Goal: Task Accomplishment & Management: Manage account settings

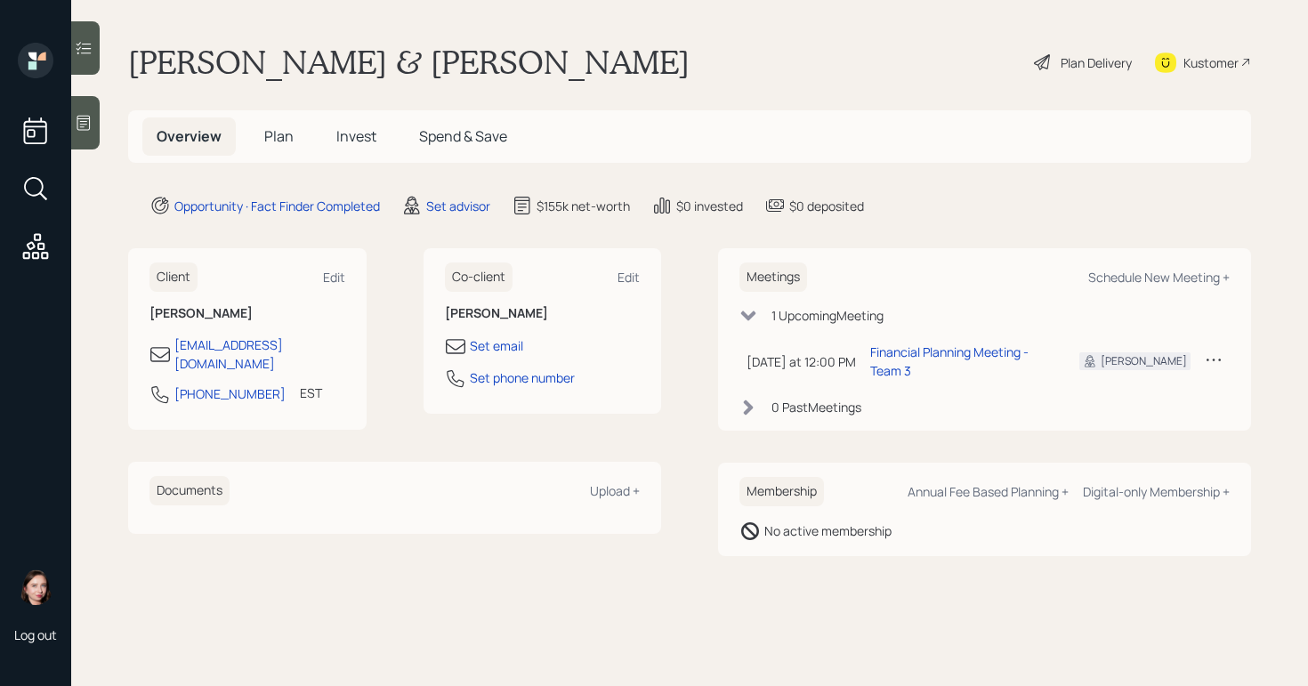
click at [1048, 61] on icon at bounding box center [1042, 62] width 21 height 21
click at [442, 206] on div "Set advisor" at bounding box center [458, 206] width 64 height 19
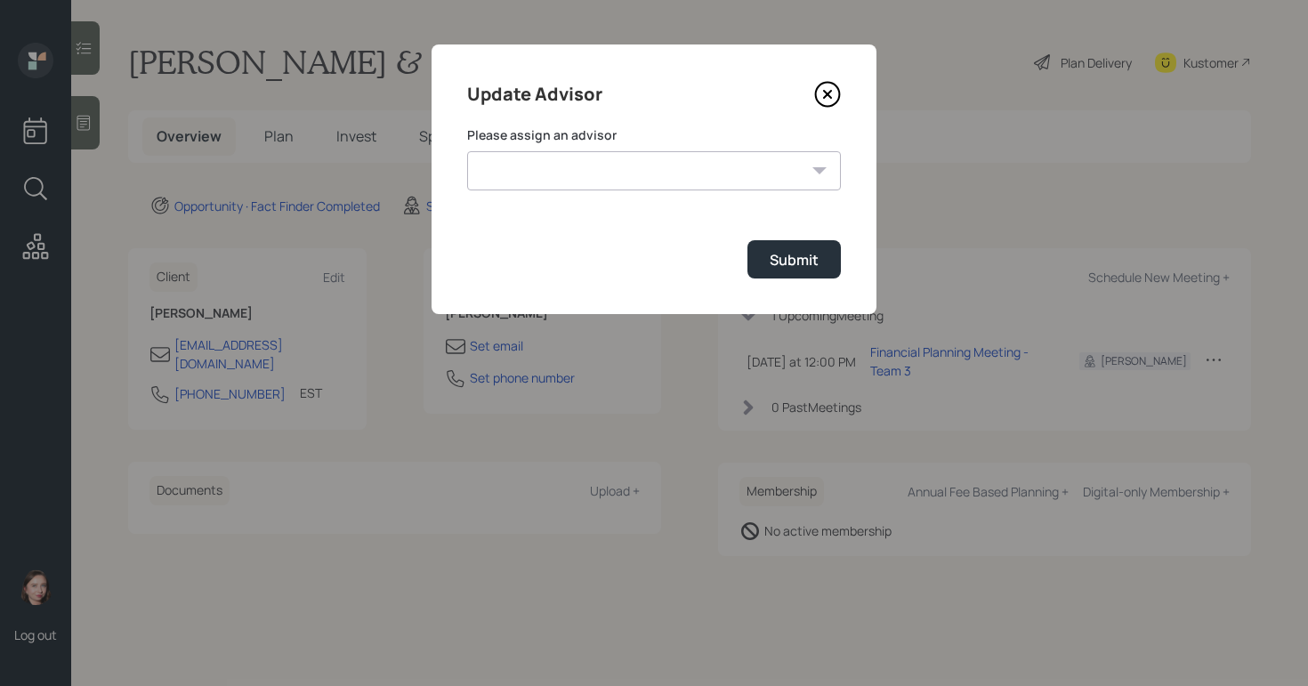
click at [590, 170] on select "[PERSON_NAME] [PERSON_NAME] End [PERSON_NAME] [PERSON_NAME] [PERSON_NAME] [PERS…" at bounding box center [654, 170] width 374 height 39
select select "b1d8ea90-abcc-42aa-86cc-4f33a132aacc"
click at [467, 151] on select "[PERSON_NAME] [PERSON_NAME] End [PERSON_NAME] [PERSON_NAME] [PERSON_NAME] [PERS…" at bounding box center [654, 170] width 374 height 39
click at [764, 261] on button "Submit" at bounding box center [794, 259] width 93 height 38
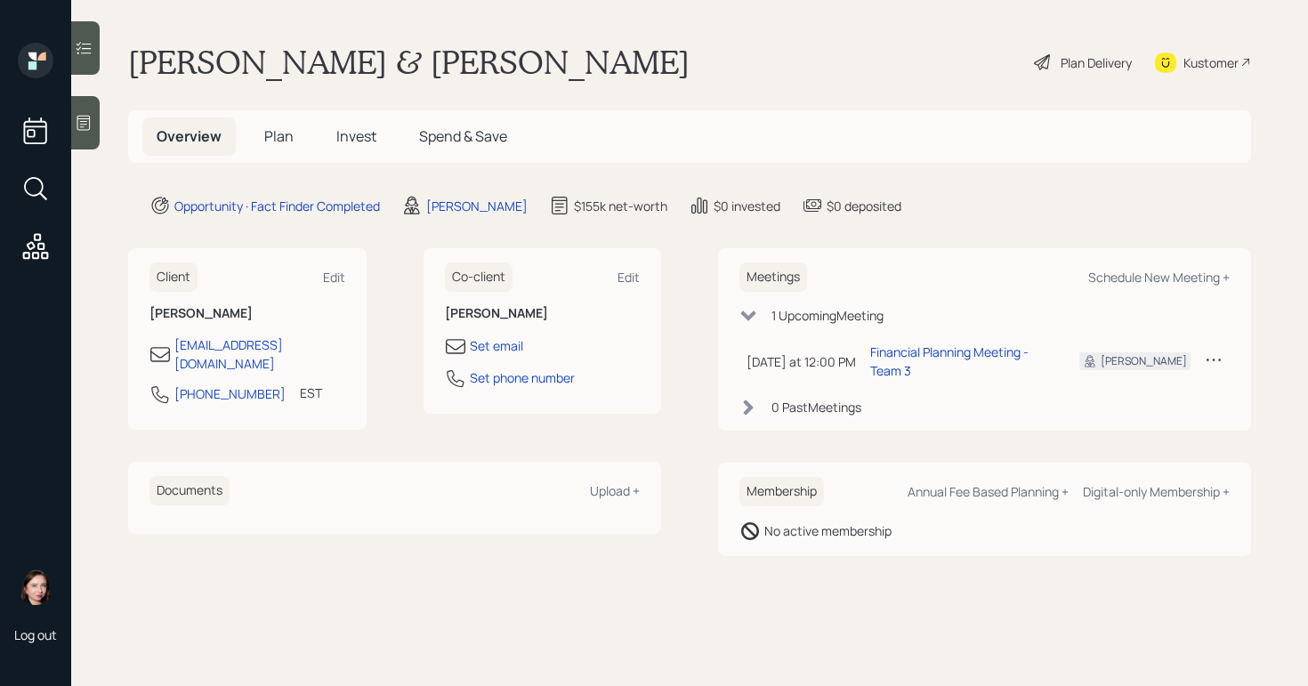
click at [1067, 64] on div "Plan Delivery" at bounding box center [1096, 62] width 71 height 19
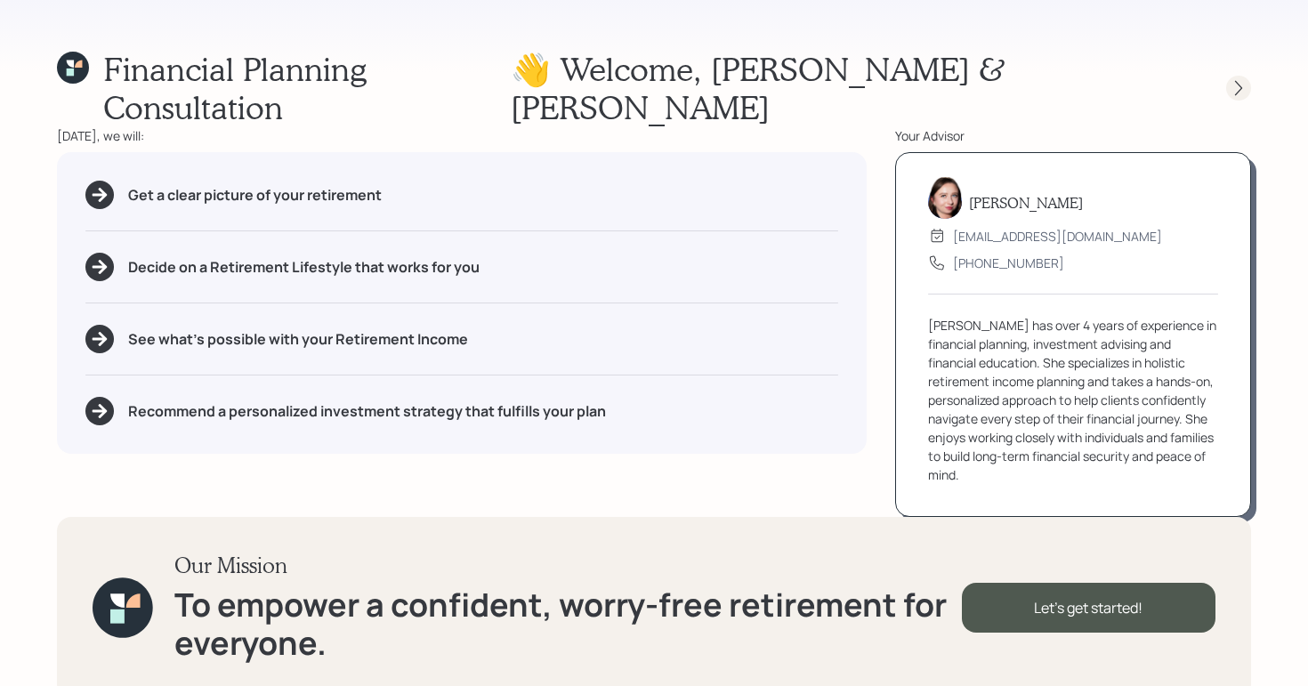
click at [1241, 76] on div at bounding box center [1238, 88] width 25 height 25
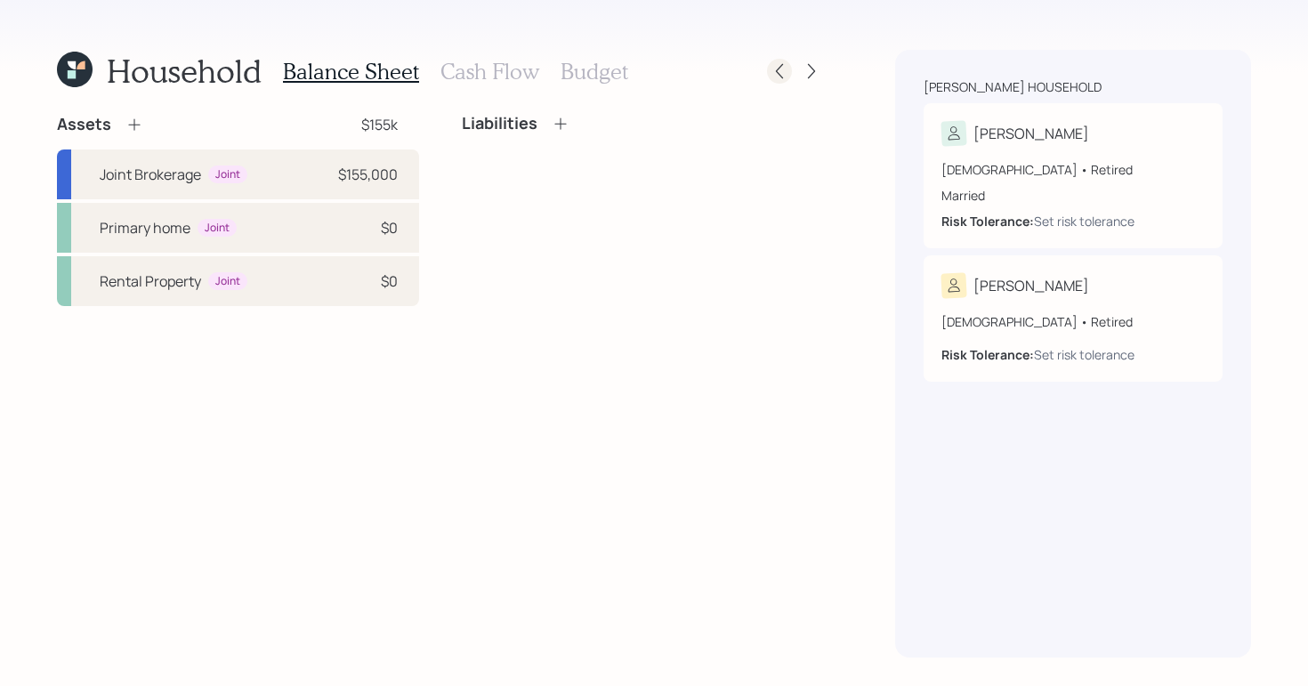
click at [780, 76] on icon at bounding box center [779, 71] width 7 height 15
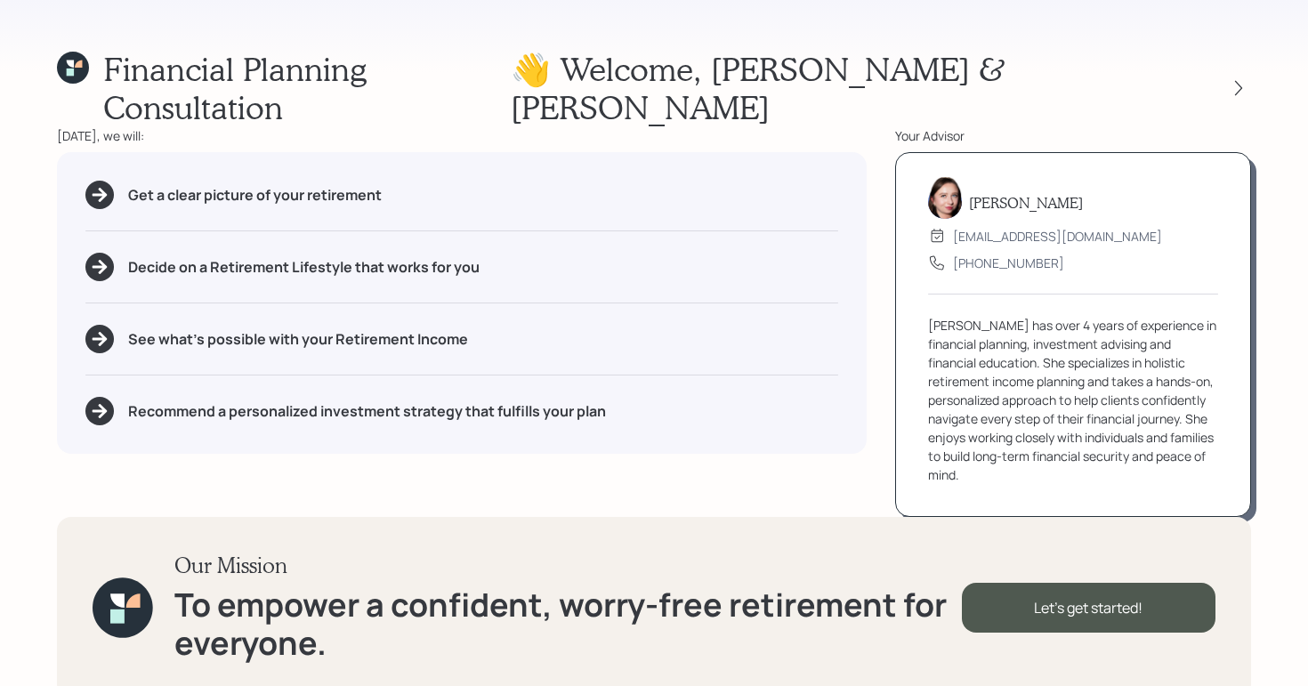
click at [1133, 45] on div "Financial Planning Consultation 👋 Welcome , [PERSON_NAME] & [PERSON_NAME] [DATE…" at bounding box center [654, 343] width 1308 height 686
click at [1245, 79] on icon at bounding box center [1239, 88] width 18 height 18
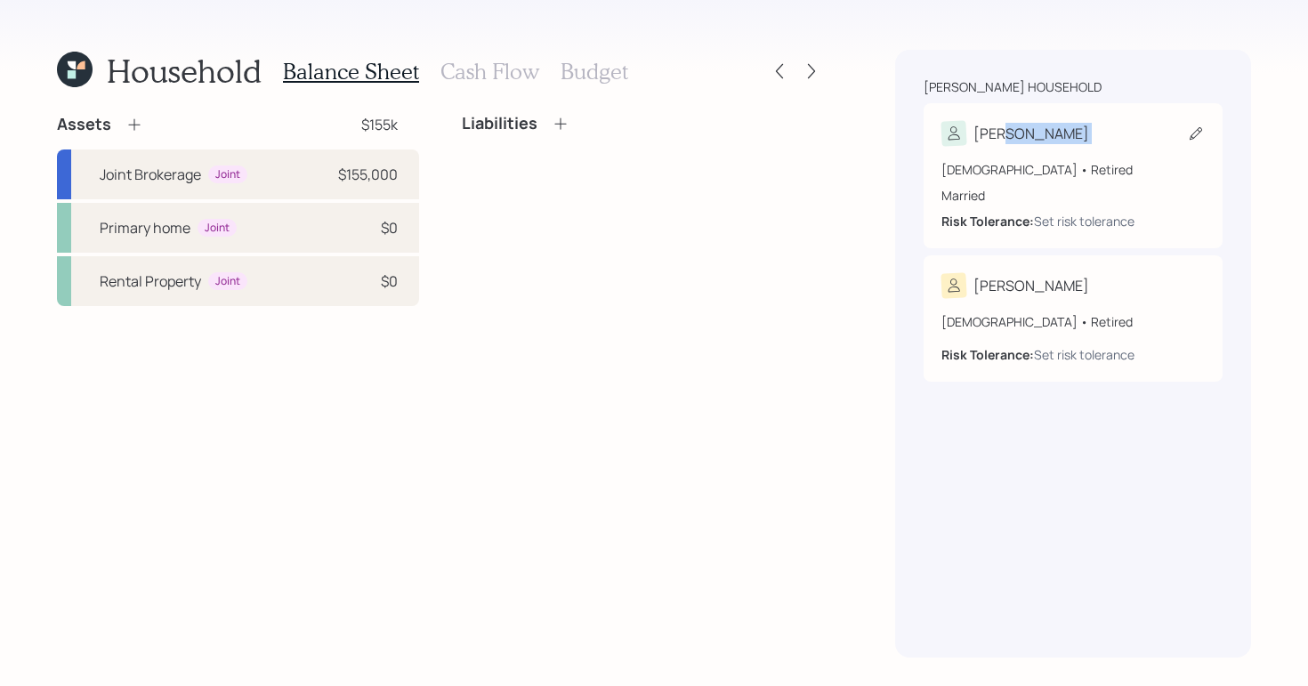
click at [1101, 144] on div "[PERSON_NAME] [DEMOGRAPHIC_DATA] • Retired Married Risk Tolerance: Set risk tol…" at bounding box center [1073, 175] width 299 height 145
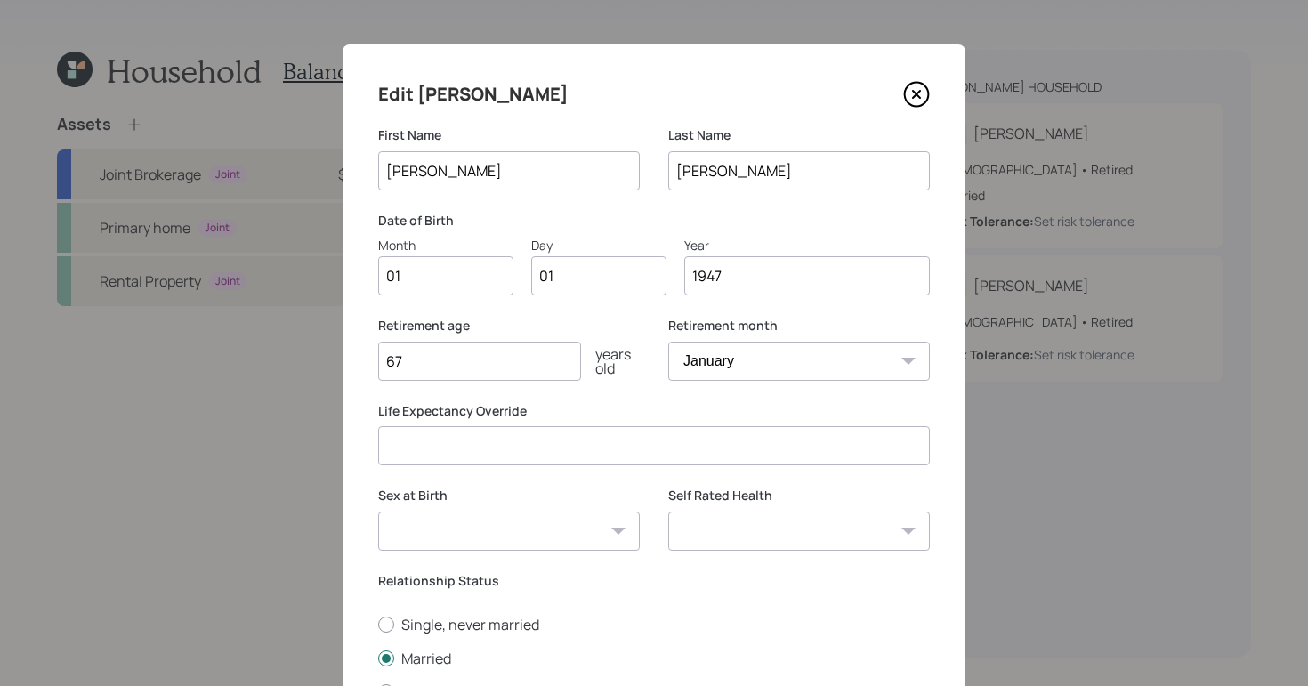
click at [450, 271] on input "01" at bounding box center [445, 275] width 135 height 39
type input "0"
type input "01"
type input "0"
type input "28"
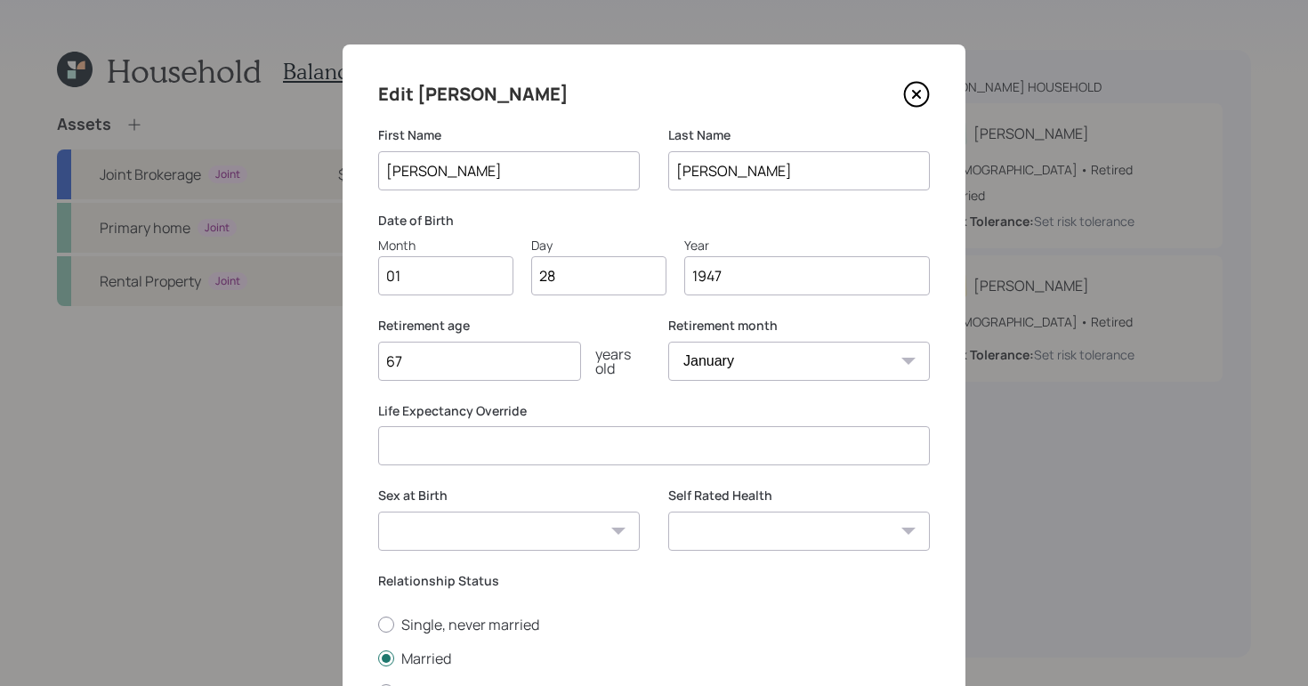
click at [453, 359] on input "67" at bounding box center [479, 361] width 203 height 39
type input "6"
type input "76"
click at [622, 527] on select "[DEMOGRAPHIC_DATA] [DEMOGRAPHIC_DATA] Other / Prefer not to say" at bounding box center [509, 531] width 262 height 39
select select "[DEMOGRAPHIC_DATA]"
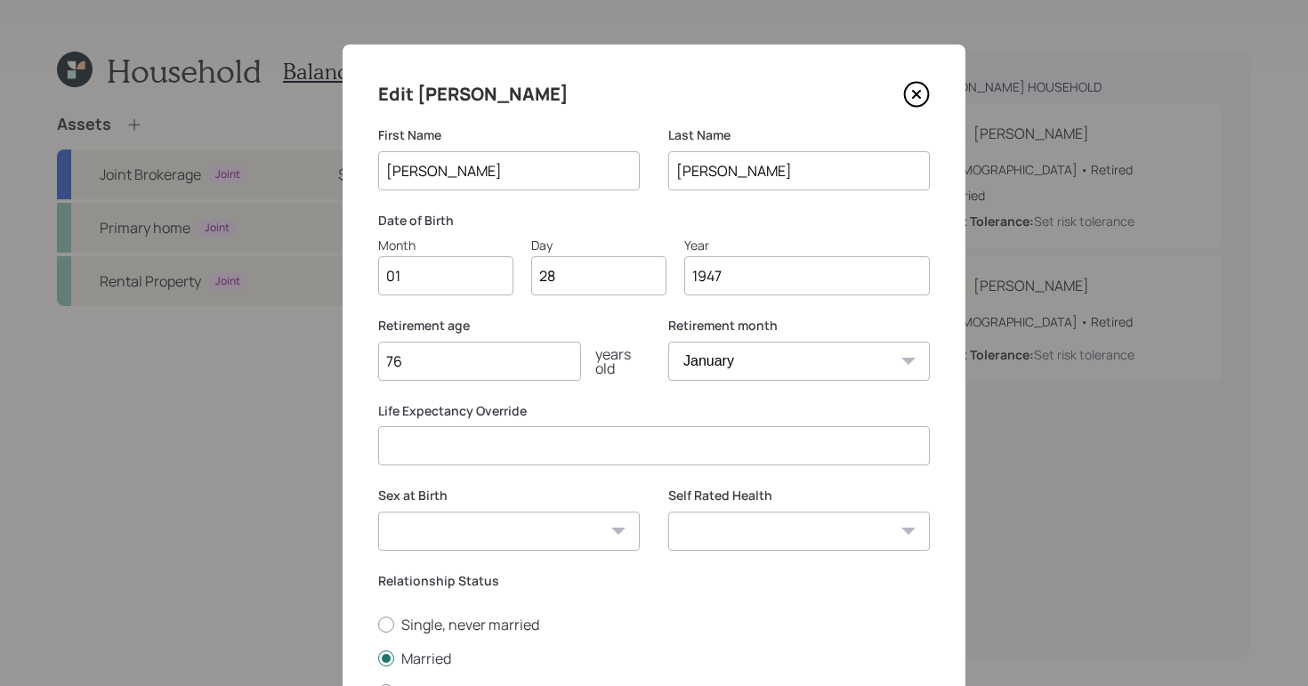
click at [378, 512] on select "[DEMOGRAPHIC_DATA] [DEMOGRAPHIC_DATA] Other / Prefer not to say" at bounding box center [509, 531] width 262 height 39
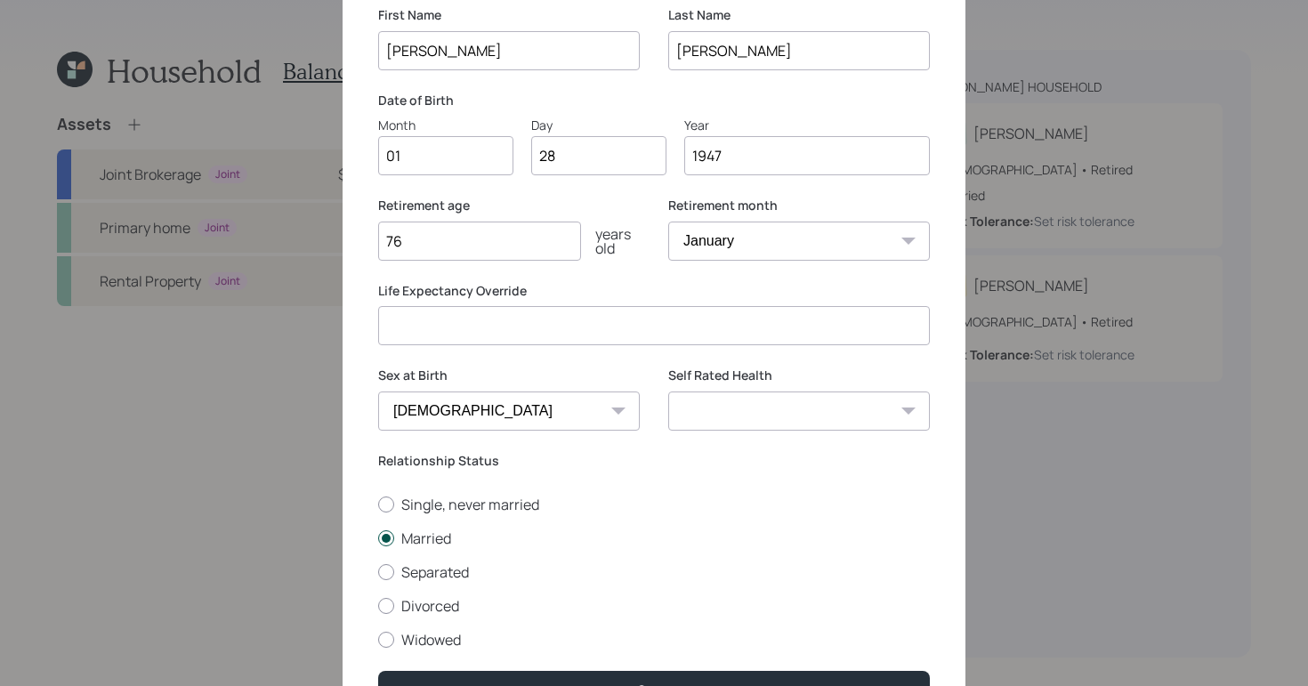
scroll to position [150, 0]
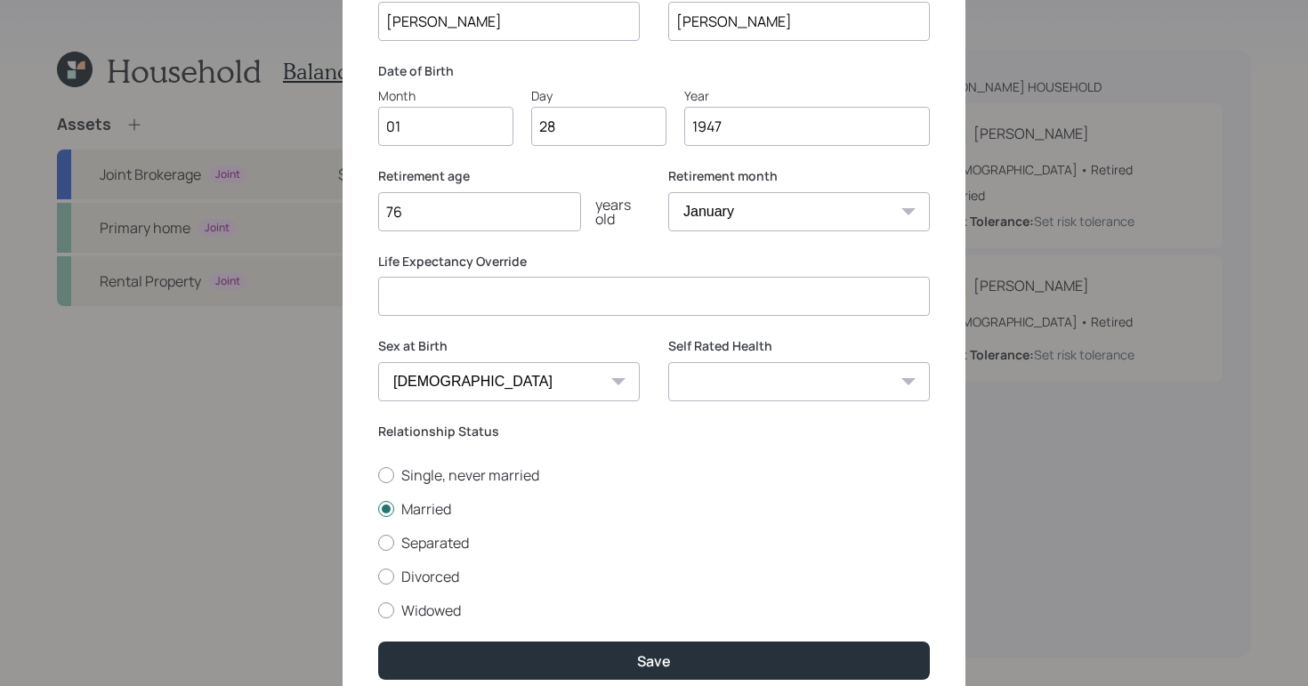
click at [795, 388] on select "Excellent Very Good Good Fair Poor" at bounding box center [799, 381] width 262 height 39
select select "good"
click at [668, 362] on select "Excellent Very Good Good Fair Poor" at bounding box center [799, 381] width 262 height 39
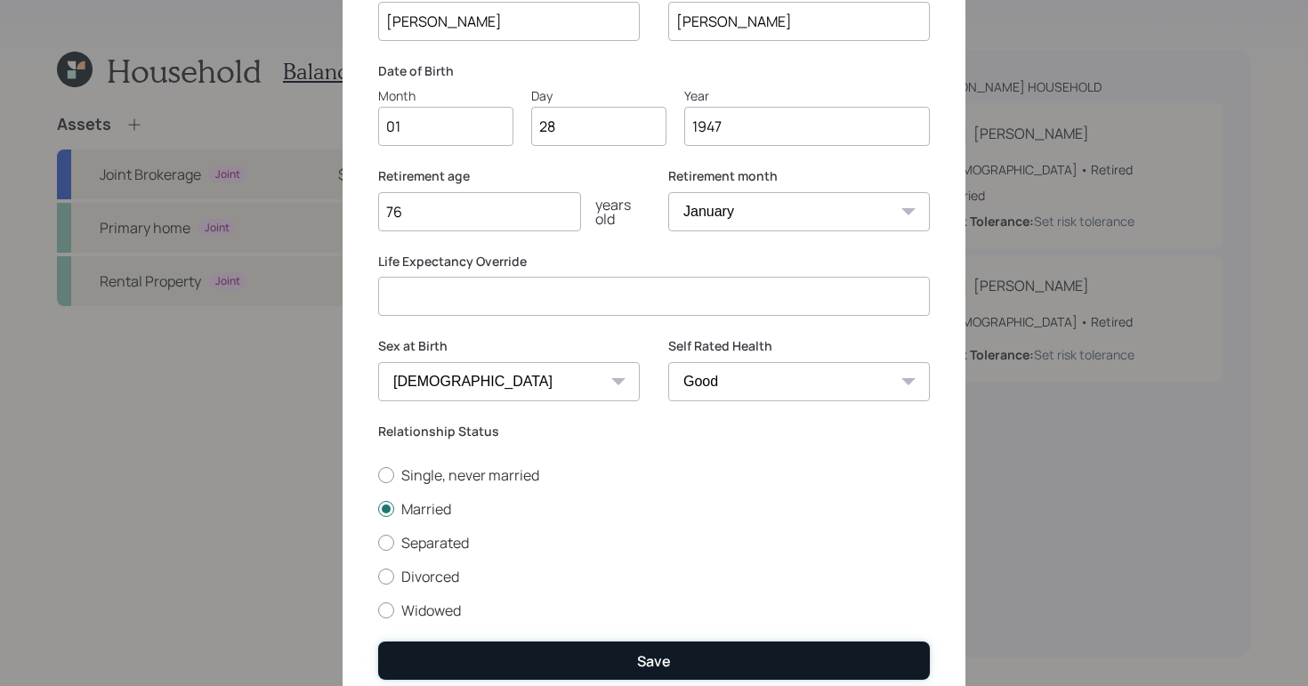
click at [638, 665] on div "Save" at bounding box center [654, 661] width 34 height 20
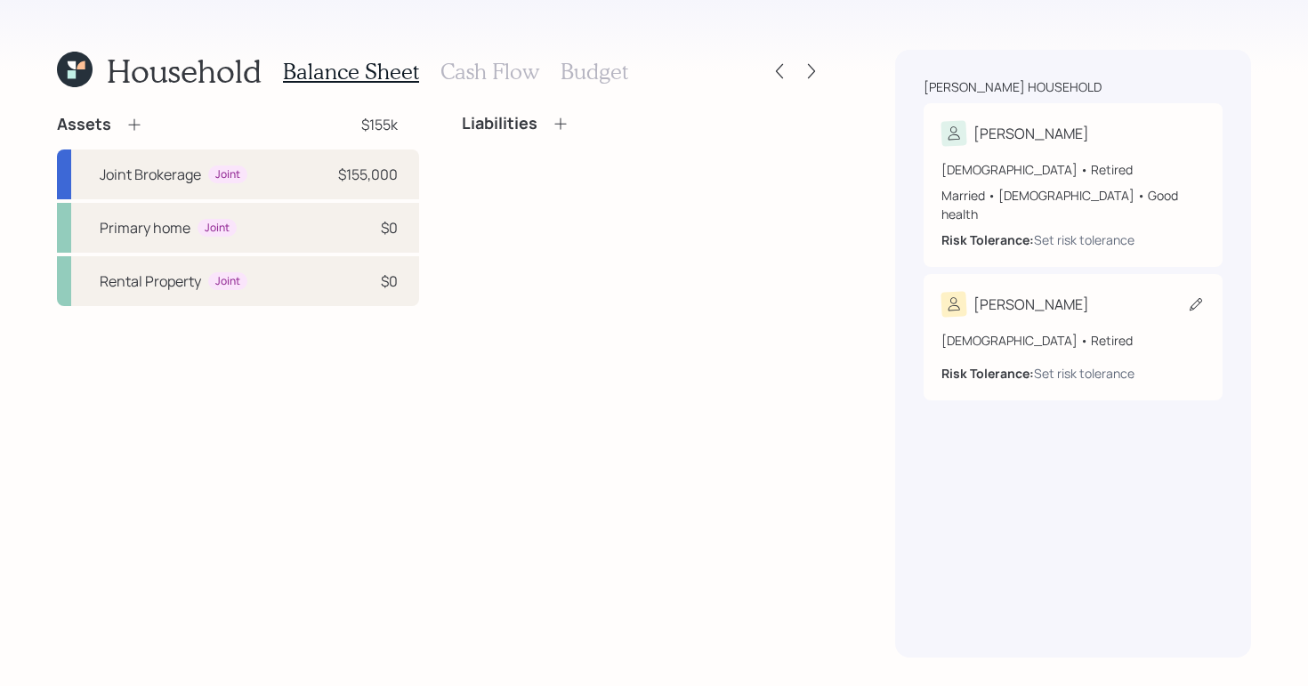
click at [1166, 294] on div "[PERSON_NAME]" at bounding box center [1073, 304] width 263 height 25
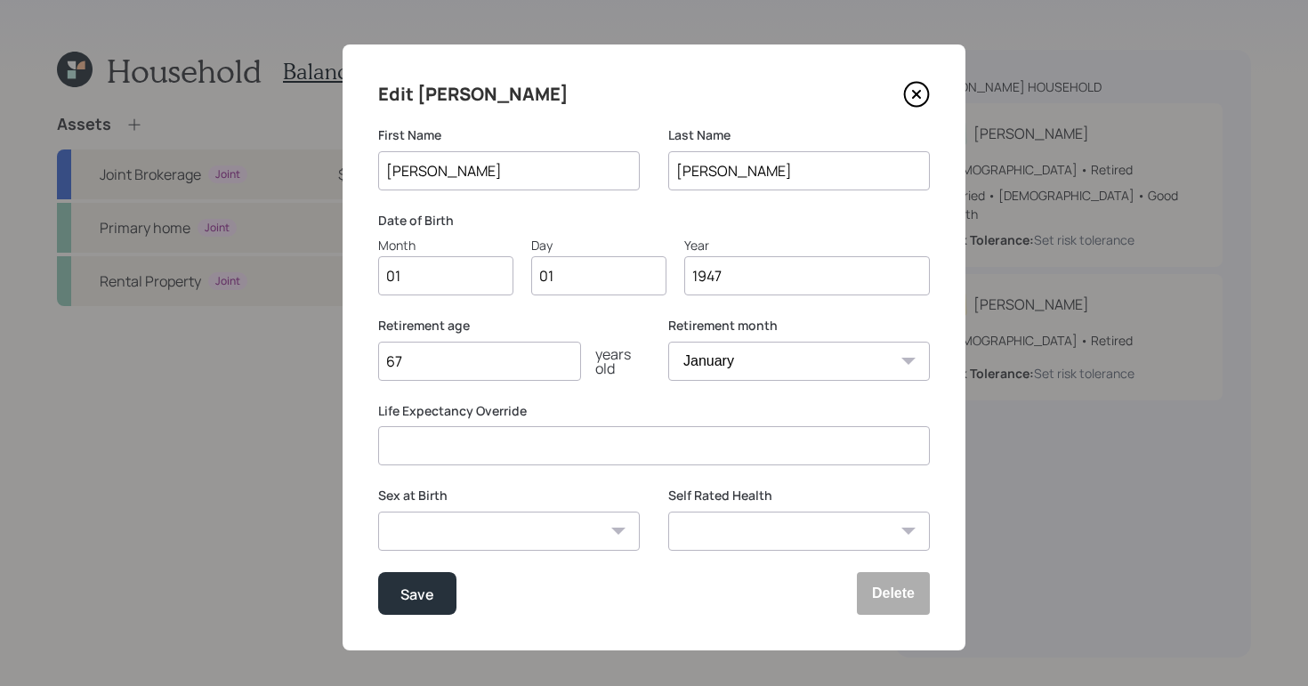
click at [473, 281] on input "01" at bounding box center [445, 275] width 135 height 39
type input "0"
type input "02"
type input "0"
type input "27"
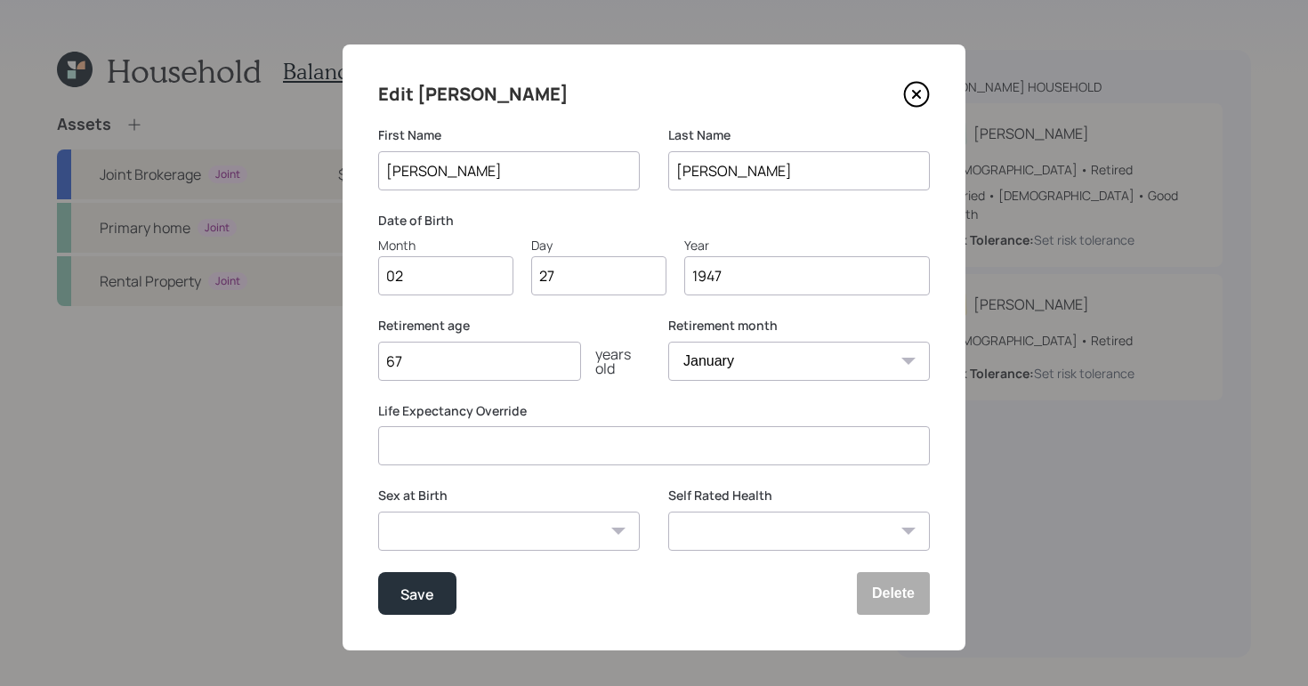
click at [438, 359] on input "67" at bounding box center [479, 361] width 203 height 39
type input "6"
type input "72"
click at [560, 542] on select "Male Female Other / Prefer not to say" at bounding box center [509, 531] width 262 height 39
select select "male"
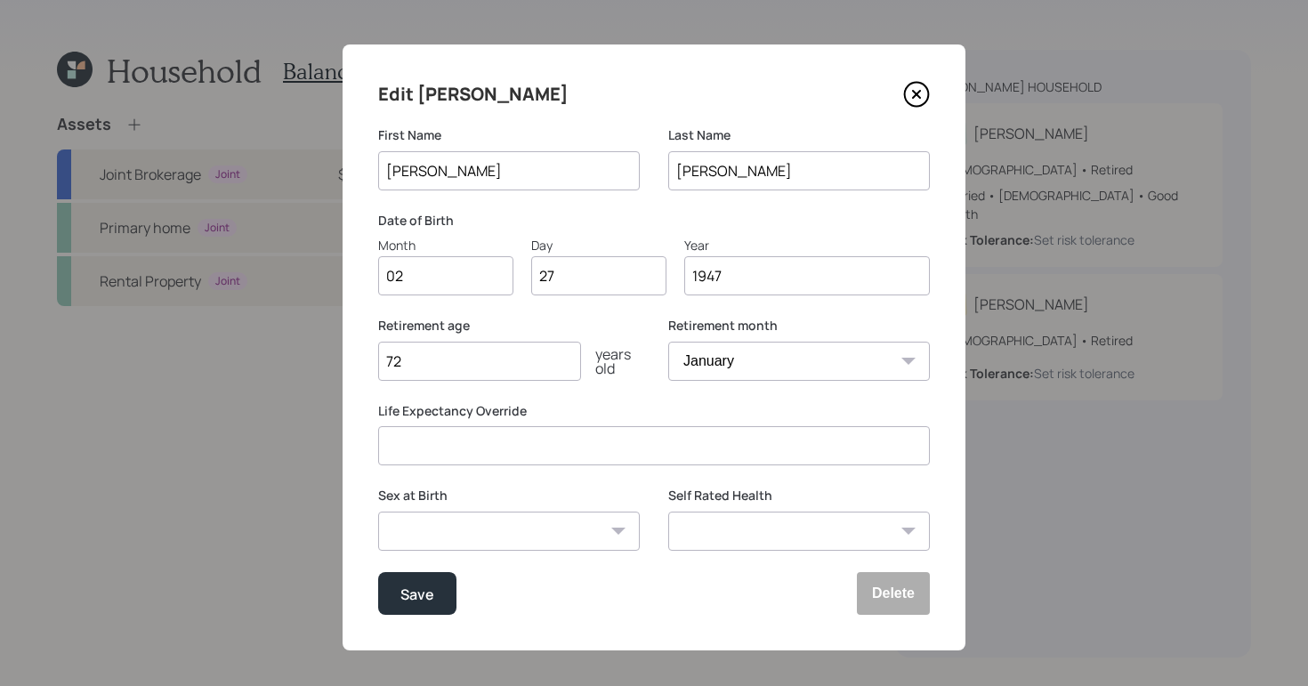
click at [378, 512] on select "Male Female Other / Prefer not to say" at bounding box center [509, 531] width 262 height 39
click at [461, 366] on input "72" at bounding box center [479, 361] width 203 height 39
type input "73"
click at [719, 516] on select "Excellent Very Good Good Fair Poor" at bounding box center [799, 531] width 262 height 39
select select "fair"
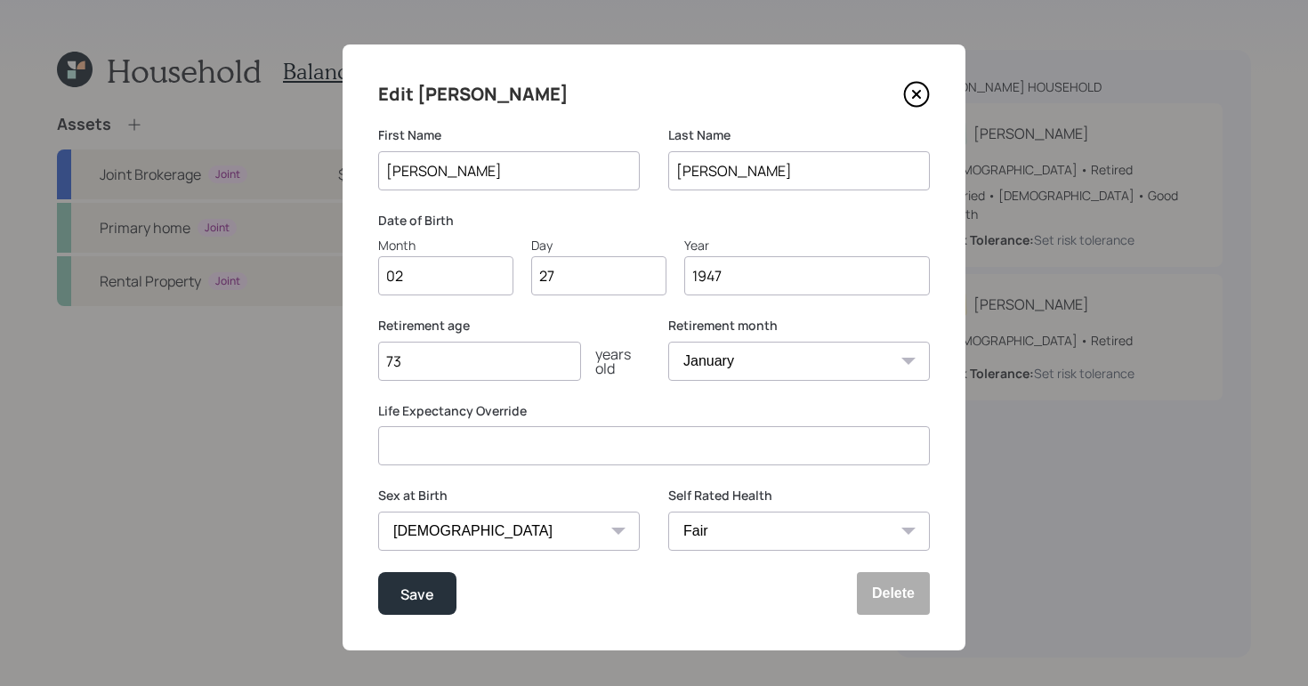
click at [668, 512] on select "Excellent Very Good Good Fair Poor" at bounding box center [799, 531] width 262 height 39
click at [418, 595] on div "Save" at bounding box center [417, 594] width 34 height 24
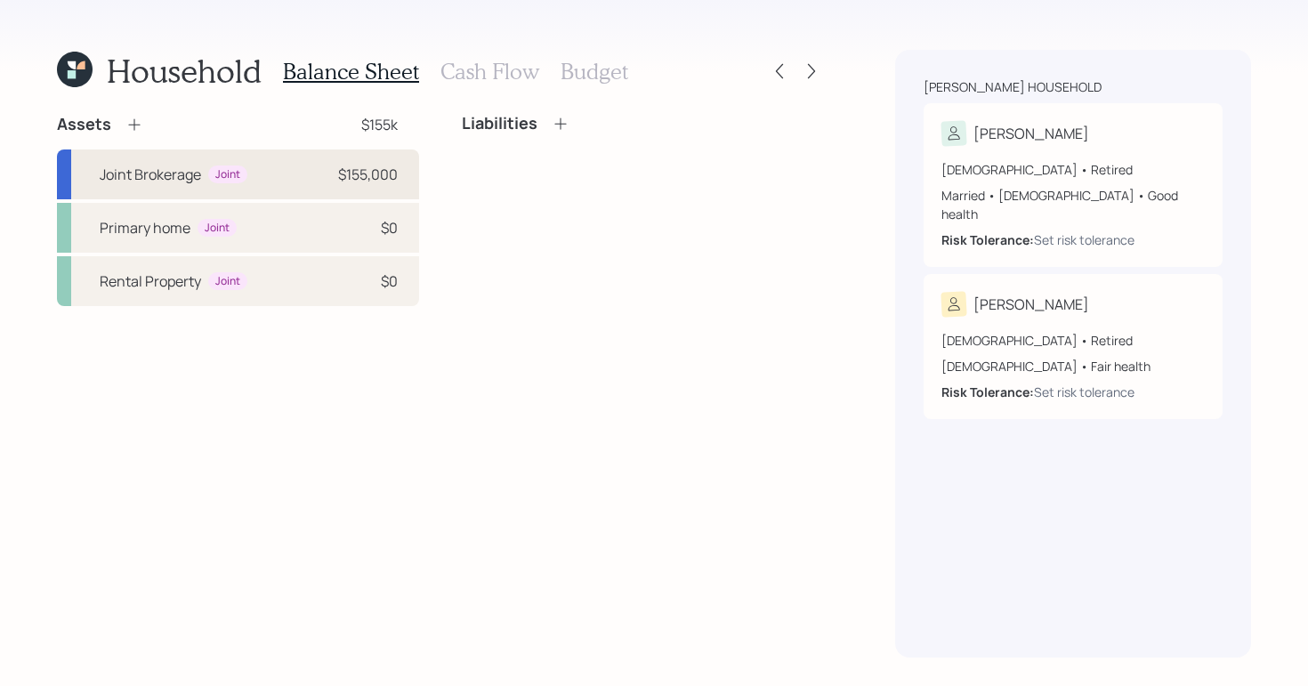
click at [314, 182] on div "Joint Brokerage Joint $155,000" at bounding box center [238, 175] width 362 height 50
select select "taxable"
select select "balanced"
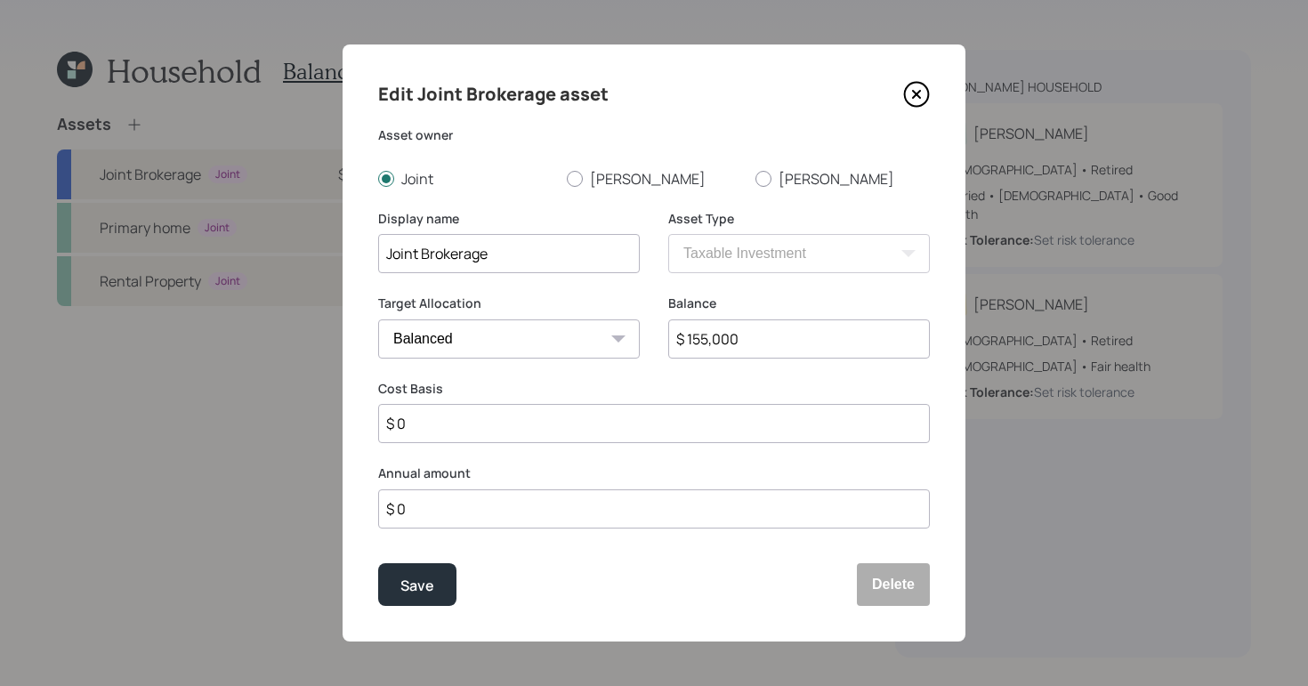
click at [804, 336] on input "$ 155,000" at bounding box center [799, 338] width 262 height 39
click at [799, 338] on input "$ 155,000" at bounding box center [799, 338] width 262 height 39
click at [800, 338] on input "$ 155,000" at bounding box center [799, 338] width 262 height 39
click at [804, 380] on label "Cost Basis" at bounding box center [654, 389] width 552 height 18
click at [882, 348] on input "$ 155,000" at bounding box center [799, 338] width 262 height 39
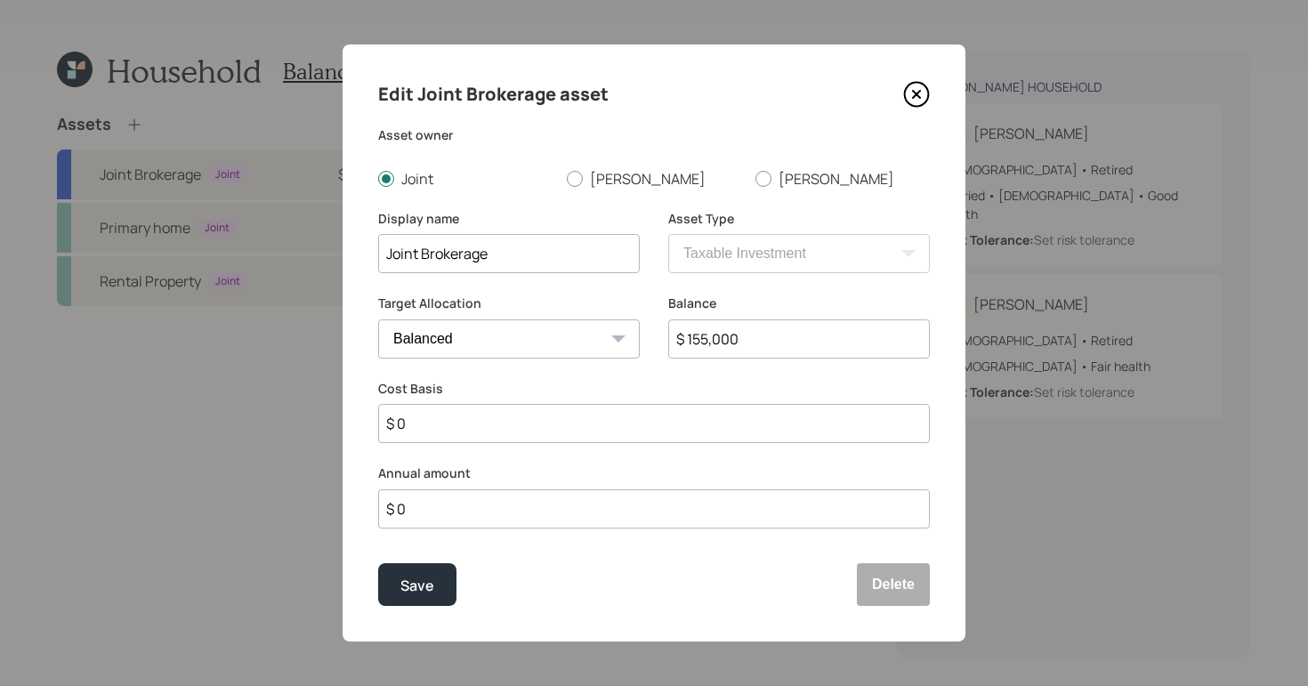
drag, startPoint x: 822, startPoint y: 344, endPoint x: 559, endPoint y: 305, distance: 266.3
click at [559, 305] on div "Target Allocation Cash Conservative Balanced Aggressive Balance $ 155,000" at bounding box center [654, 337] width 552 height 85
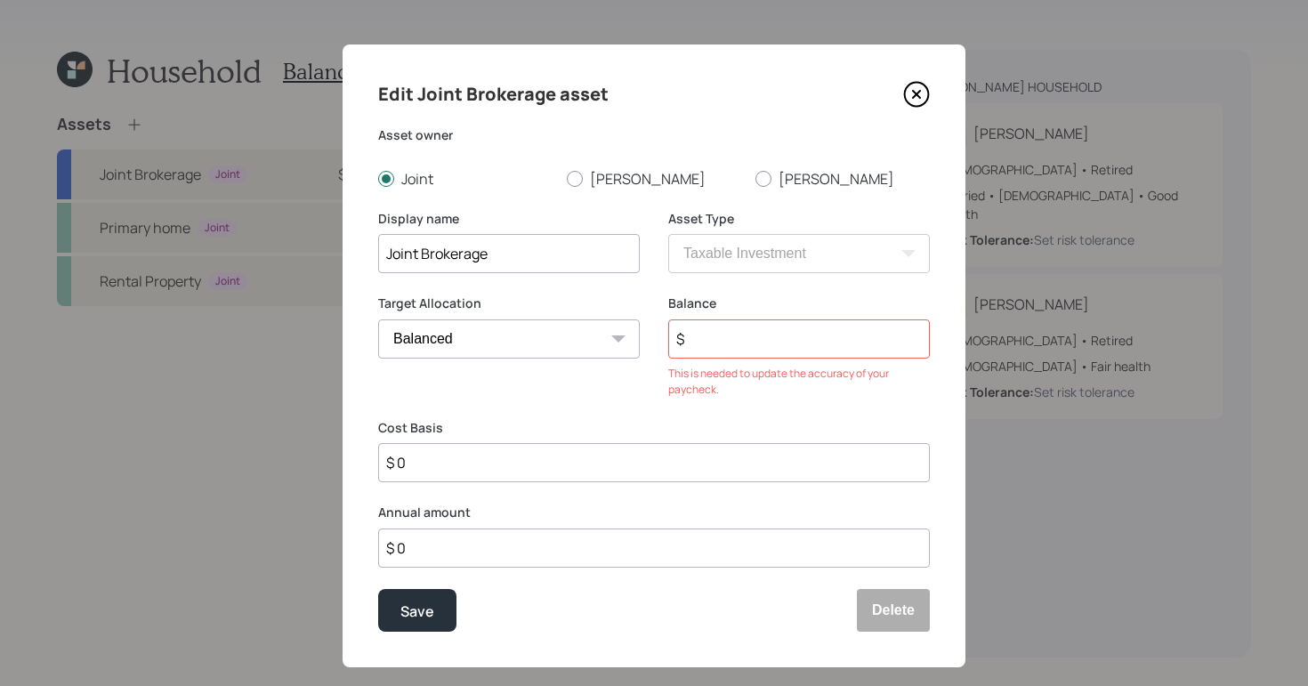
click at [745, 340] on input "$" at bounding box center [799, 338] width 262 height 39
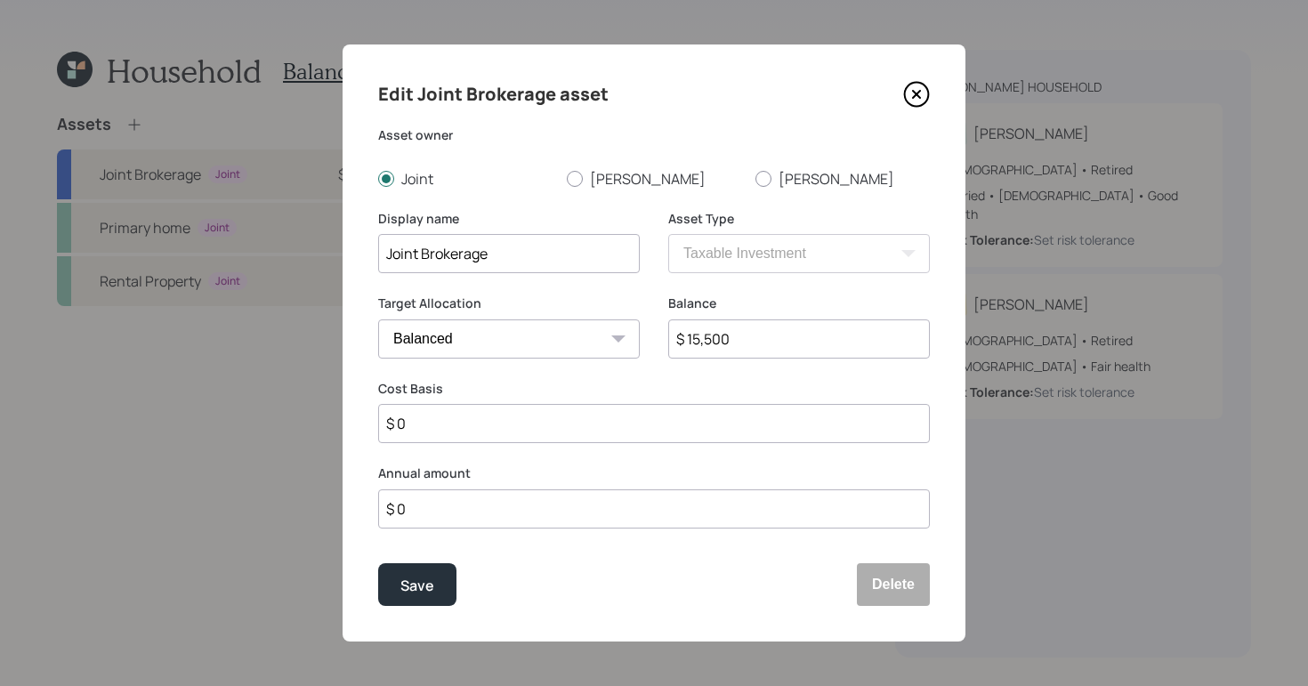
type input "$ 155,000"
click at [417, 587] on div "Save" at bounding box center [417, 586] width 34 height 24
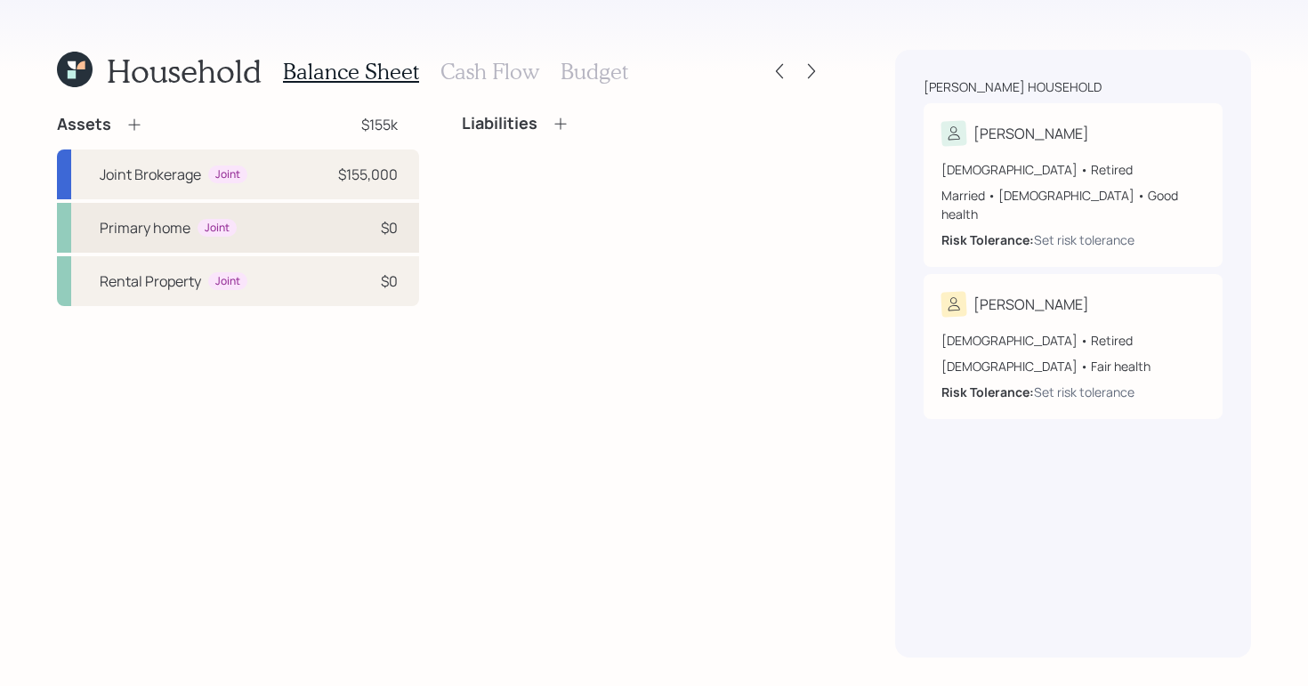
click at [234, 229] on div "Joint" at bounding box center [217, 228] width 39 height 19
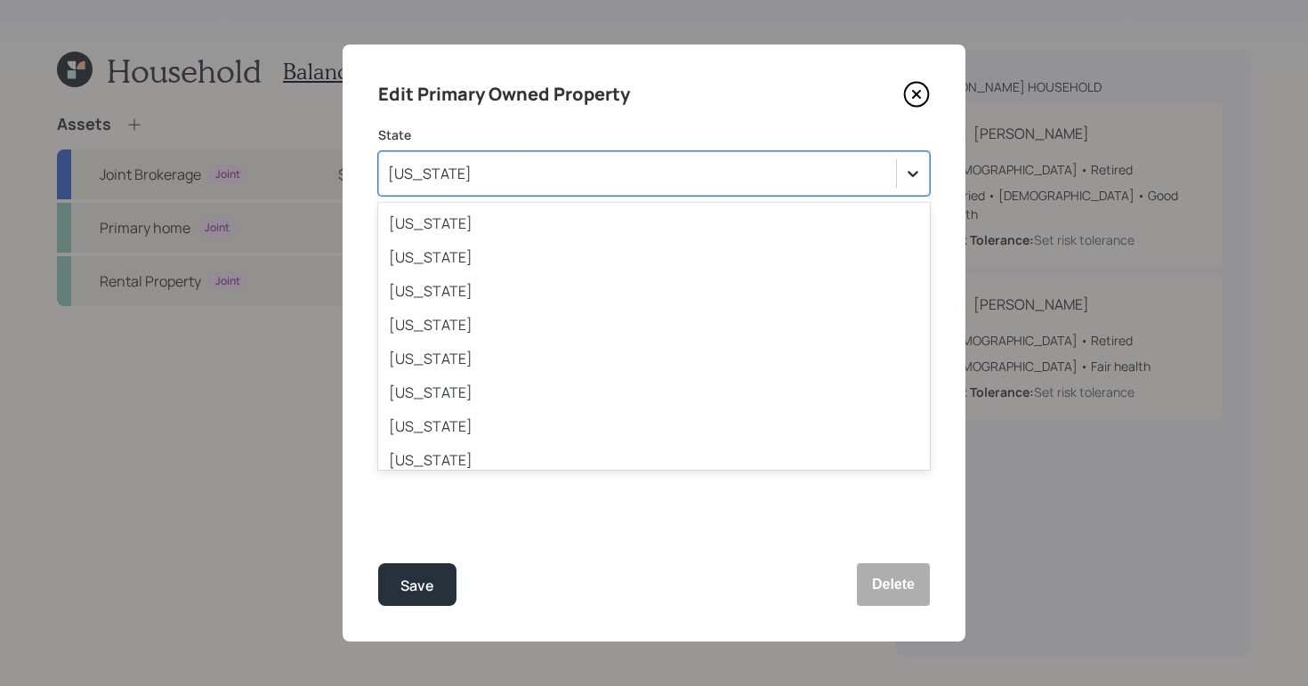
click at [918, 166] on icon at bounding box center [913, 174] width 18 height 18
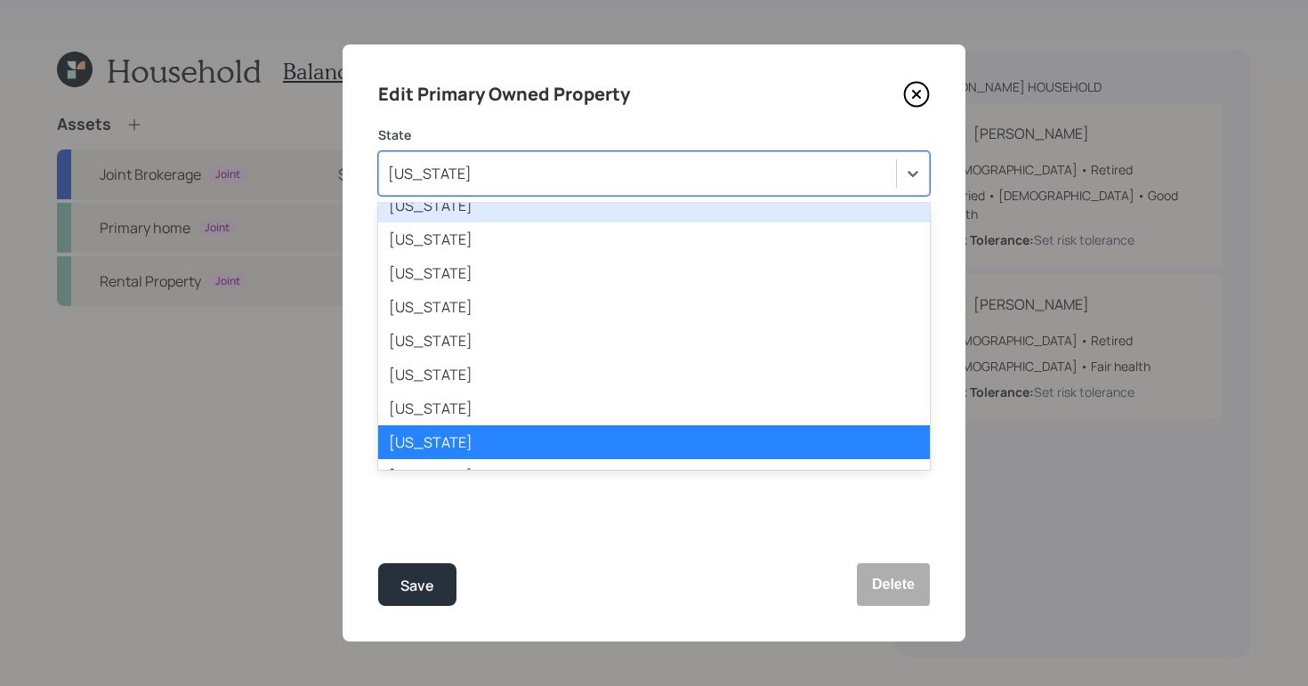
click at [643, 174] on div "New York" at bounding box center [637, 173] width 517 height 30
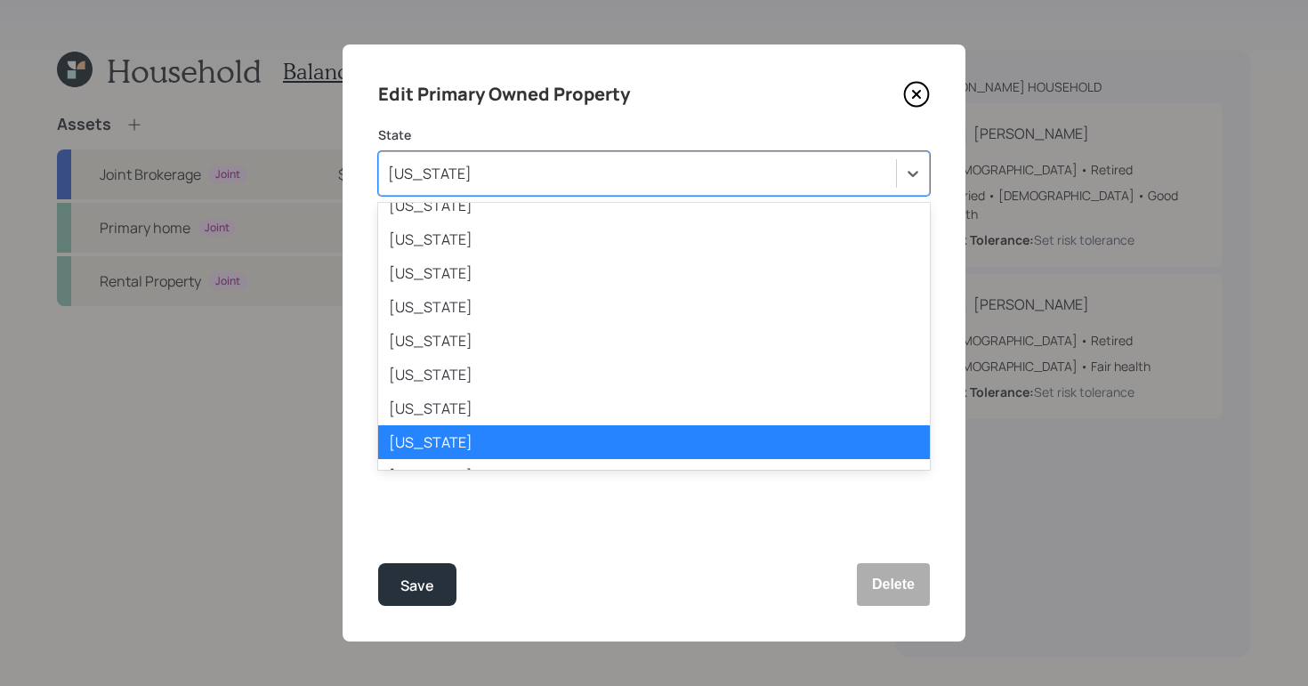
drag, startPoint x: 653, startPoint y: 168, endPoint x: 454, endPoint y: 147, distance: 200.5
click at [454, 147] on div "State option New York selected, 32 of 51. 51 results available. Use Up and Down…" at bounding box center [654, 160] width 552 height 69
click at [450, 173] on div "New York" at bounding box center [637, 173] width 517 height 30
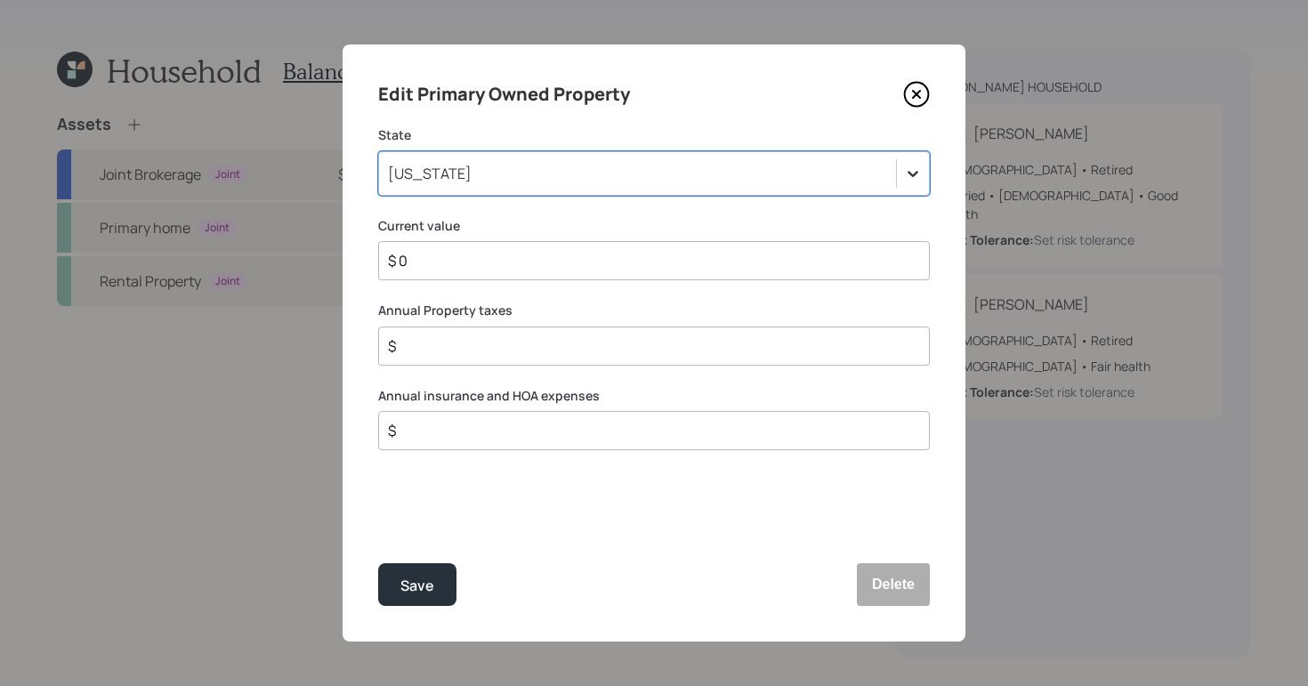
click at [904, 173] on div at bounding box center [913, 174] width 32 height 32
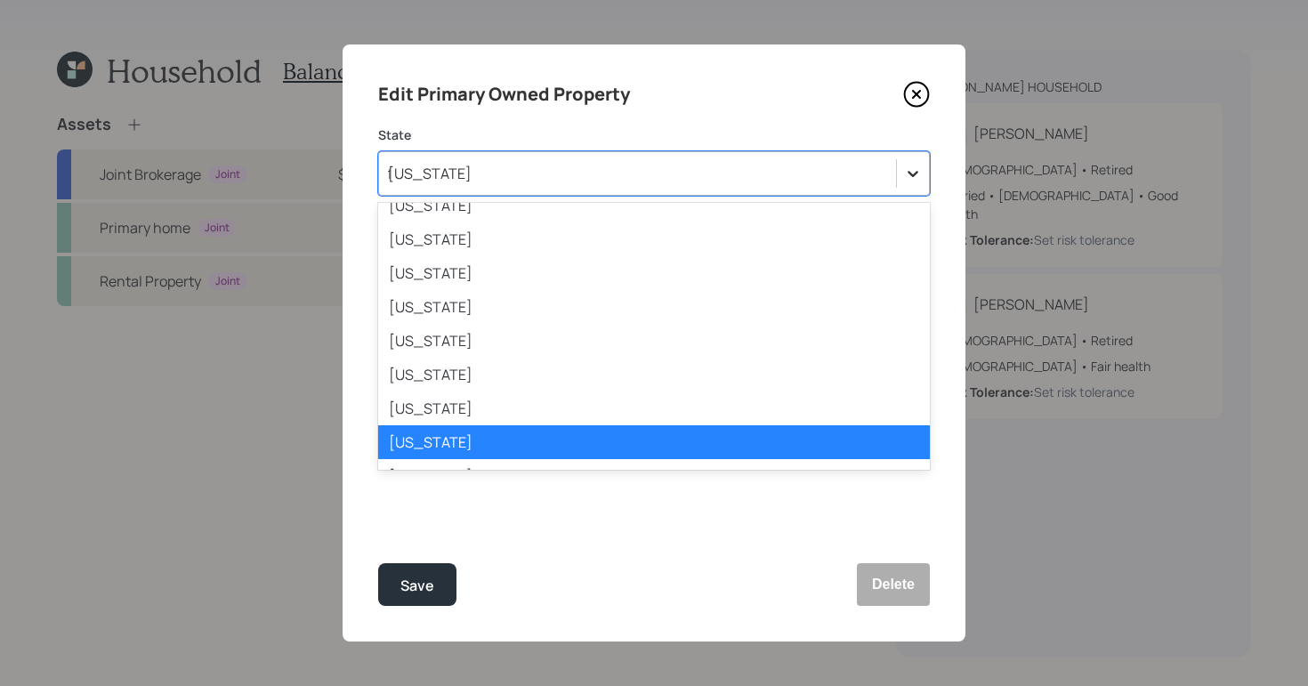
scroll to position [0, 0]
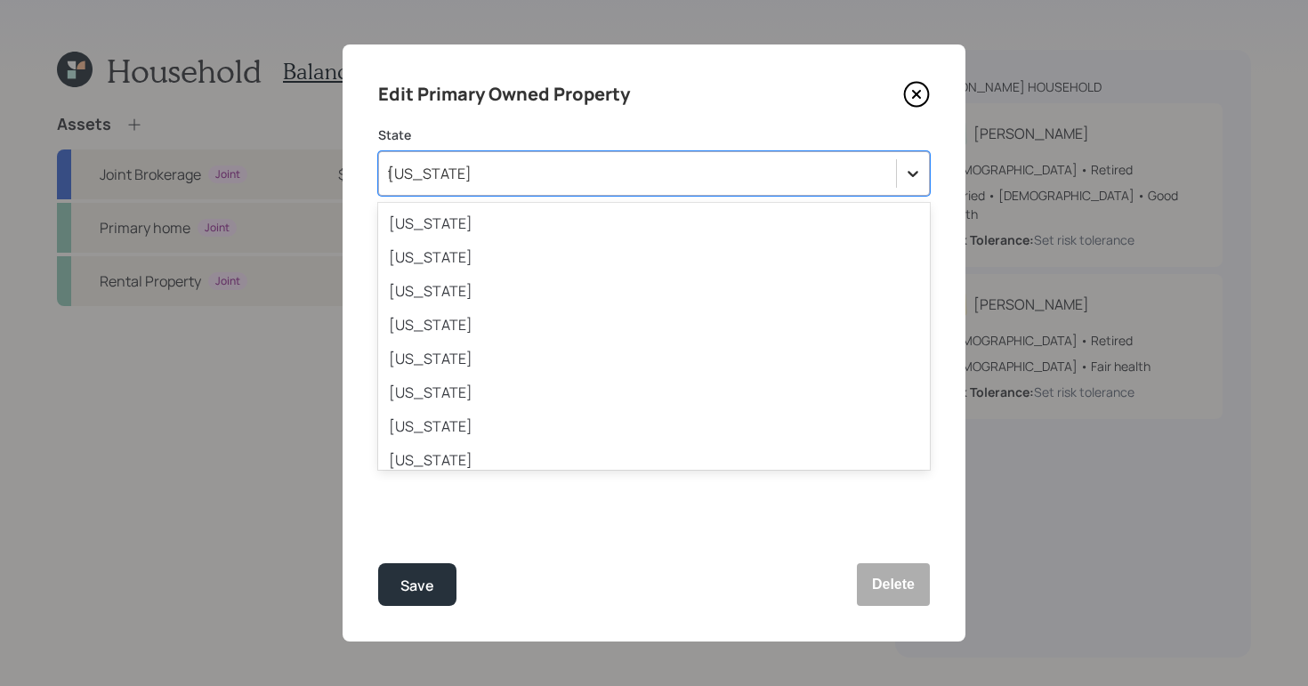
type input "fl"
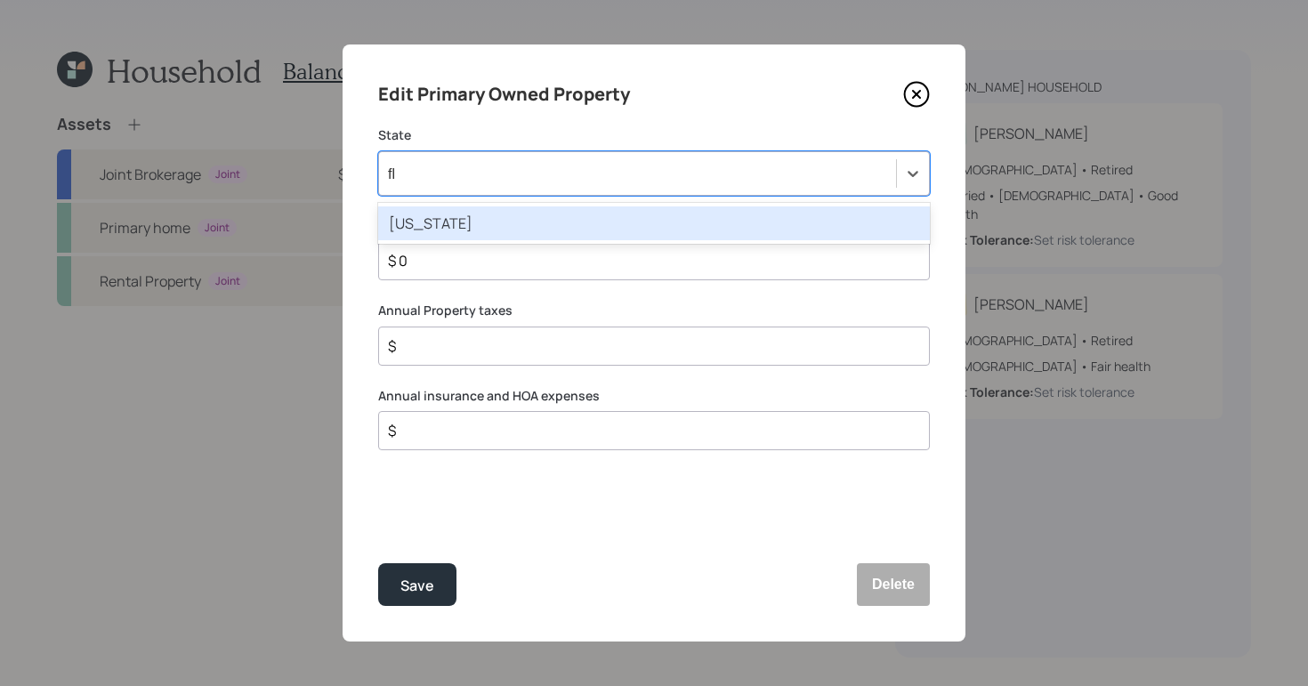
drag, startPoint x: 658, startPoint y: 225, endPoint x: 650, endPoint y: 217, distance: 11.3
click at [658, 225] on div "Florida" at bounding box center [654, 223] width 552 height 34
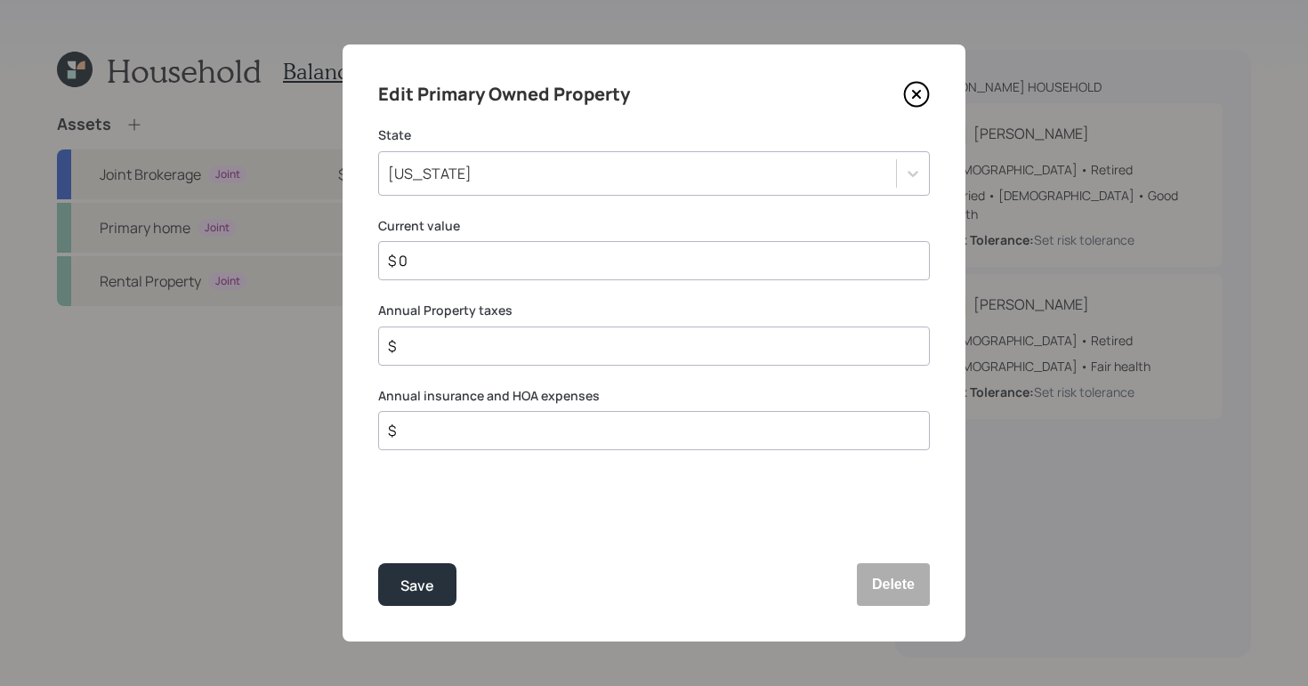
click at [503, 257] on input "$ 0" at bounding box center [647, 260] width 522 height 21
type input "$ 280,000"
click at [554, 339] on input "$" at bounding box center [647, 346] width 522 height 21
type input "$ 400"
click at [488, 431] on input "$" at bounding box center [647, 430] width 522 height 21
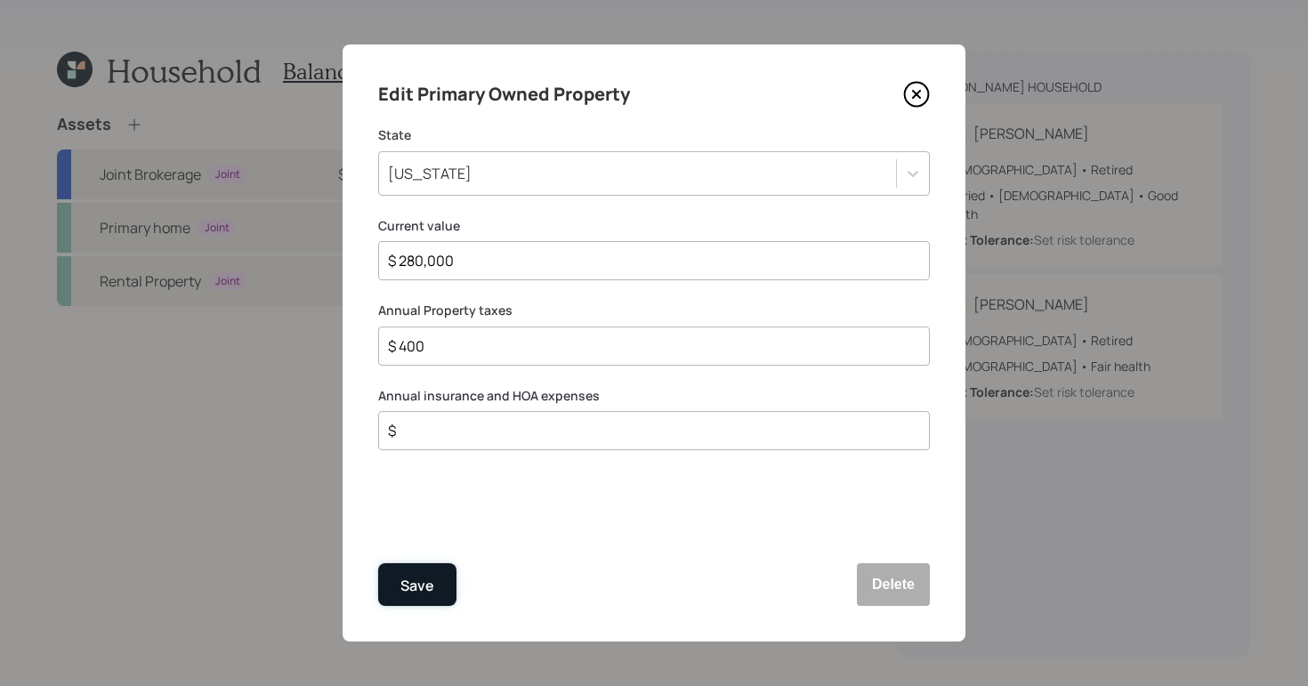
click at [424, 586] on div "Save" at bounding box center [417, 586] width 34 height 24
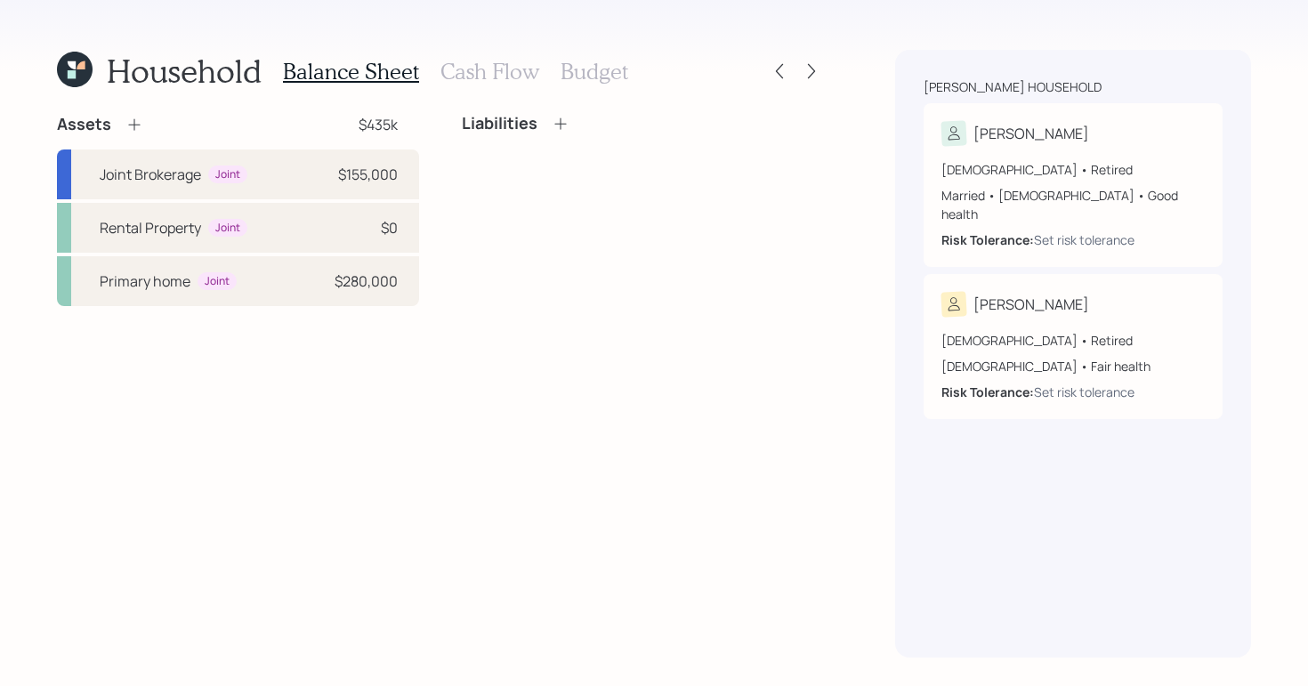
click at [676, 368] on div "Assets $435k Joint Brokerage Joint $155,000 Rental Property Joint $0 Primary ho…" at bounding box center [440, 386] width 767 height 544
click at [216, 226] on div "Joint" at bounding box center [227, 228] width 25 height 15
select select "rental_property"
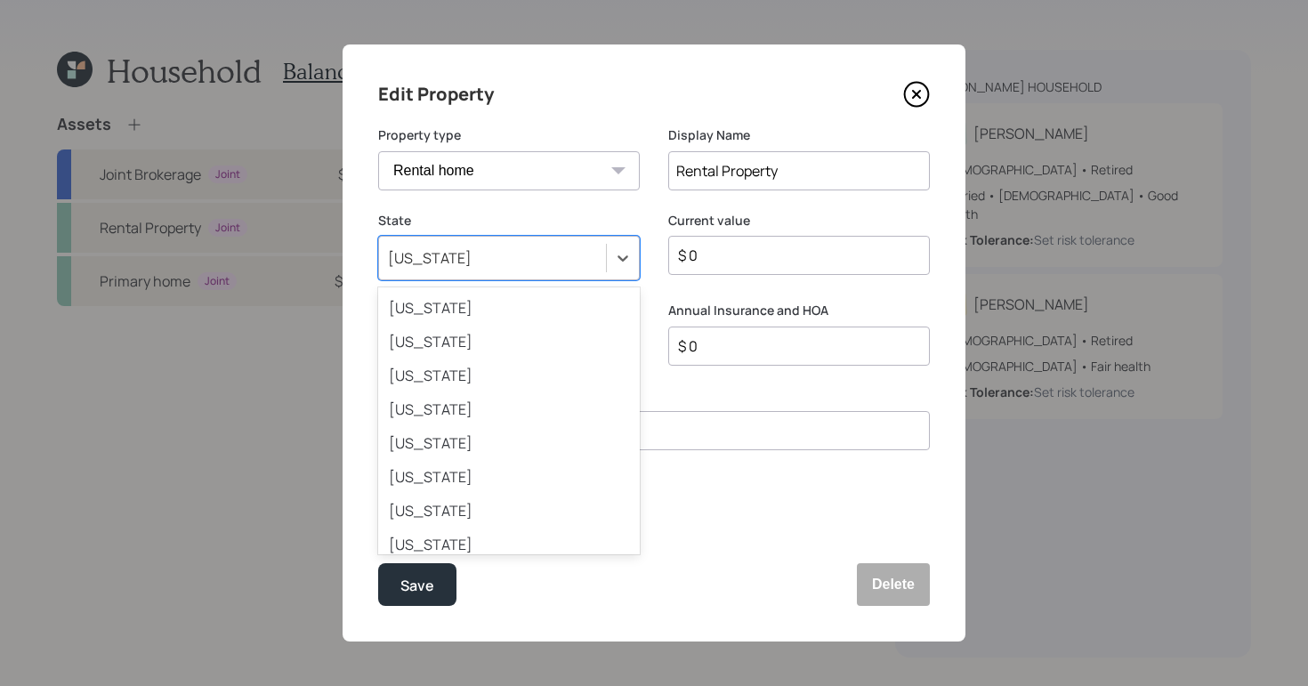
click at [528, 257] on div "New York" at bounding box center [492, 258] width 227 height 30
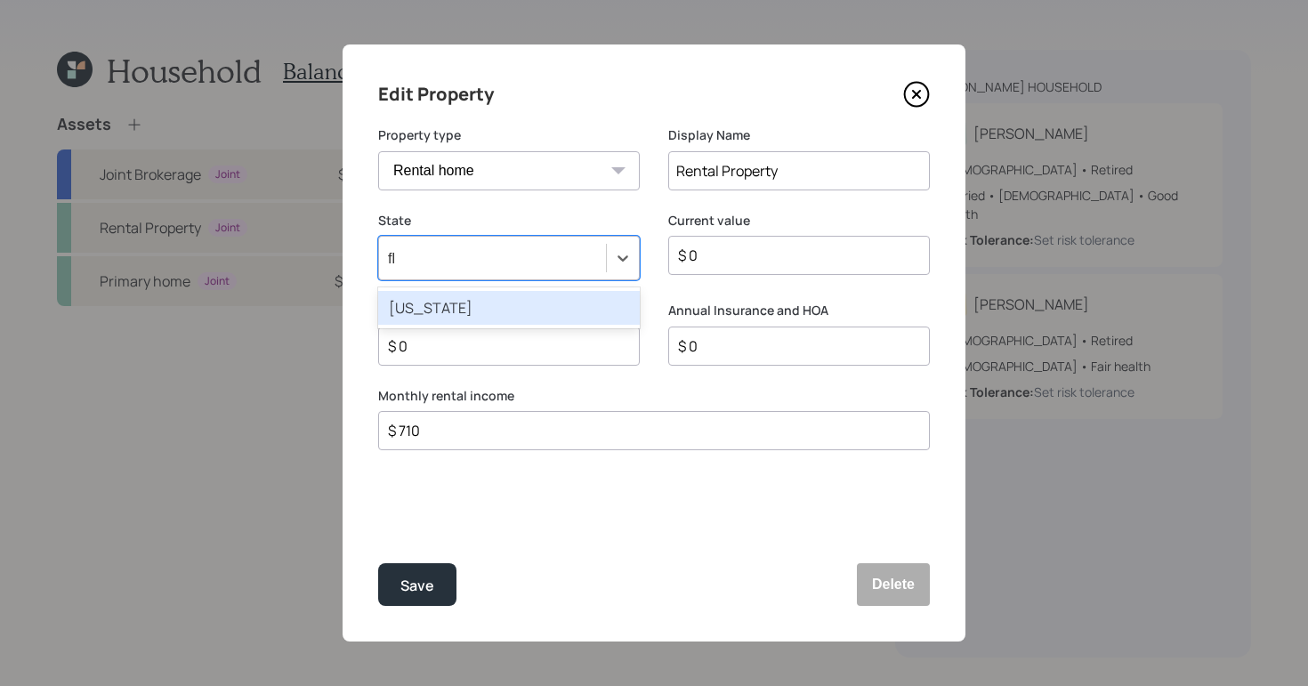
type input "flo"
click at [462, 312] on div "Florida" at bounding box center [509, 308] width 262 height 34
click at [799, 247] on input "$ 0" at bounding box center [791, 255] width 231 height 21
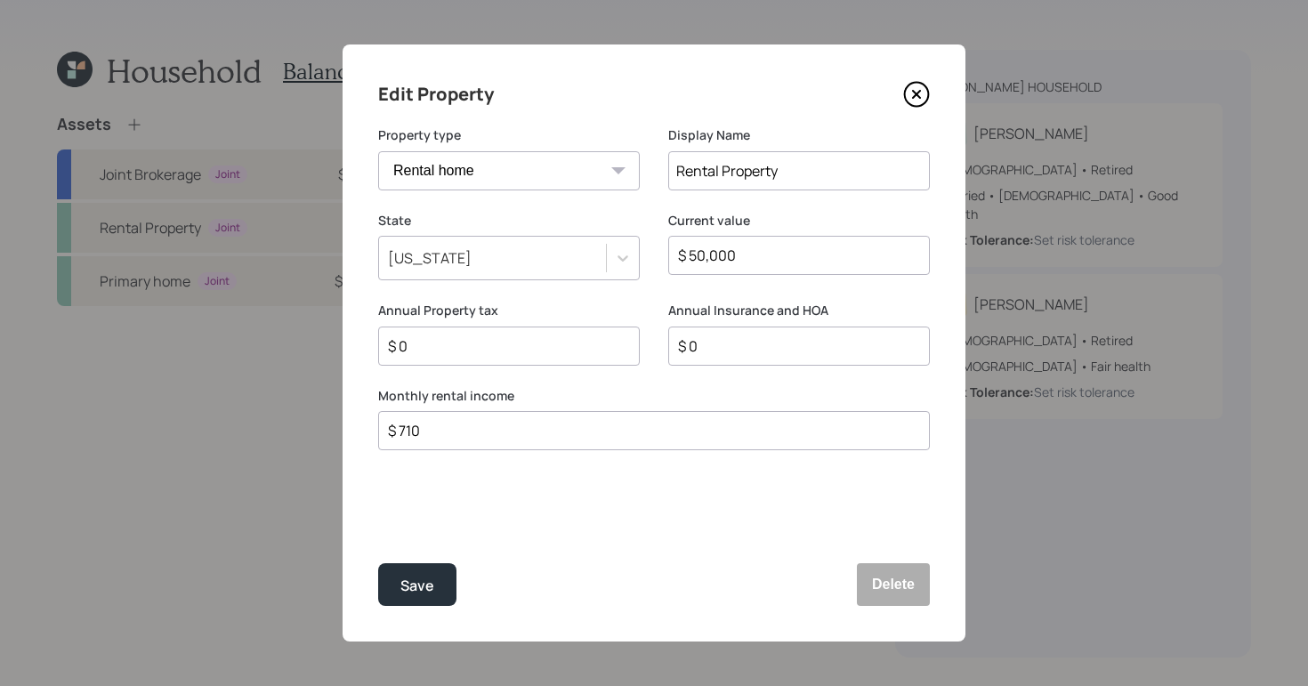
type input "$ 50,000"
click at [514, 349] on input "$ 0" at bounding box center [501, 346] width 231 height 21
click at [819, 345] on input "$ 0" at bounding box center [791, 346] width 231 height 21
type input "$"
click at [582, 342] on input "$ 0" at bounding box center [501, 346] width 231 height 21
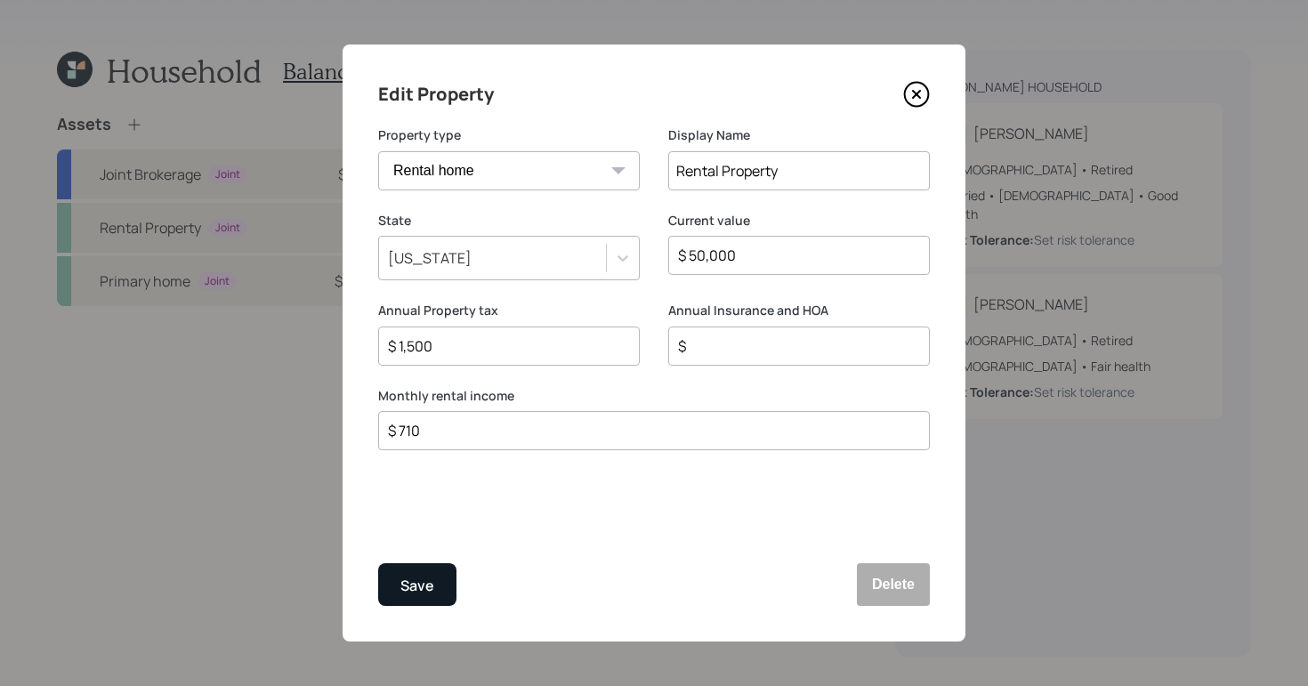
type input "$ 1,500"
click at [433, 585] on div "Save" at bounding box center [417, 586] width 34 height 24
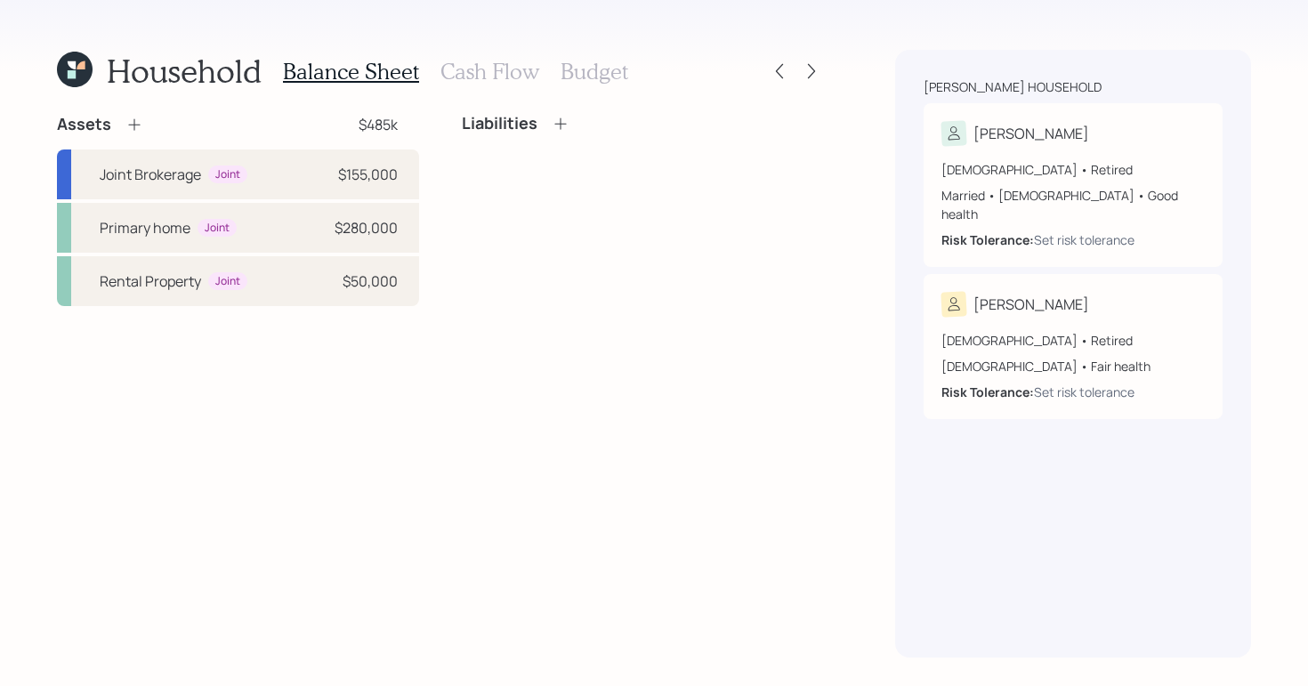
click at [132, 117] on icon at bounding box center [134, 125] width 18 height 18
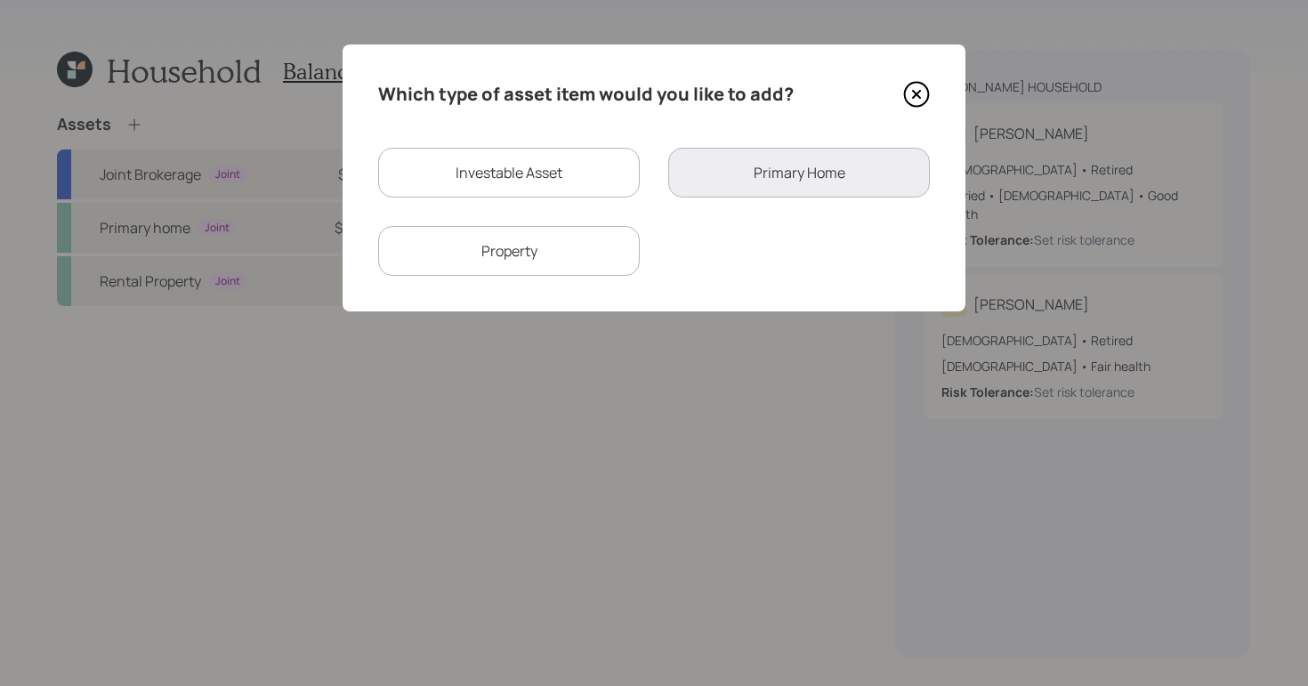
click at [496, 188] on div "Investable Asset" at bounding box center [509, 173] width 262 height 50
select select "taxable"
select select "balanced"
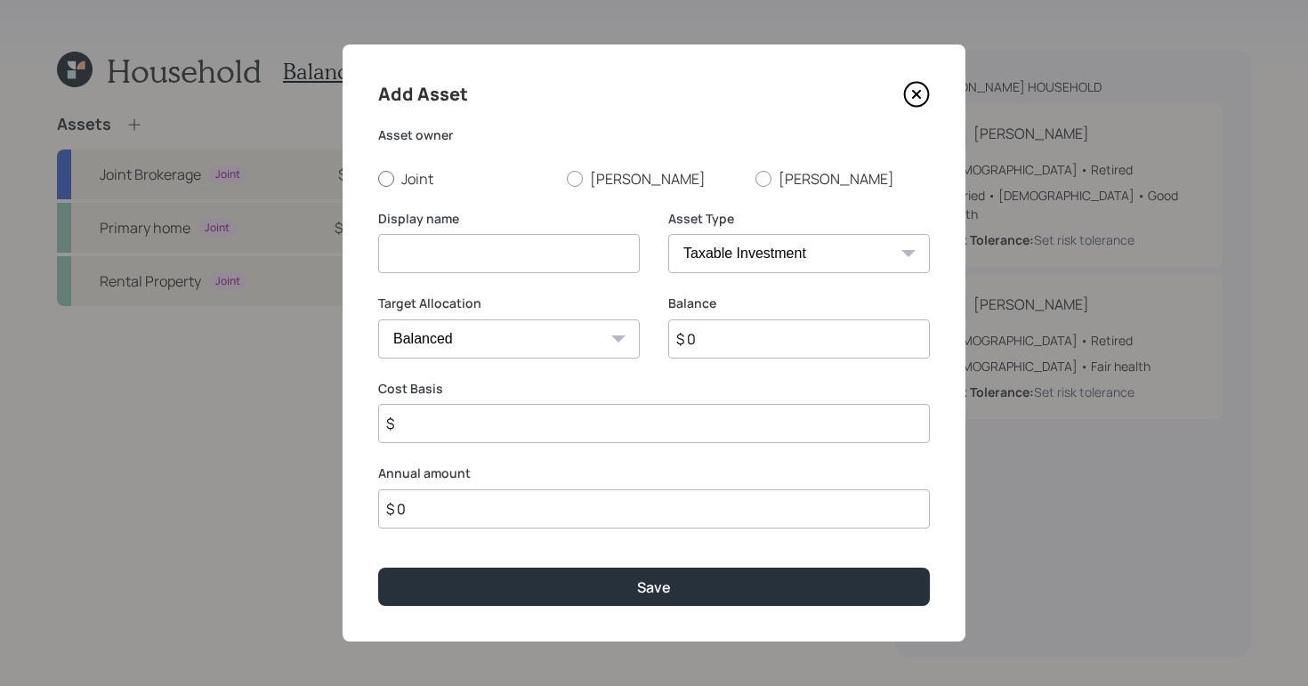
click at [392, 171] on label "Joint" at bounding box center [465, 179] width 174 height 20
click at [378, 178] on input "Joint" at bounding box center [377, 178] width 1 height 1
radio input "true"
click at [491, 259] on input at bounding box center [509, 253] width 262 height 39
type input "Checking/savings"
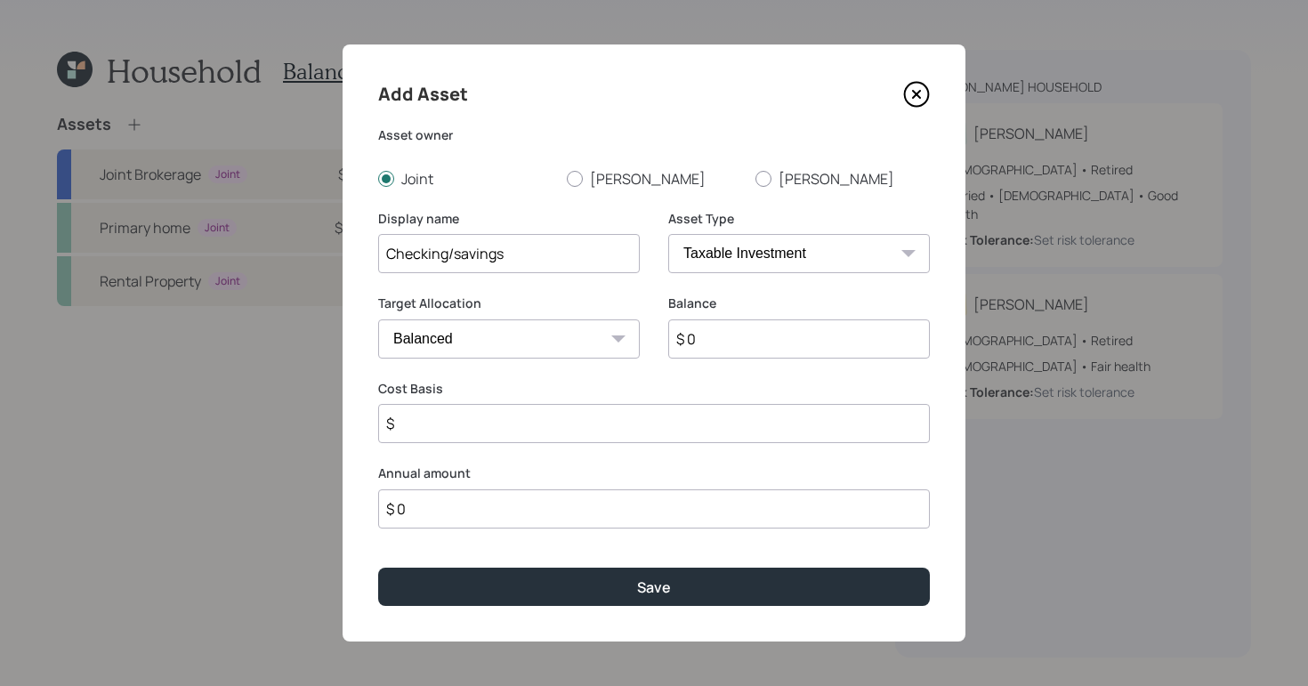
click at [813, 263] on select "SEP IRA IRA Roth IRA 401(k) Roth 401(k) 403(b) Roth 403(b) 457(b) Roth 457(b) H…" at bounding box center [799, 253] width 262 height 39
select select "cash"
click at [668, 234] on select "SEP IRA IRA Roth IRA 401(k) Roth 401(k) 403(b) Roth 403(b) 457(b) Roth 457(b) H…" at bounding box center [799, 253] width 262 height 39
type input "$"
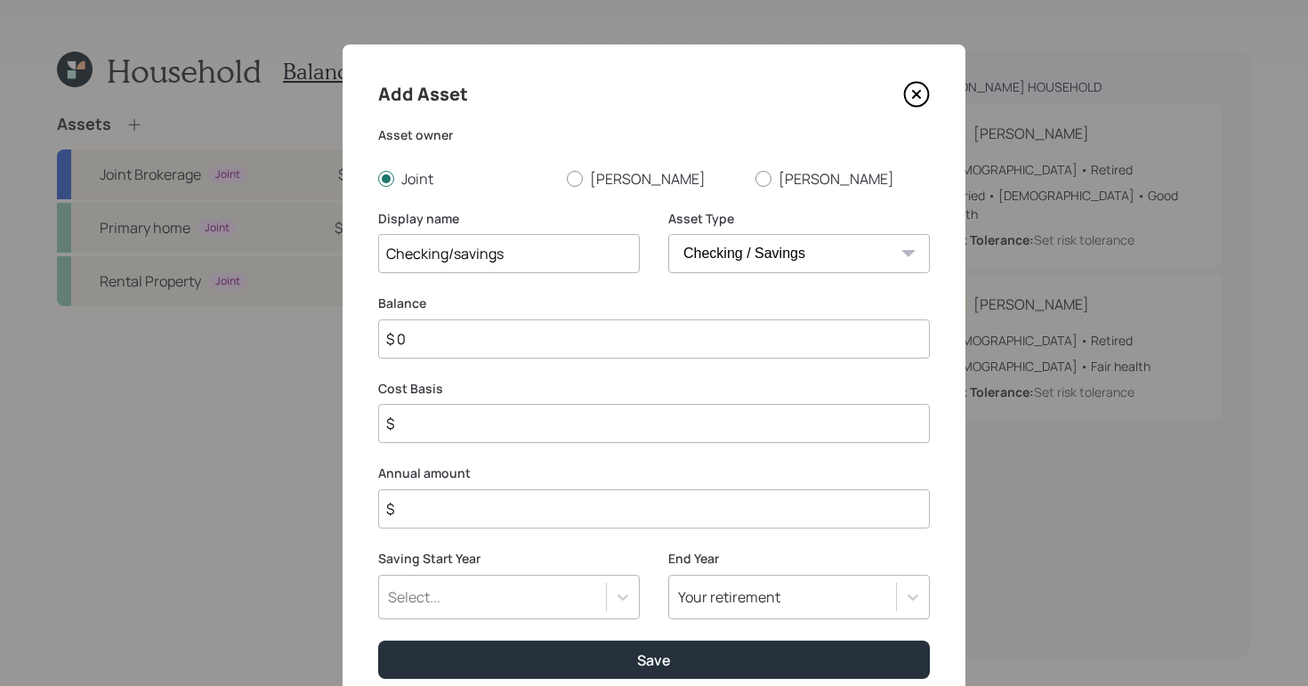
drag, startPoint x: 557, startPoint y: 414, endPoint x: 662, endPoint y: 323, distance: 138.8
click at [662, 323] on input "$ 0" at bounding box center [654, 338] width 552 height 39
click at [662, 328] on input "$ 0" at bounding box center [654, 338] width 552 height 39
click at [659, 334] on input "$ 0" at bounding box center [654, 338] width 552 height 39
type input "$"
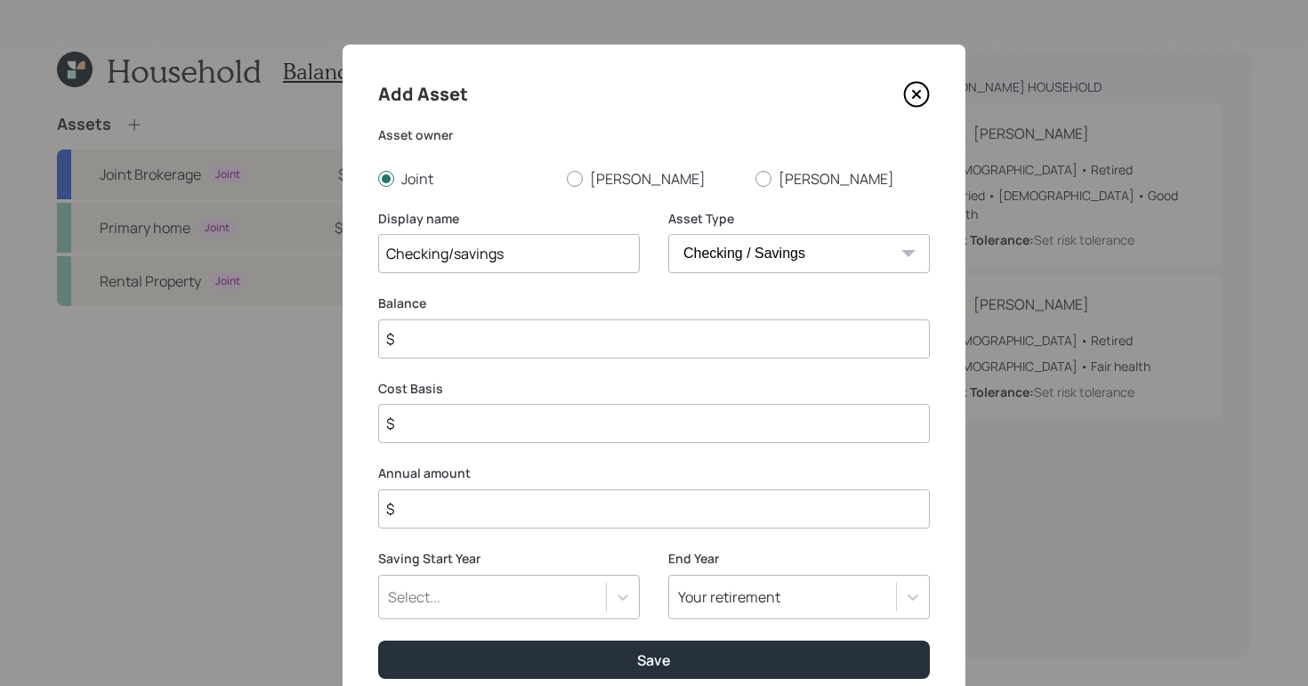
type input "$ 2"
type input "$ 20"
type input "$ 200"
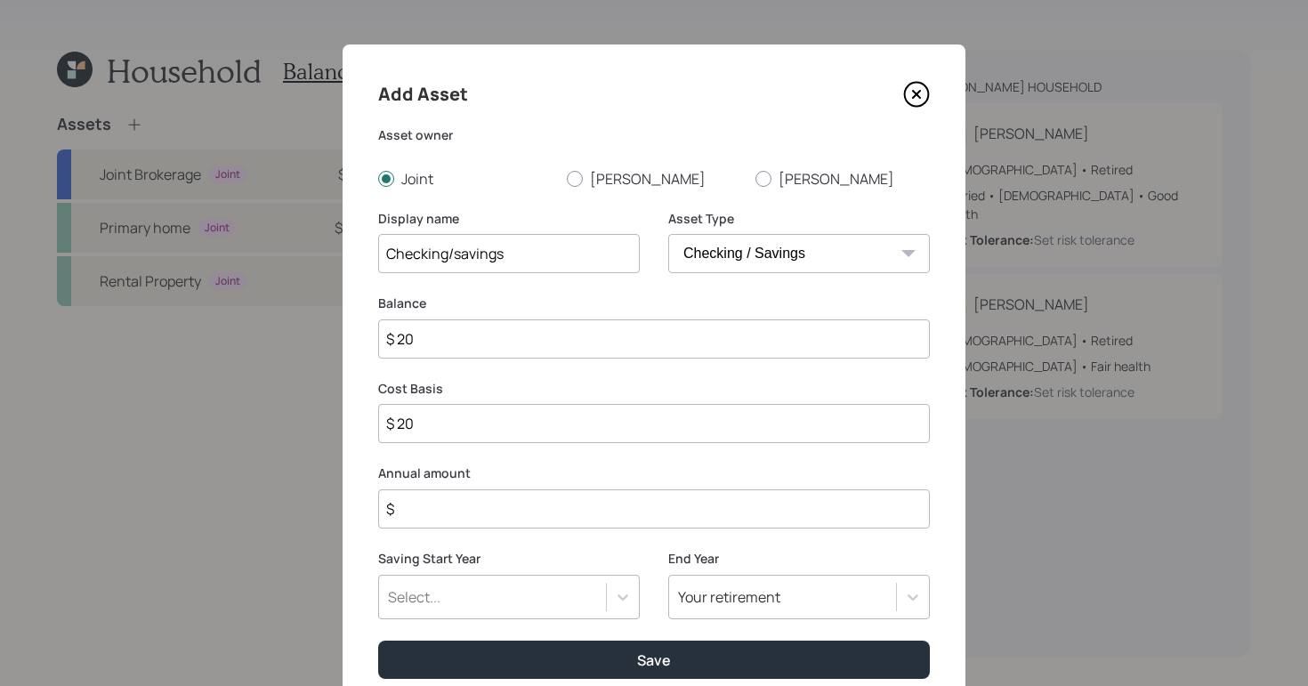
type input "$ 200"
type input "$ 2,000"
type input "$ 20,000"
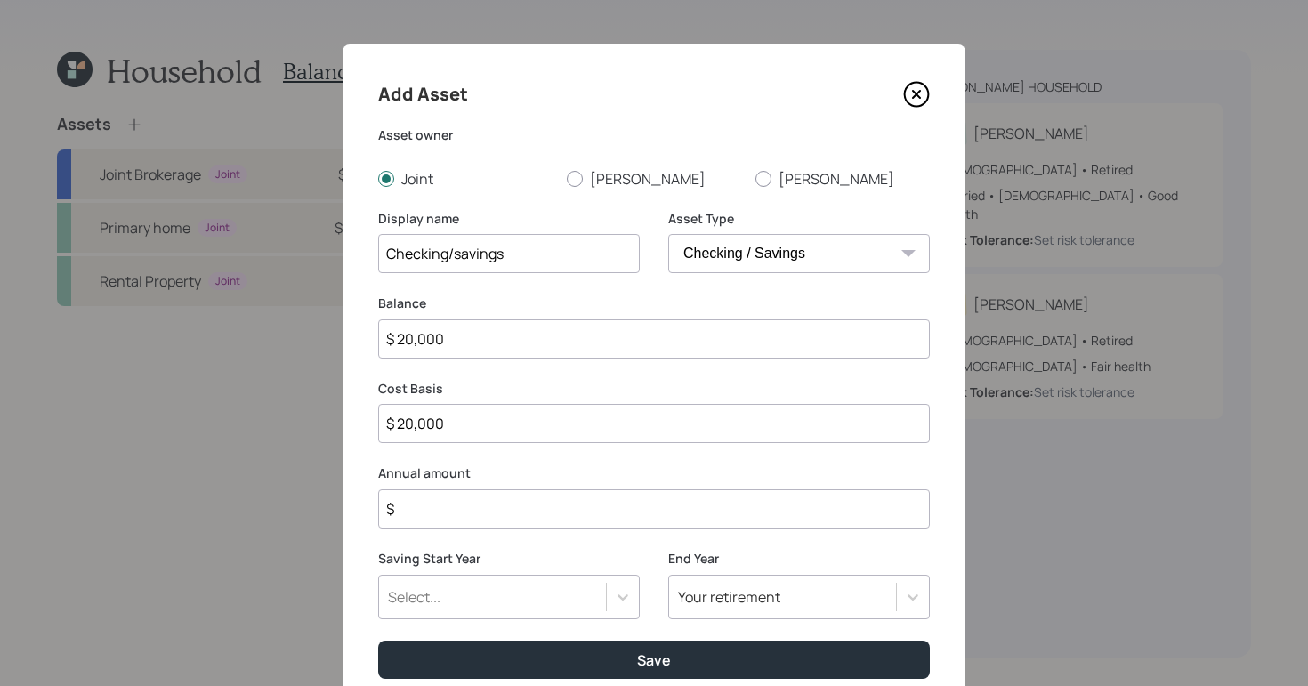
click at [505, 495] on input "$" at bounding box center [654, 508] width 552 height 39
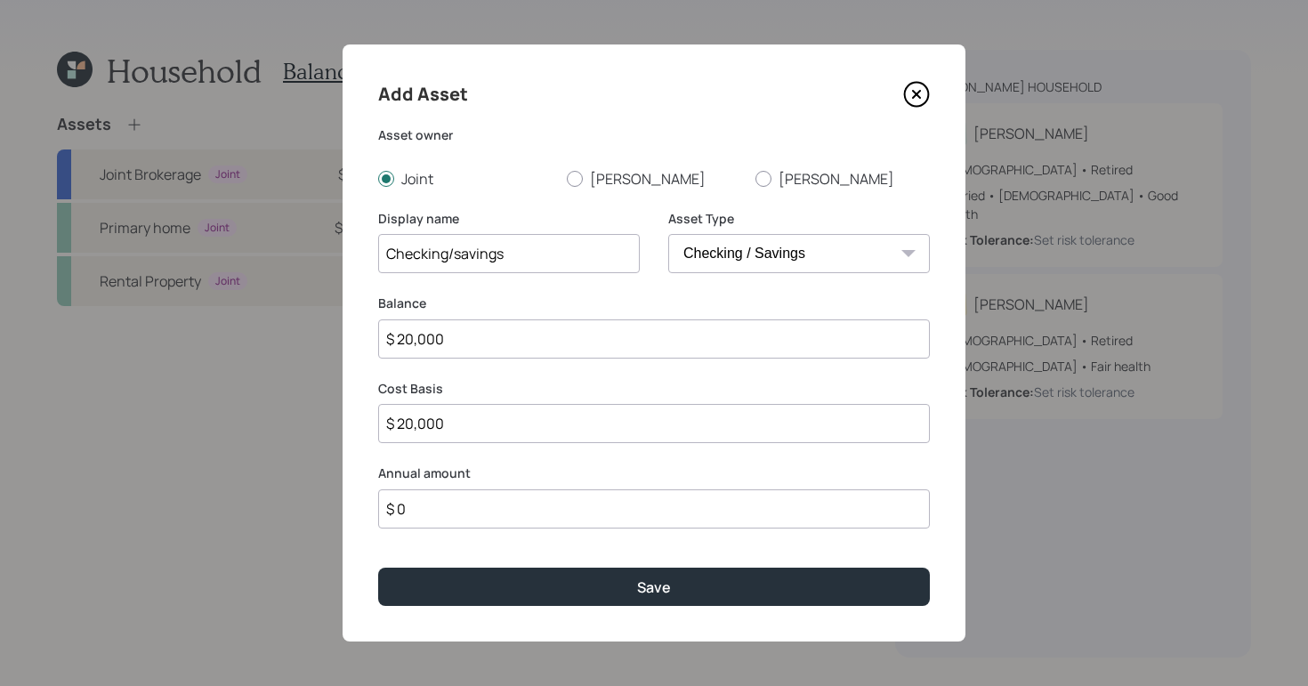
type input "$ 0"
click at [586, 584] on button "Save" at bounding box center [654, 587] width 552 height 38
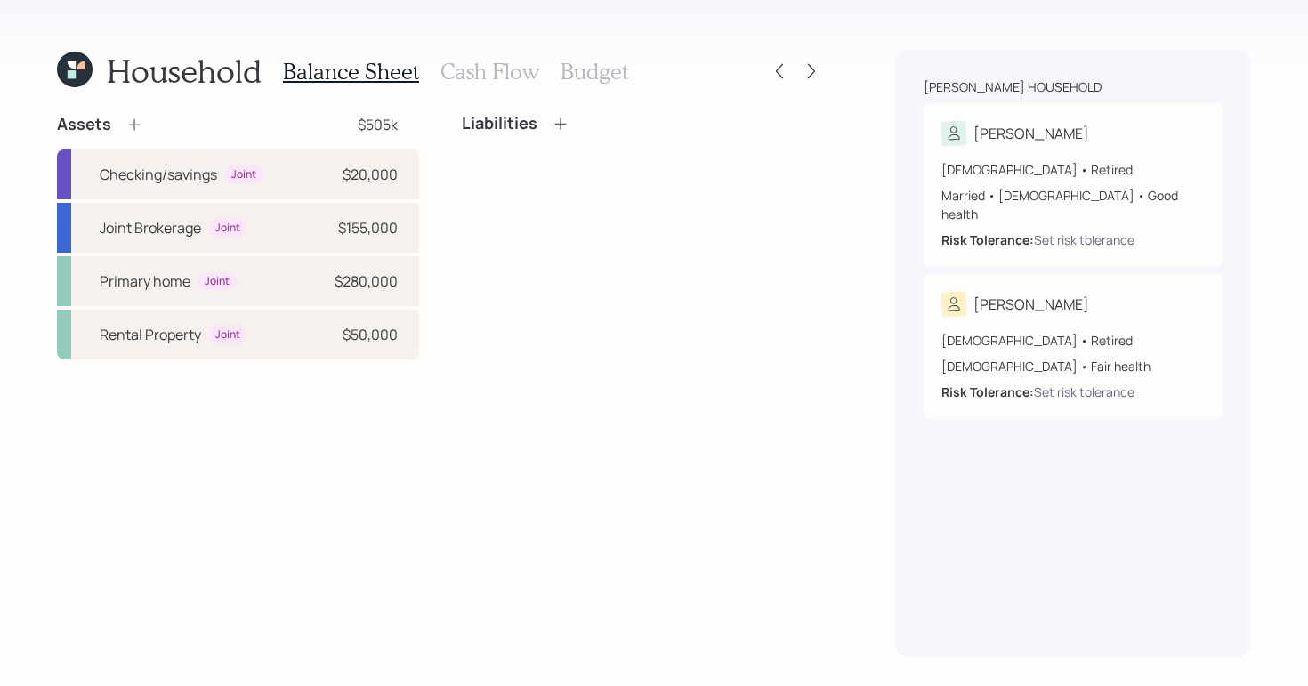
drag, startPoint x: 662, startPoint y: 323, endPoint x: 475, endPoint y: 68, distance: 316.5
click at [475, 68] on h3 "Cash Flow" at bounding box center [490, 72] width 99 height 26
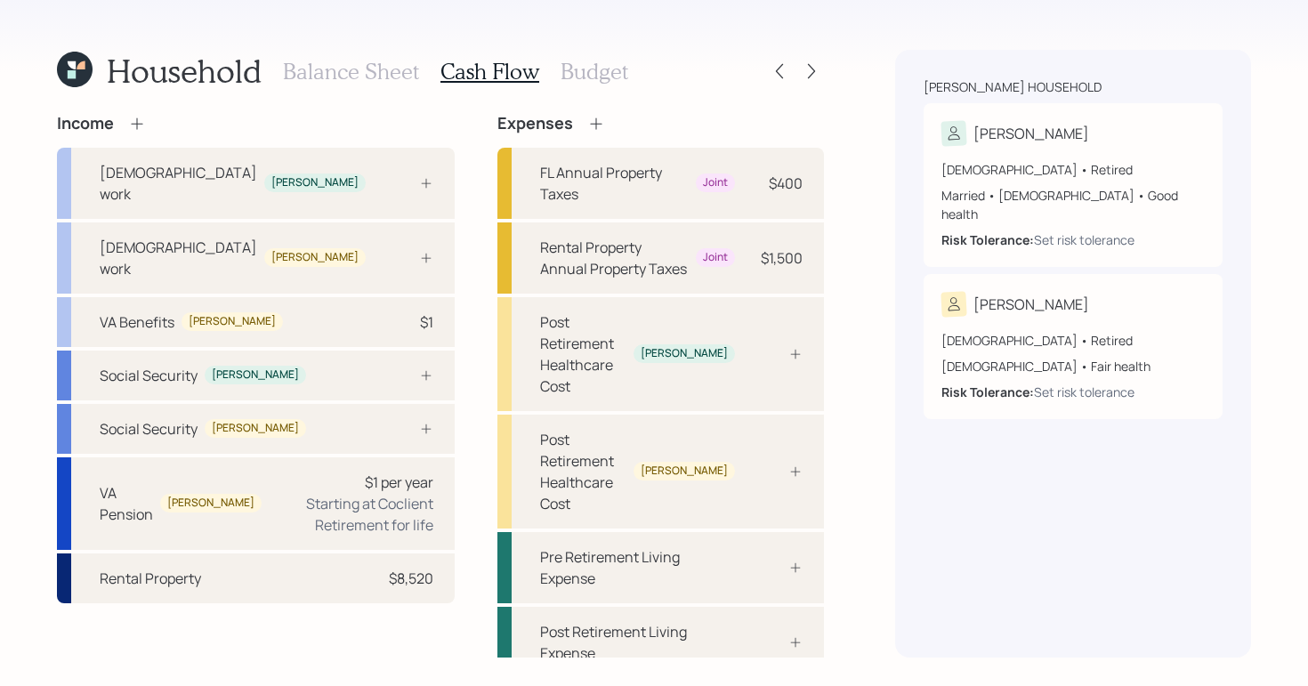
drag, startPoint x: 475, startPoint y: 68, endPoint x: 363, endPoint y: 68, distance: 112.1
click at [363, 68] on h3 "Balance Sheet" at bounding box center [351, 72] width 136 height 26
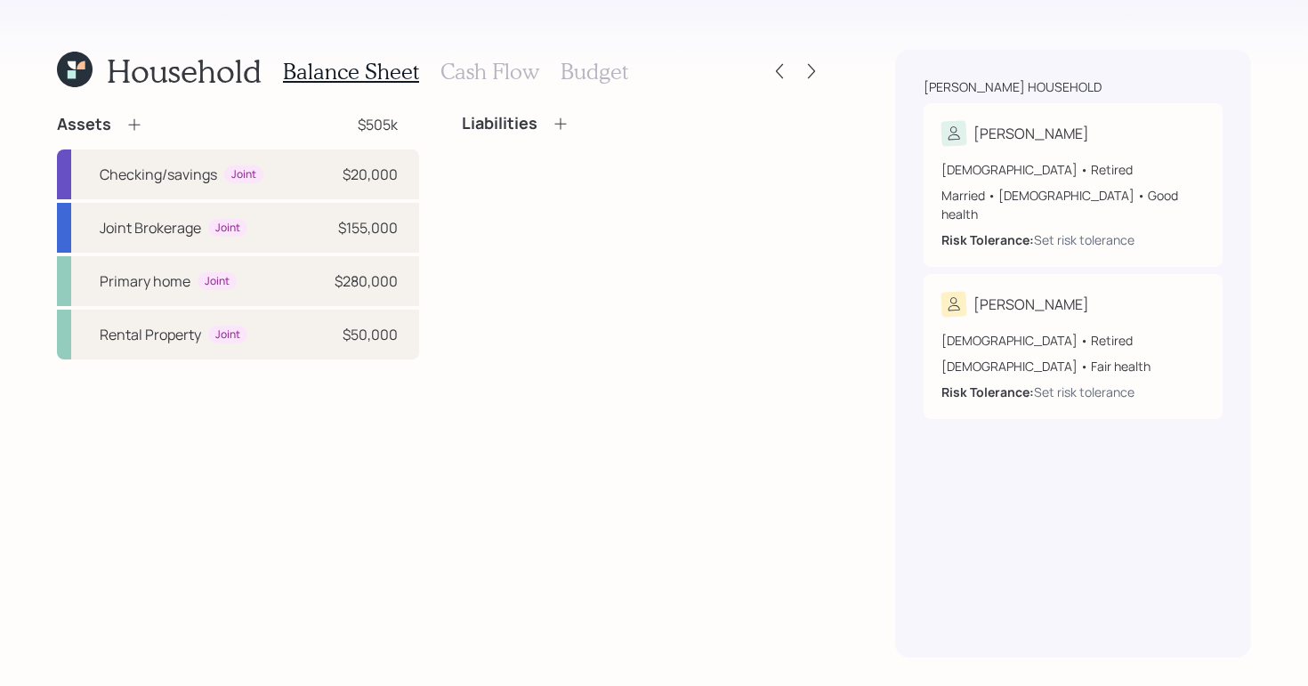
click at [133, 123] on icon at bounding box center [134, 125] width 18 height 18
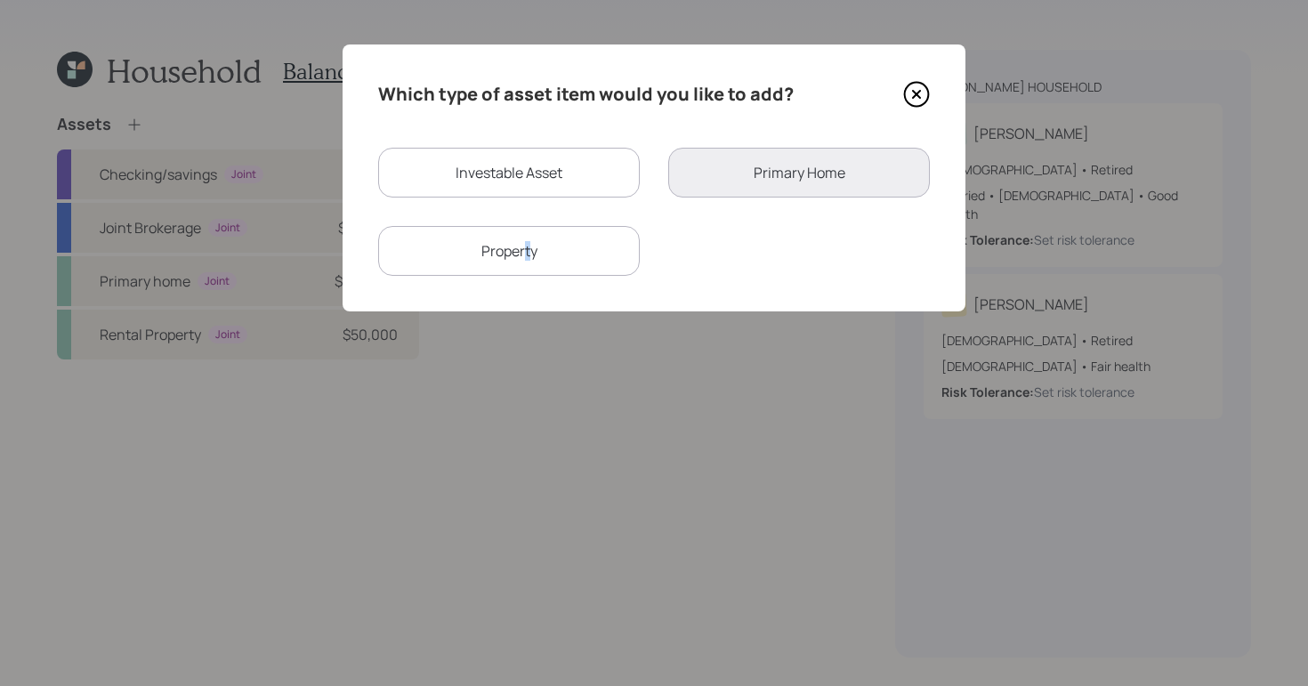
click at [522, 253] on div "Property" at bounding box center [509, 251] width 262 height 50
select select "rental_property"
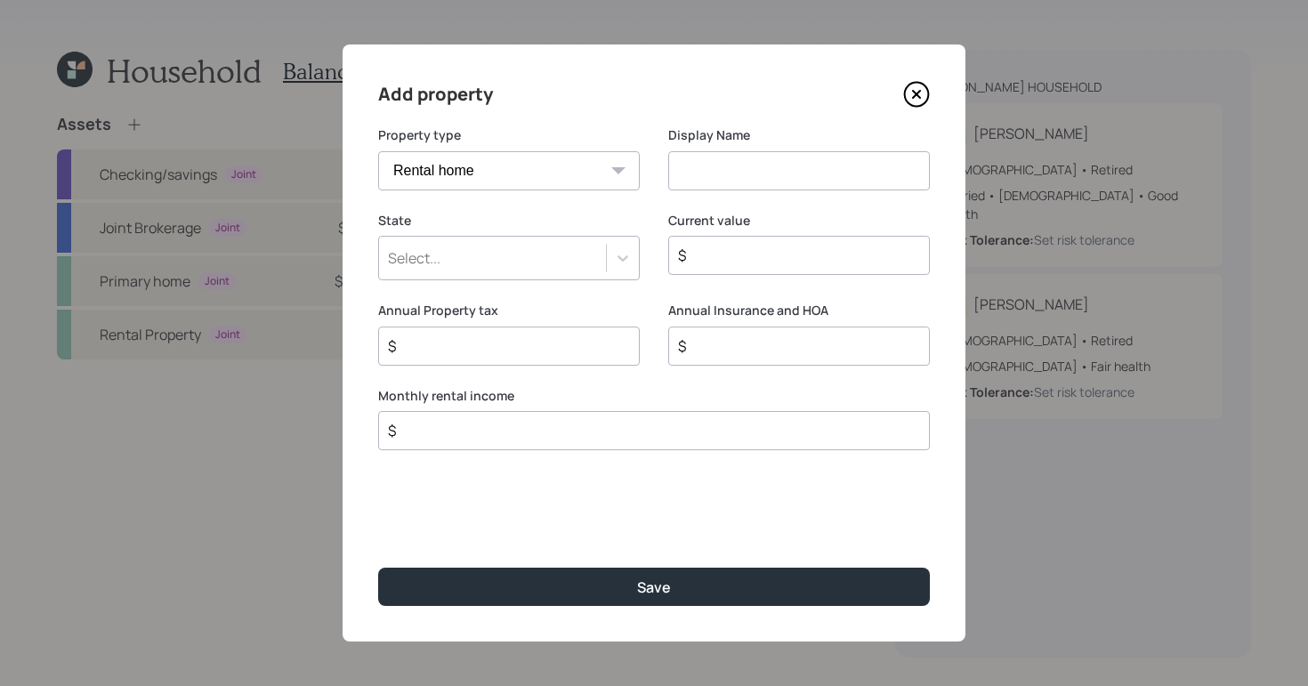
click at [751, 173] on input at bounding box center [799, 170] width 262 height 39
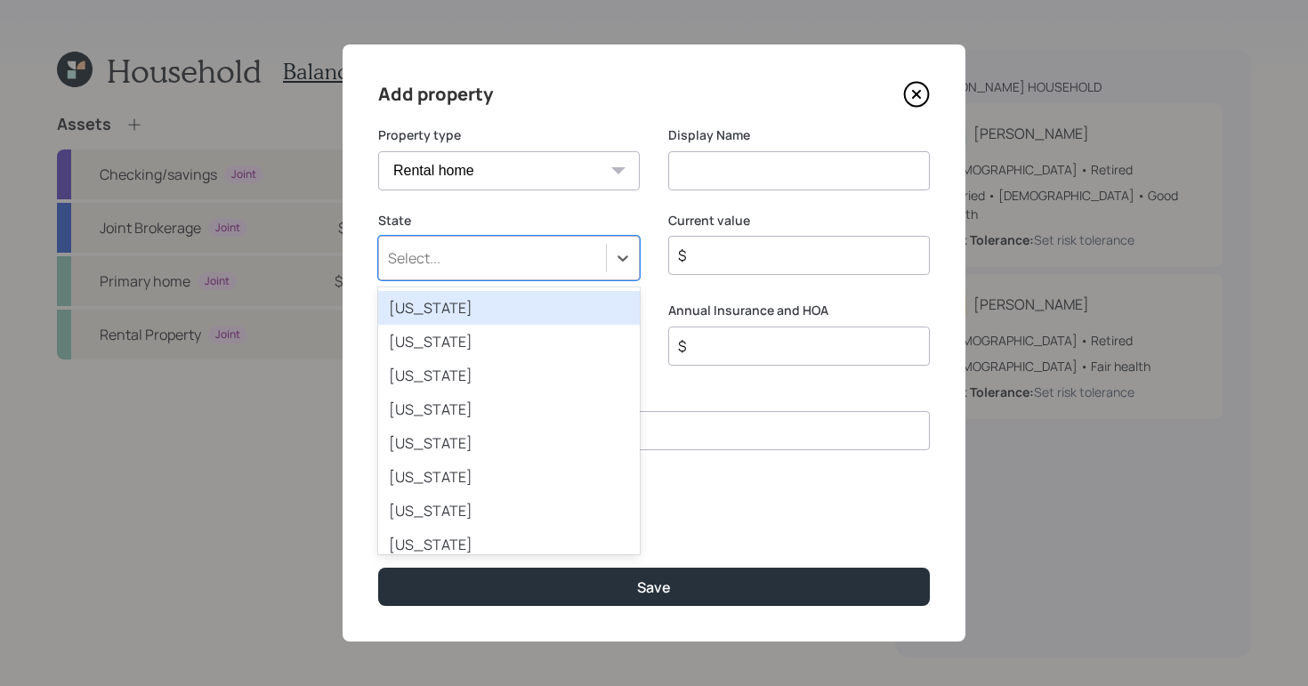
click at [530, 261] on div "Select..." at bounding box center [492, 258] width 227 height 30
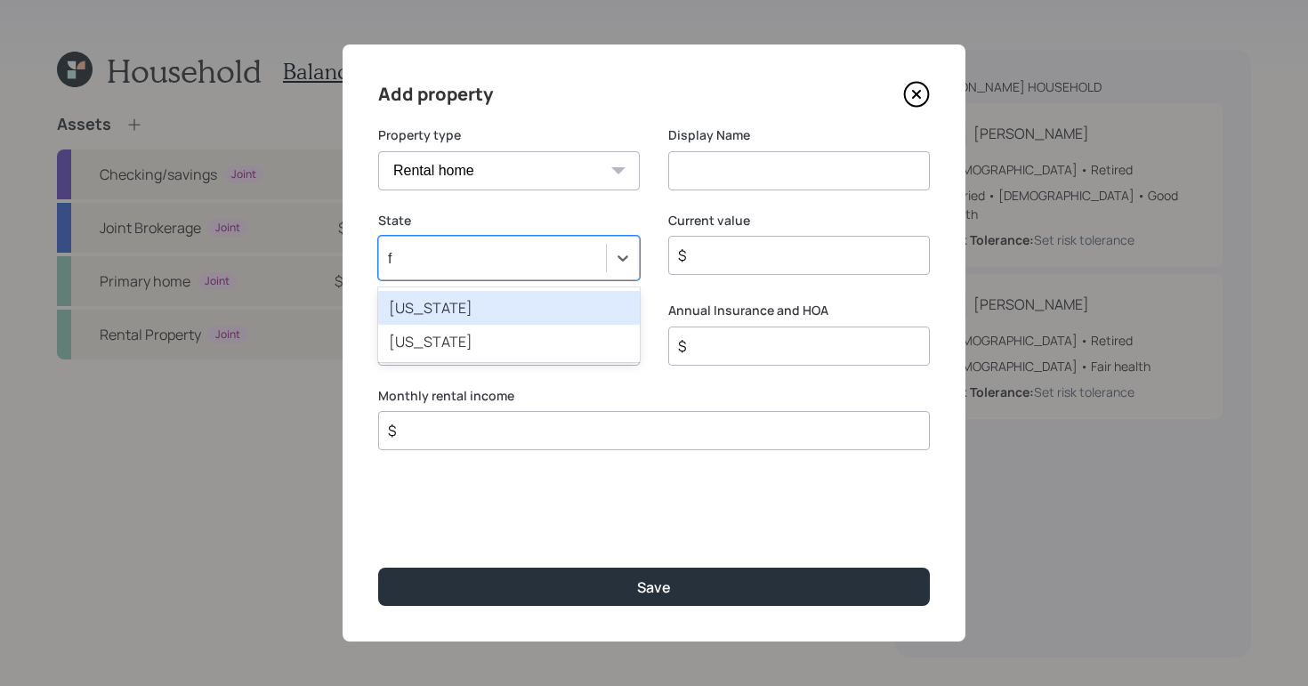
type input "fl"
click at [530, 311] on div "Florida" at bounding box center [509, 308] width 262 height 34
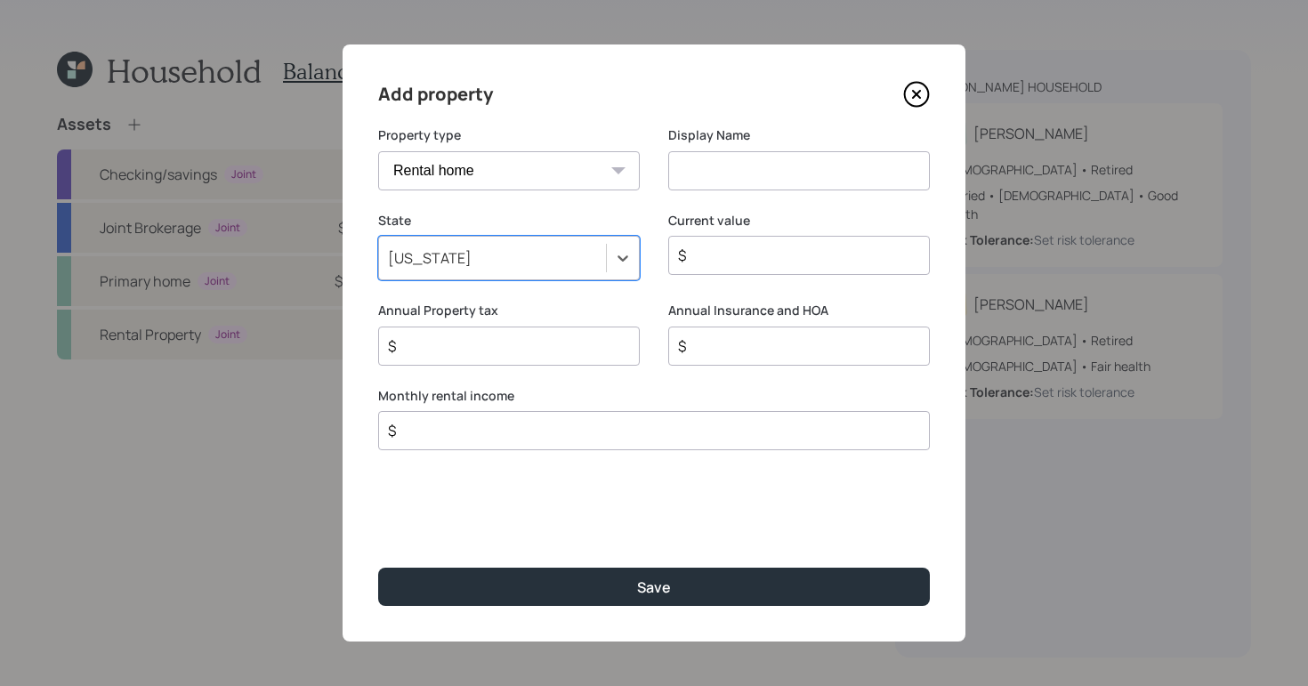
click at [813, 167] on input at bounding box center [799, 170] width 262 height 39
type input "Third Property"
click at [761, 258] on input "$" at bounding box center [791, 255] width 231 height 21
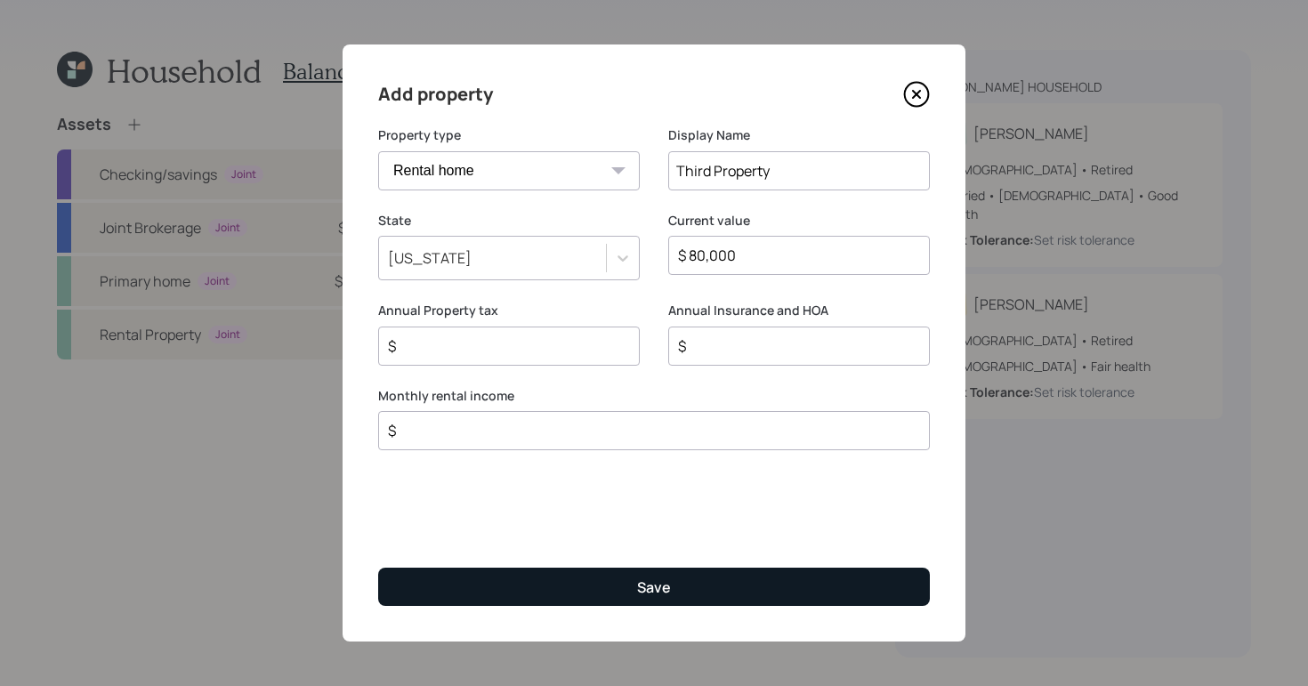
type input "$ 80,000"
click at [643, 593] on div "Save" at bounding box center [654, 588] width 34 height 20
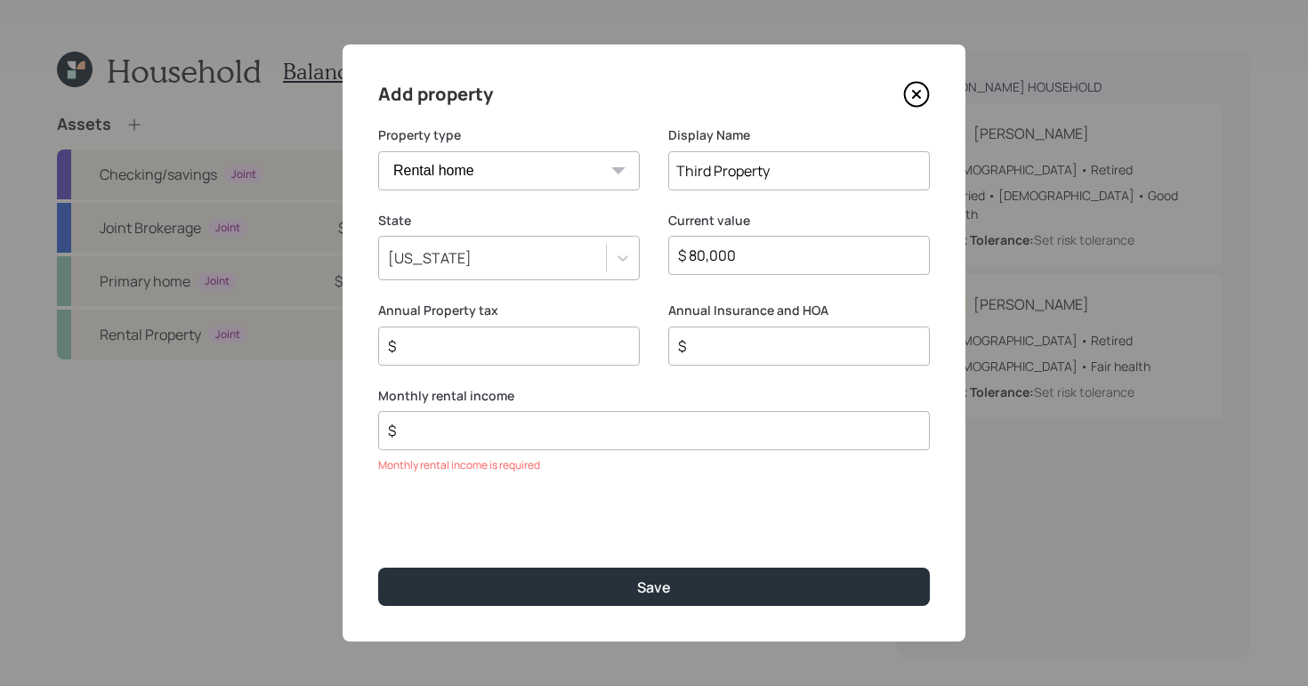
click at [594, 423] on input "$" at bounding box center [647, 430] width 522 height 21
click at [578, 425] on input "$" at bounding box center [647, 430] width 522 height 21
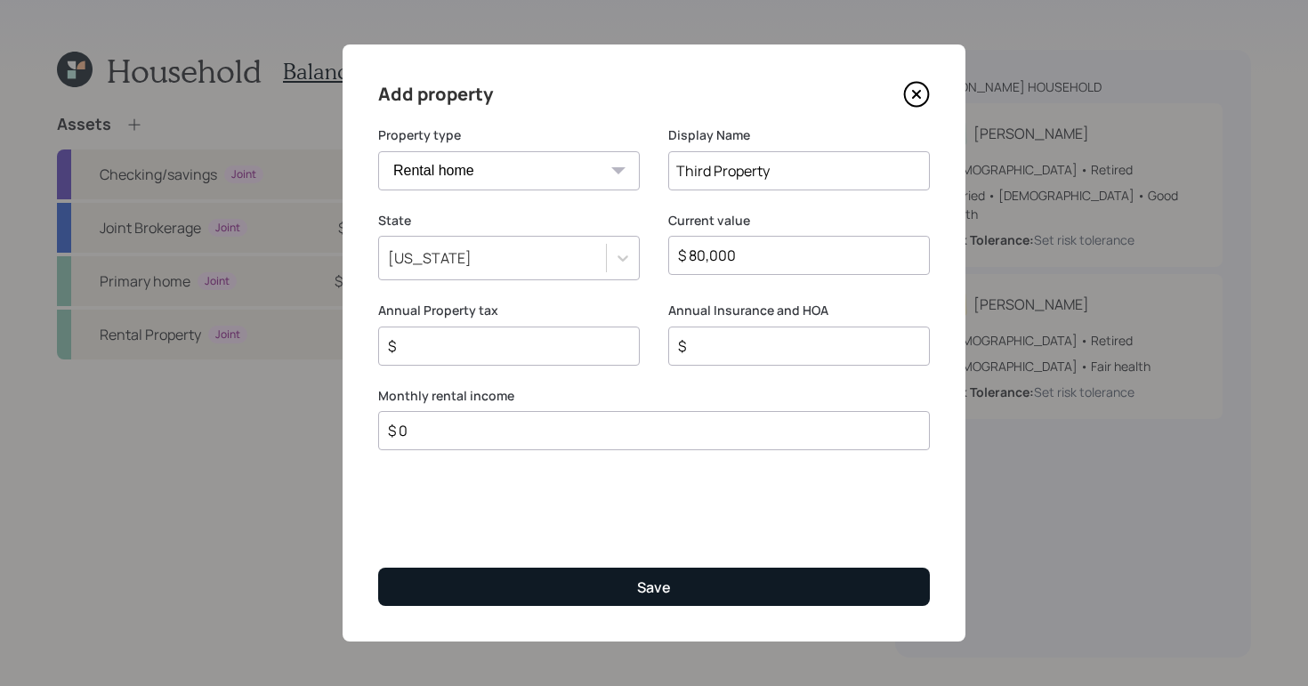
type input "$ 0"
click at [676, 589] on button "Save" at bounding box center [654, 587] width 552 height 38
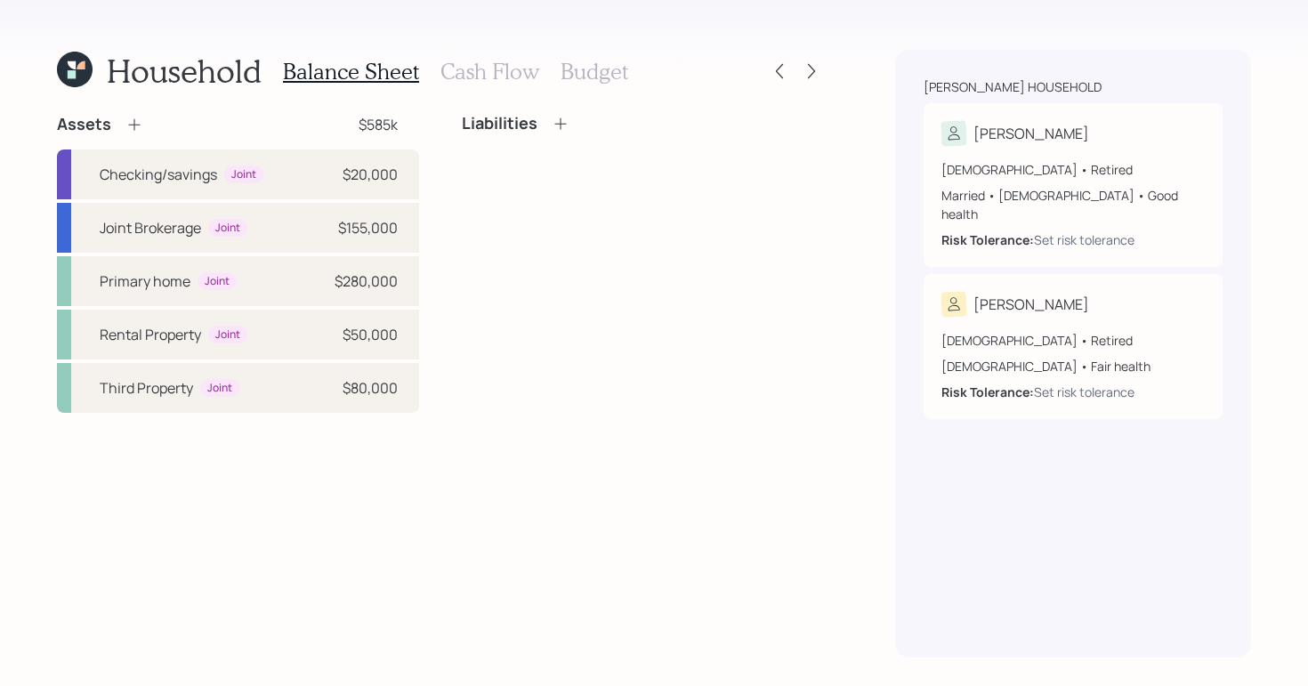
click at [560, 131] on icon at bounding box center [561, 124] width 18 height 18
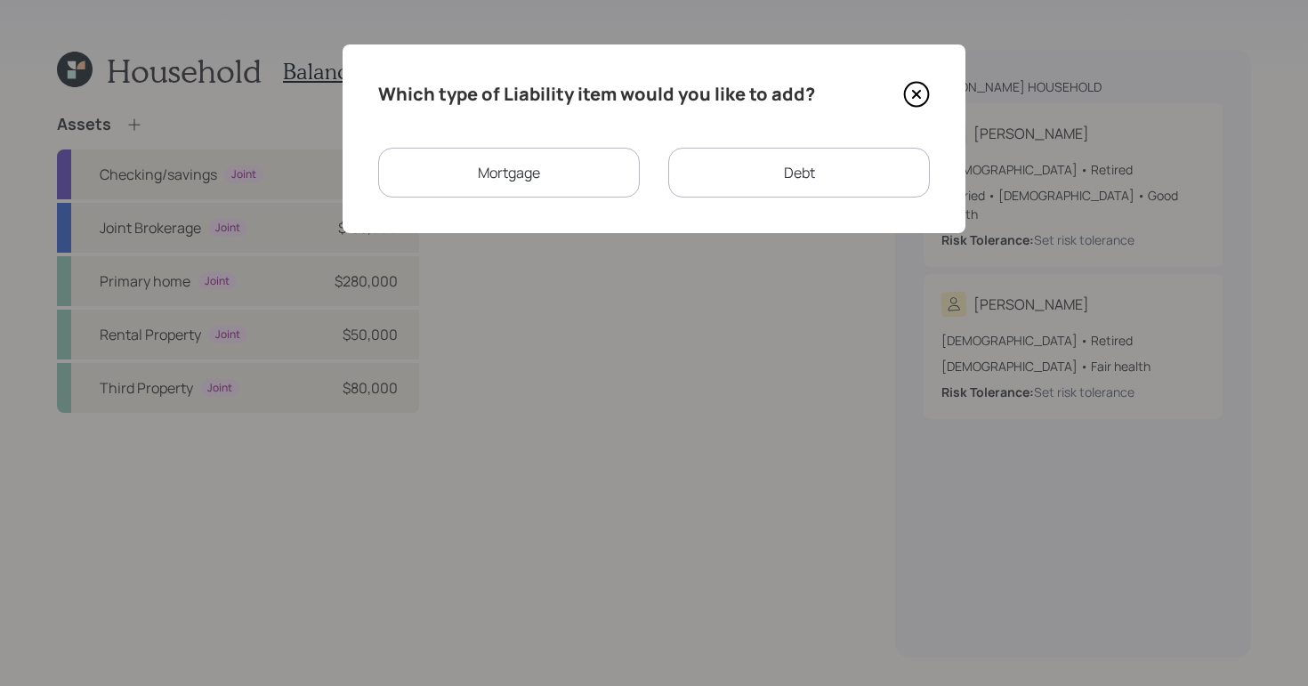
click at [619, 180] on div "Mortgage" at bounding box center [509, 173] width 262 height 50
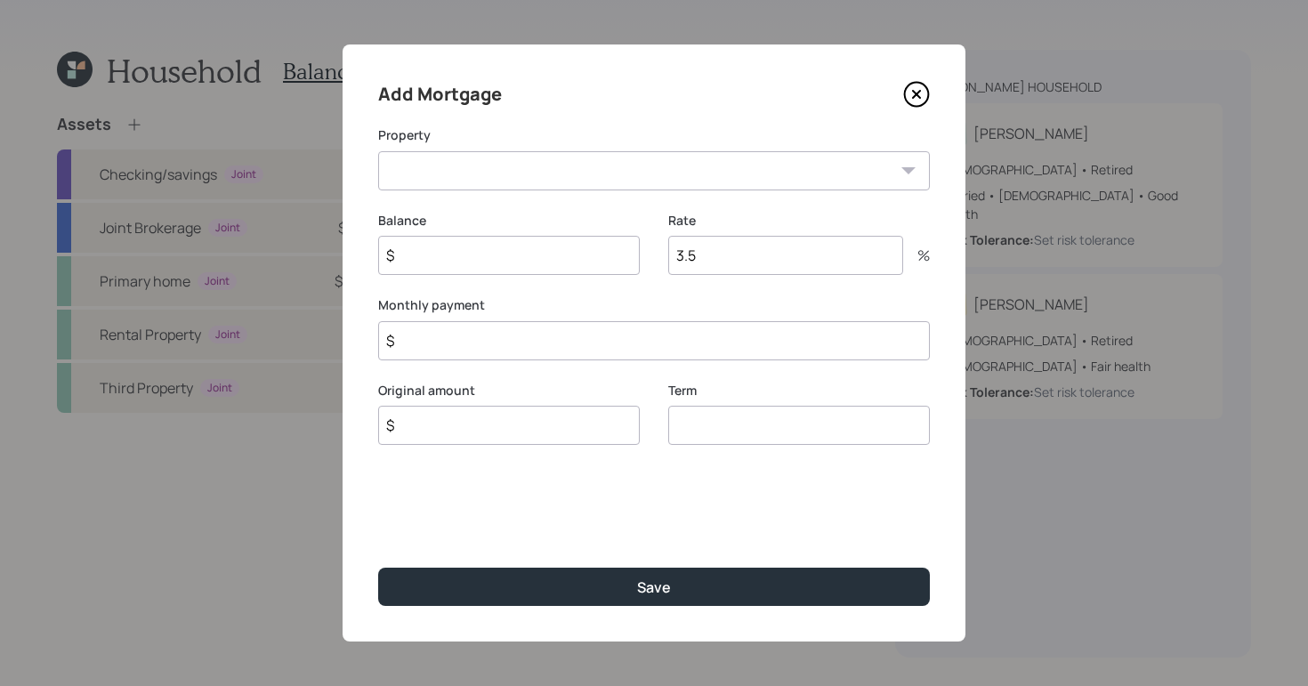
click at [569, 173] on select "FL Primary home Rental Property Third Property" at bounding box center [654, 170] width 552 height 39
select select "64b1e0fd-35ca-4749-bbf9-49e8682b0e15"
click at [378, 151] on select "FL Primary home Rental Property Third Property" at bounding box center [654, 170] width 552 height 39
click at [527, 252] on input "$" at bounding box center [509, 255] width 262 height 39
click at [779, 261] on input "3.5" at bounding box center [785, 255] width 235 height 39
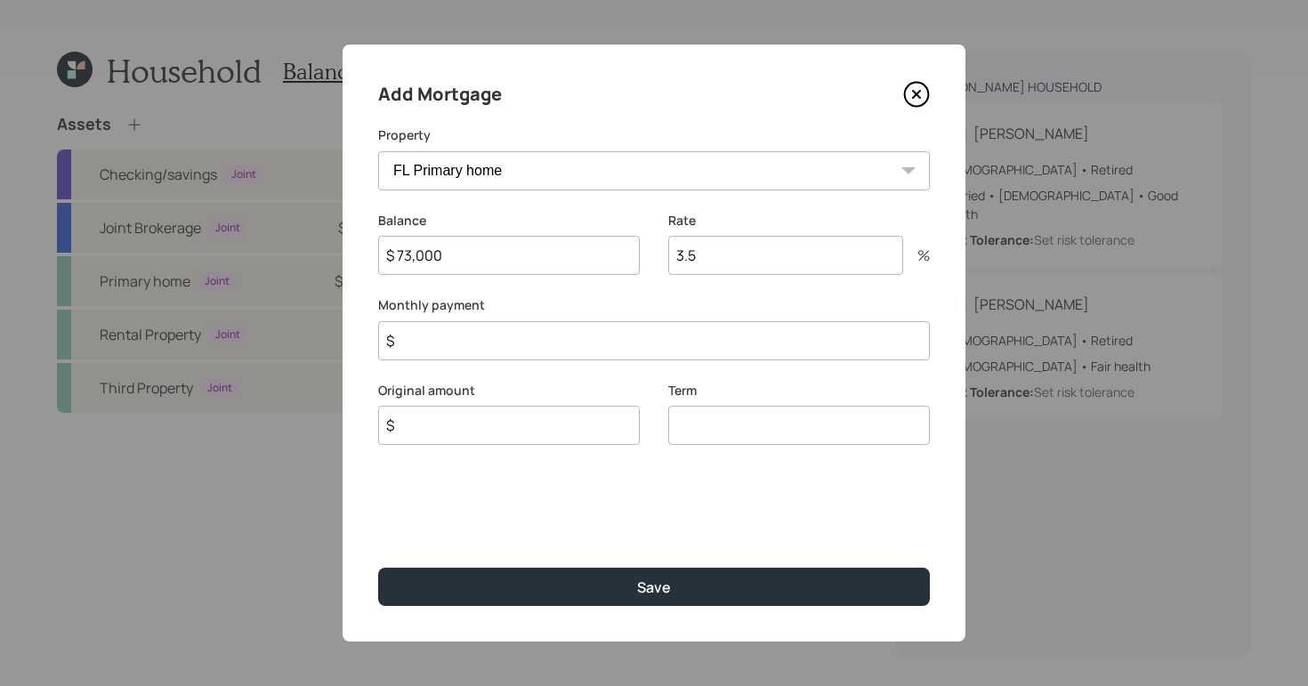
click at [398, 258] on input "$ 73,000" at bounding box center [509, 255] width 262 height 39
type input "$ 273,000"
click at [708, 245] on input "3.5" at bounding box center [785, 255] width 235 height 39
click at [741, 263] on input "3.5" at bounding box center [785, 255] width 235 height 39
type input "3"
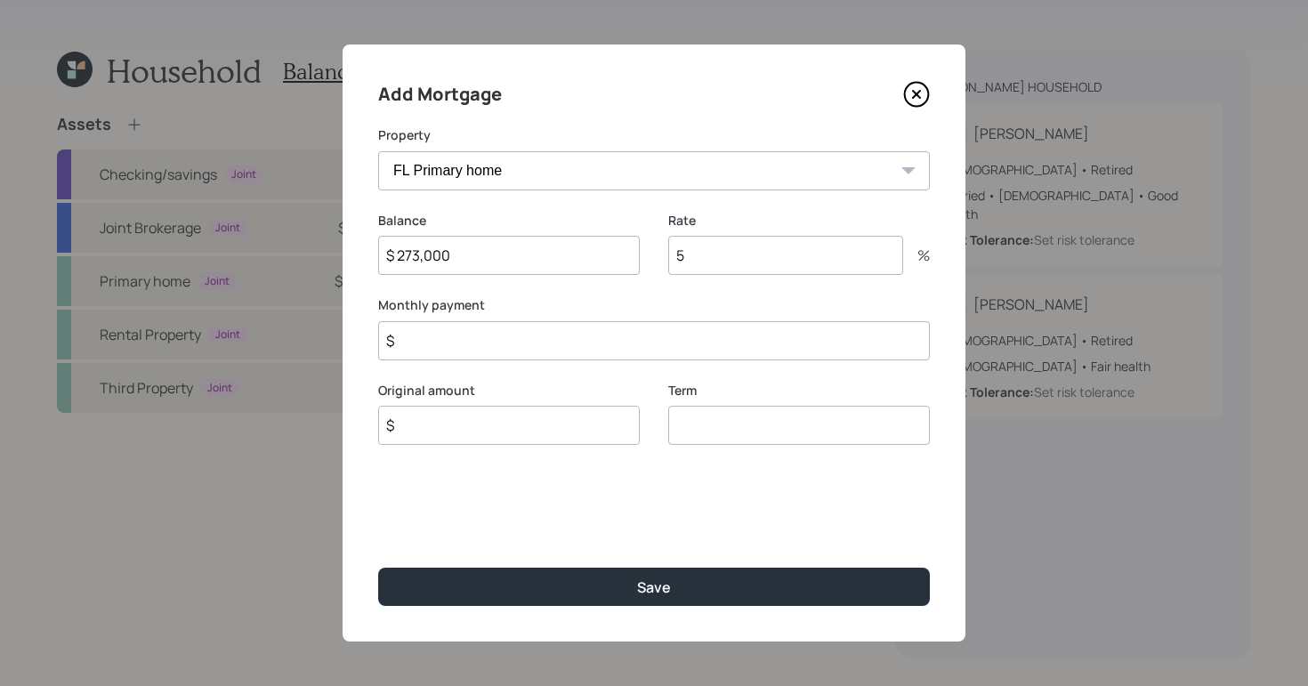
type input "5"
click at [573, 349] on input "$" at bounding box center [654, 340] width 552 height 39
click at [524, 432] on input "$" at bounding box center [509, 425] width 262 height 39
click at [458, 335] on input "$" at bounding box center [654, 340] width 552 height 39
type input "$ 1,817"
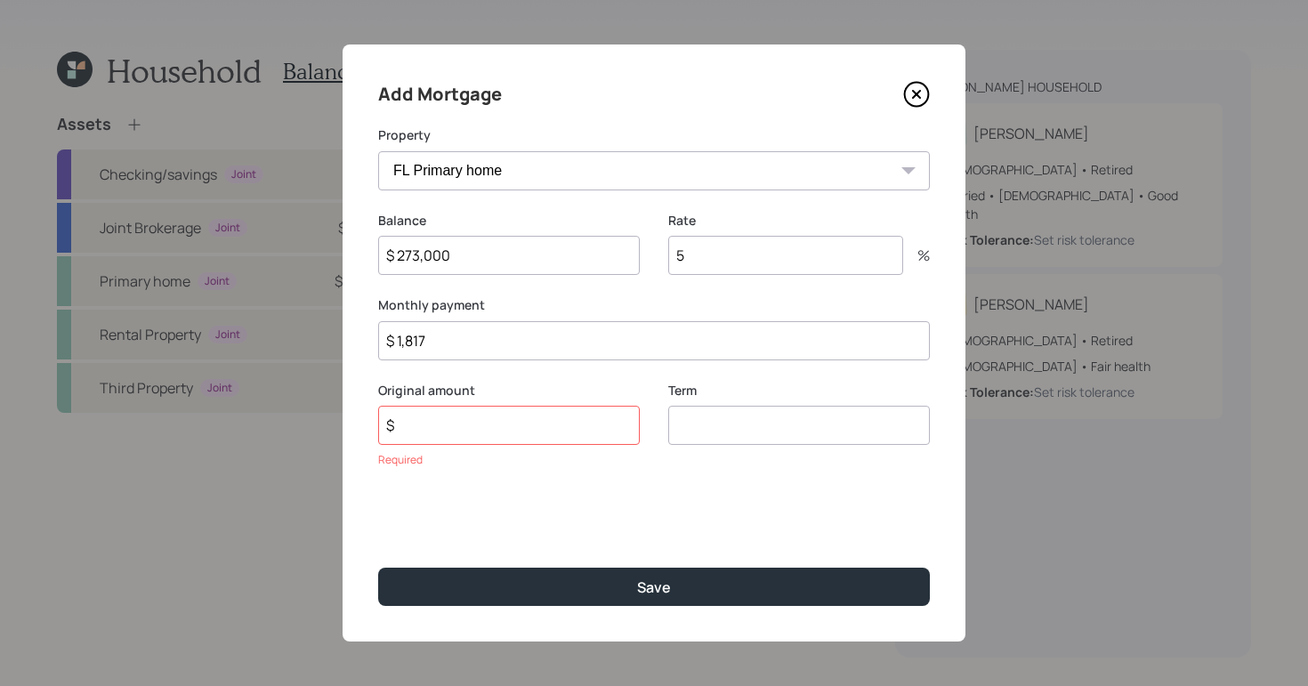
click at [744, 251] on input "5" at bounding box center [785, 255] width 235 height 39
type input "5.375"
click at [538, 437] on input "$" at bounding box center [509, 425] width 262 height 39
type input "$ 273,000"
click at [830, 430] on input "number" at bounding box center [799, 425] width 262 height 39
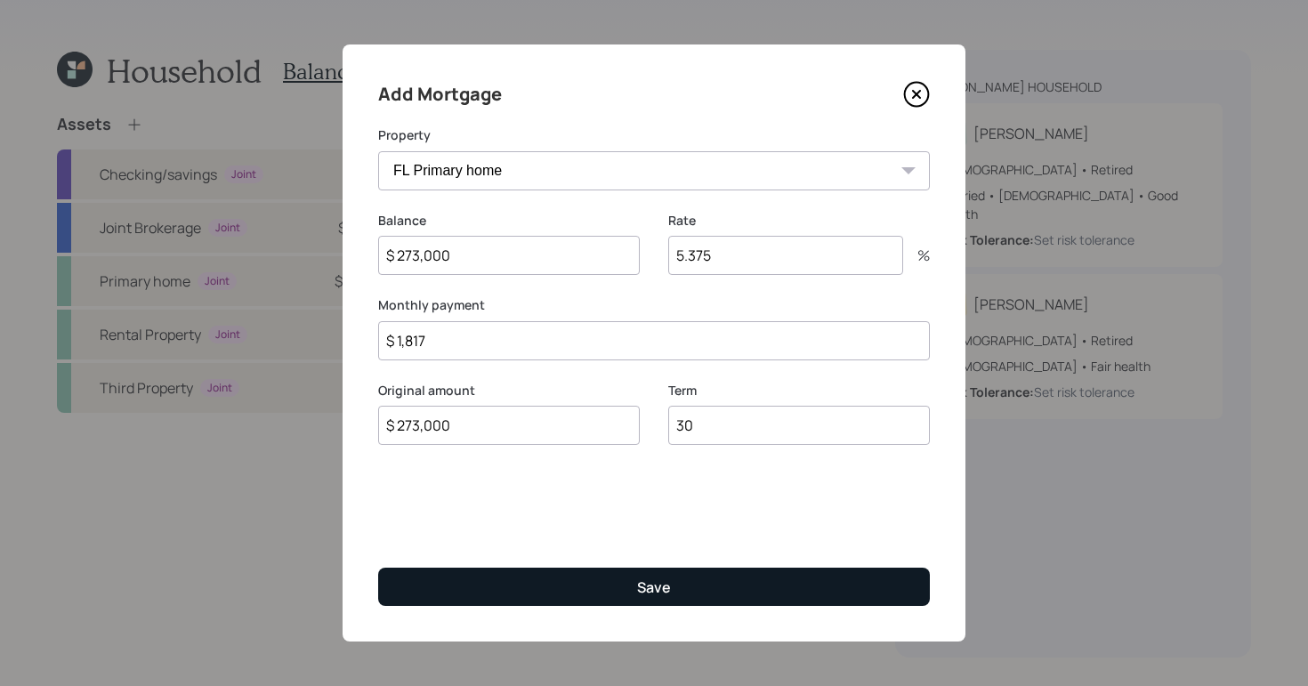
type input "30"
click at [725, 594] on button "Save" at bounding box center [654, 587] width 552 height 38
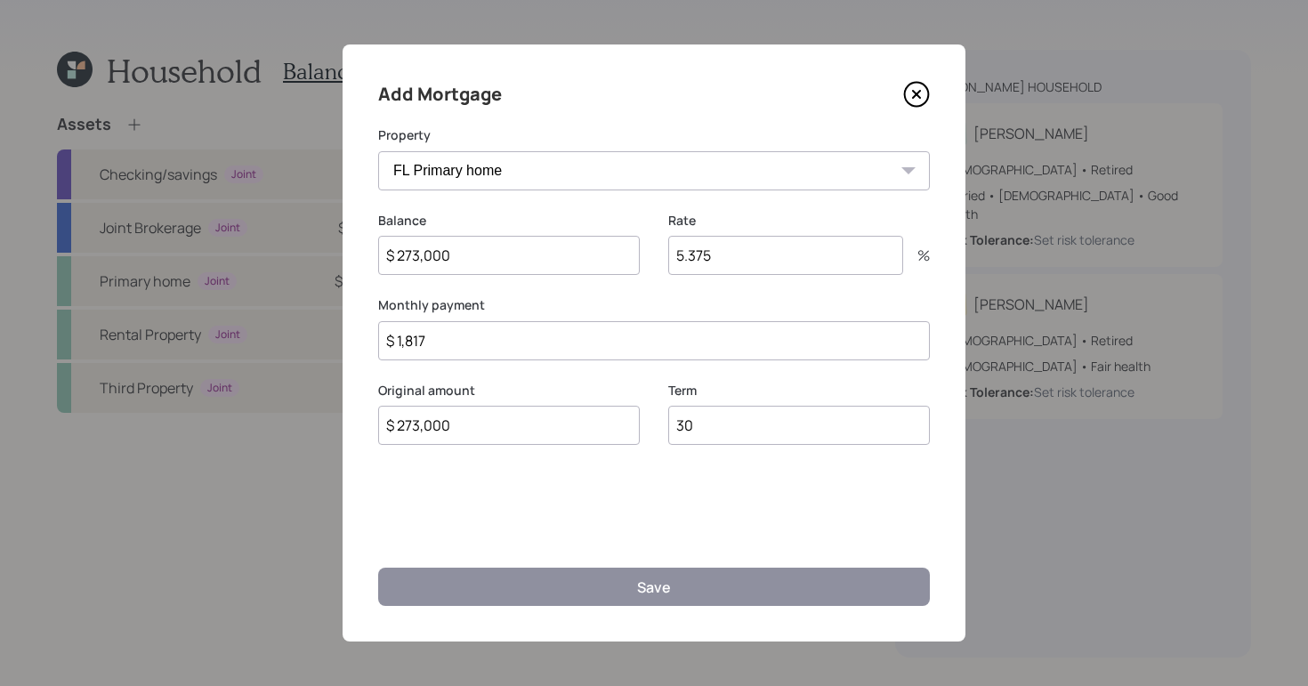
select select "f314ea7e-4178-4769-83a5-c09b593ce713"
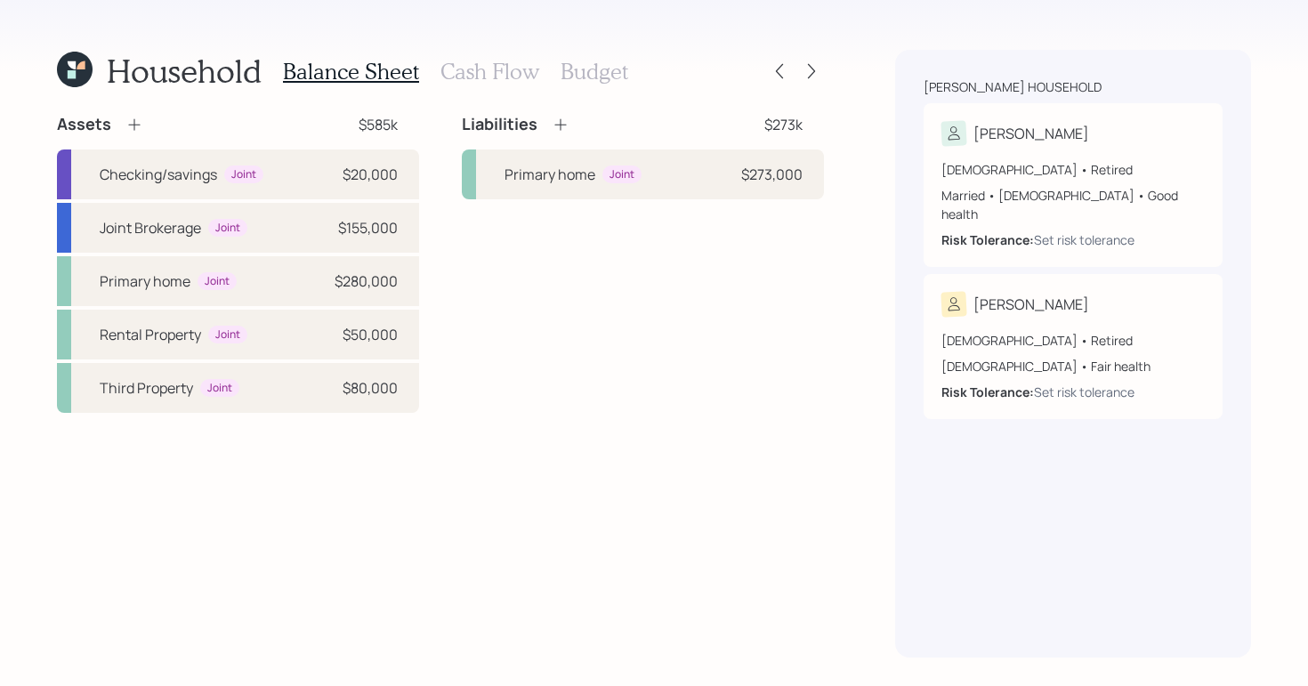
click at [470, 71] on h3 "Cash Flow" at bounding box center [490, 72] width 99 height 26
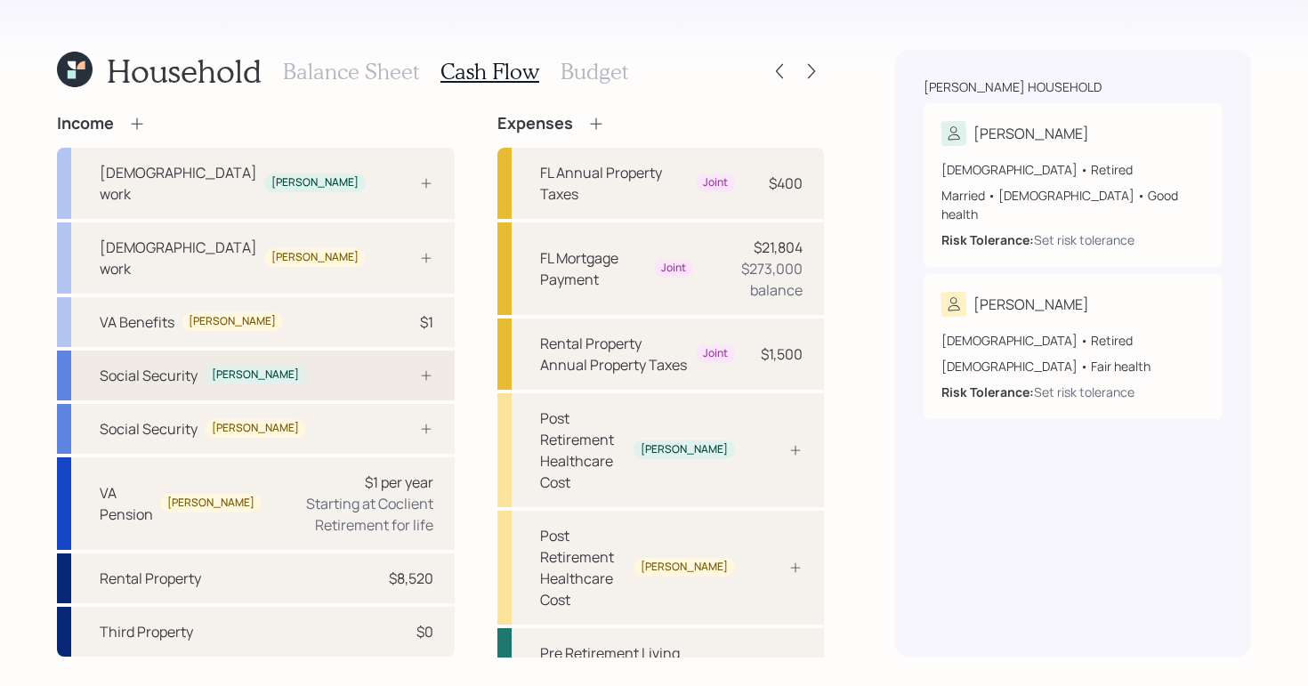
click at [338, 351] on div "Social Security Mary" at bounding box center [256, 376] width 398 height 50
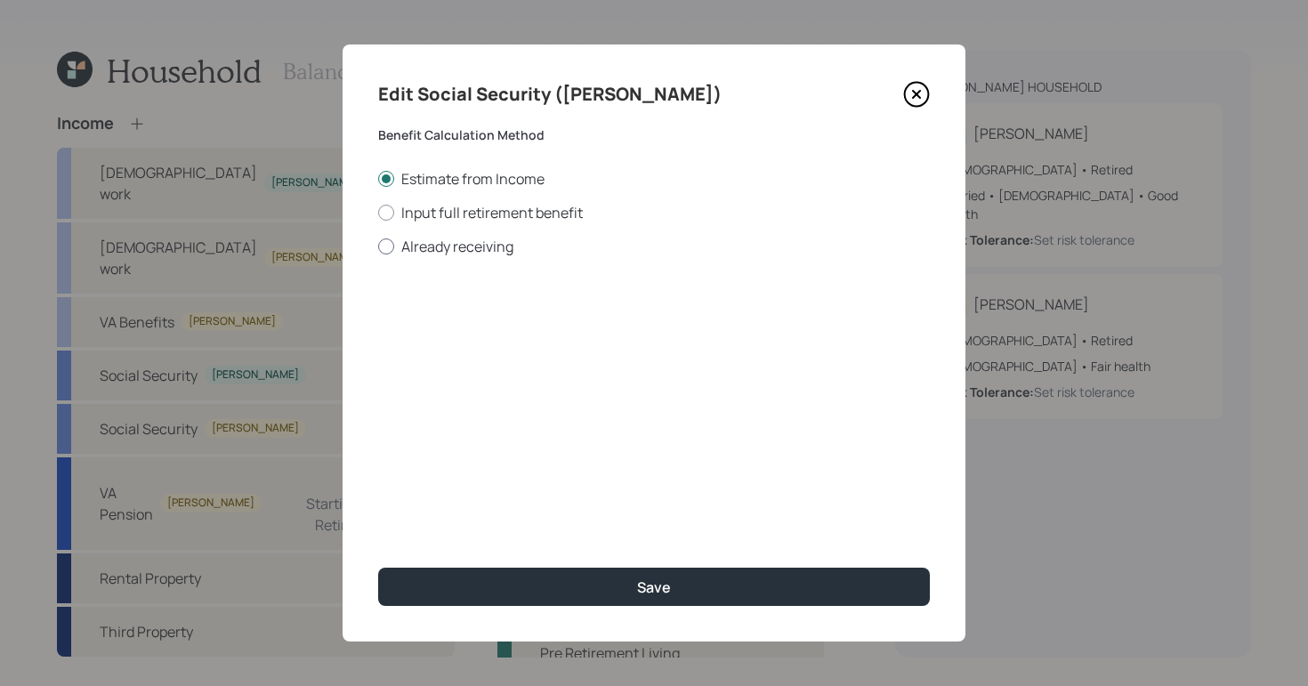
click at [392, 246] on div at bounding box center [386, 247] width 16 height 16
click at [378, 246] on input "Already receiving" at bounding box center [377, 246] width 1 height 1
radio input "true"
click at [503, 313] on input "$" at bounding box center [654, 321] width 552 height 39
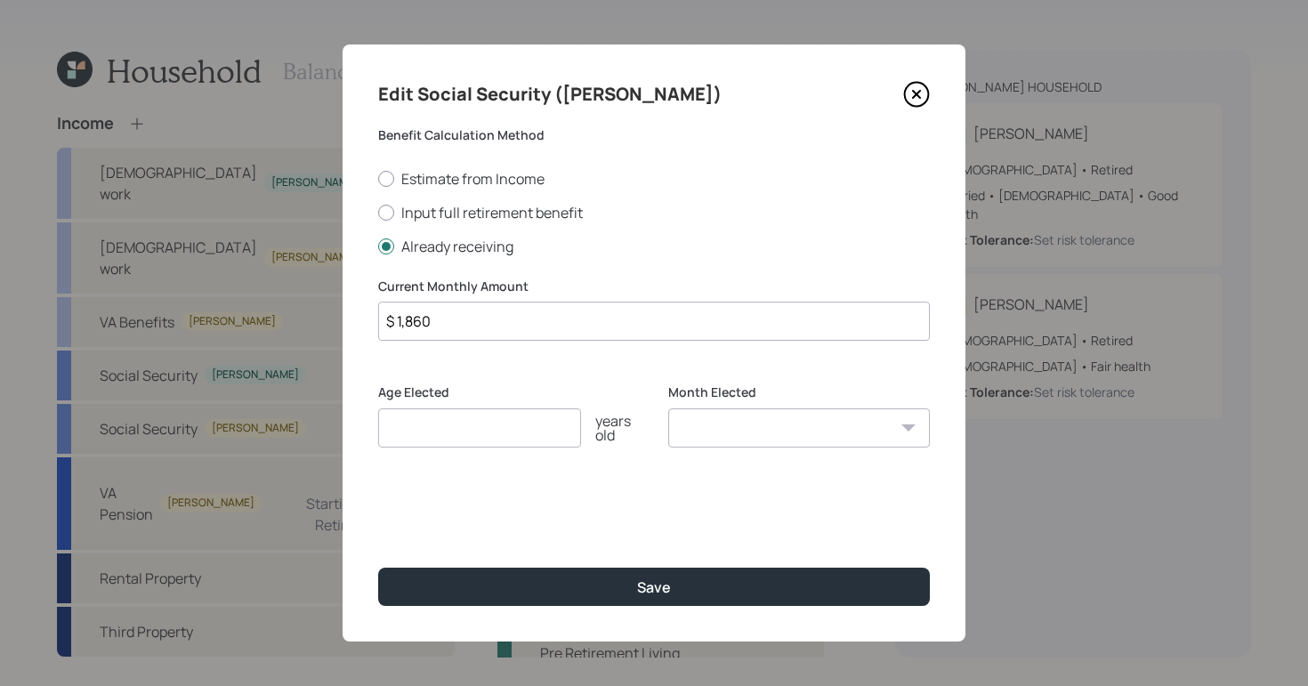
type input "$ 1,860"
click at [493, 430] on input "number" at bounding box center [479, 427] width 203 height 39
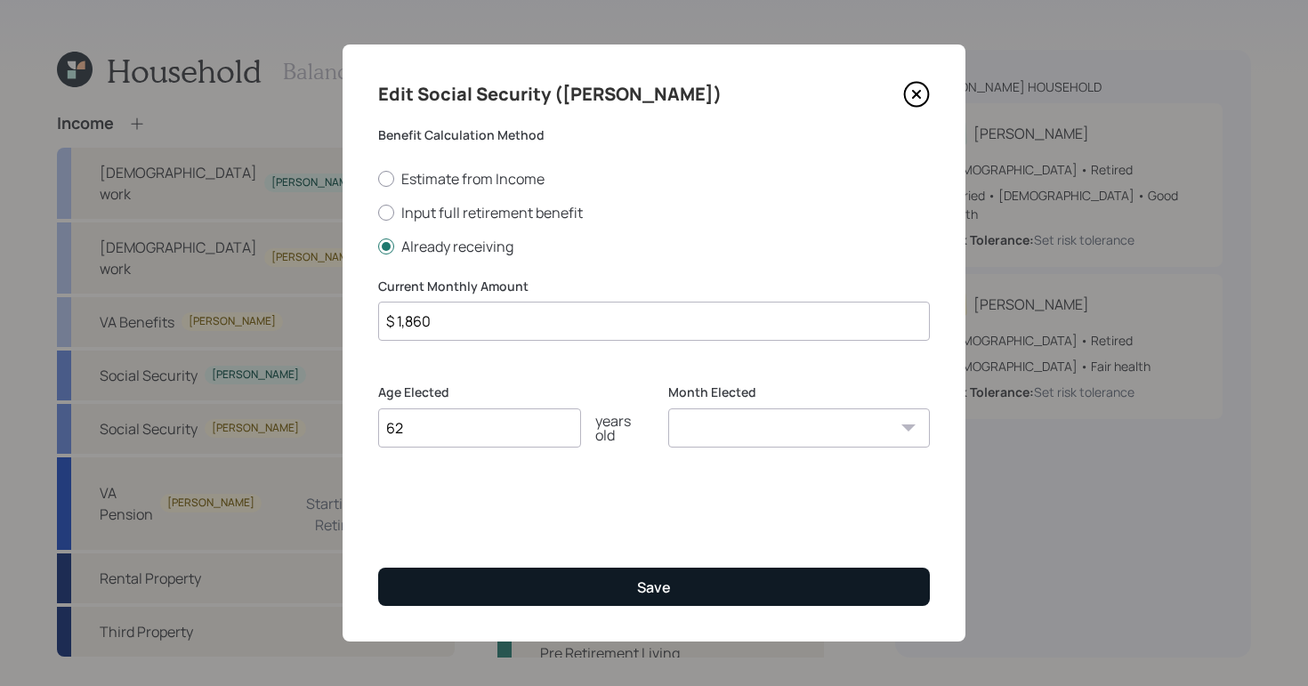
type input "62"
drag, startPoint x: 674, startPoint y: 596, endPoint x: 659, endPoint y: 594, distance: 14.4
click at [674, 596] on button "Save" at bounding box center [654, 587] width 552 height 38
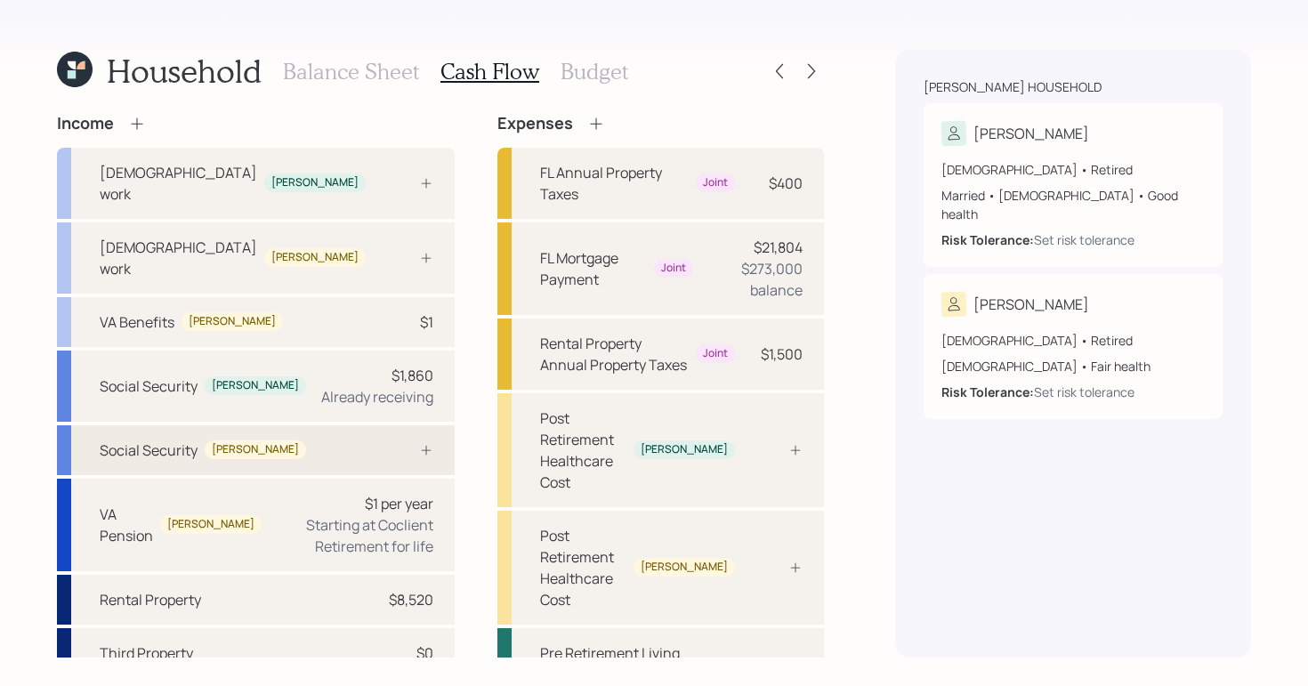
click at [287, 425] on div "Social Security David" at bounding box center [256, 450] width 398 height 50
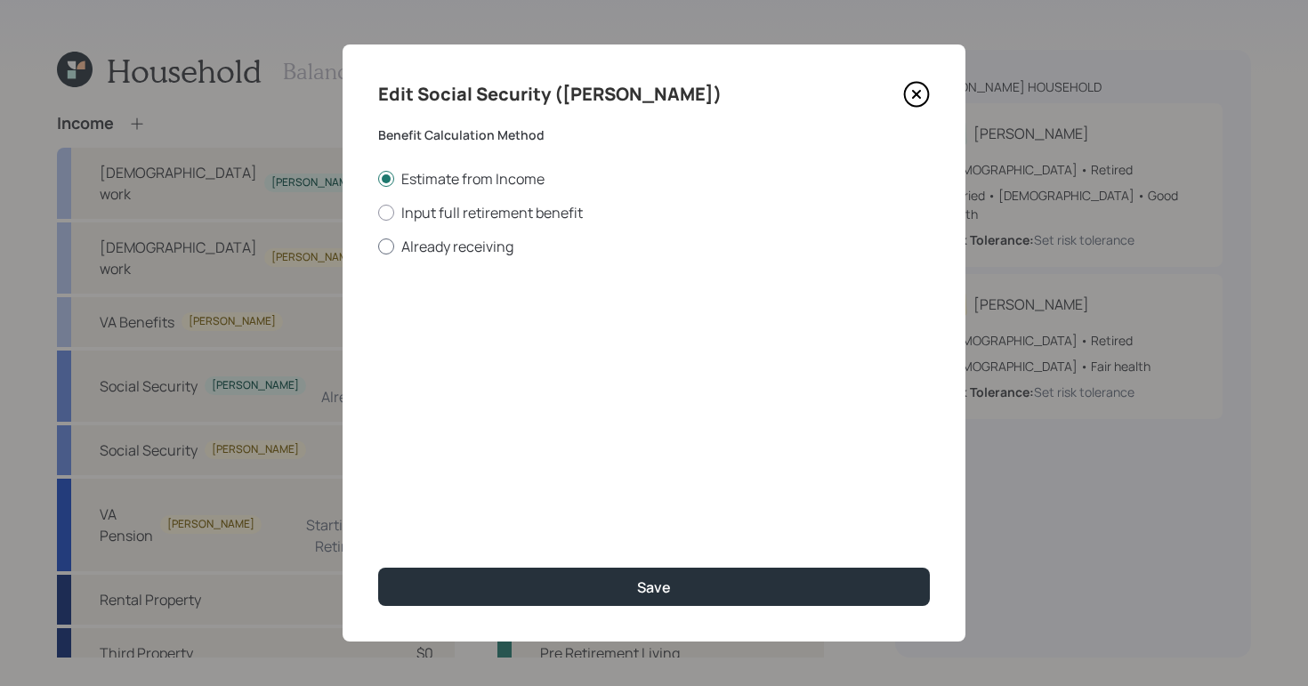
click at [386, 239] on div at bounding box center [386, 247] width 16 height 16
click at [378, 246] on input "Already receiving" at bounding box center [377, 246] width 1 height 1
radio input "true"
click at [457, 308] on input "$" at bounding box center [654, 321] width 552 height 39
click at [913, 93] on icon at bounding box center [916, 94] width 27 height 27
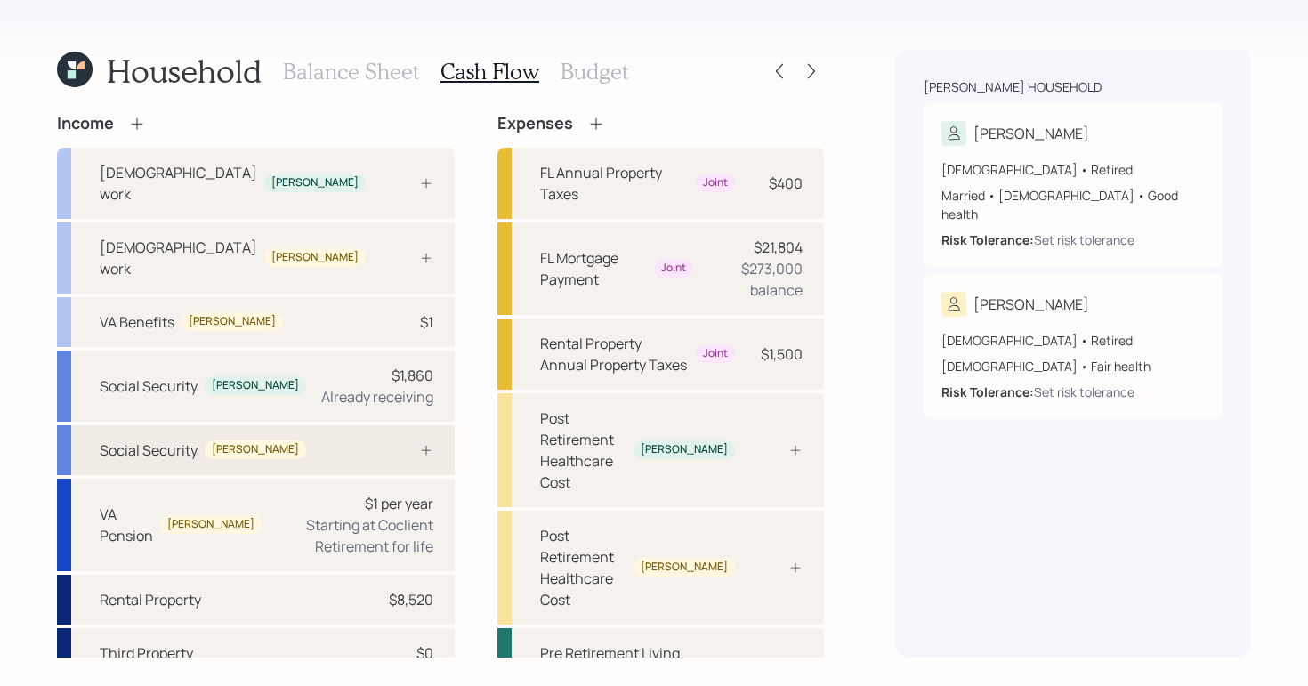
click at [227, 441] on div "[PERSON_NAME]" at bounding box center [255, 450] width 101 height 19
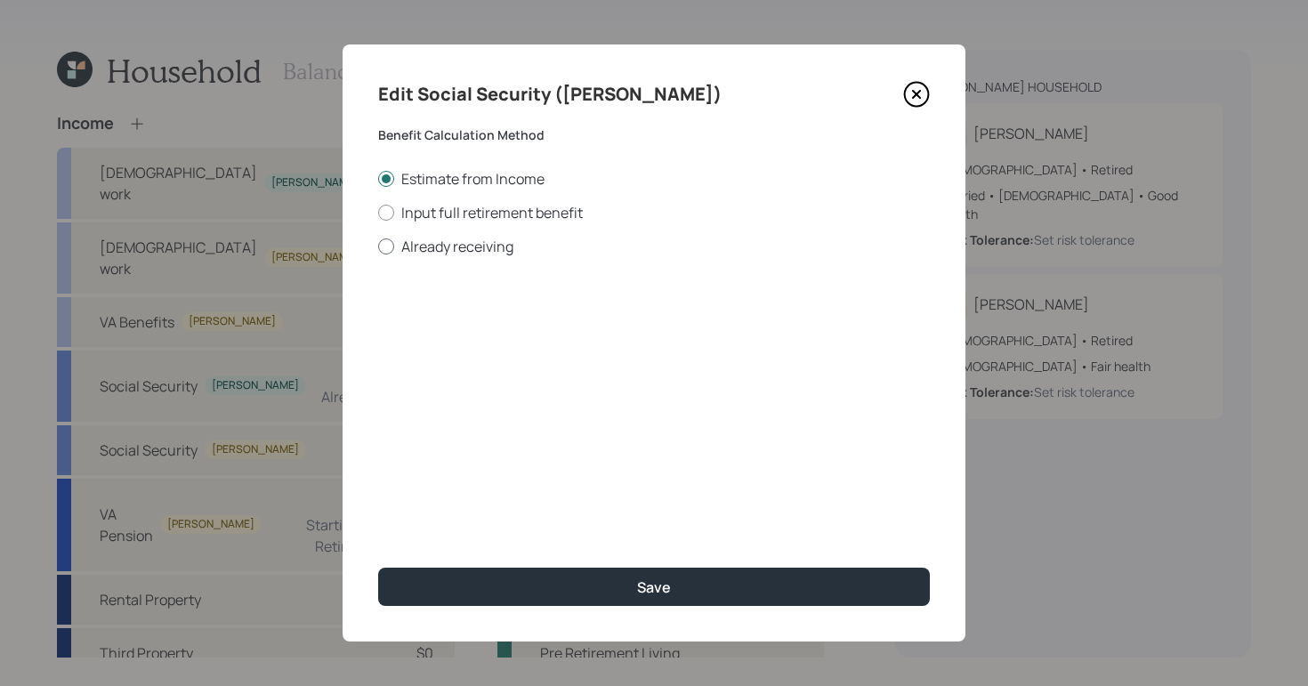
click at [391, 249] on div at bounding box center [386, 247] width 16 height 16
click at [378, 247] on input "Already receiving" at bounding box center [377, 246] width 1 height 1
radio input "true"
click at [478, 319] on input "$" at bounding box center [654, 321] width 552 height 39
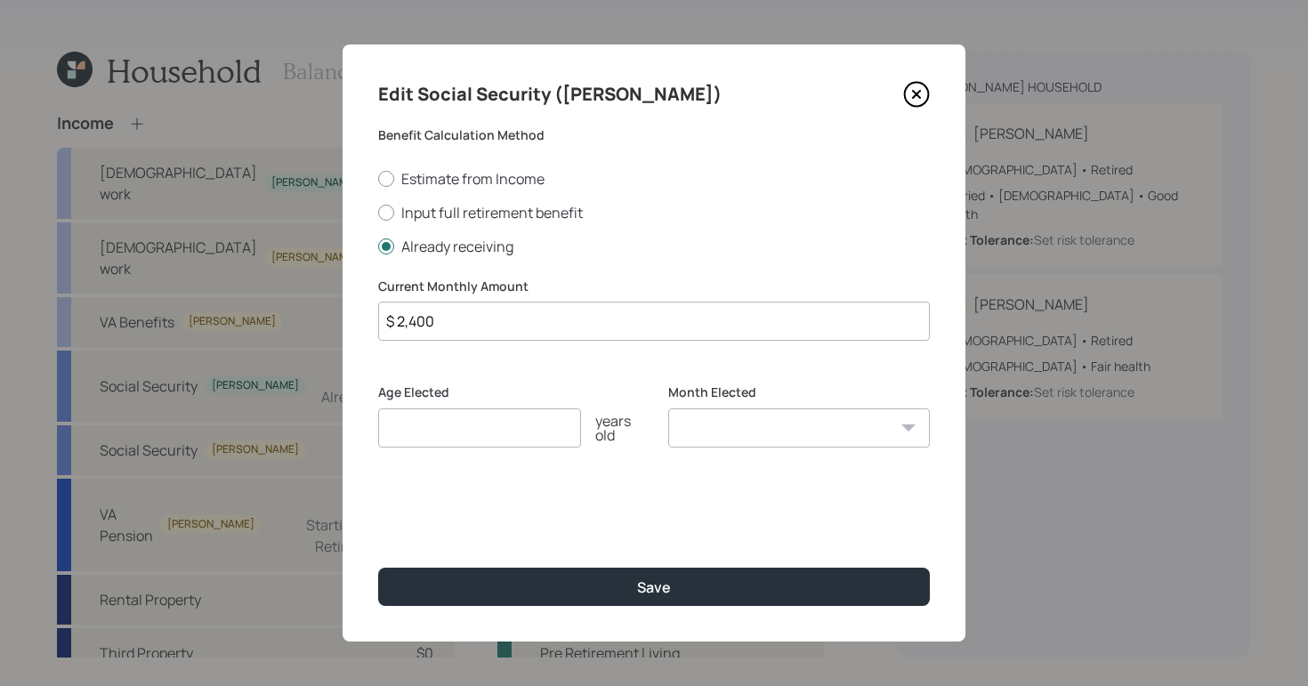
type input "$ 2,400"
click at [422, 419] on input "number" at bounding box center [479, 427] width 203 height 39
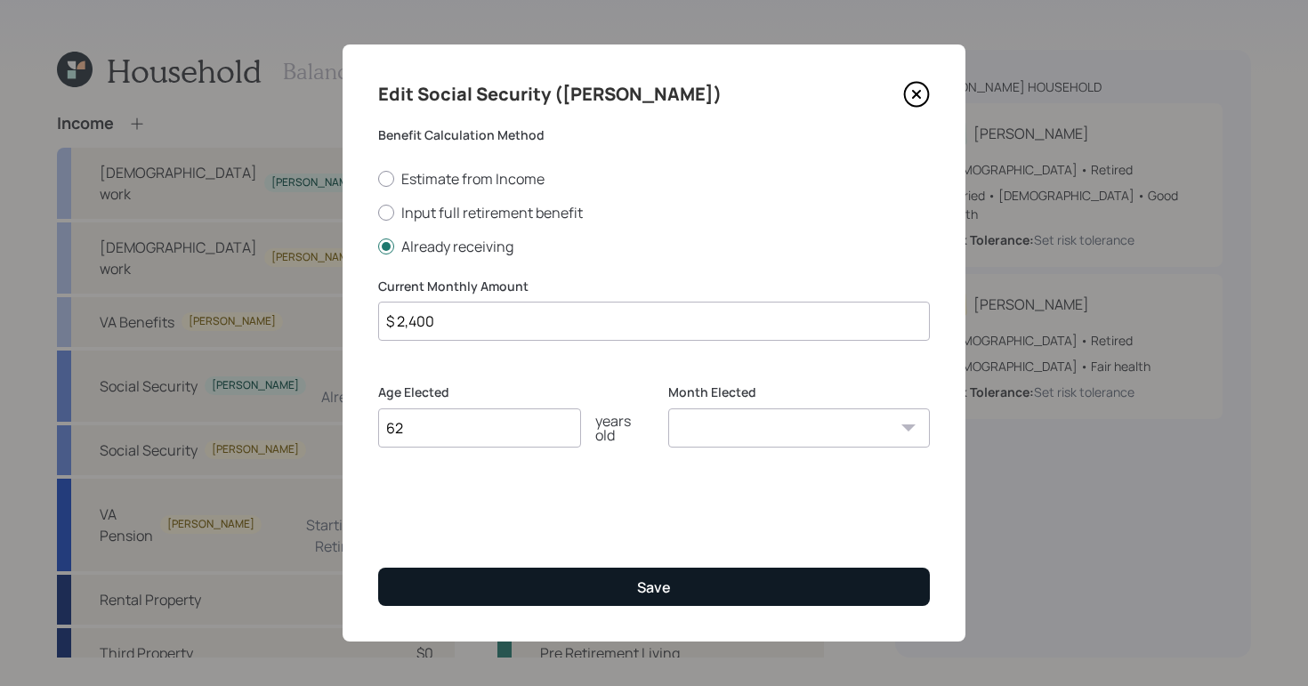
type input "62"
click at [659, 583] on div "Save" at bounding box center [654, 588] width 34 height 20
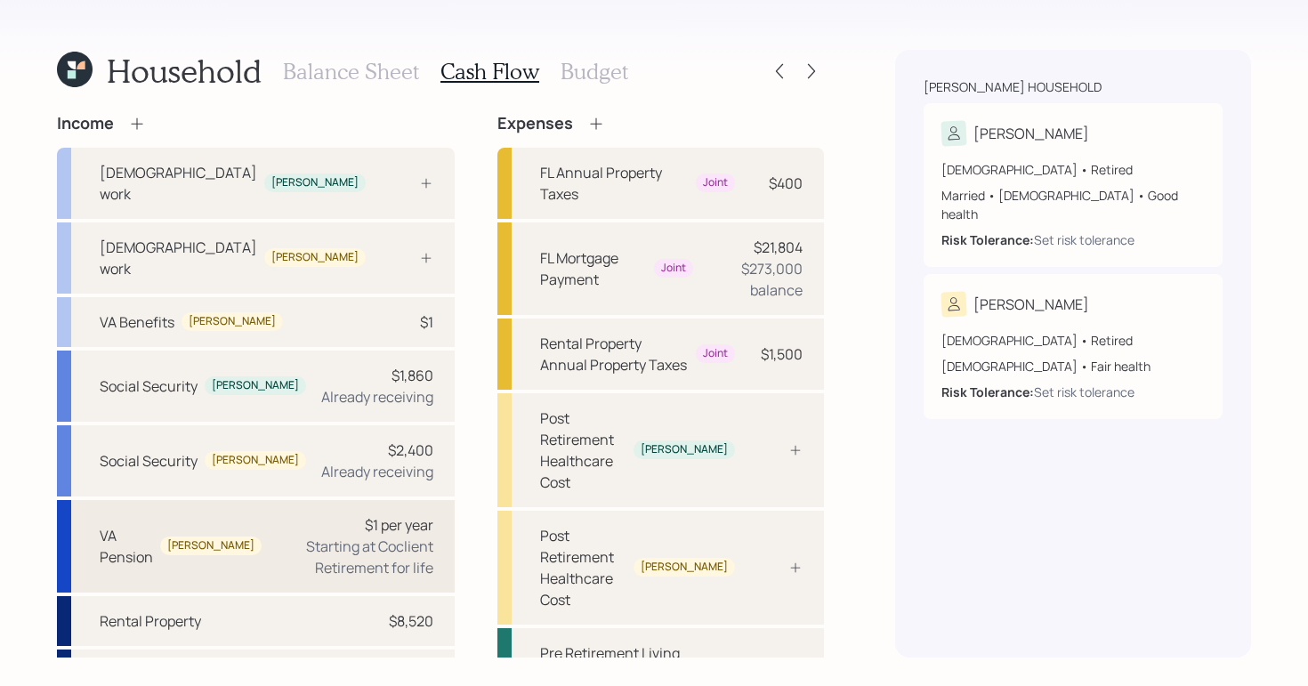
click at [326, 536] on div "Starting at Coclient Retirement for life" at bounding box center [355, 557] width 158 height 43
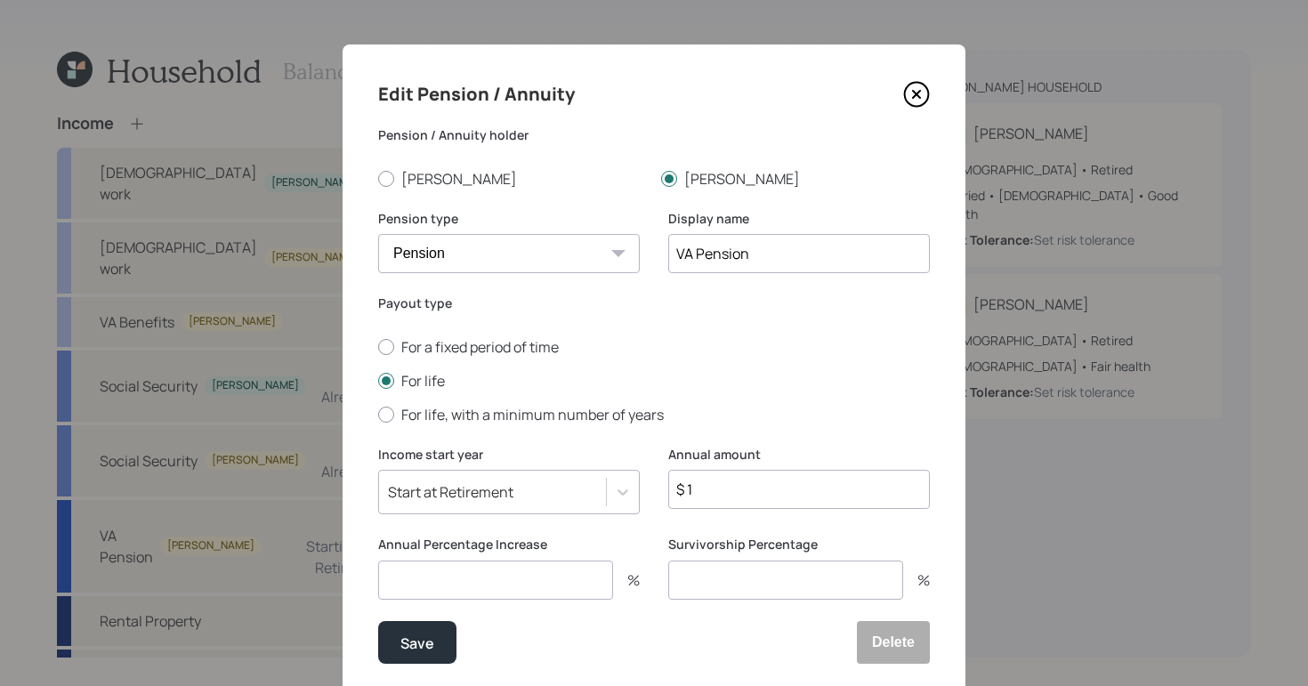
click at [779, 502] on input "$ 1" at bounding box center [799, 489] width 262 height 39
type input "$ 1,381"
click at [742, 363] on div "For a fixed period of time For life For life, with a minimum number of years" at bounding box center [654, 380] width 552 height 87
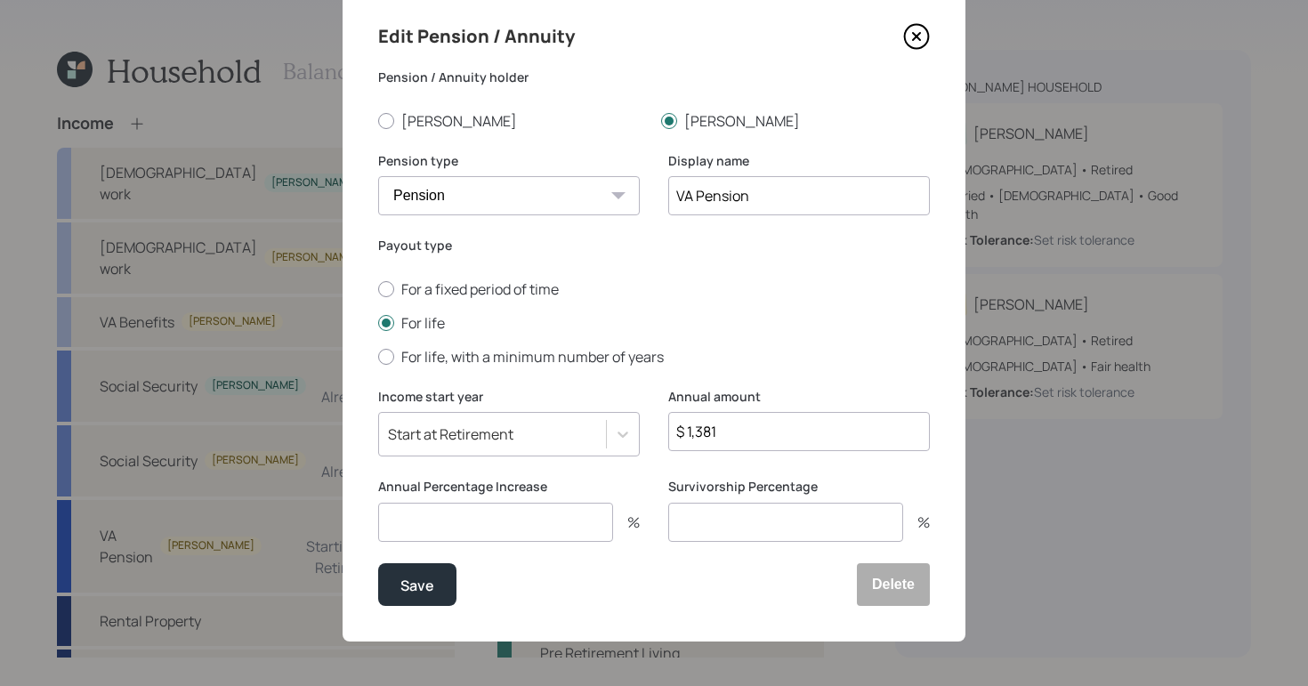
scroll to position [54, 0]
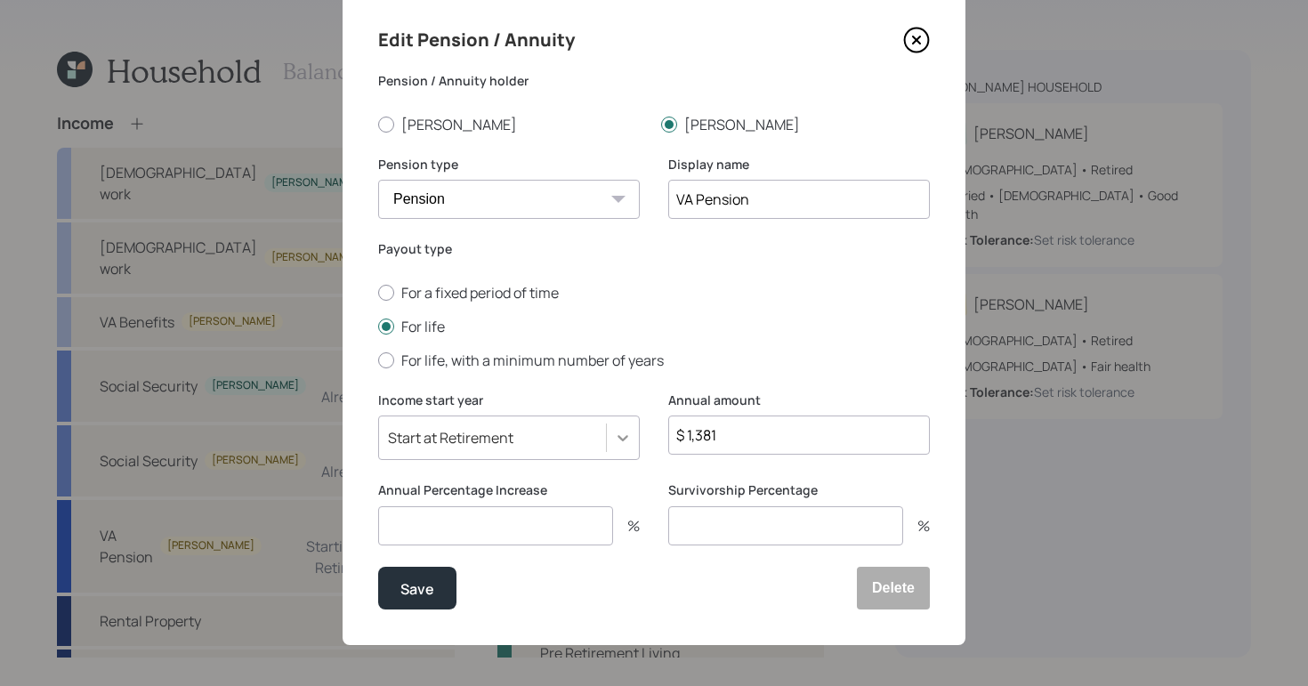
click at [618, 434] on icon at bounding box center [623, 438] width 18 height 18
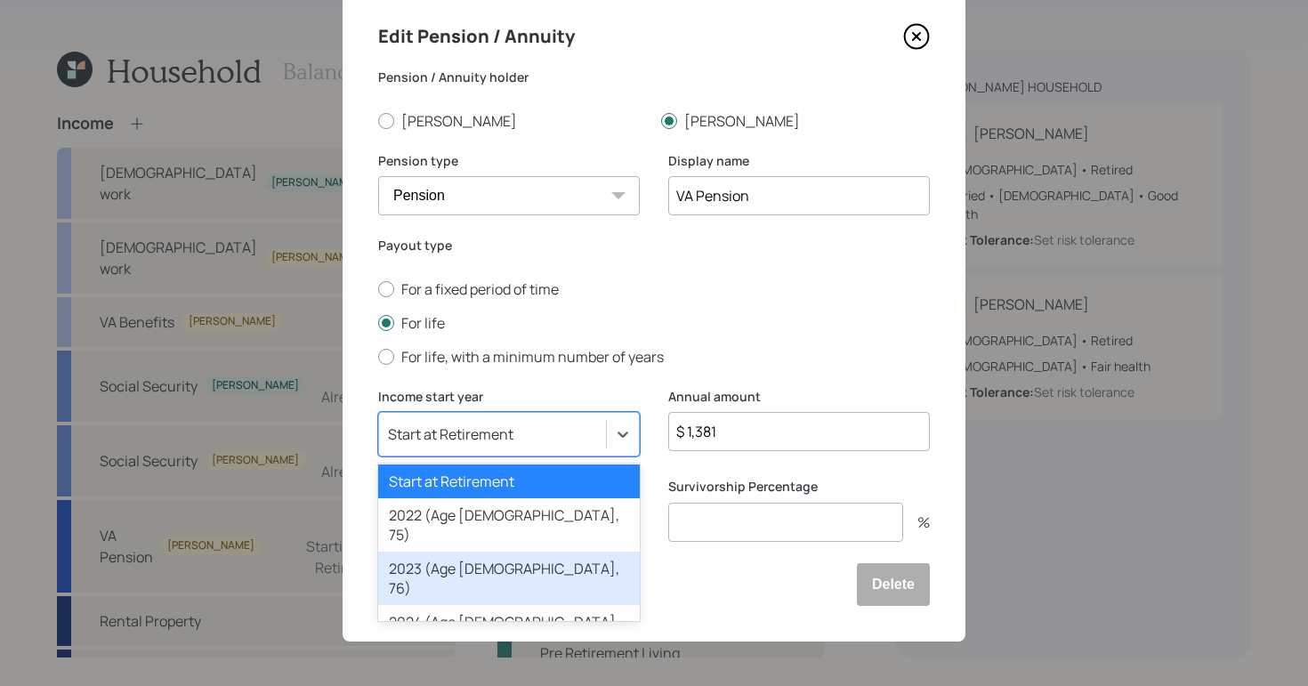
scroll to position [4, 0]
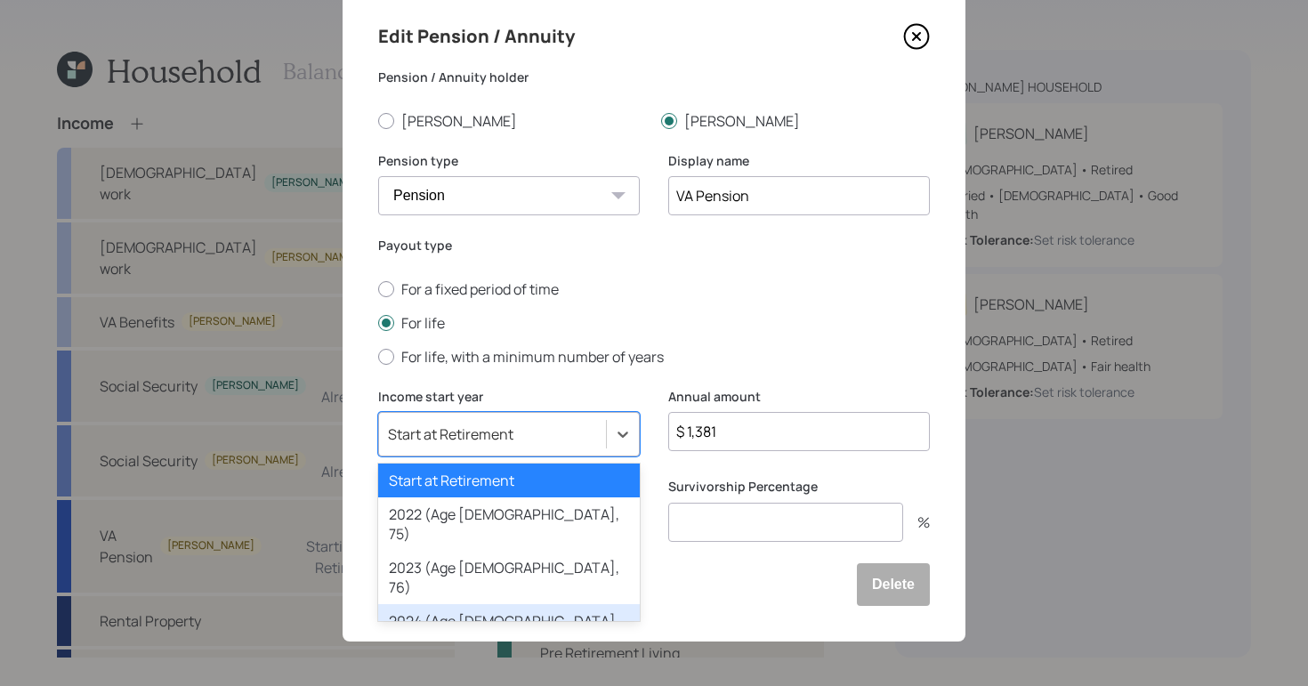
drag, startPoint x: 487, startPoint y: 586, endPoint x: 519, endPoint y: 473, distance: 116.6
click at [487, 604] on div "2024 (Age 77, 77)" at bounding box center [509, 630] width 262 height 53
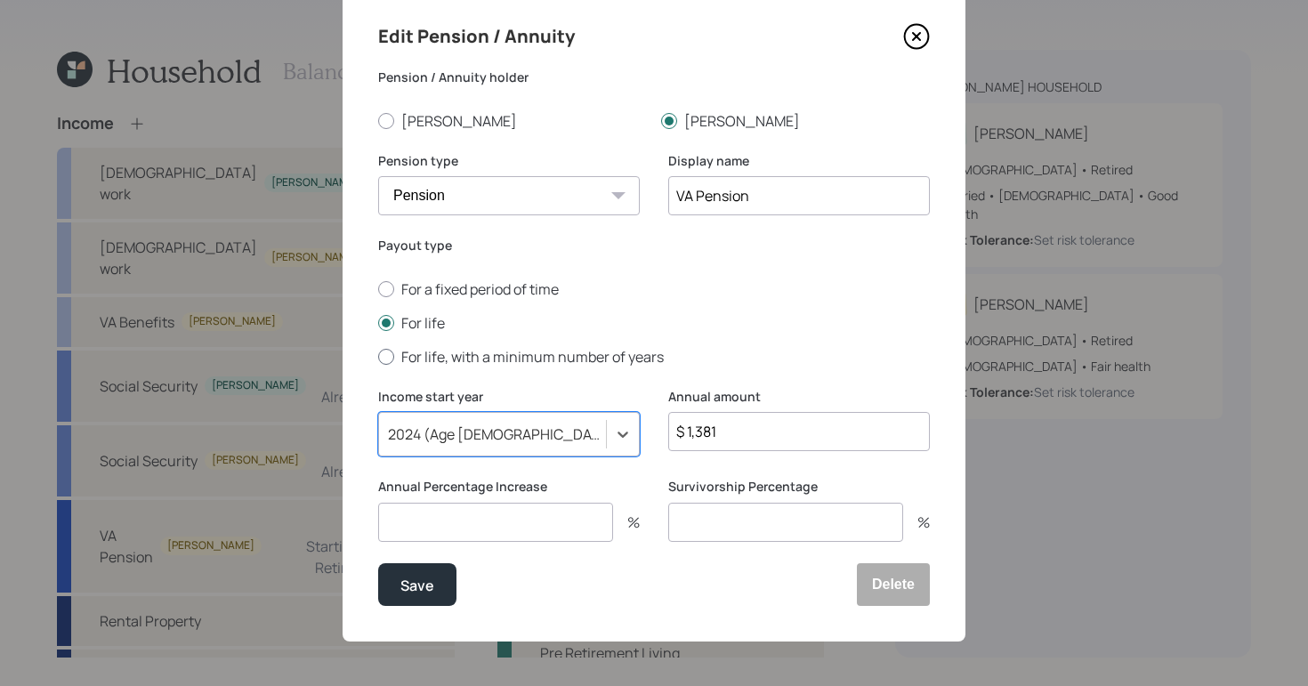
click at [683, 348] on label "For life, with a minimum number of years" at bounding box center [654, 357] width 552 height 20
click at [378, 356] on input "For life, with a minimum number of years" at bounding box center [377, 356] width 1 height 1
radio input "true"
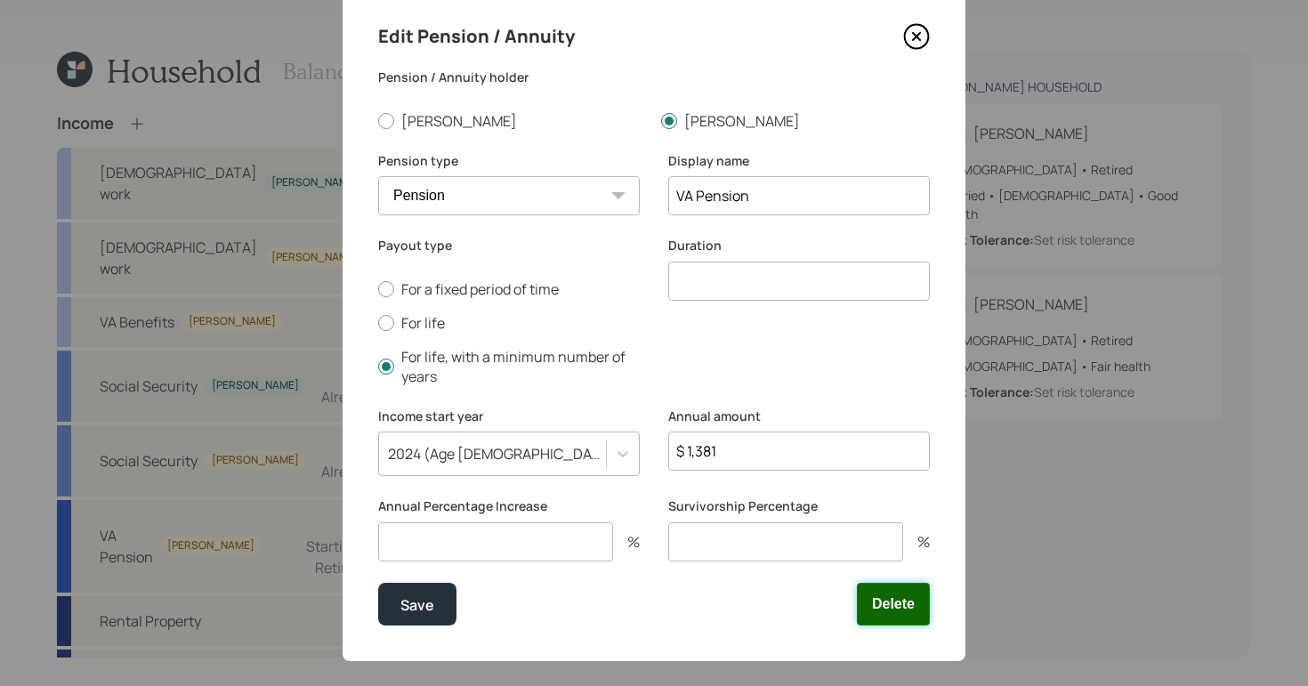
click at [902, 599] on button "Delete" at bounding box center [893, 604] width 73 height 43
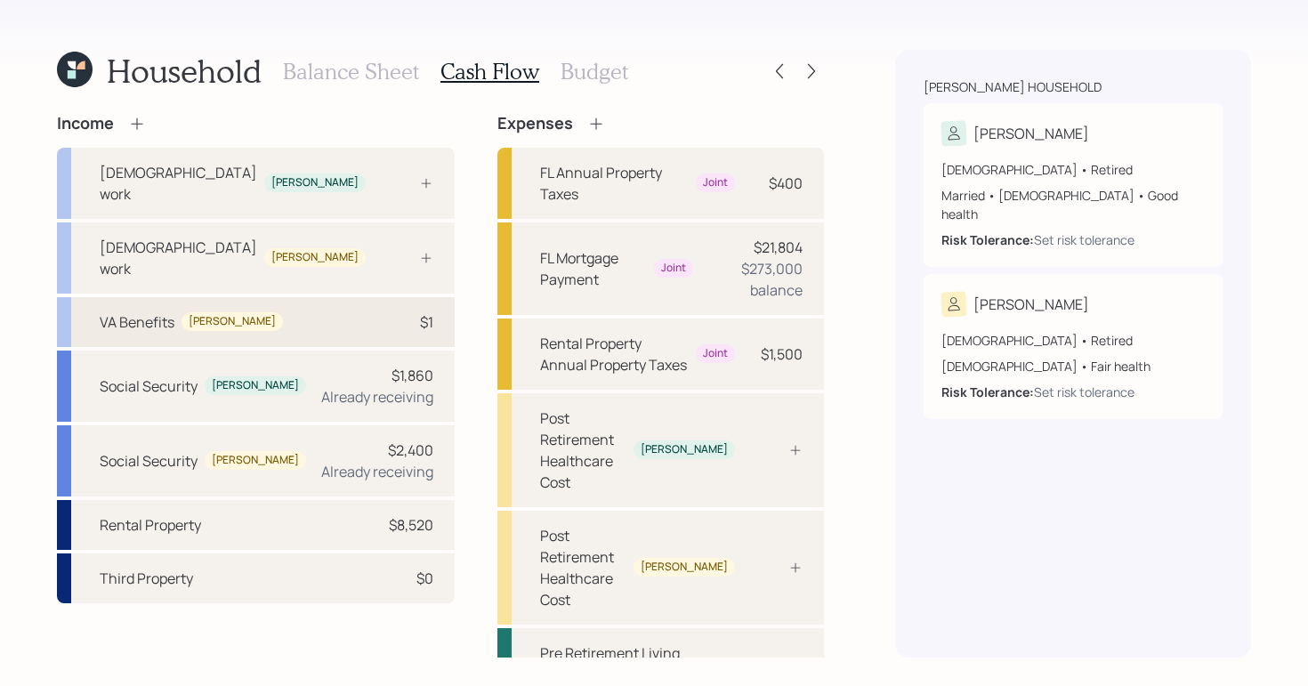
click at [292, 297] on div "VA Benefits David $1" at bounding box center [256, 322] width 398 height 50
select select "other"
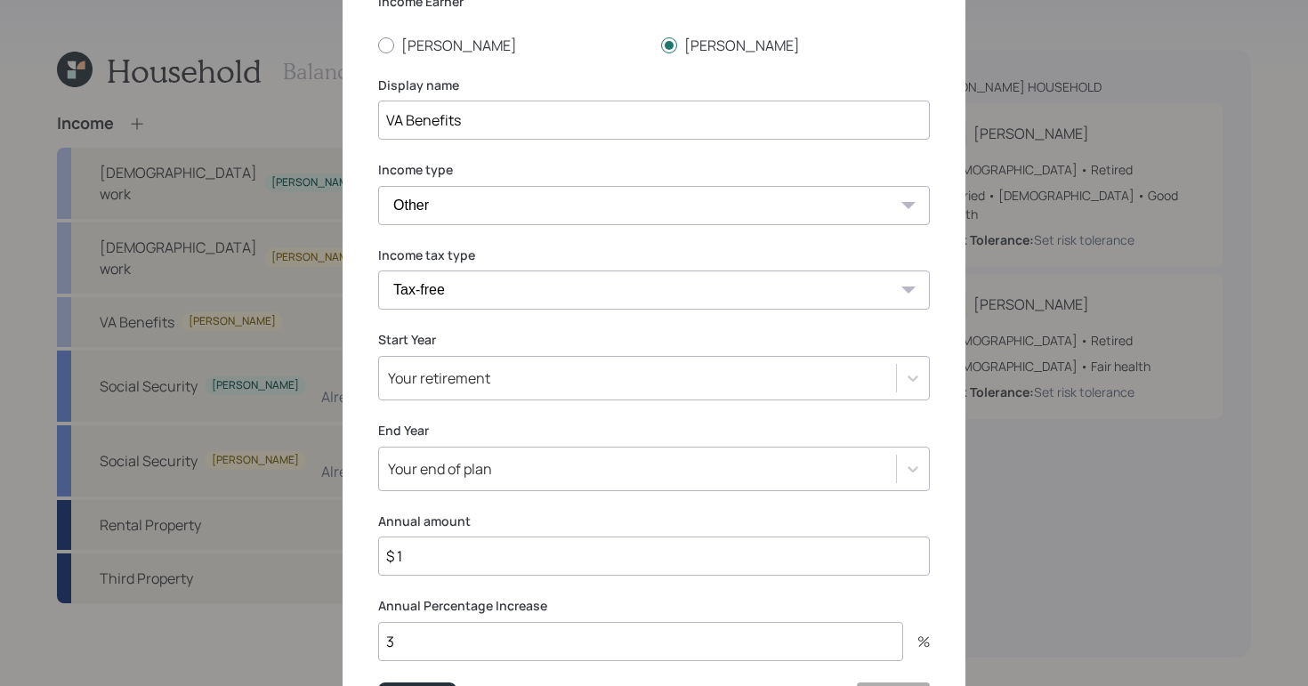
scroll to position [165, 0]
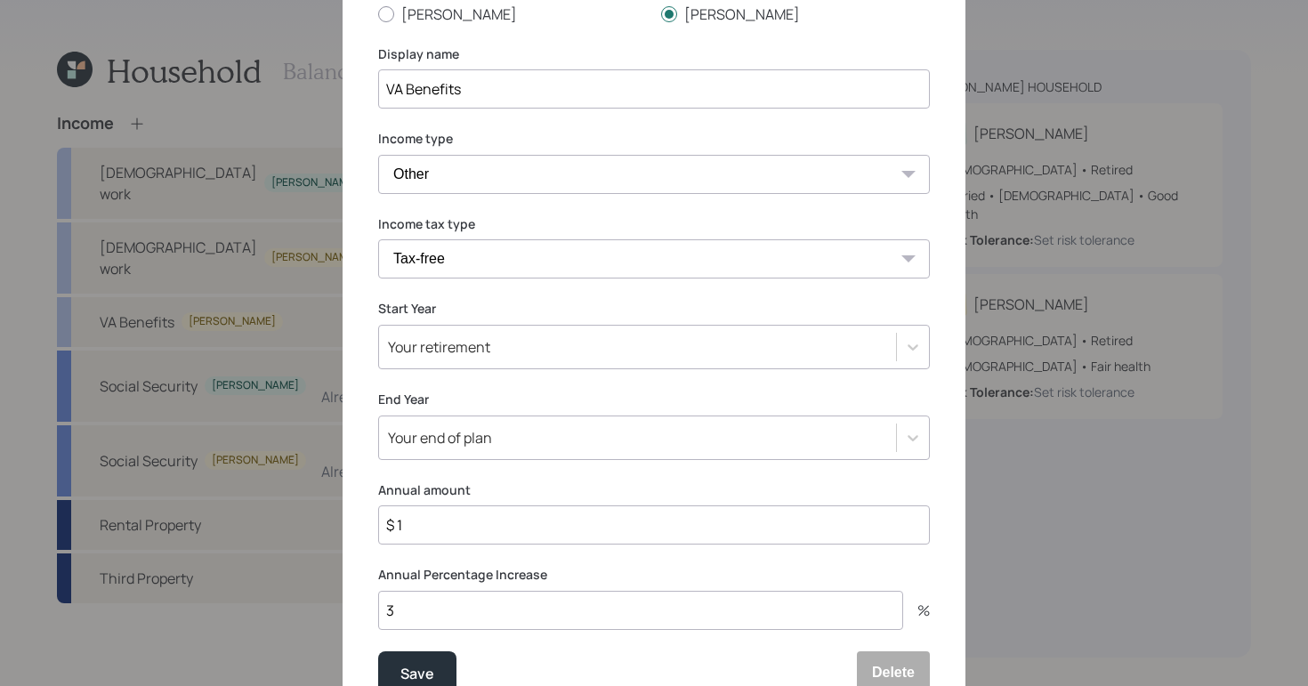
click at [575, 525] on input "$ 1" at bounding box center [654, 524] width 552 height 39
click at [467, 521] on input "$ 1" at bounding box center [654, 524] width 552 height 39
type input "$ 16,572"
click at [426, 674] on div "Save" at bounding box center [417, 673] width 34 height 24
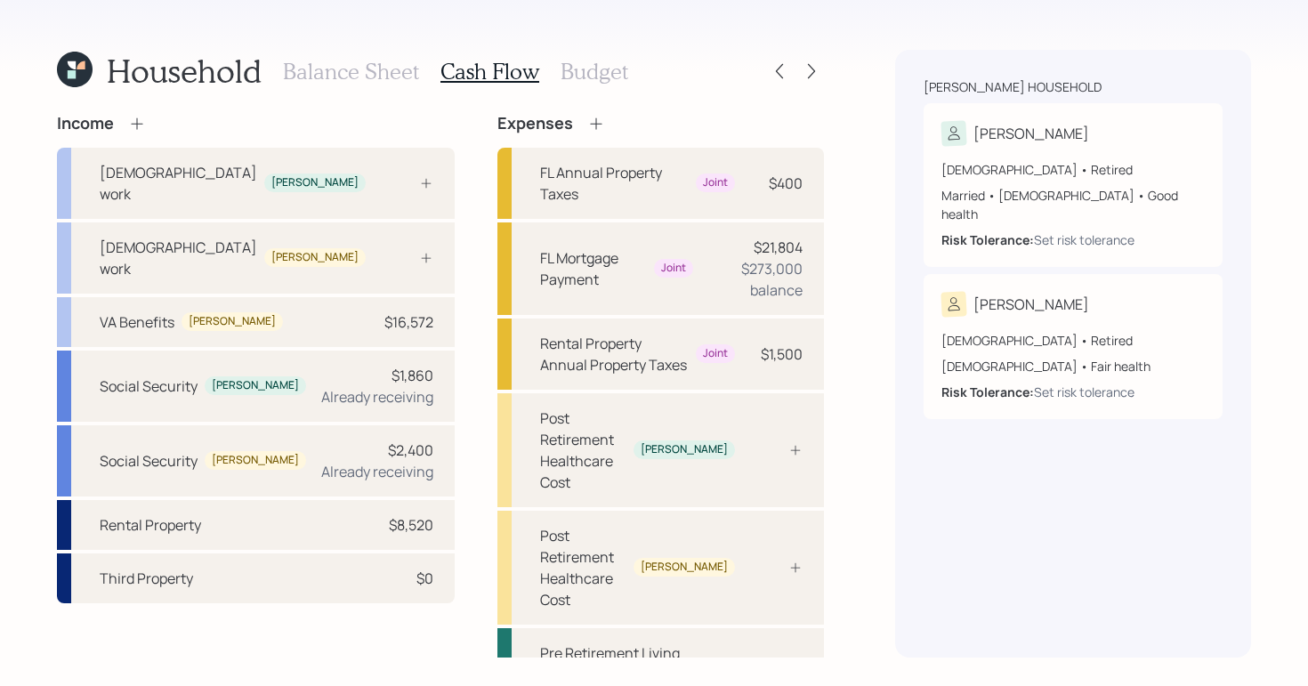
click at [320, 643] on div "Income Full-time work Mary Full-time work David VA Benefits David $16,572 Socia…" at bounding box center [440, 386] width 767 height 544
click at [184, 514] on div "Rental Property" at bounding box center [150, 524] width 101 height 21
select select "rental_property"
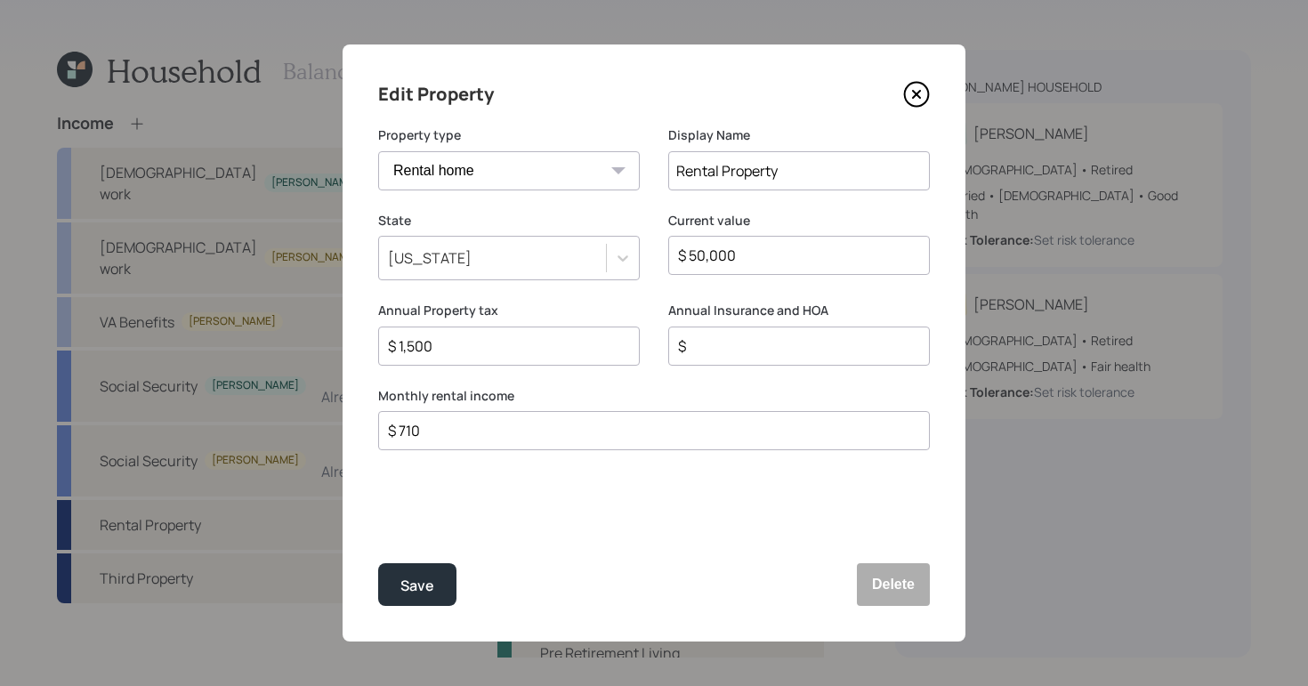
click at [915, 97] on icon at bounding box center [916, 94] width 27 height 27
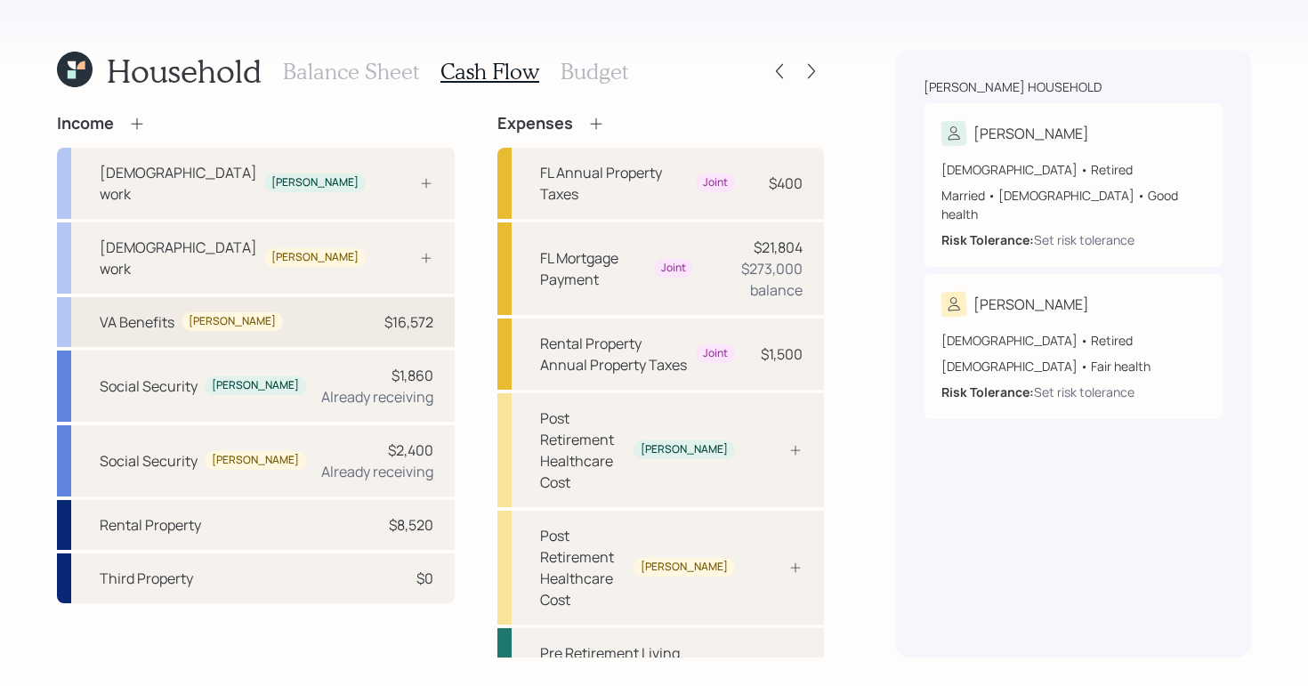
click at [276, 297] on div "VA Benefits David $16,572" at bounding box center [256, 322] width 398 height 50
select select "other"
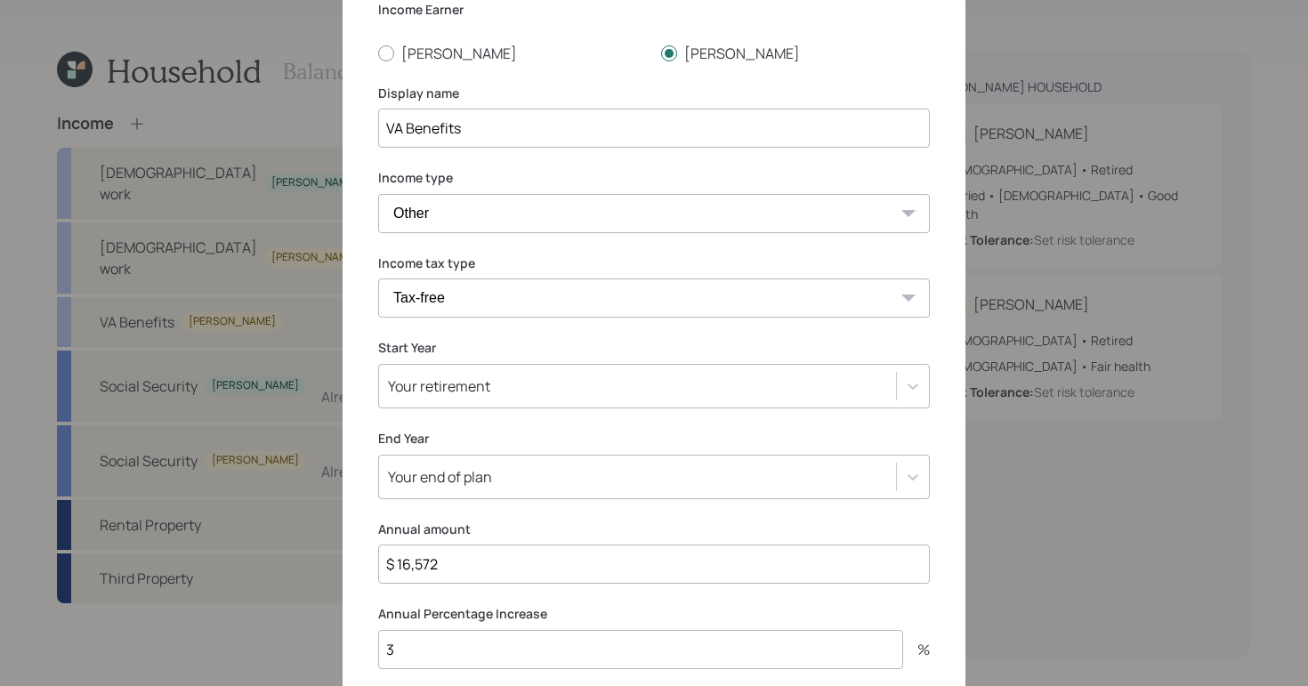
scroll to position [253, 0]
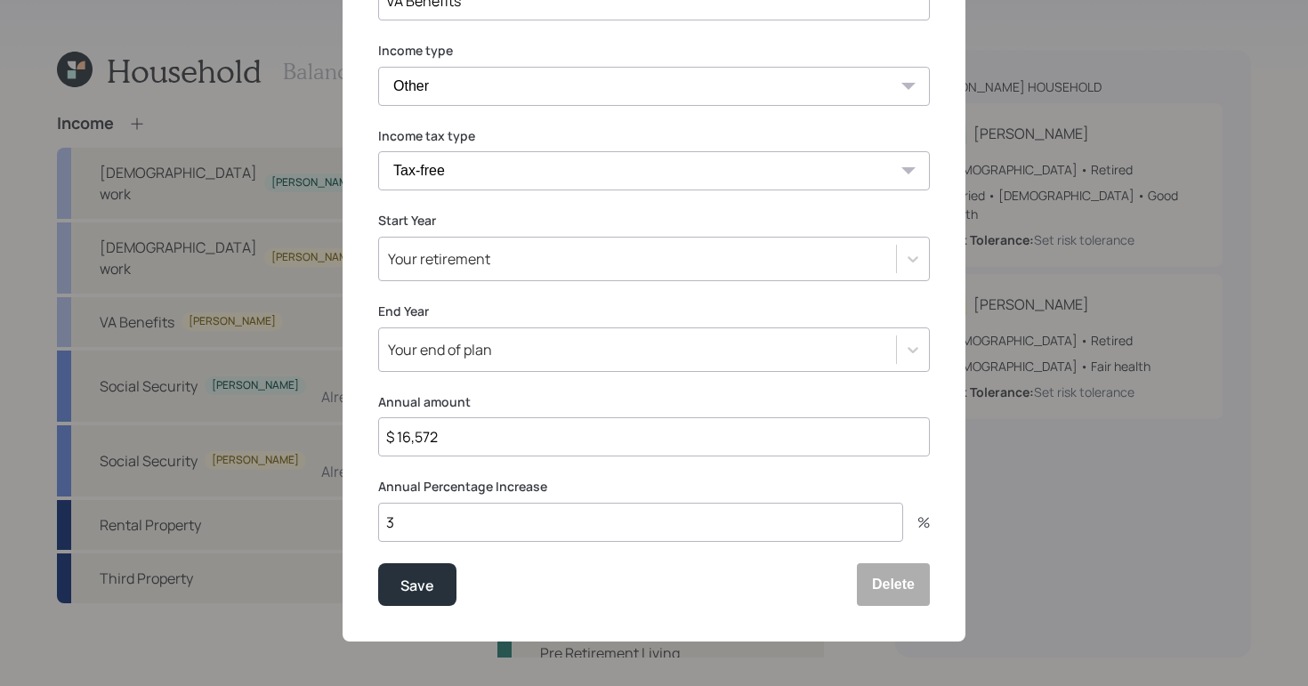
drag, startPoint x: 477, startPoint y: 419, endPoint x: 319, endPoint y: 415, distance: 158.5
click at [319, 415] on div "Edit income details Income Earner Mary David Display name VA Benefits Income ty…" at bounding box center [654, 343] width 1308 height 686
drag, startPoint x: 314, startPoint y: 431, endPoint x: 234, endPoint y: 373, distance: 98.8
click at [197, 408] on div "Edit income details Income Earner Mary David Display name VA Benefits Income ty…" at bounding box center [654, 343] width 1308 height 686
type input "$ 8,052"
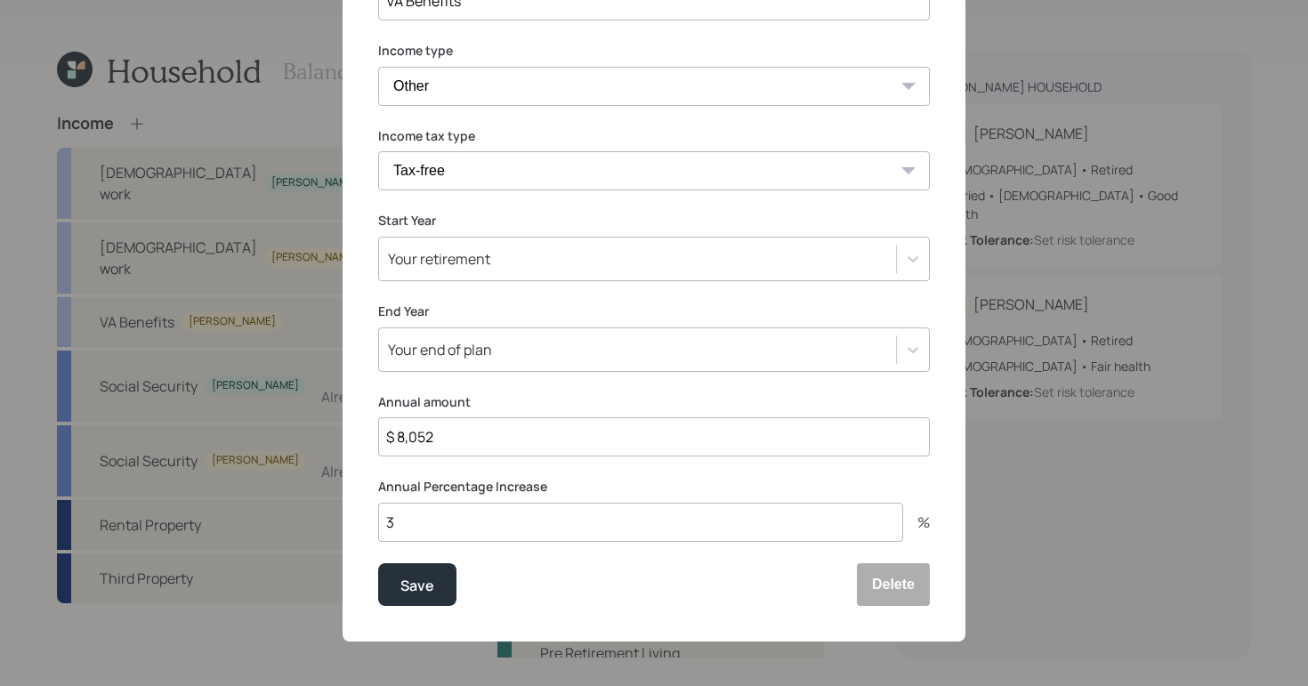
click at [506, 514] on input "3" at bounding box center [640, 522] width 525 height 39
type input "0"
click at [428, 584] on button "Save" at bounding box center [417, 584] width 78 height 43
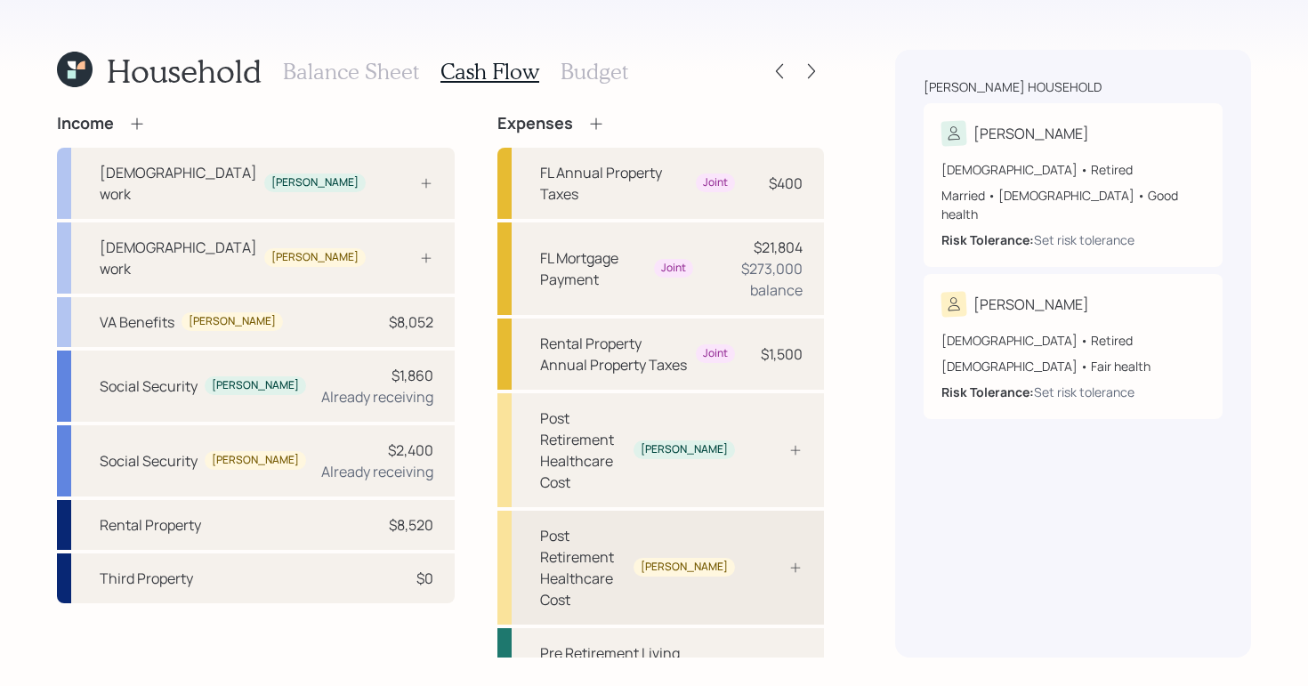
click at [735, 511] on div "Post Retirement Healthcare Cost David" at bounding box center [660, 568] width 327 height 114
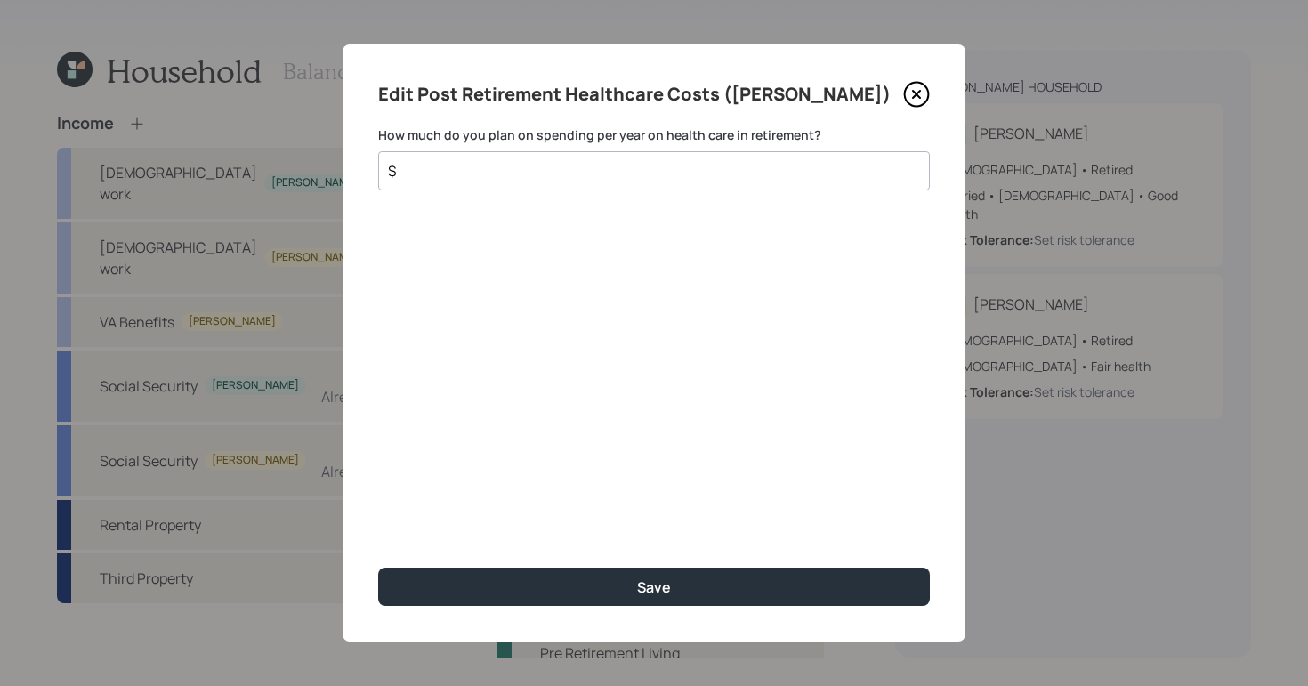
click at [598, 167] on input "$" at bounding box center [647, 170] width 522 height 21
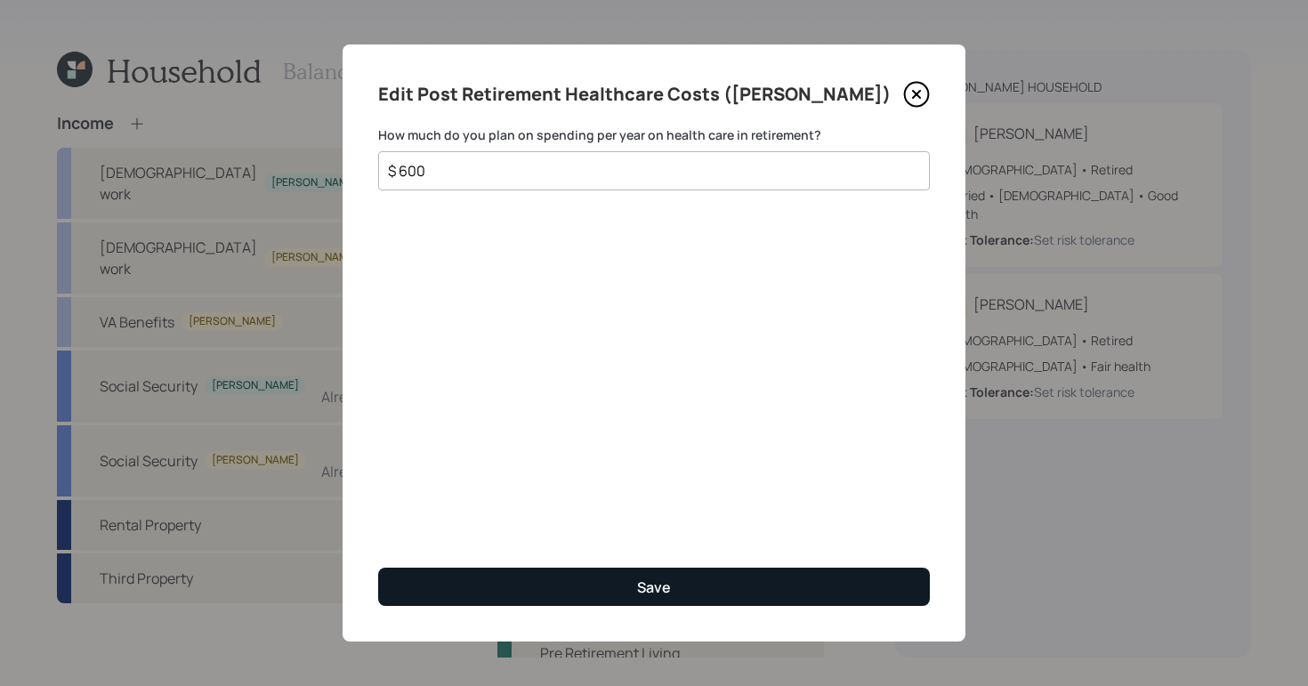
type input "$ 600"
click at [729, 585] on button "Save" at bounding box center [654, 587] width 552 height 38
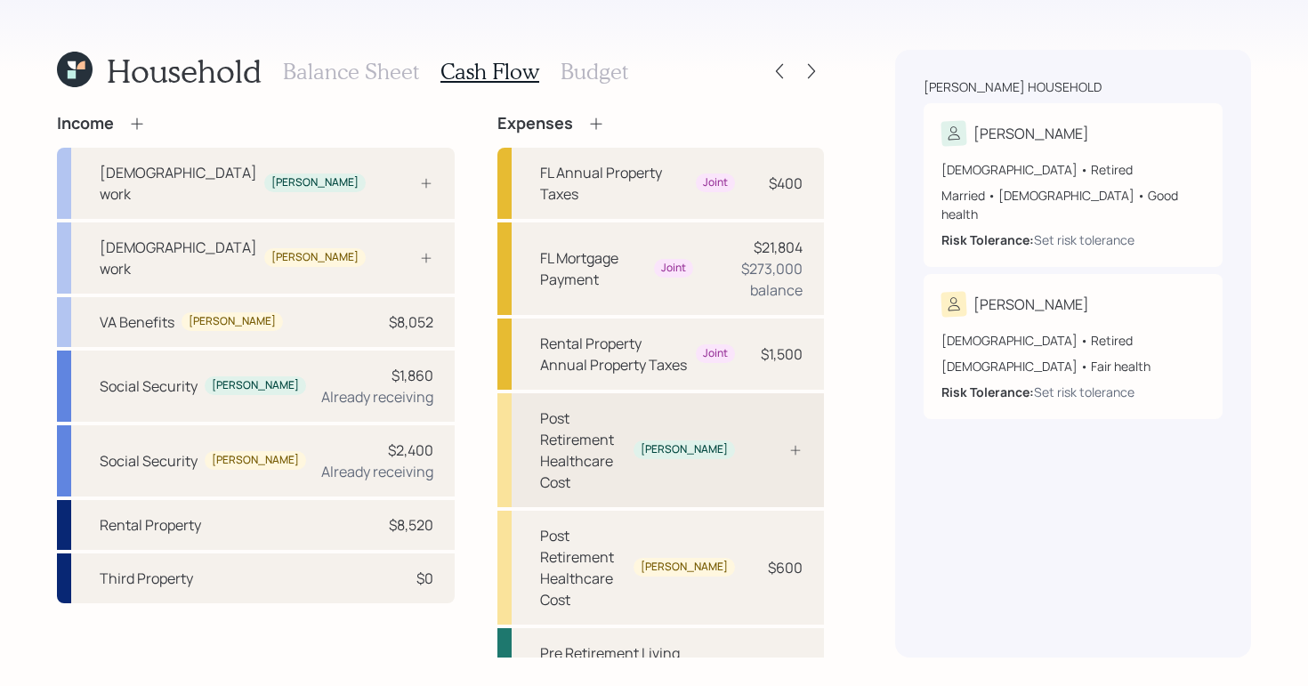
drag, startPoint x: 792, startPoint y: 421, endPoint x: 783, endPoint y: 408, distance: 16.0
click at [793, 420] on div "Post Retirement Healthcare Cost Mary" at bounding box center [660, 450] width 327 height 114
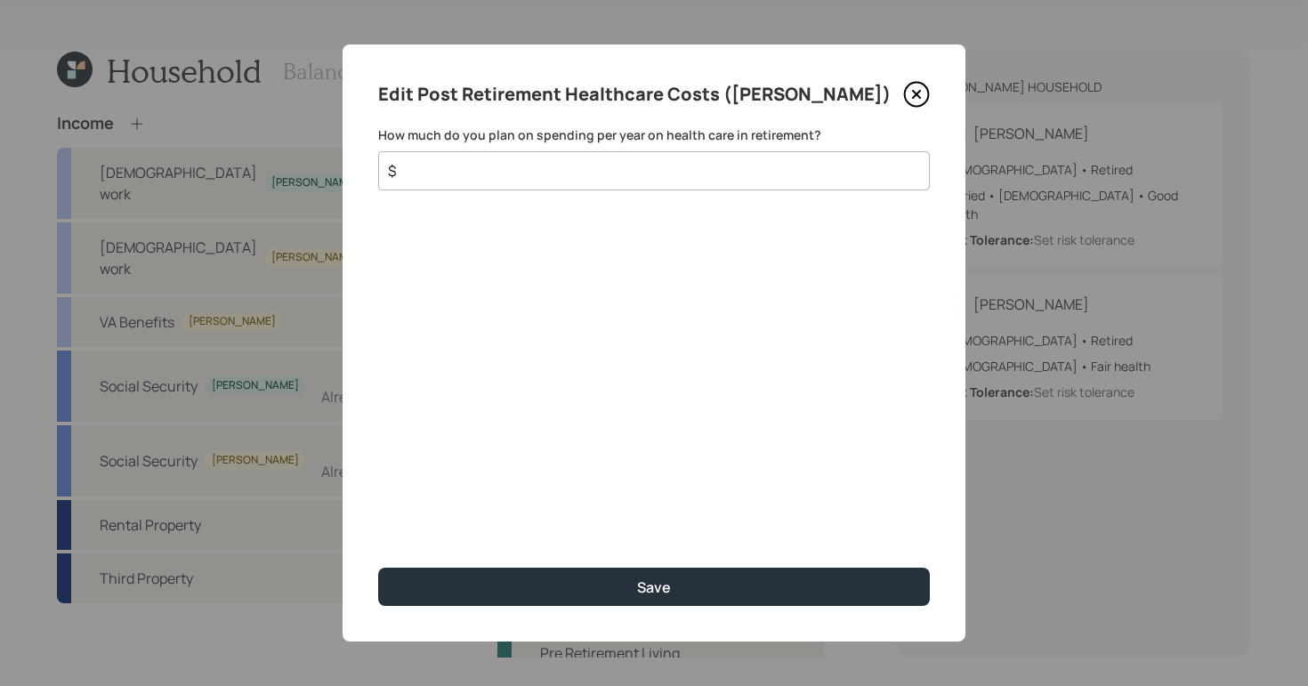
click at [570, 174] on input "$" at bounding box center [647, 170] width 522 height 21
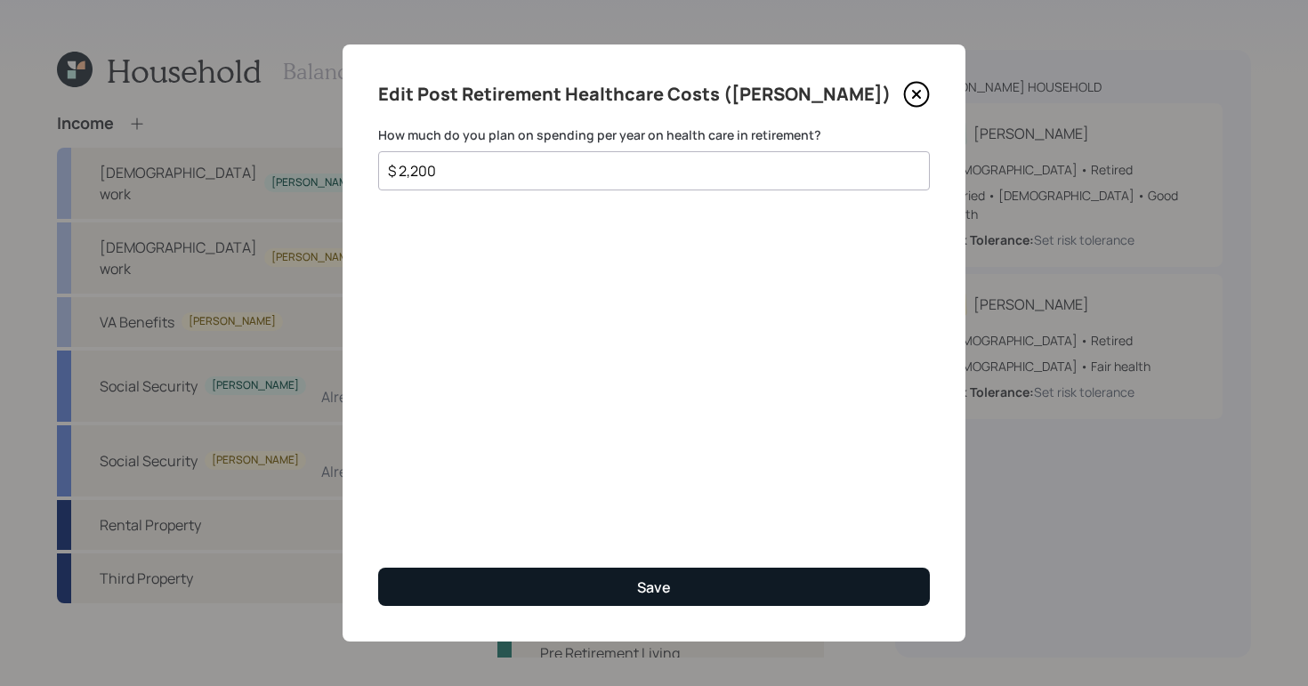
type input "$ 2,200"
click at [810, 583] on button "Save" at bounding box center [654, 587] width 552 height 38
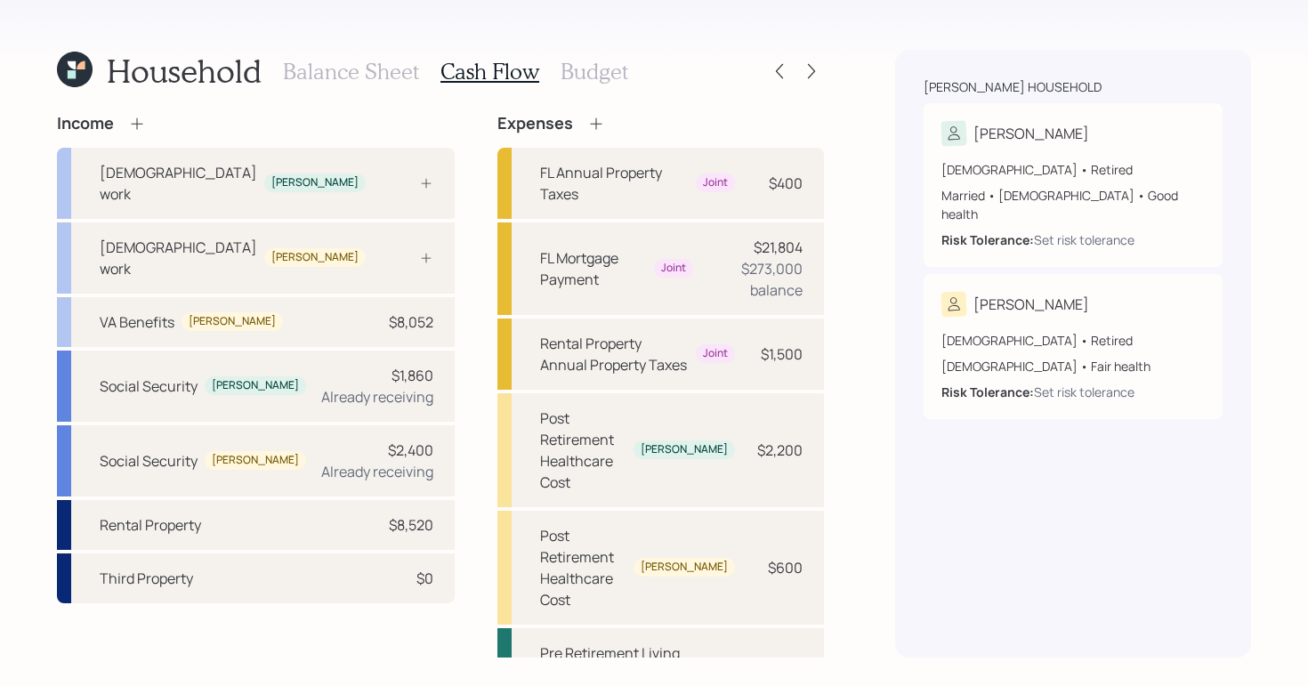
click at [594, 77] on h3 "Budget" at bounding box center [595, 72] width 68 height 26
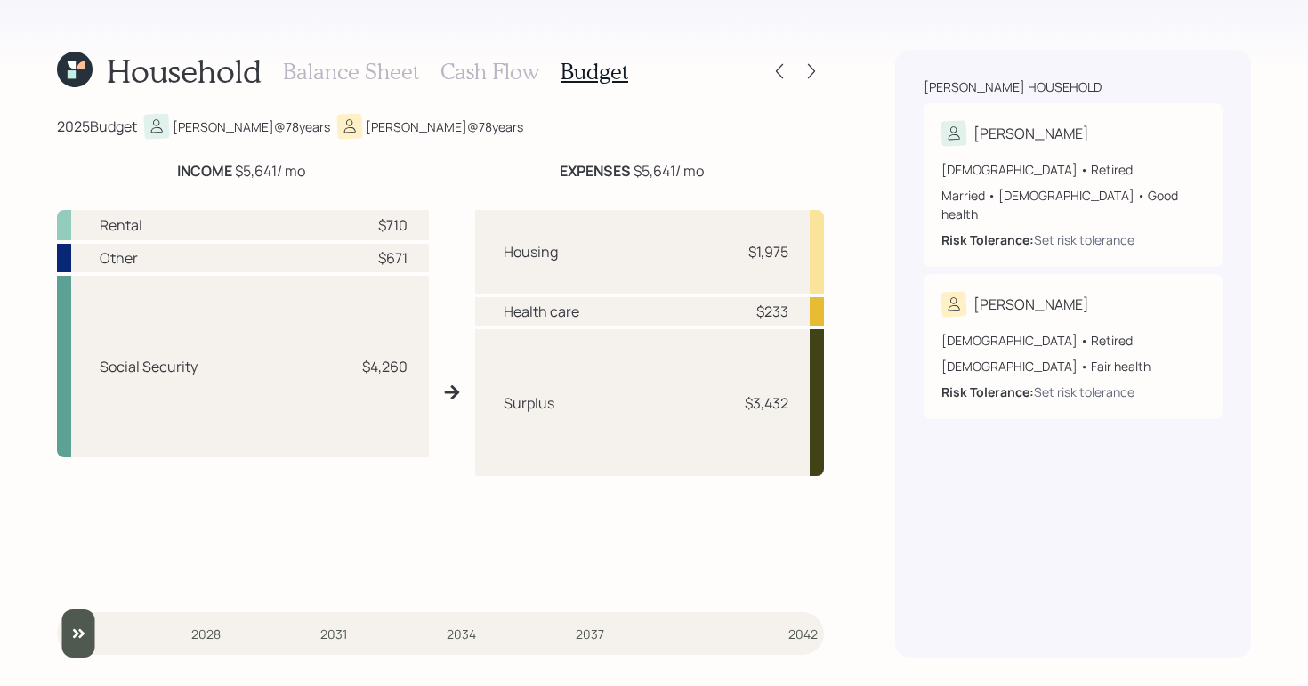
drag, startPoint x: 239, startPoint y: 172, endPoint x: 328, endPoint y: 164, distance: 88.5
click at [328, 164] on div "INCOME $5,641 / mo" at bounding box center [241, 170] width 368 height 21
drag, startPoint x: 635, startPoint y: 168, endPoint x: 744, endPoint y: 157, distance: 110.1
click at [744, 157] on div "2025 Budget Mary @ 78 years David @ 78 years INCOME $5,641 / mo EXPENSES $5,641…" at bounding box center [440, 386] width 767 height 544
click at [790, 166] on div "EXPENSES $5,641 / mo" at bounding box center [632, 170] width 384 height 21
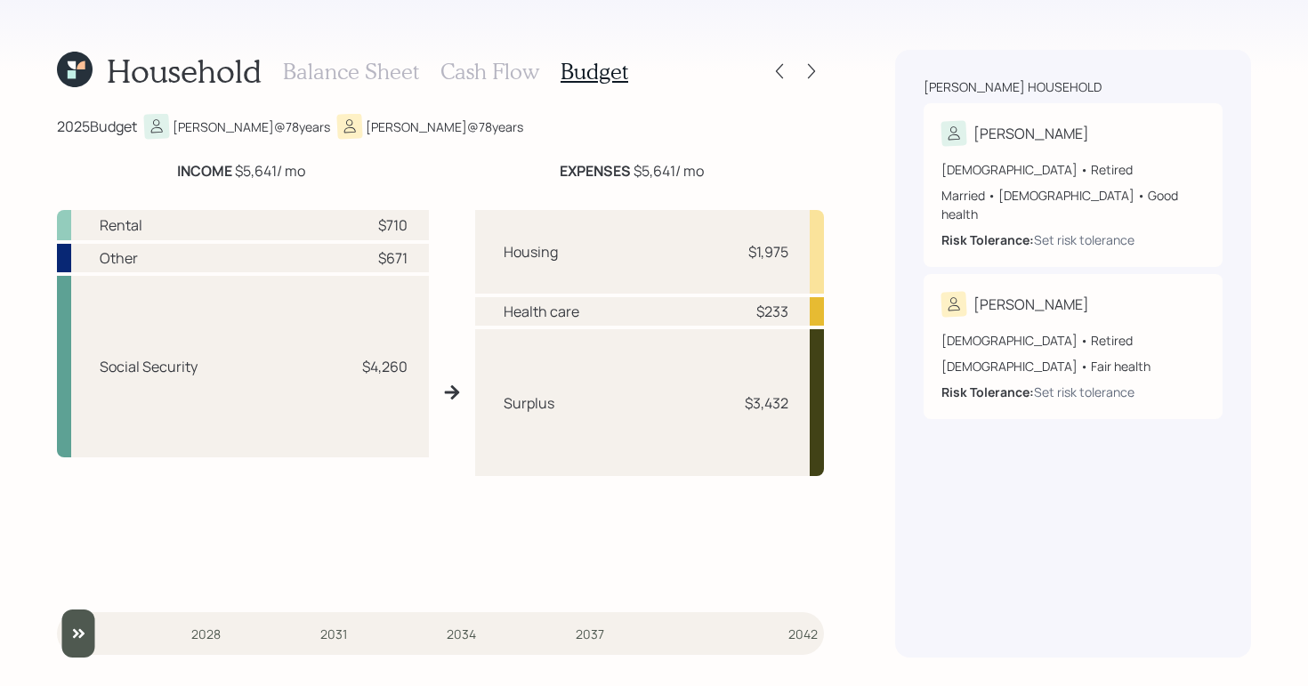
click at [472, 73] on h3 "Cash Flow" at bounding box center [490, 72] width 99 height 26
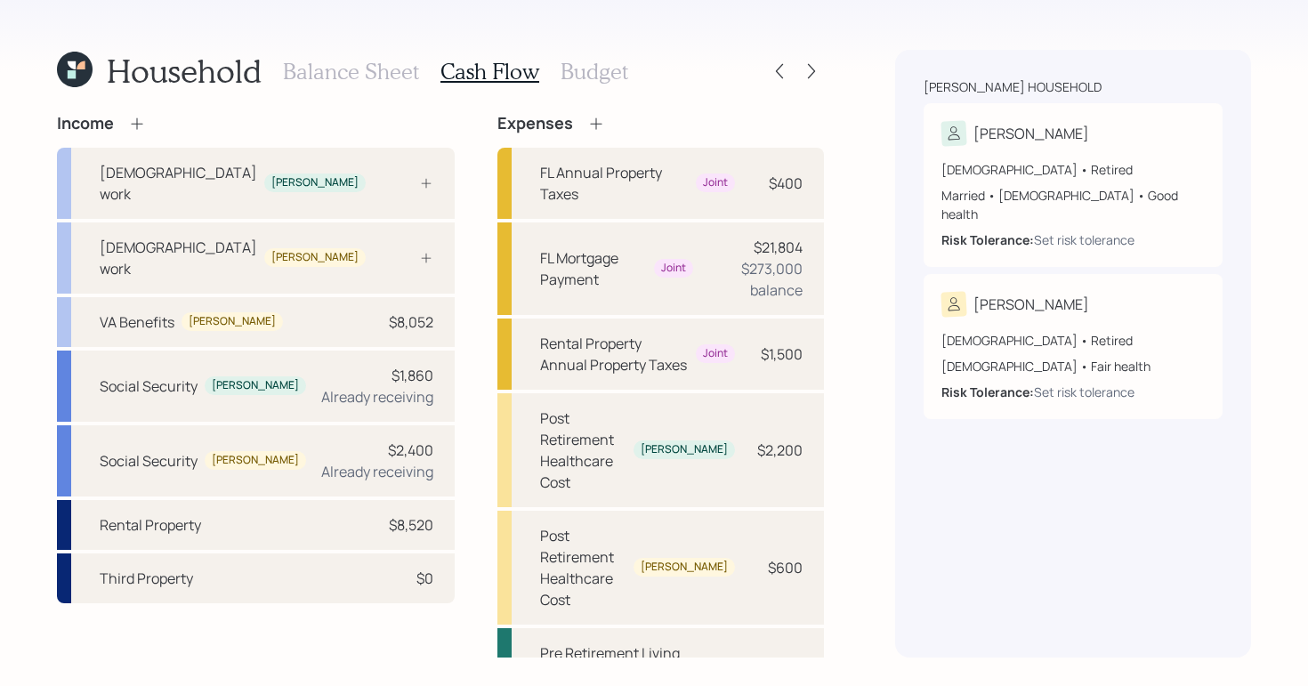
click at [595, 69] on h3 "Budget" at bounding box center [595, 72] width 68 height 26
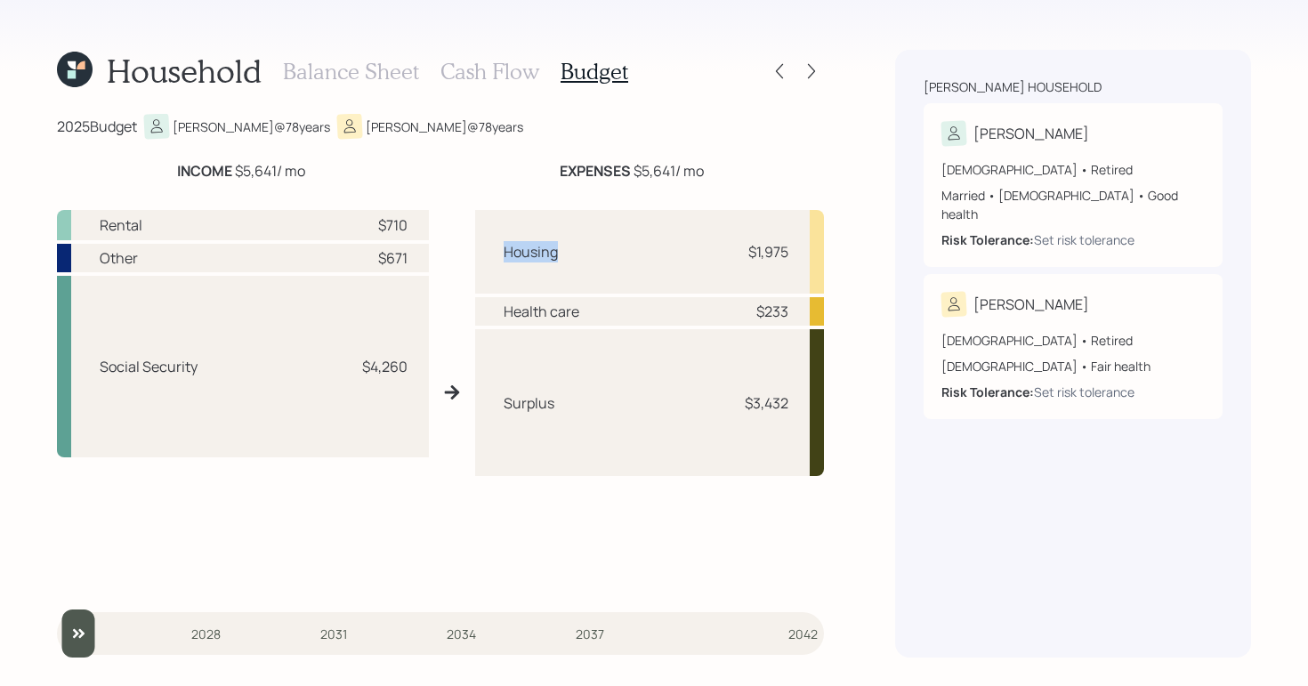
drag, startPoint x: 529, startPoint y: 257, endPoint x: 562, endPoint y: 258, distance: 32.9
click at [562, 258] on div "Housing $1,975" at bounding box center [650, 252] width 350 height 84
drag, startPoint x: 491, startPoint y: 315, endPoint x: 639, endPoint y: 315, distance: 147.7
click at [639, 315] on div "Health care $233" at bounding box center [650, 311] width 350 height 28
click at [837, 204] on div "Household Balance Sheet Cash Flow Budget 2025 Budget Mary @ 78 years David @ 78…" at bounding box center [654, 343] width 1308 height 686
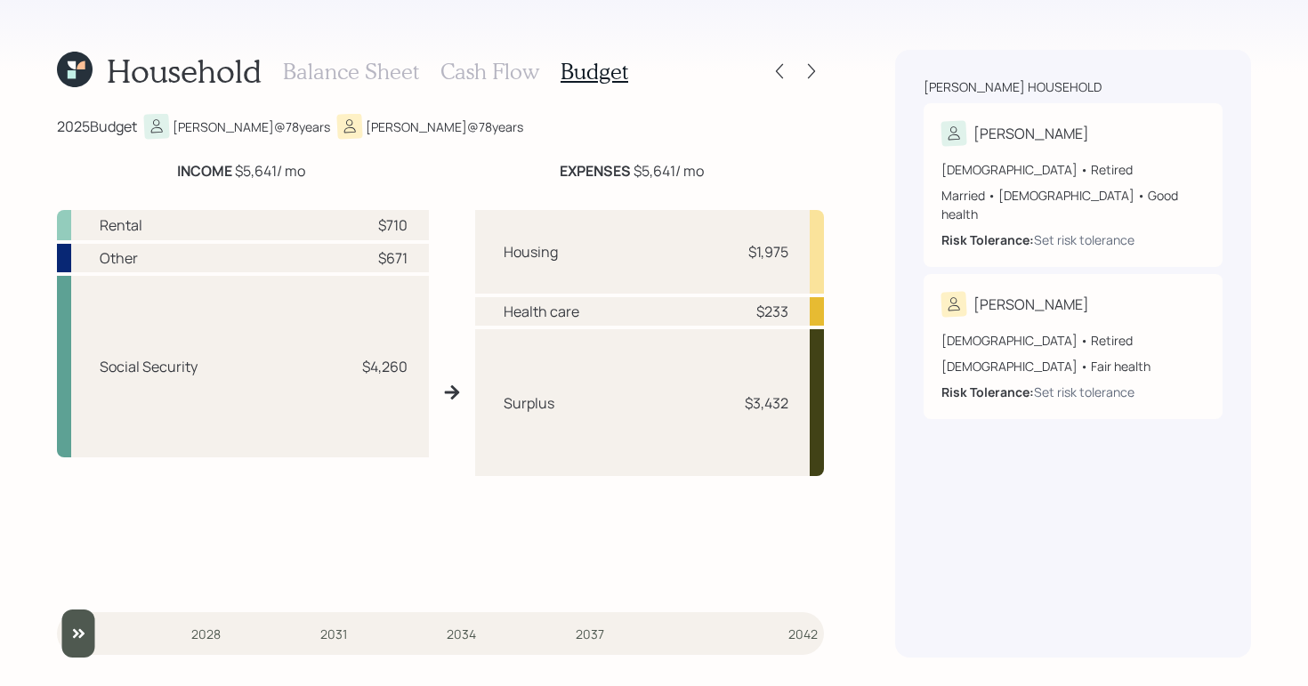
click at [502, 72] on h3 "Cash Flow" at bounding box center [490, 72] width 99 height 26
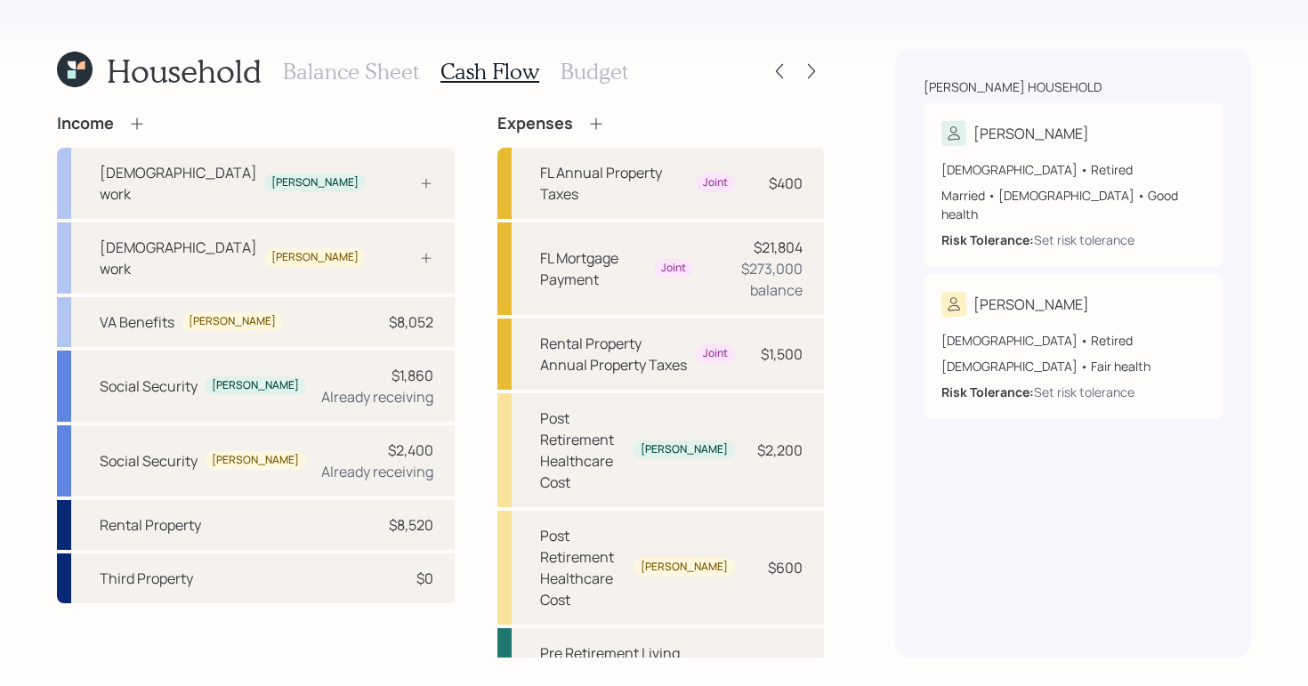
click at [580, 72] on h3 "Budget" at bounding box center [595, 72] width 68 height 26
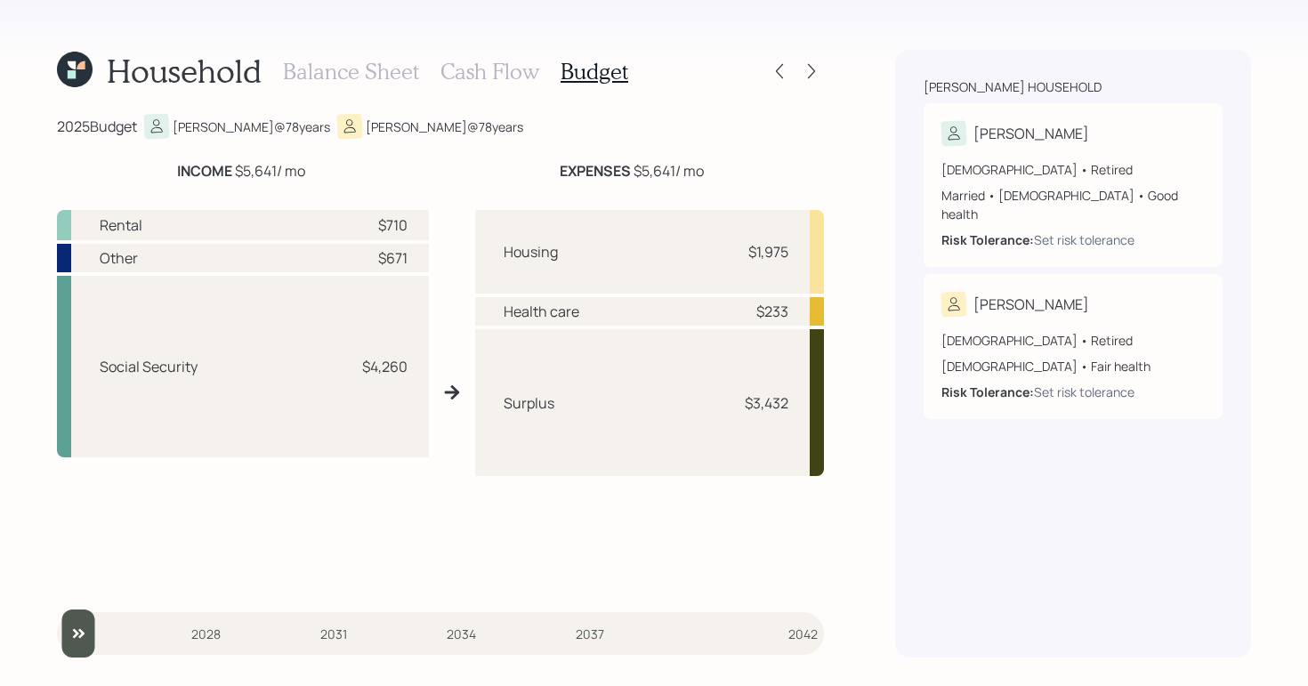
click at [473, 66] on h3 "Cash Flow" at bounding box center [490, 72] width 99 height 26
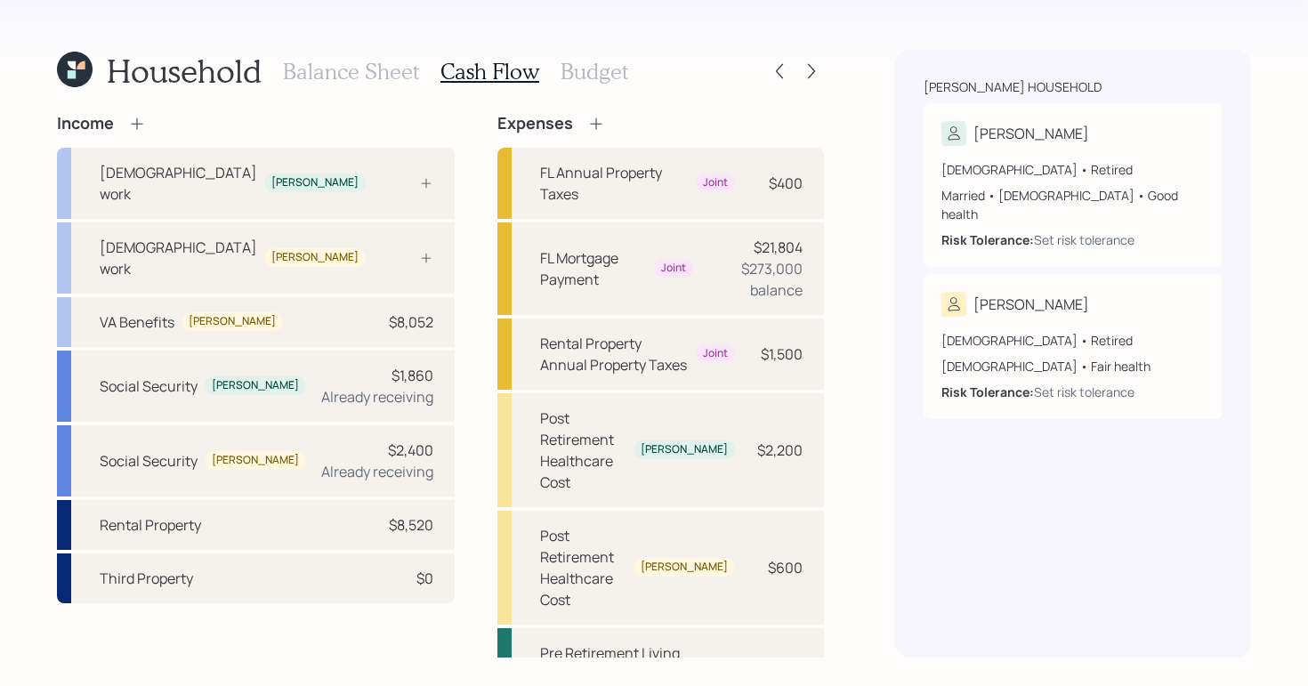
click at [578, 57] on div "Balance Sheet Cash Flow Budget" at bounding box center [455, 71] width 345 height 43
click at [586, 69] on h3 "Budget" at bounding box center [595, 72] width 68 height 26
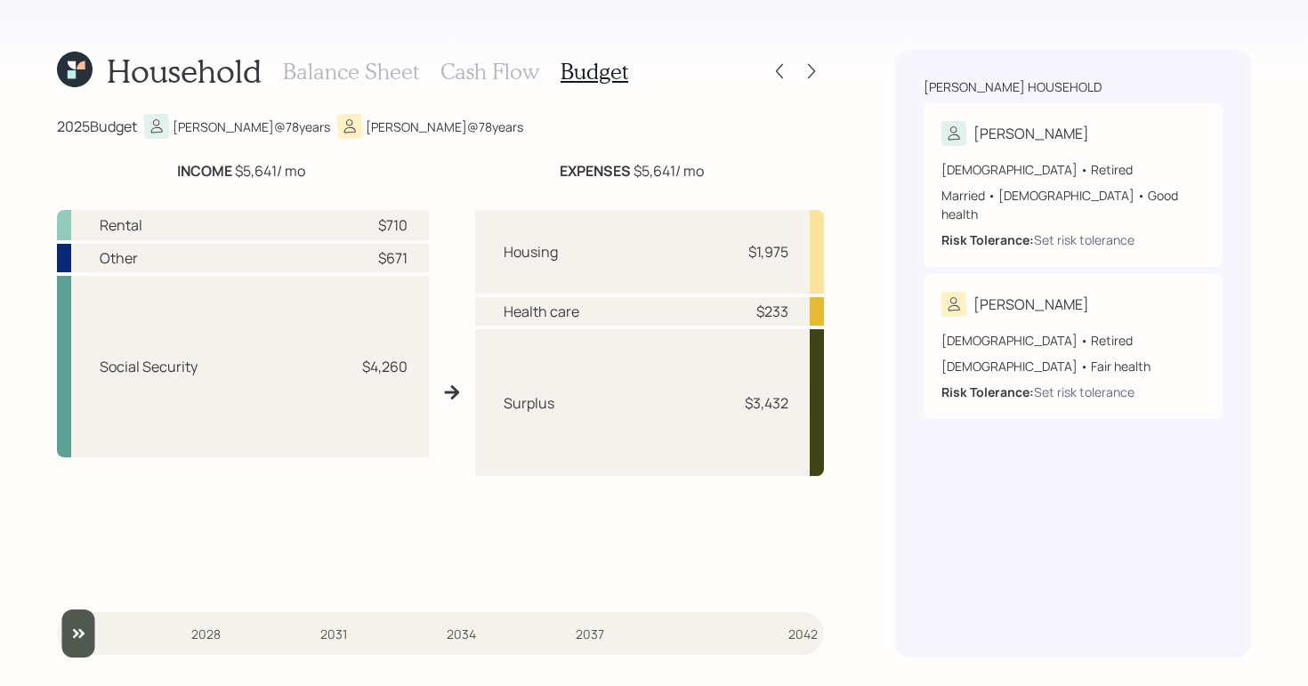
click at [476, 78] on h3 "Cash Flow" at bounding box center [490, 72] width 99 height 26
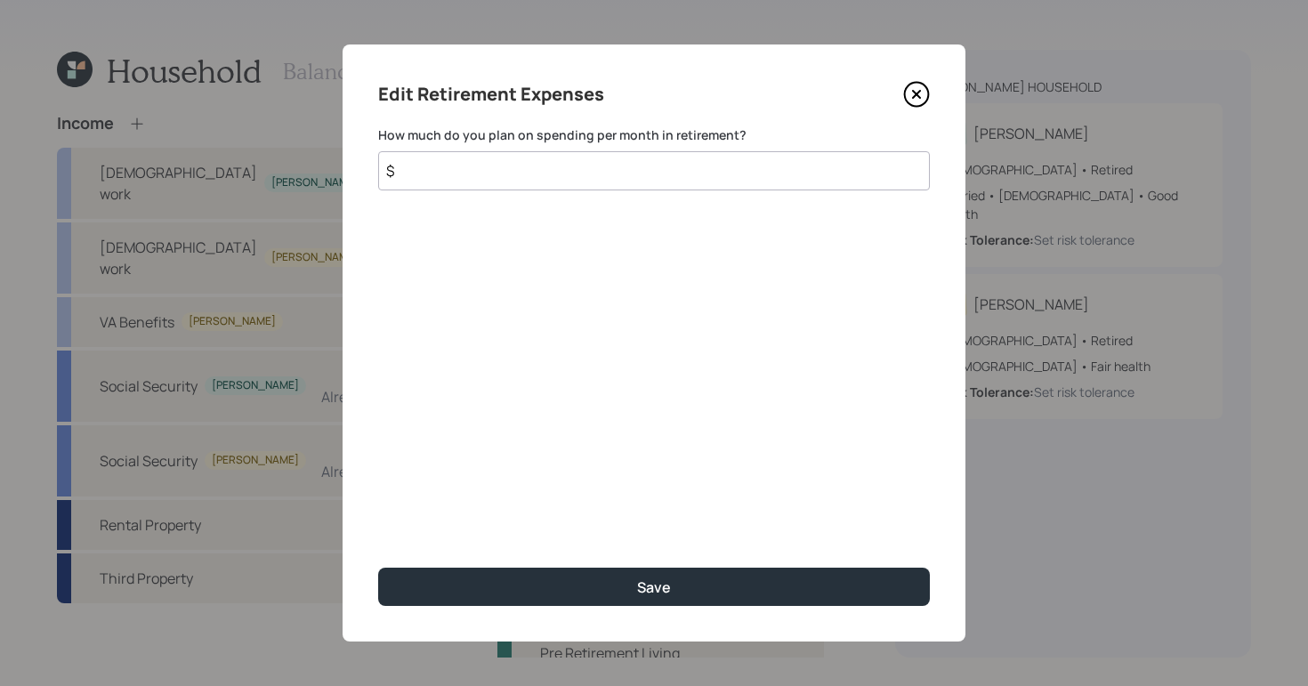
click at [548, 166] on input "$" at bounding box center [654, 170] width 552 height 39
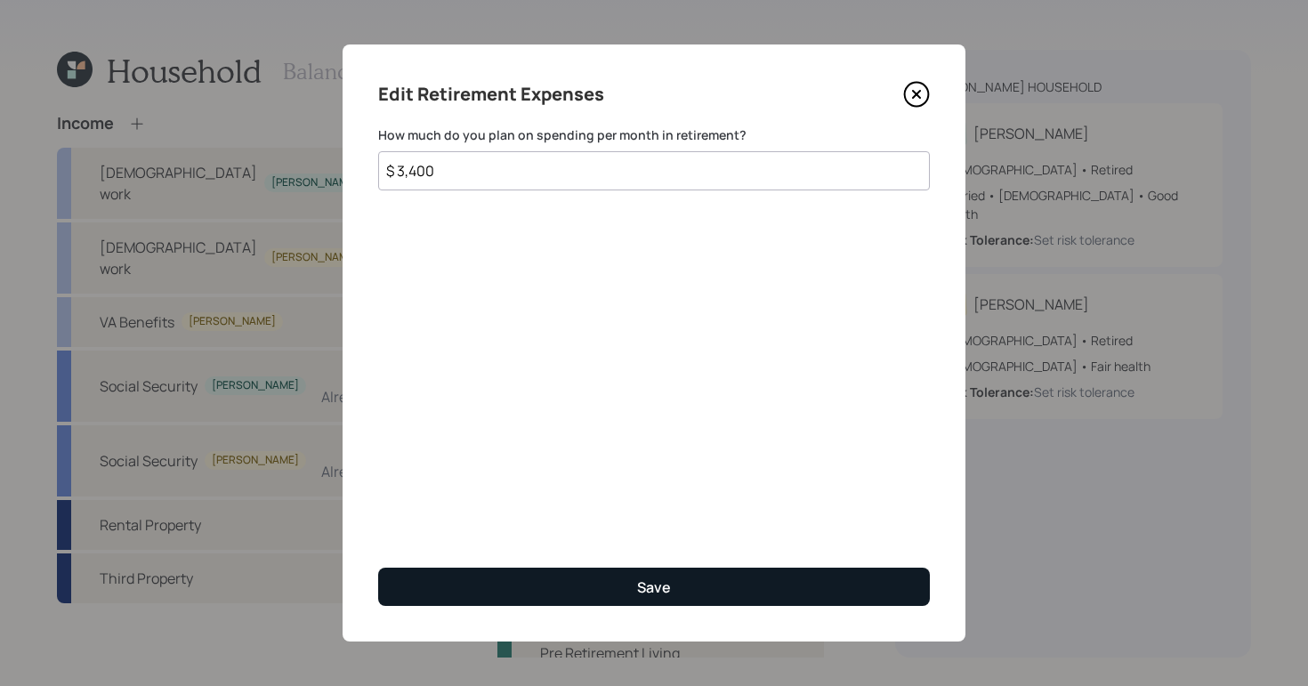
type input "$ 3,400"
click at [777, 579] on button "Save" at bounding box center [654, 587] width 552 height 38
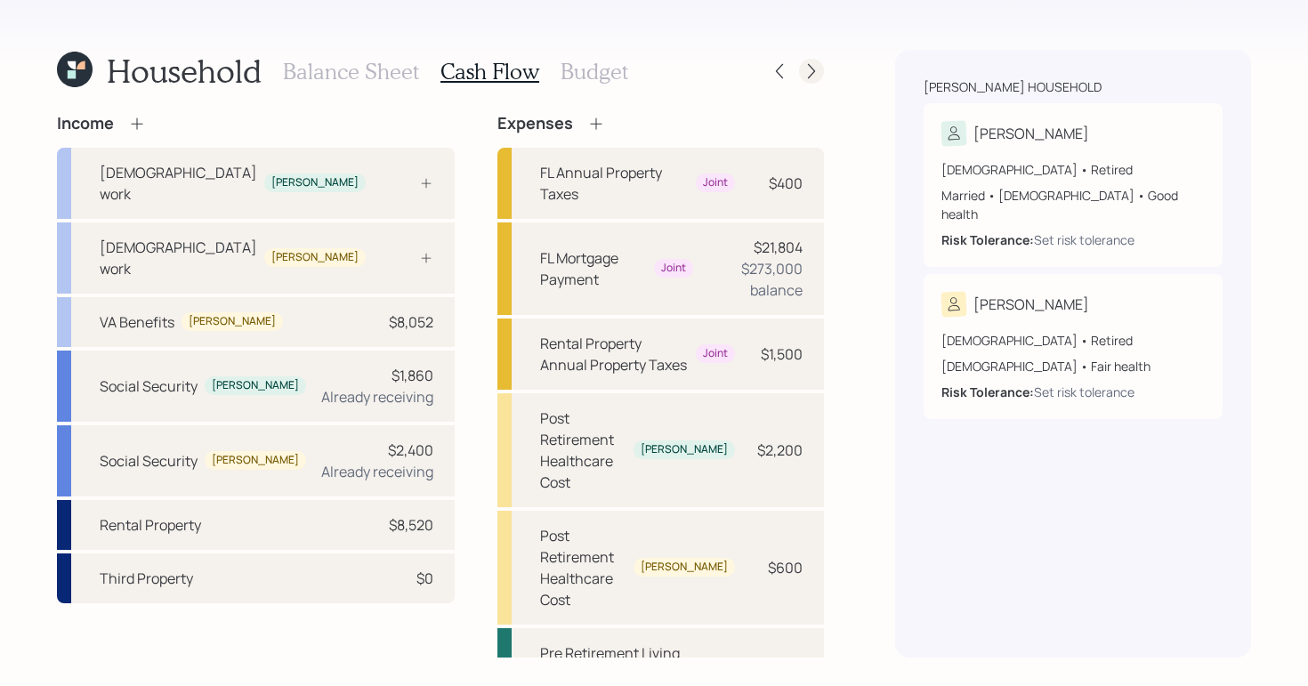
click at [812, 72] on icon at bounding box center [812, 71] width 18 height 18
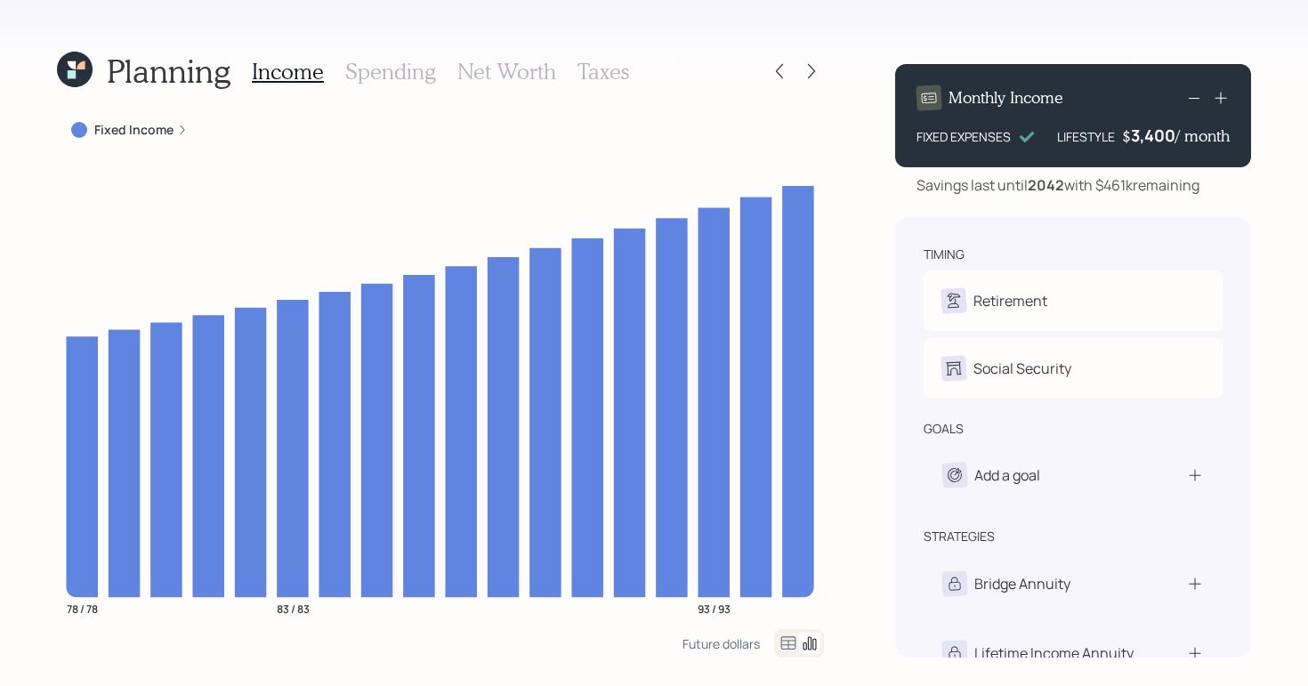
click at [147, 128] on label "Fixed Income" at bounding box center [133, 130] width 79 height 18
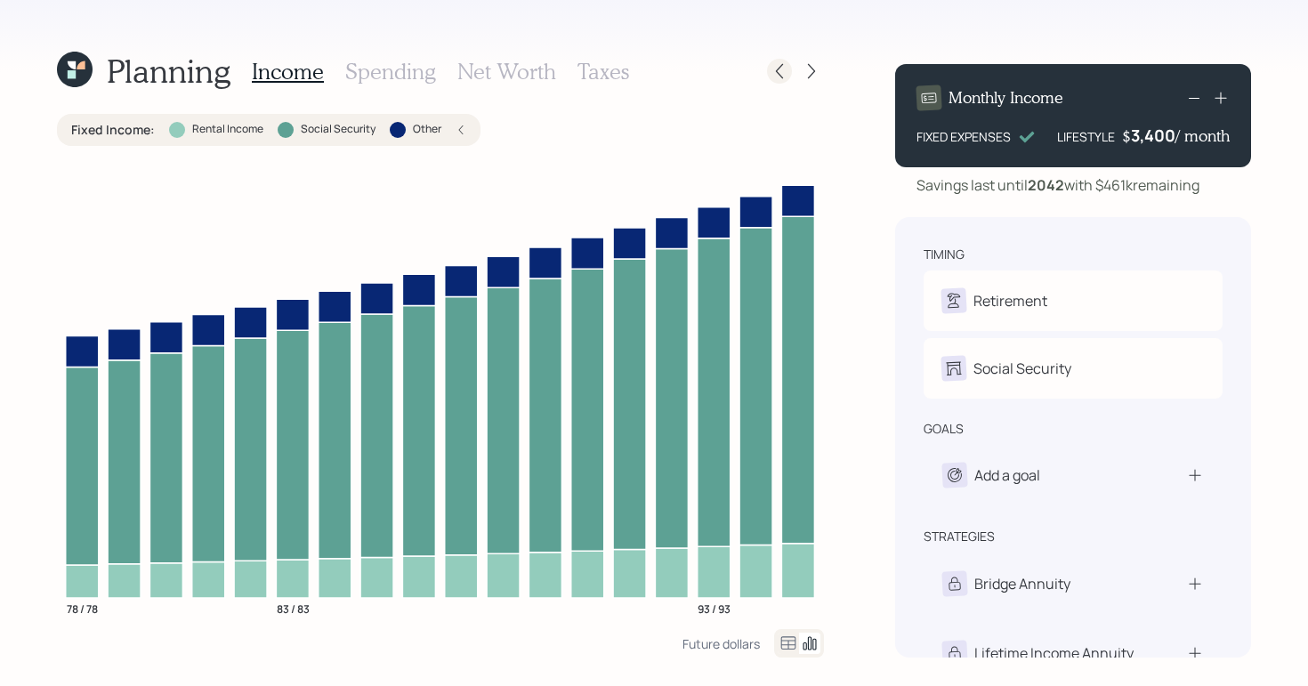
click at [775, 71] on icon at bounding box center [780, 71] width 18 height 18
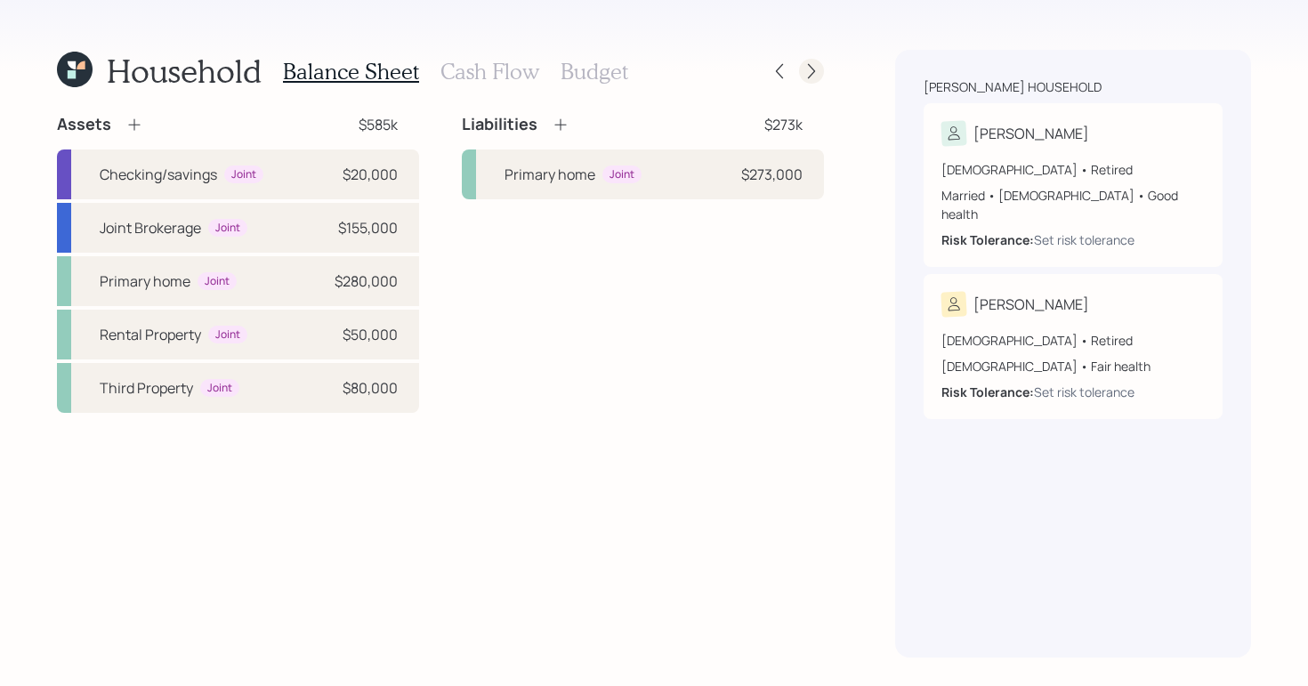
click at [821, 69] on div at bounding box center [811, 71] width 25 height 25
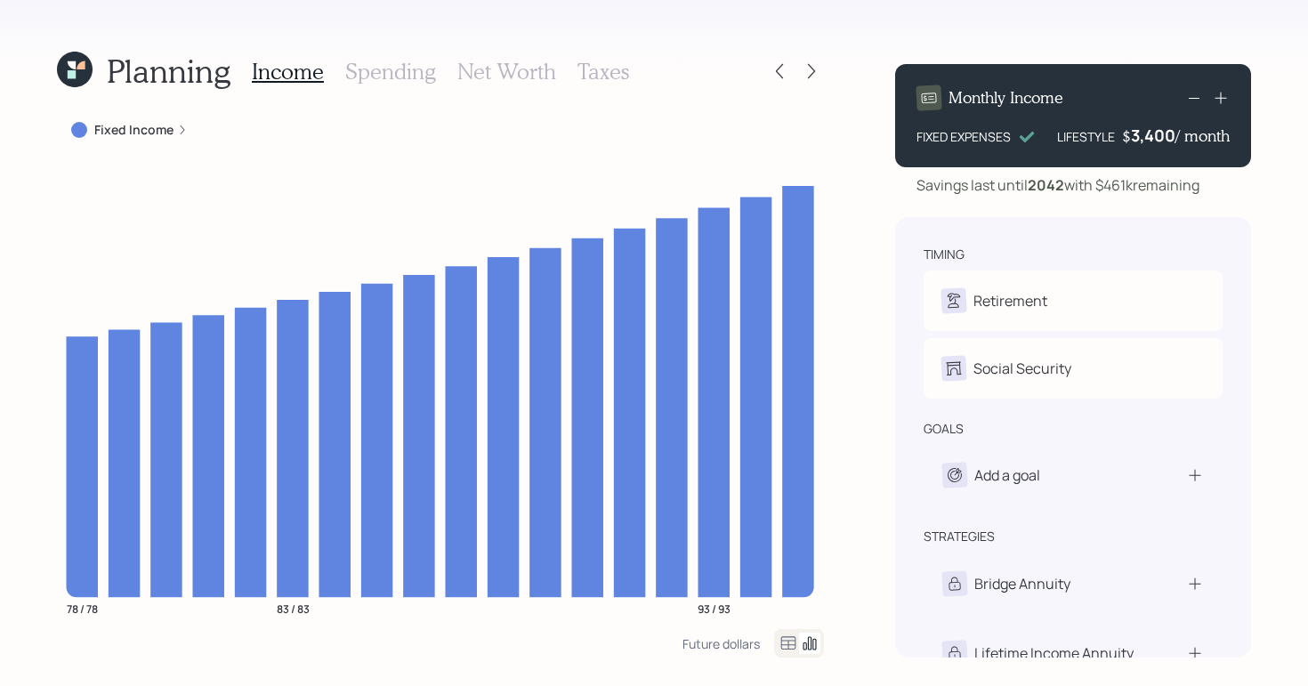
click at [853, 279] on div "Planning Income Spending Net Worth Taxes Fixed Income 78 / 78 83 / 83 93 / 93 F…" at bounding box center [654, 343] width 1308 height 686
click at [1194, 481] on icon at bounding box center [1195, 476] width 12 height 12
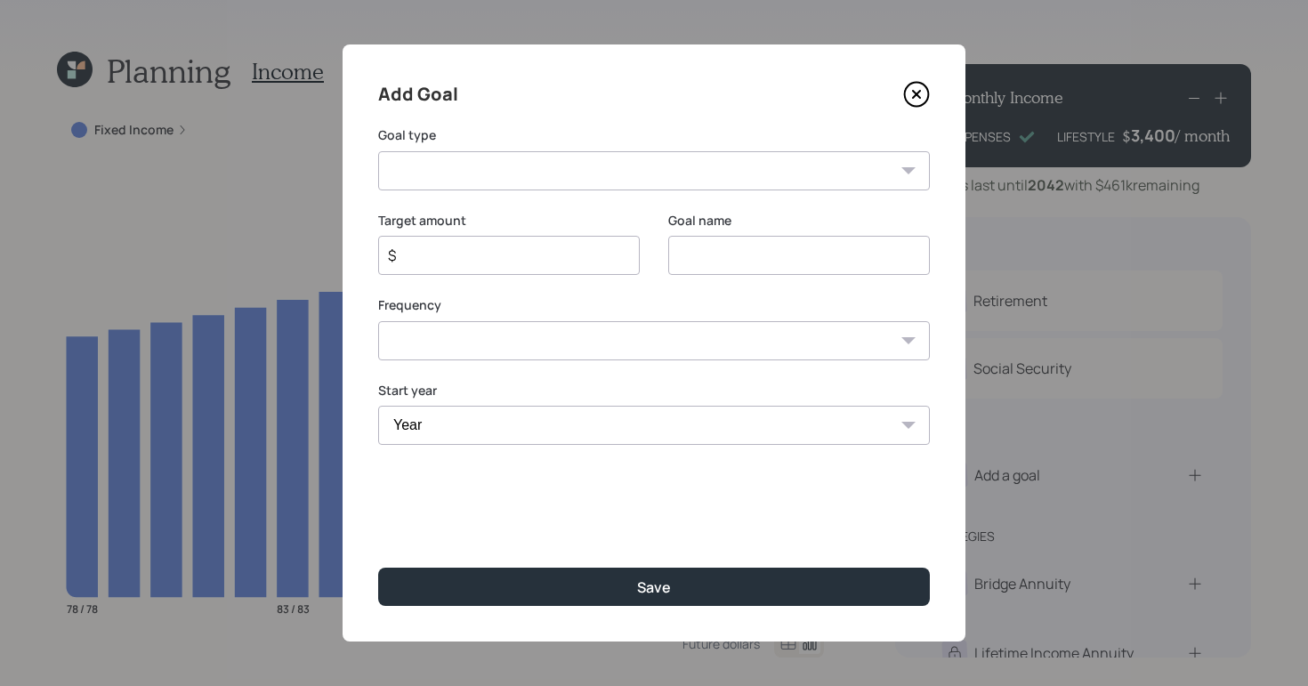
click at [723, 180] on select "Create an emergency fund Donate to charity Purchase a home Make a purchase Supp…" at bounding box center [654, 170] width 552 height 39
select select "vacation"
click at [378, 151] on select "Create an emergency fund Donate to charity Purchase a home Make a purchase Supp…" at bounding box center [654, 170] width 552 height 39
type input "Plan for travel"
click at [851, 340] on select "One time Every 1 year Every 2 years Every 3 years Every 4 years Every 5 years E…" at bounding box center [654, 340] width 552 height 39
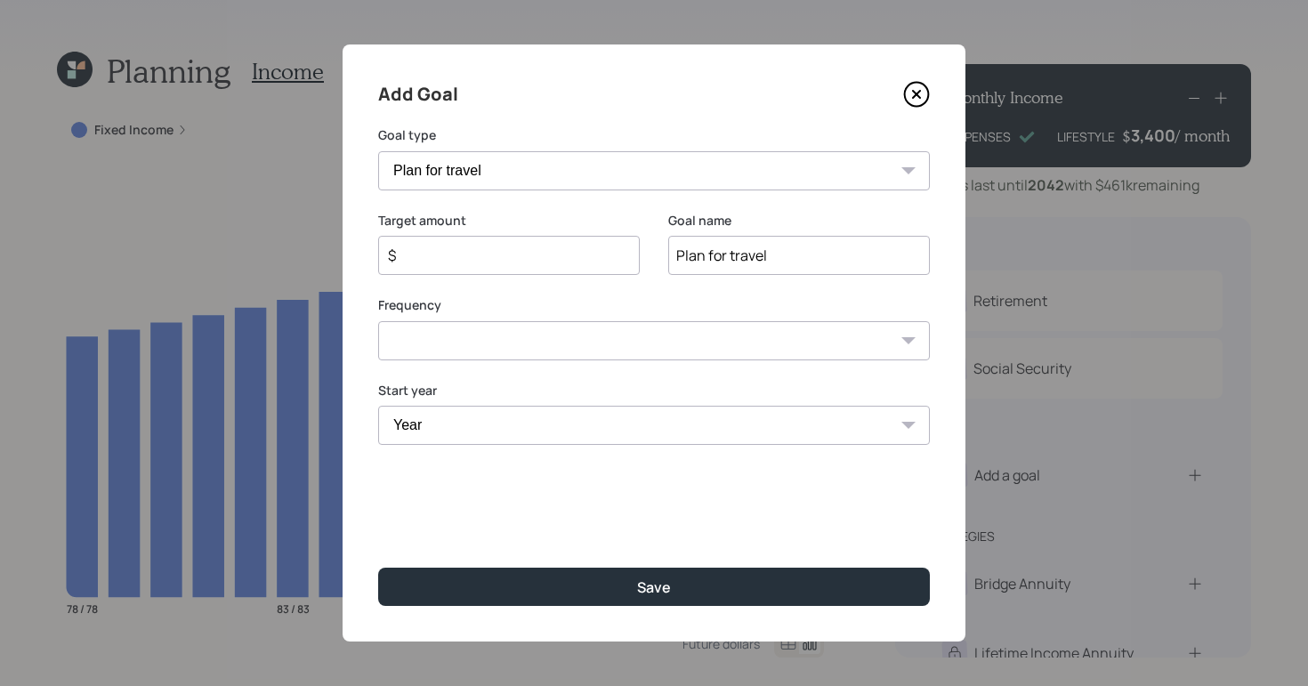
select select "1"
click at [378, 321] on select "One time Every 1 year Every 2 years Every 3 years Every 4 years Every 5 years E…" at bounding box center [654, 340] width 552 height 39
click at [610, 420] on select "Year 2025 2026 2027 2028 2029 2030 2031 2032 2033 2034 2035 2036 2037 2038 2039…" at bounding box center [509, 425] width 262 height 39
select select "2026"
click at [378, 406] on select "Year 2025 2026 2027 2028 2029 2030 2031 2032 2033 2034 2035 2036 2037 2038 2039…" at bounding box center [509, 425] width 262 height 39
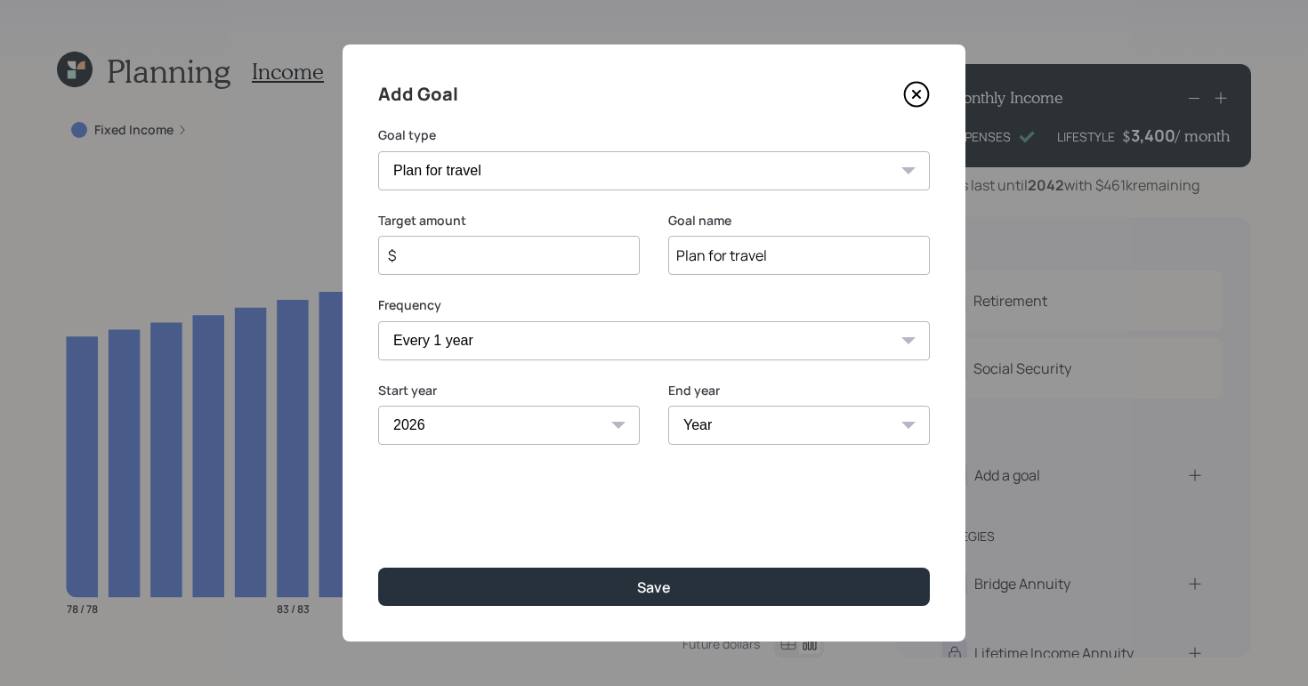
click at [886, 425] on select "Year 2026 2027 2028 2029 2030 2031 2032 2033 2034 2035 2036 2037 2038 2039 2040…" at bounding box center [799, 425] width 262 height 39
click at [555, 335] on select "One time Every 1 year Every 2 years Every 3 years Every 4 years Every 5 years E…" at bounding box center [654, 340] width 552 height 39
select select "2"
click at [378, 321] on select "One time Every 1 year Every 2 years Every 3 years Every 4 years Every 5 years E…" at bounding box center [654, 340] width 552 height 39
click at [842, 409] on select "Year 2026 2027 2028 2029 2030 2031 2032 2033 2034 2035 2036 2037 2038 2039 2040…" at bounding box center [799, 425] width 262 height 39
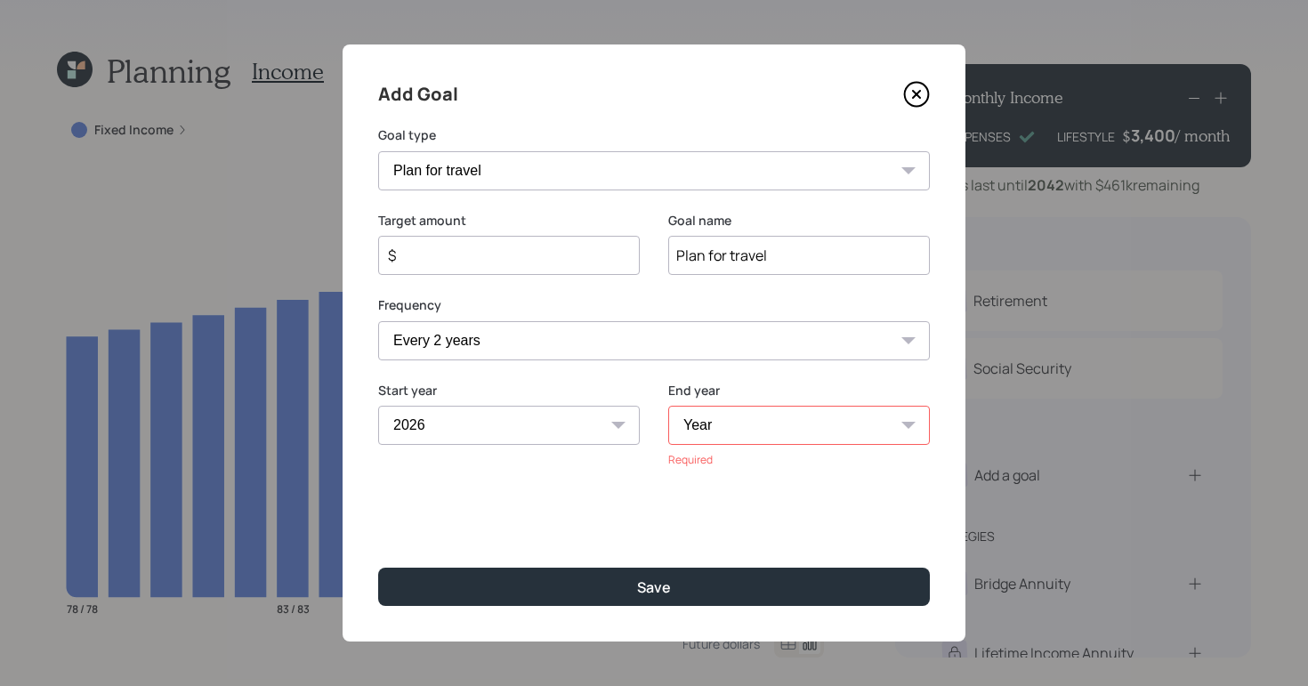
select select "2028"
click at [668, 406] on select "Year 2026 2027 2028 2029 2030 2031 2032 2033 2034 2035 2036 2037 2038 2039 2040…" at bounding box center [799, 425] width 262 height 39
click at [505, 250] on input "$" at bounding box center [501, 255] width 231 height 21
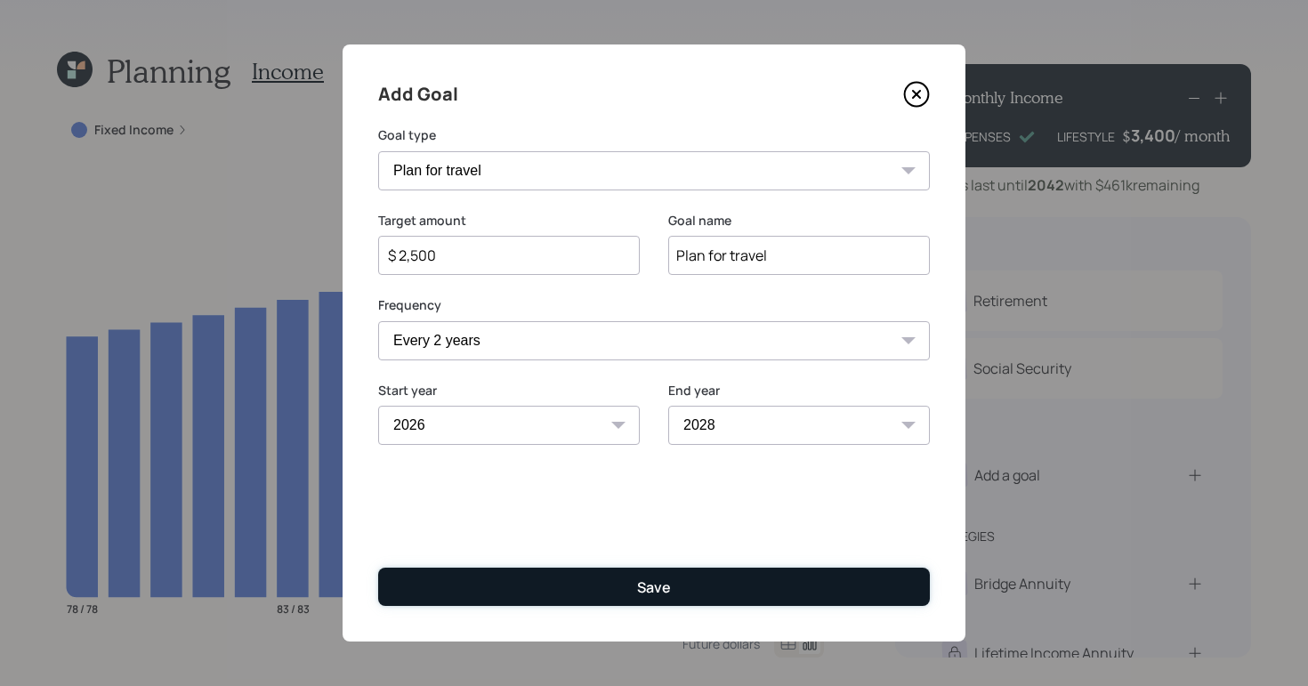
click at [760, 588] on button "Save" at bounding box center [654, 587] width 552 height 38
type input "$"
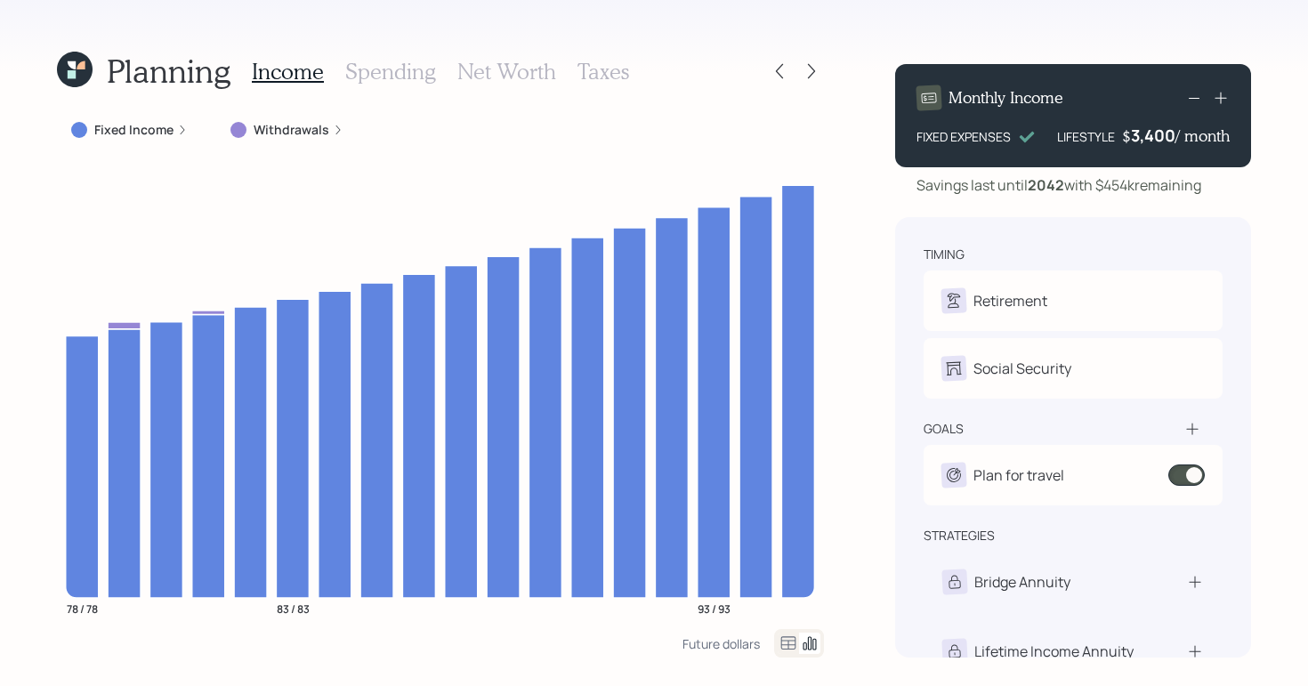
click at [298, 133] on label "Withdrawals" at bounding box center [292, 130] width 76 height 18
click at [812, 67] on icon at bounding box center [812, 71] width 18 height 18
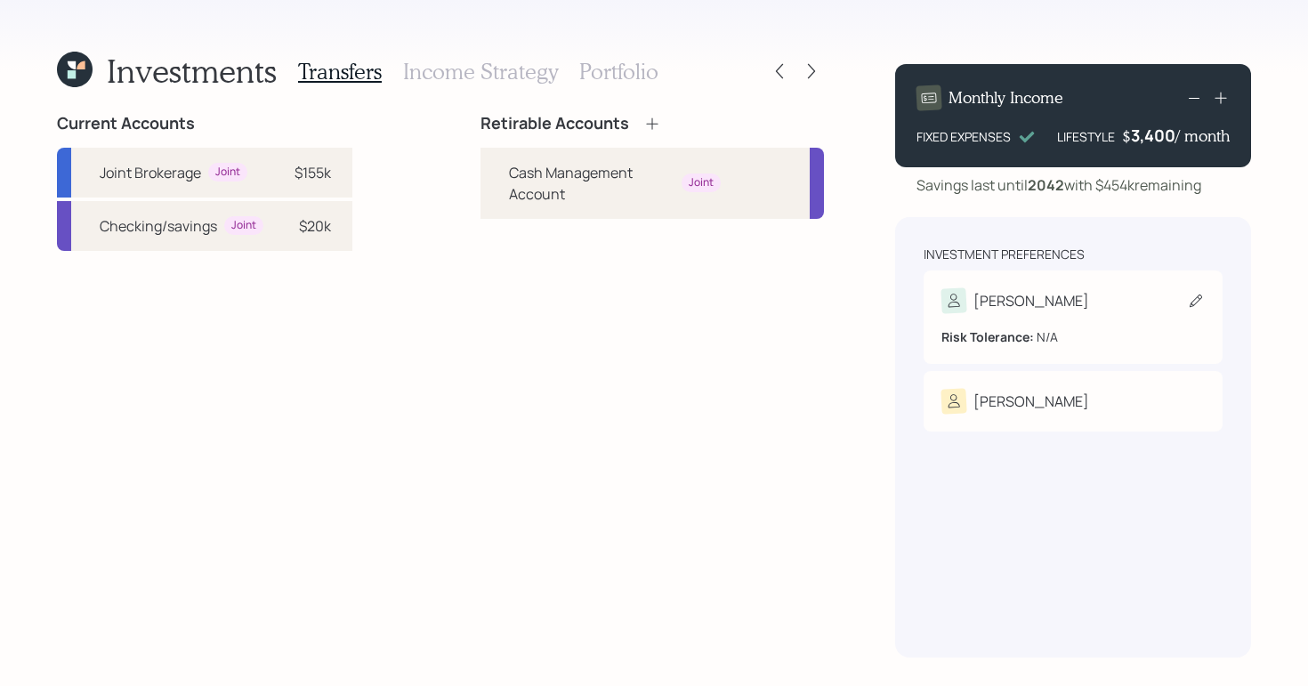
click at [1063, 330] on div "Risk Tolerance: N/A" at bounding box center [1073, 337] width 263 height 19
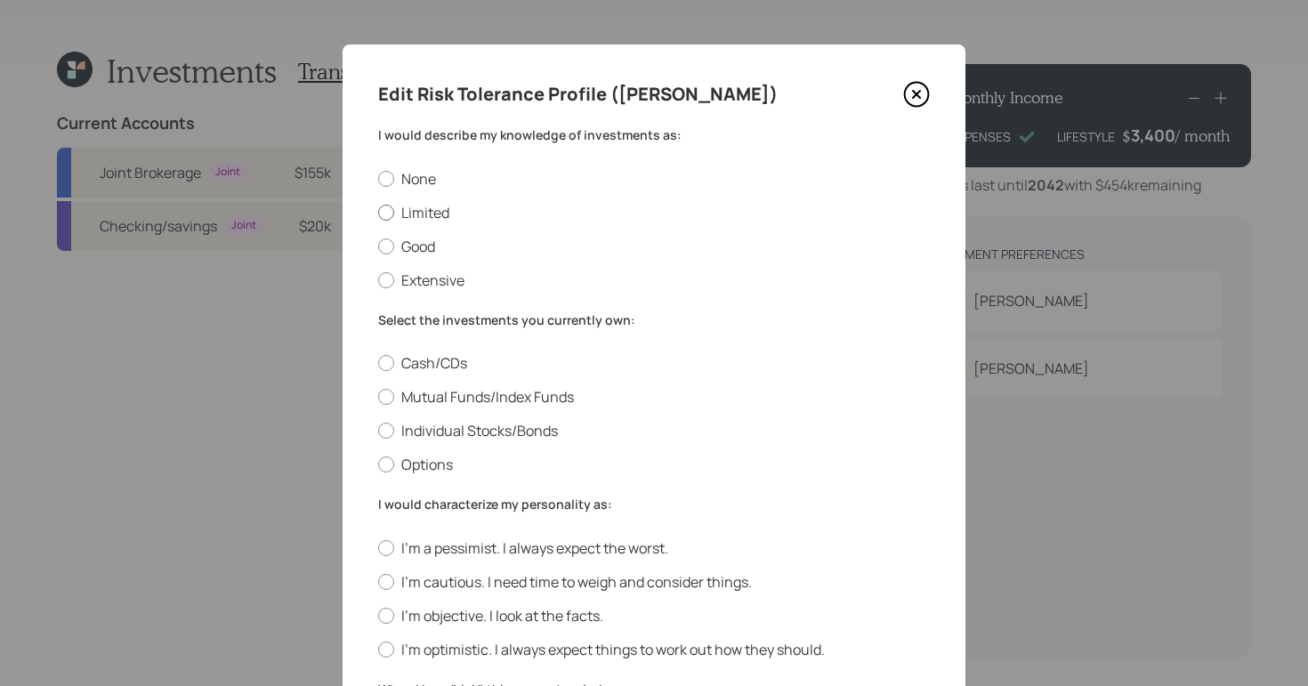
click at [387, 206] on label "Limited" at bounding box center [654, 213] width 552 height 20
click at [378, 212] on input "Limited" at bounding box center [377, 212] width 1 height 1
radio input "true"
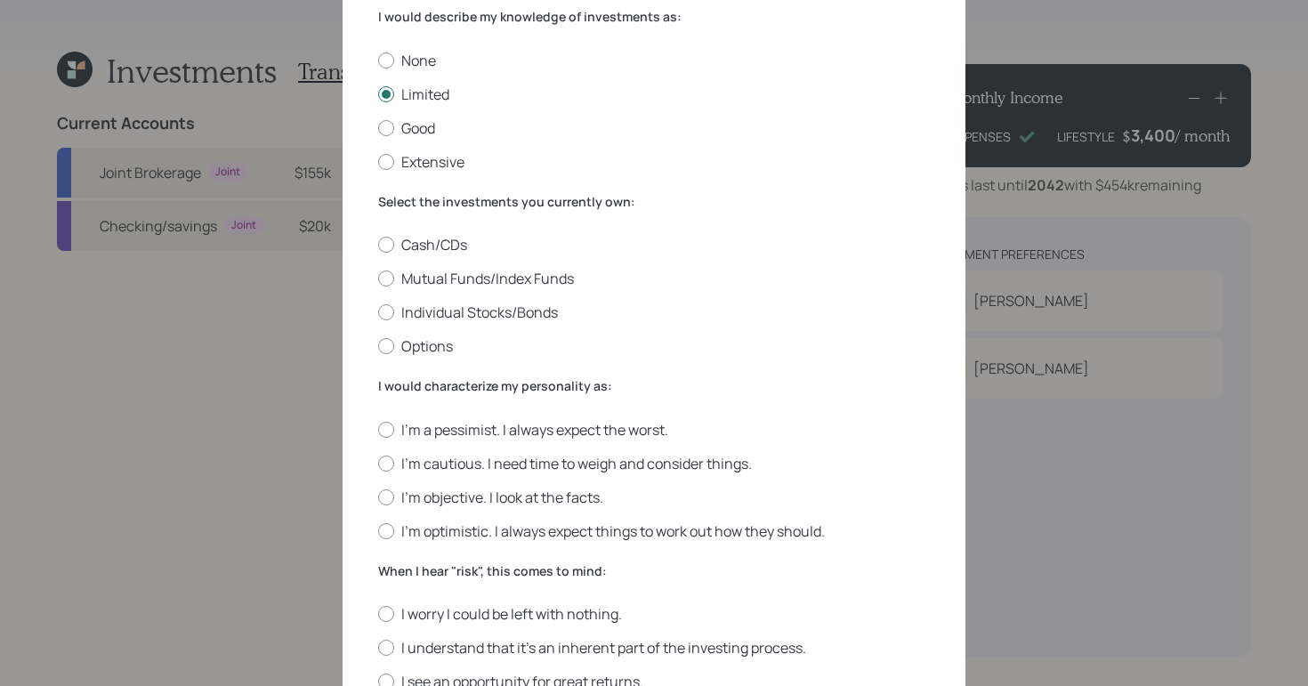
scroll to position [125, 0]
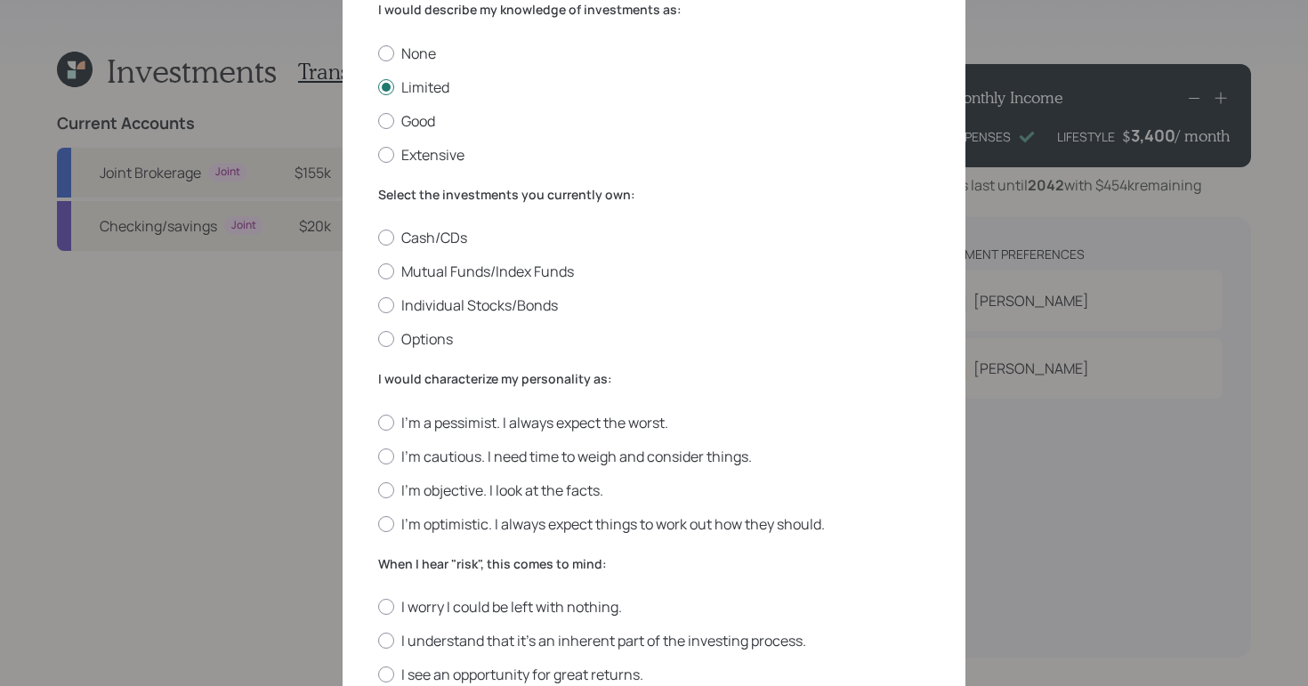
click at [368, 274] on div "Edit Risk Tolerance Profile (Mary) I would describe my knowledge of investments…" at bounding box center [654, 526] width 623 height 1215
click at [382, 273] on div at bounding box center [386, 271] width 16 height 16
click at [378, 272] on input "Mutual Funds/Index Funds" at bounding box center [377, 271] width 1 height 1
radio input "true"
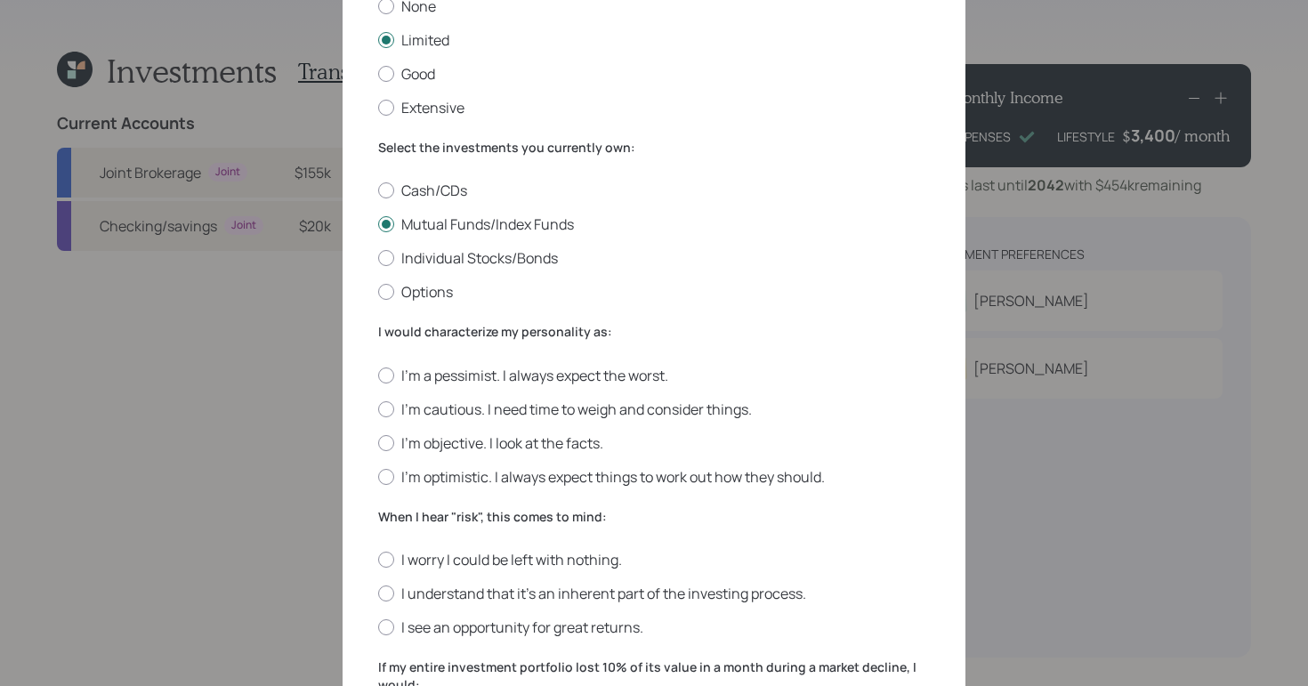
scroll to position [181, 0]
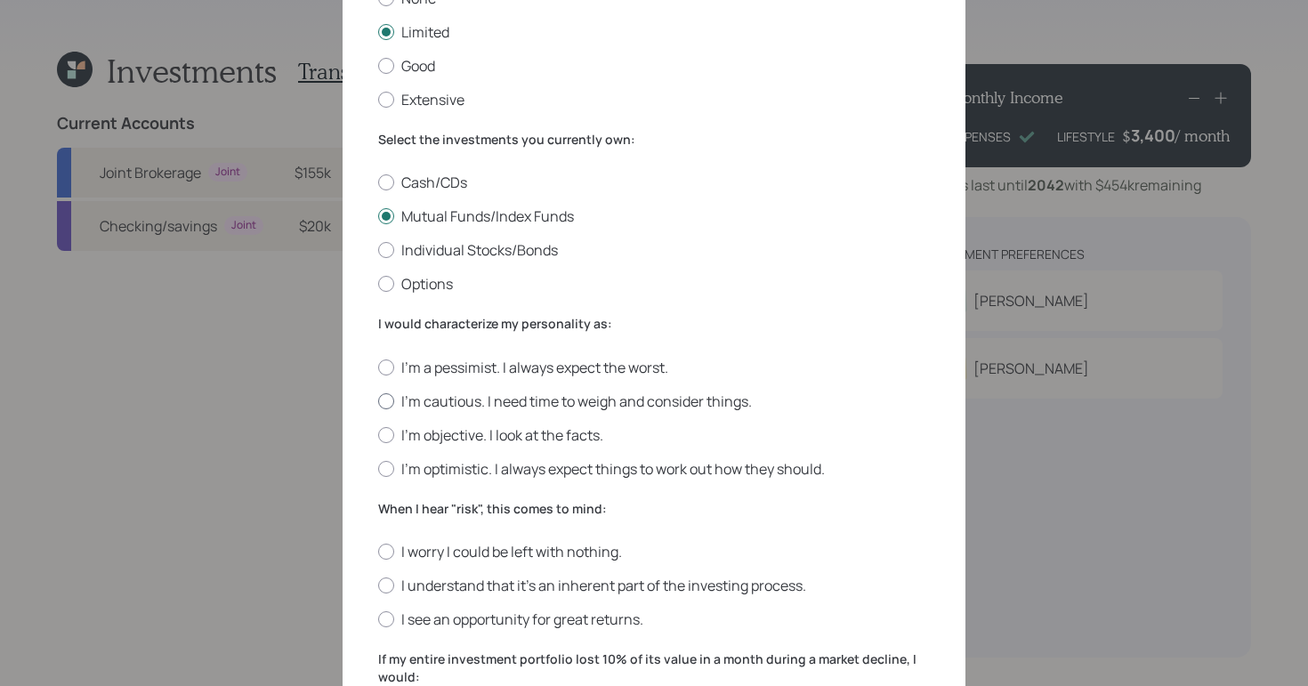
click at [391, 400] on label "I'm cautious. I need time to weigh and consider things." at bounding box center [654, 402] width 552 height 20
click at [378, 400] on input "I'm cautious. I need time to weigh and consider things." at bounding box center [377, 400] width 1 height 1
radio input "true"
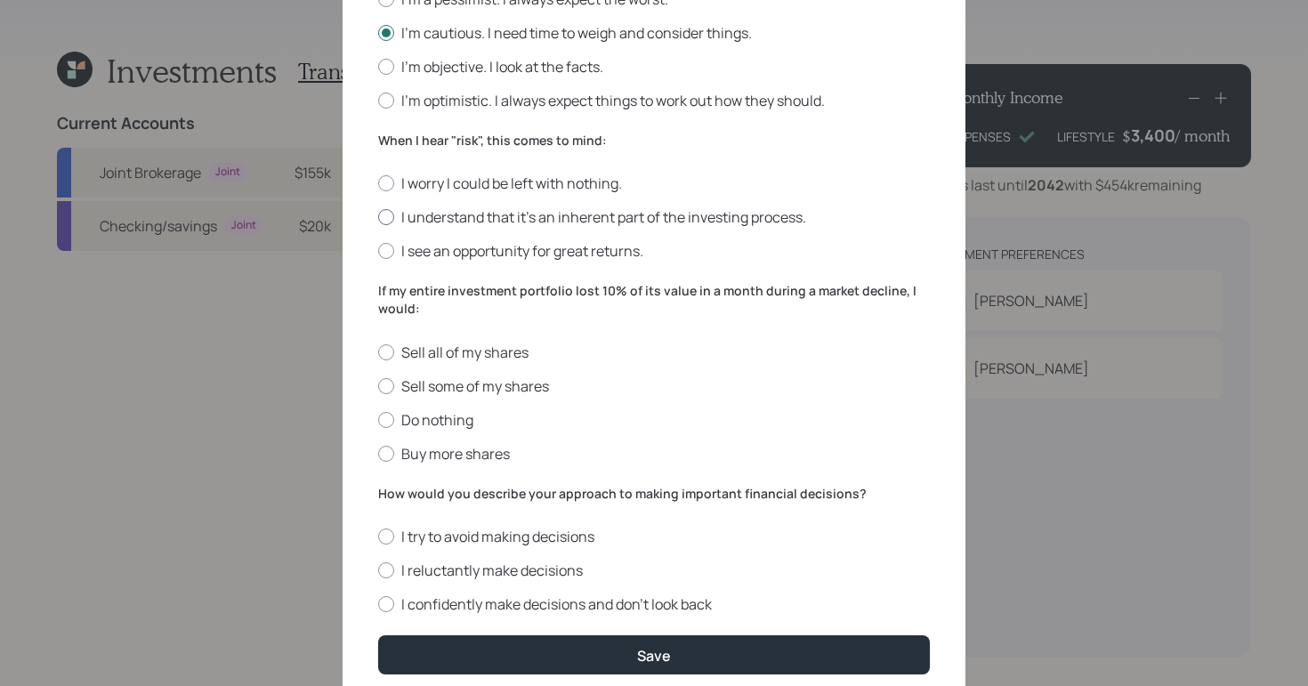
scroll to position [550, 0]
click at [386, 183] on div at bounding box center [386, 182] width 16 height 16
click at [378, 183] on input "I worry I could be left with nothing." at bounding box center [377, 182] width 1 height 1
radio input "true"
click at [378, 420] on div at bounding box center [386, 419] width 16 height 16
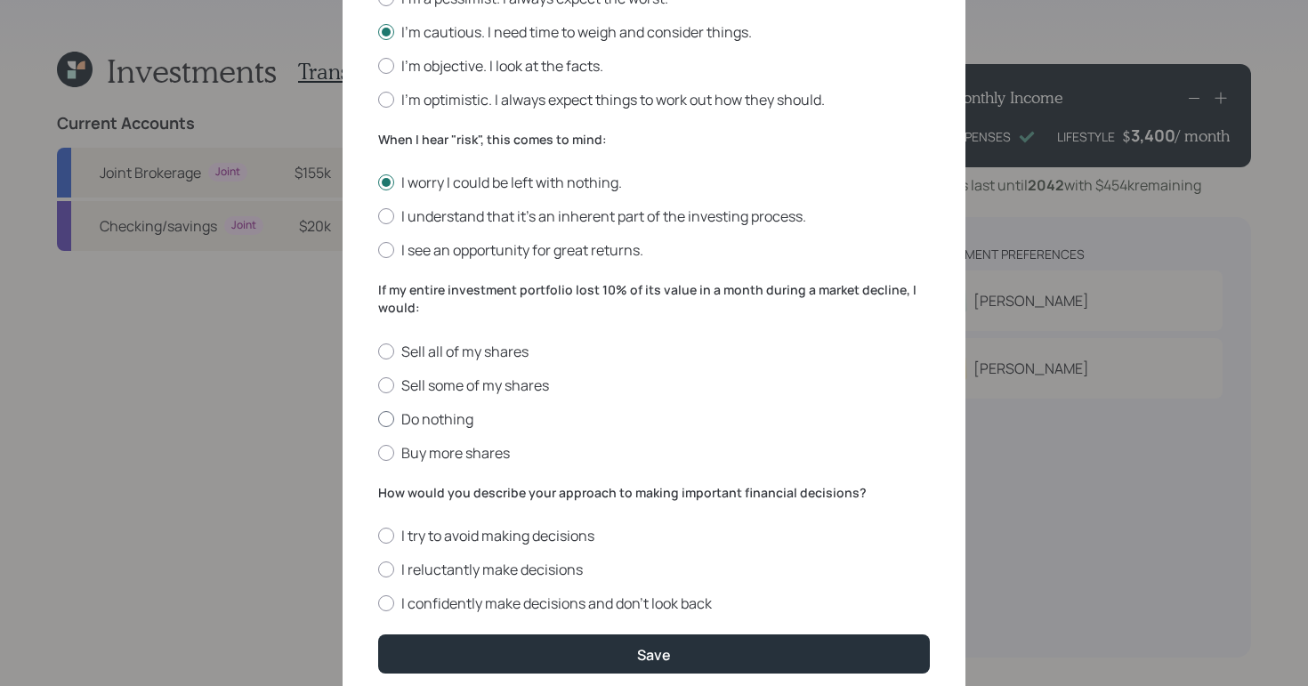
click at [377, 419] on input "Do nothing" at bounding box center [377, 418] width 1 height 1
radio input "true"
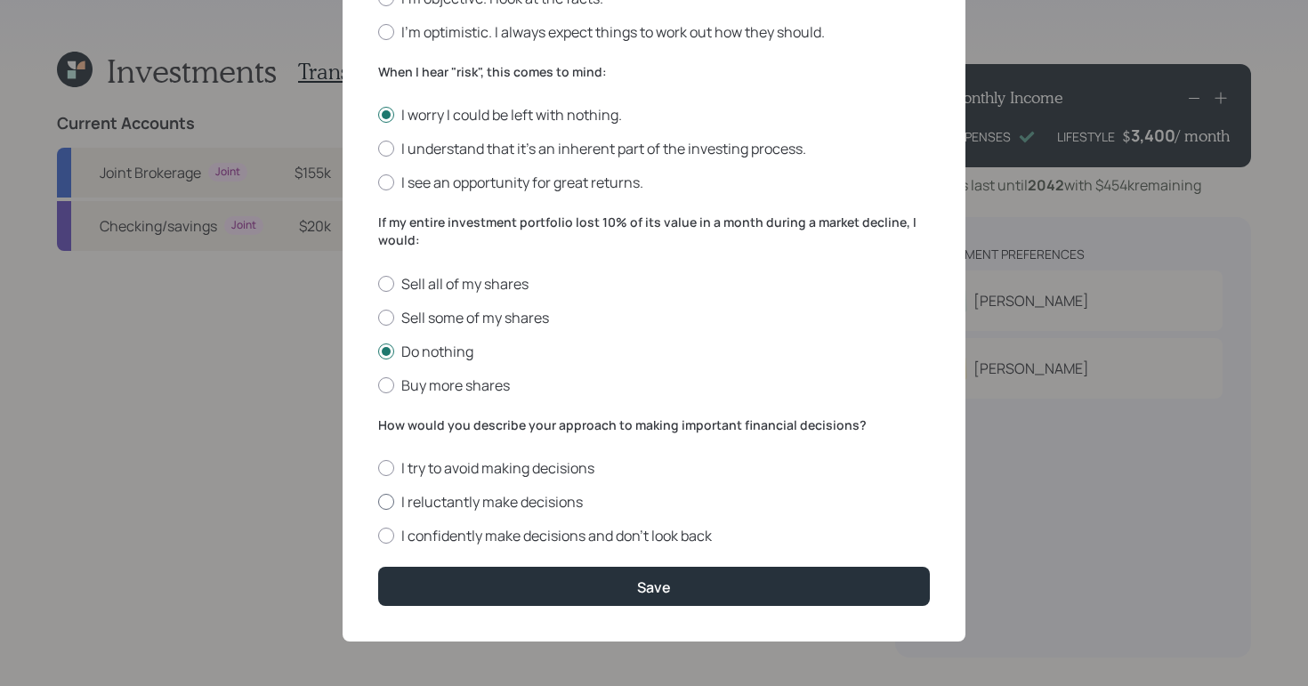
scroll to position [618, 0]
click at [389, 506] on label "I reluctantly make decisions" at bounding box center [654, 502] width 552 height 20
click at [378, 503] on input "I reluctantly make decisions" at bounding box center [377, 502] width 1 height 1
radio input "true"
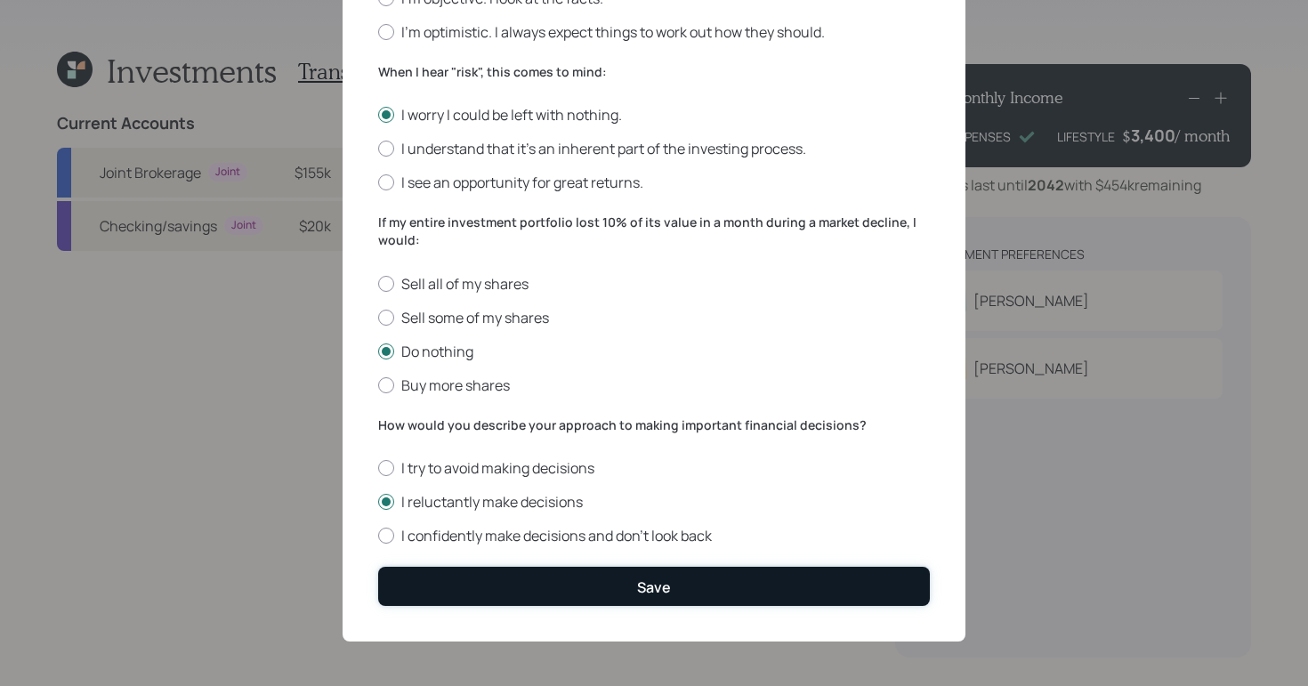
click at [680, 586] on button "Save" at bounding box center [654, 586] width 552 height 38
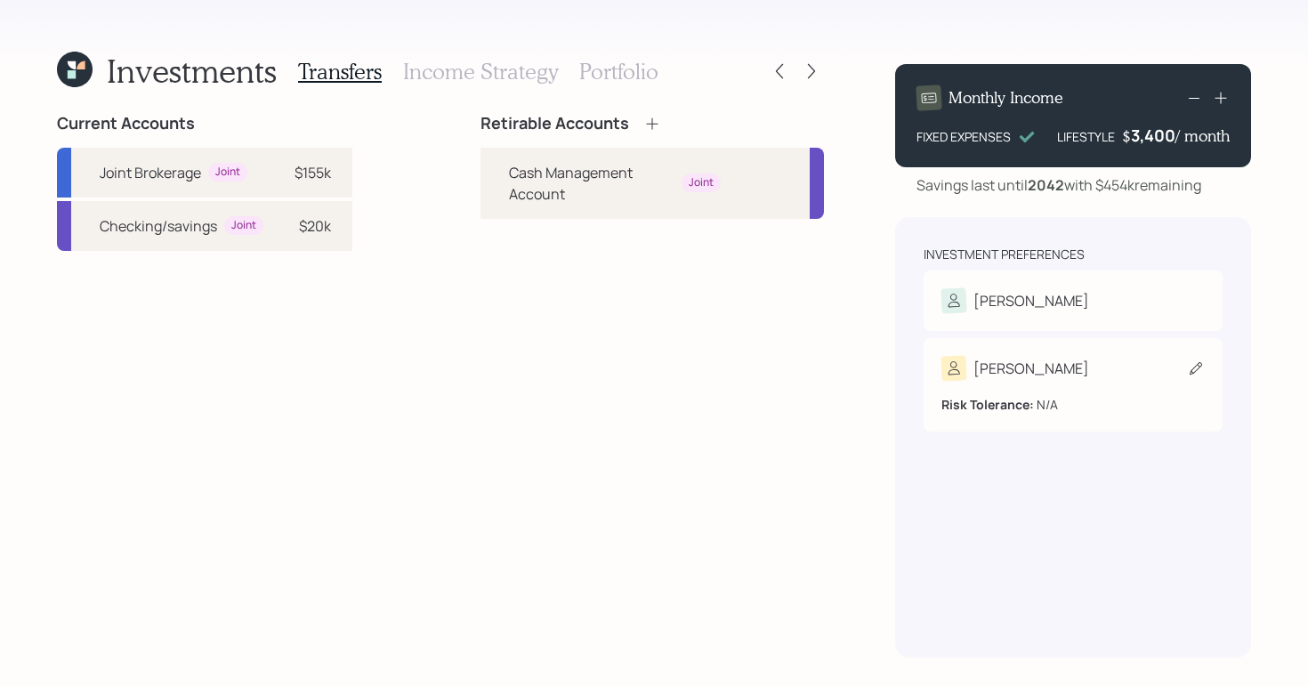
click at [1067, 368] on div "[PERSON_NAME]" at bounding box center [1073, 368] width 263 height 25
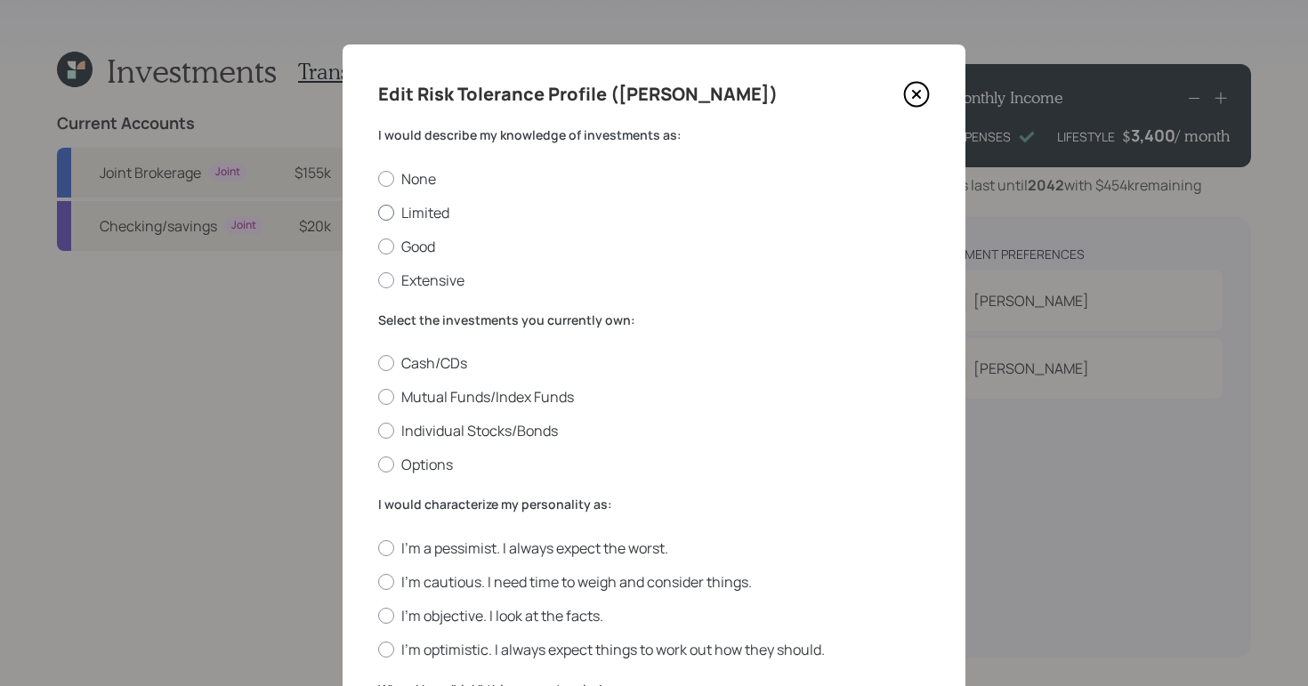
click at [378, 207] on div at bounding box center [386, 213] width 16 height 16
click at [377, 212] on input "Limited" at bounding box center [377, 212] width 1 height 1
radio input "true"
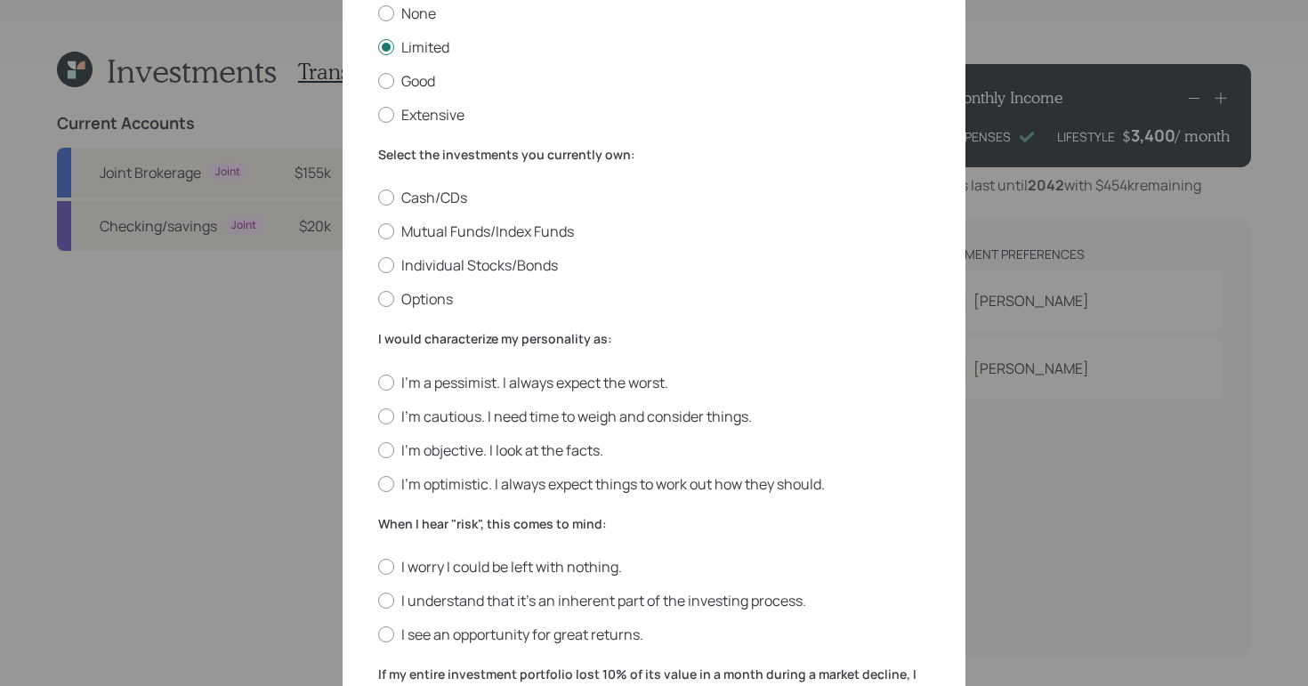
scroll to position [174, 0]
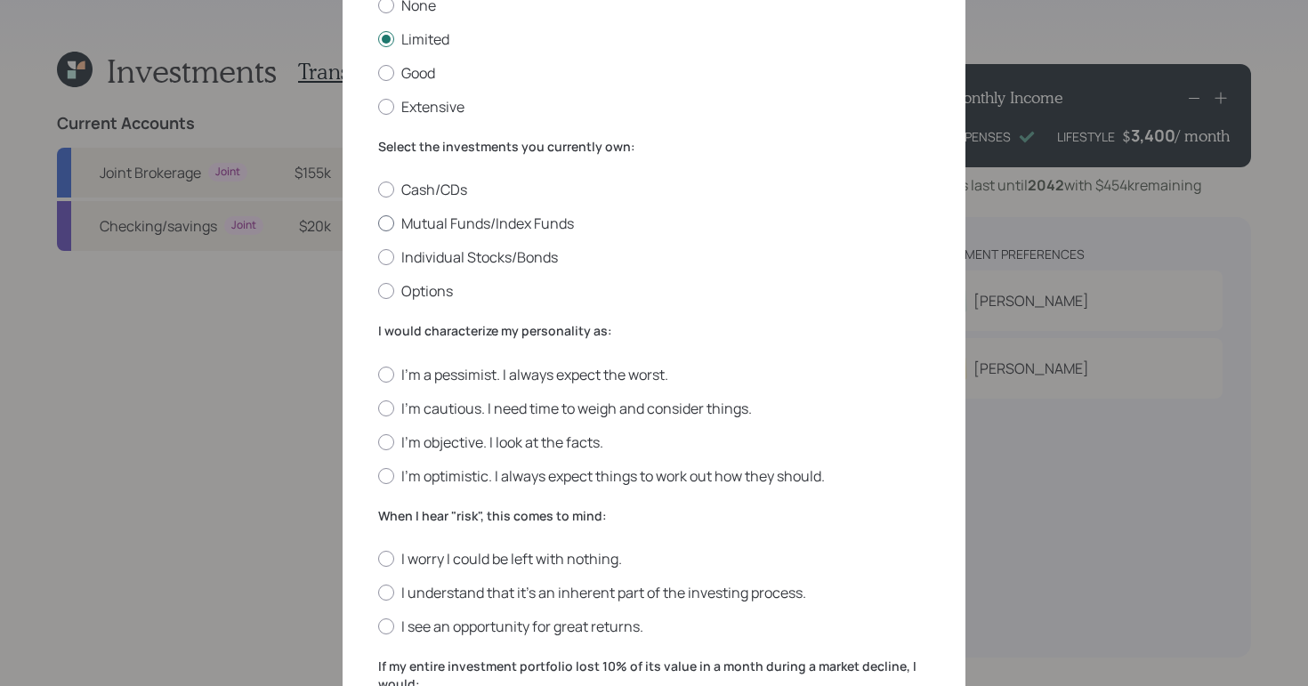
click at [384, 230] on label "Mutual Funds/Index Funds" at bounding box center [654, 224] width 552 height 20
click at [378, 224] on input "Mutual Funds/Index Funds" at bounding box center [377, 223] width 1 height 1
radio input "true"
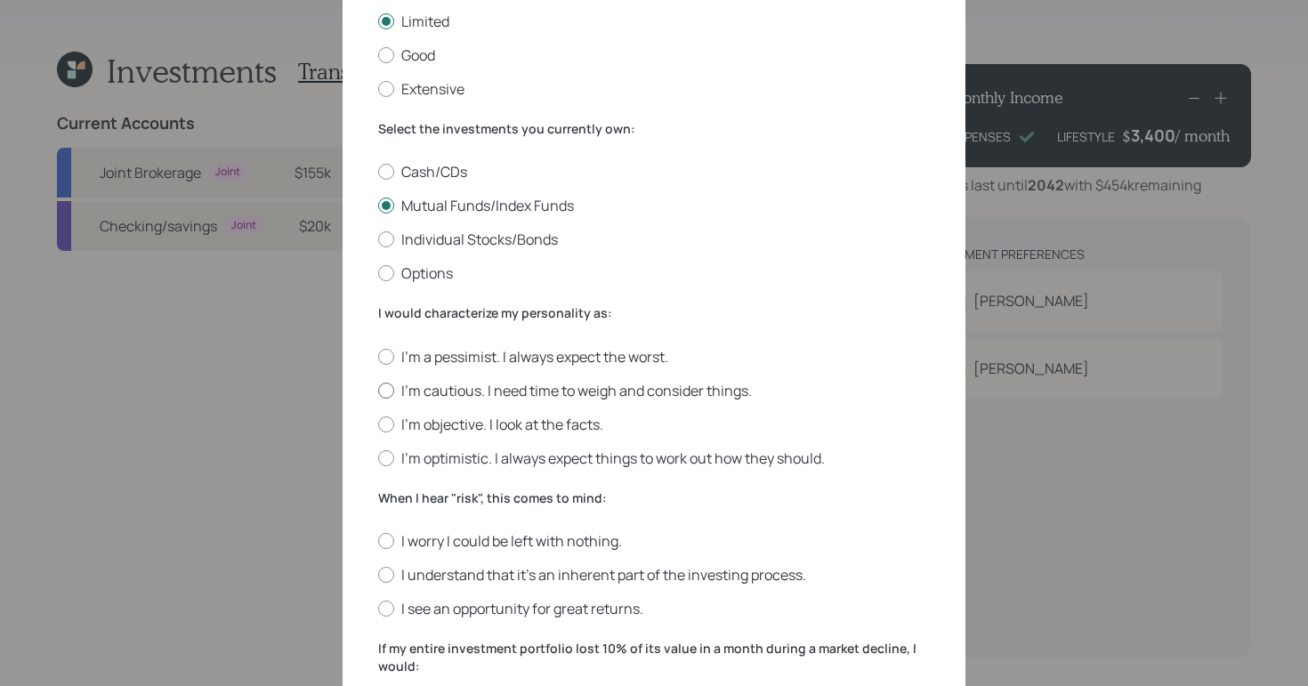
scroll to position [208, 0]
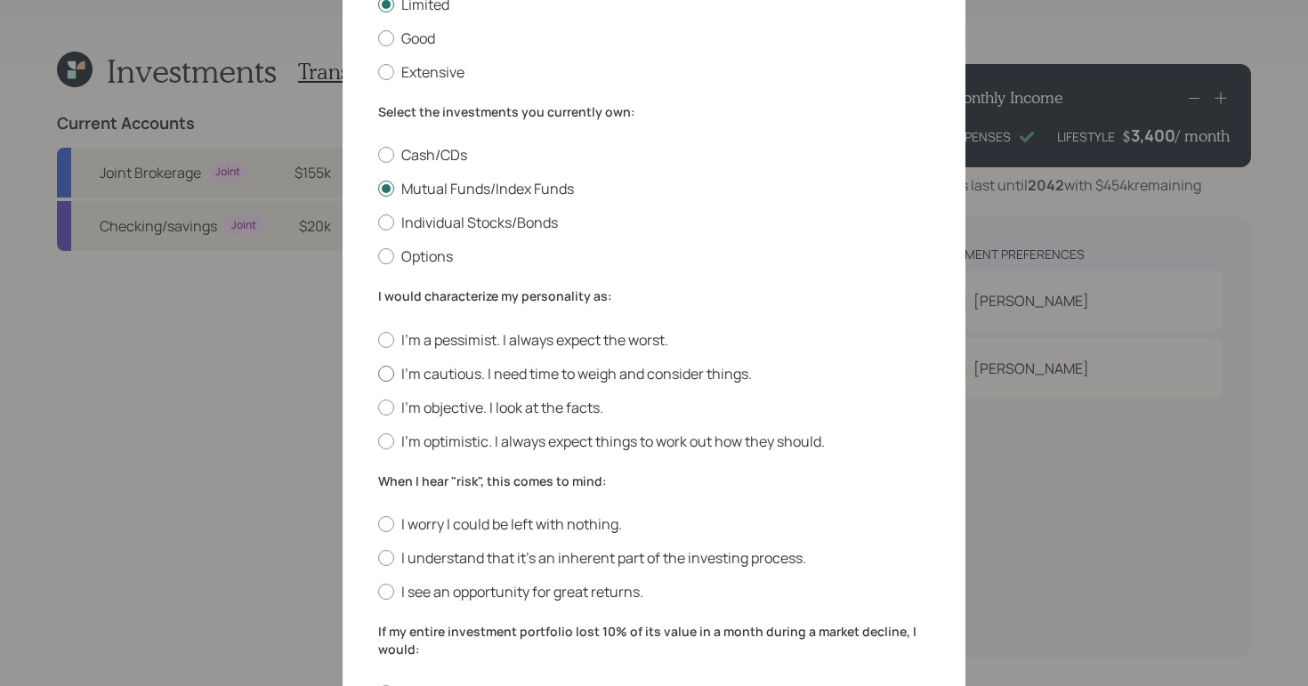
click at [378, 383] on label "I'm cautious. I need time to weigh and consider things." at bounding box center [654, 374] width 552 height 20
click at [377, 374] on input "I'm cautious. I need time to weigh and consider things." at bounding box center [377, 373] width 1 height 1
radio input "true"
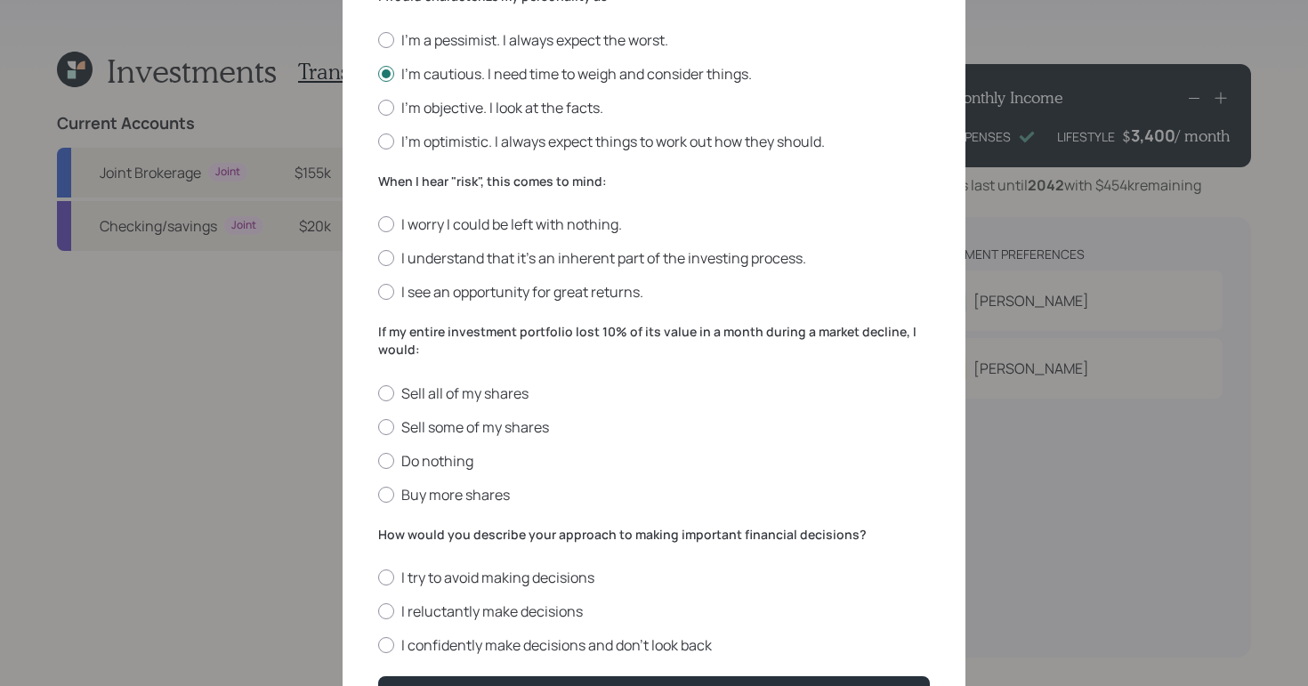
scroll to position [472, 0]
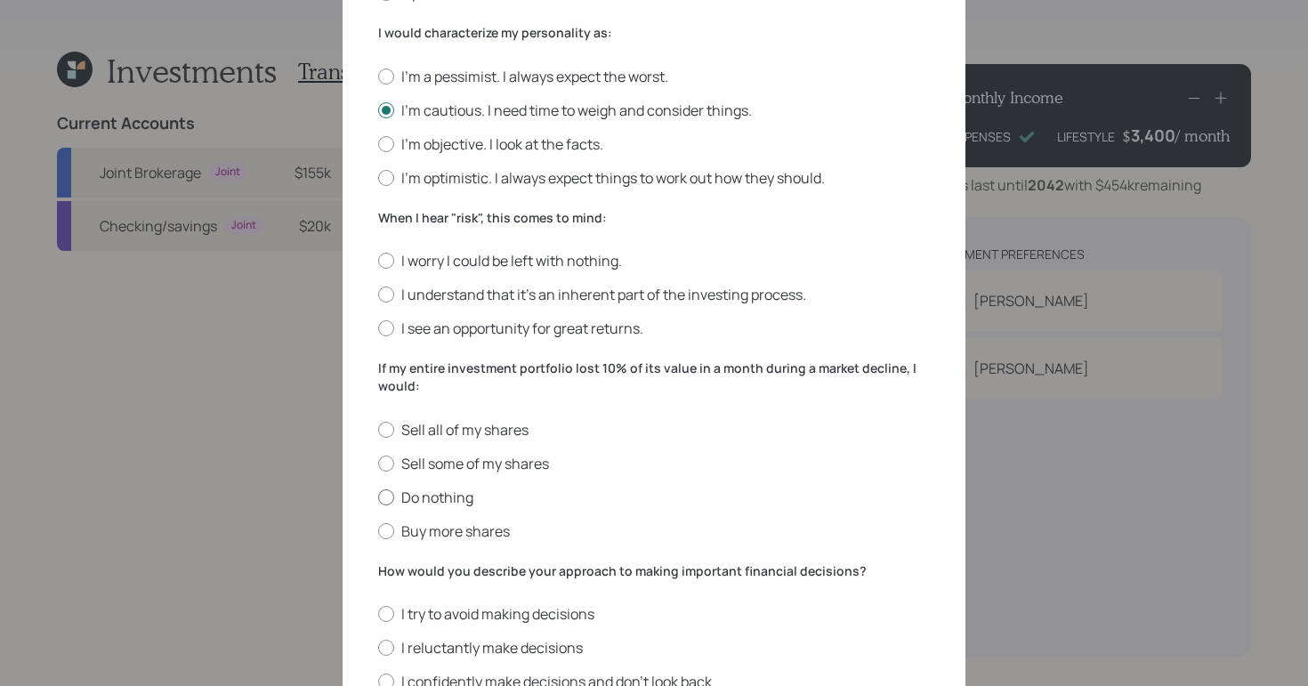
drag, startPoint x: 385, startPoint y: 489, endPoint x: 593, endPoint y: 492, distance: 207.4
click at [386, 489] on label "Do nothing" at bounding box center [654, 498] width 552 height 20
click at [378, 497] on input "Do nothing" at bounding box center [377, 497] width 1 height 1
radio input "true"
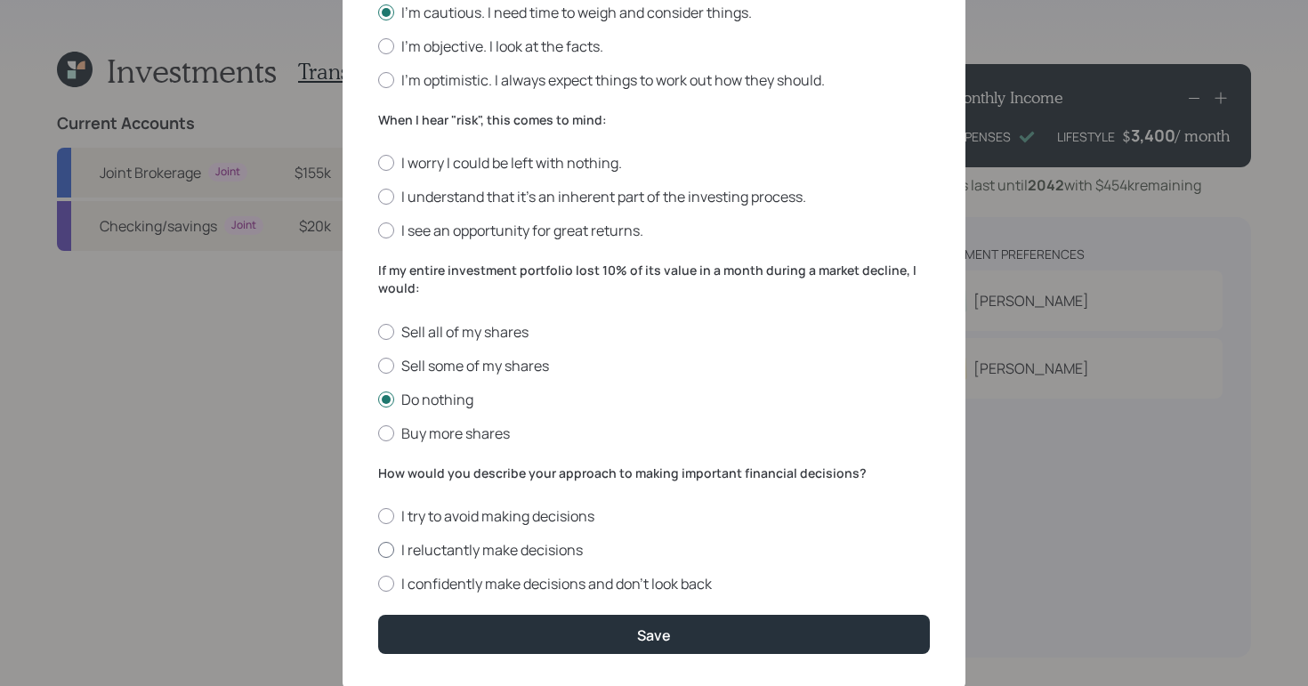
scroll to position [618, 0]
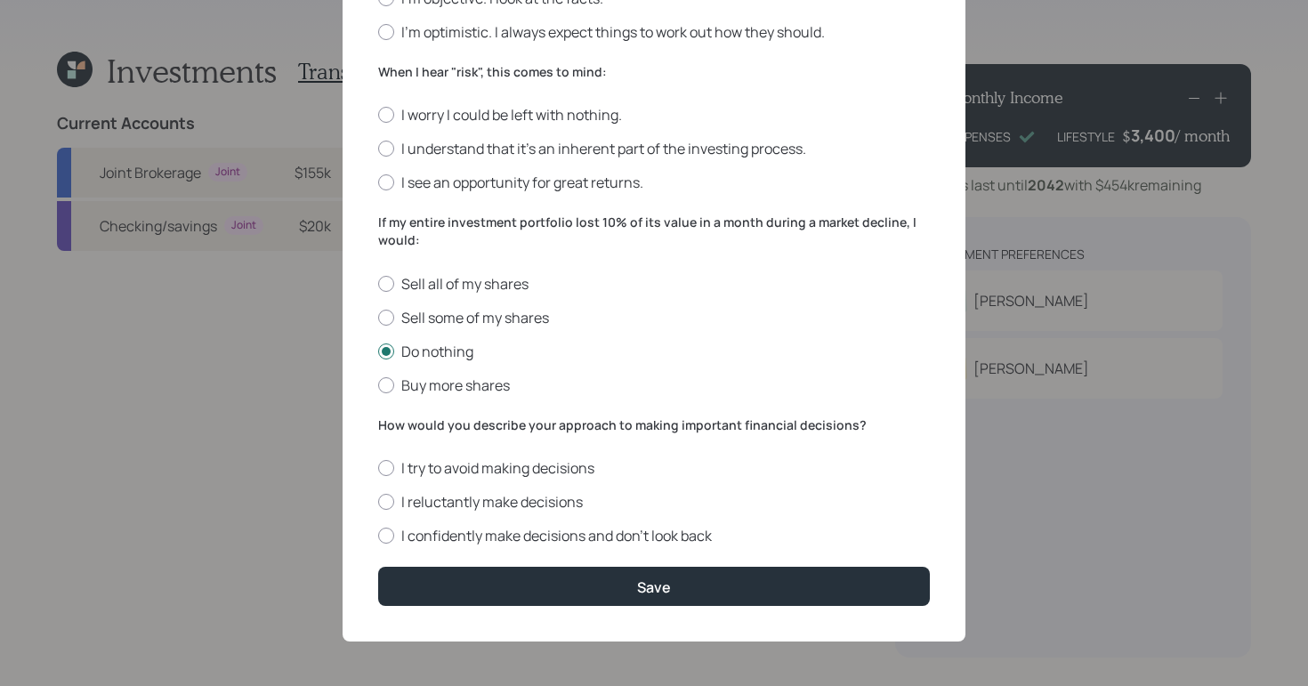
click at [369, 506] on div "Edit Risk Tolerance Profile (David) I would describe my knowledge of investment…" at bounding box center [654, 34] width 623 height 1215
click at [389, 504] on label "I reluctantly make decisions" at bounding box center [654, 502] width 552 height 20
click at [378, 503] on input "I reluctantly make decisions" at bounding box center [377, 502] width 1 height 1
radio input "true"
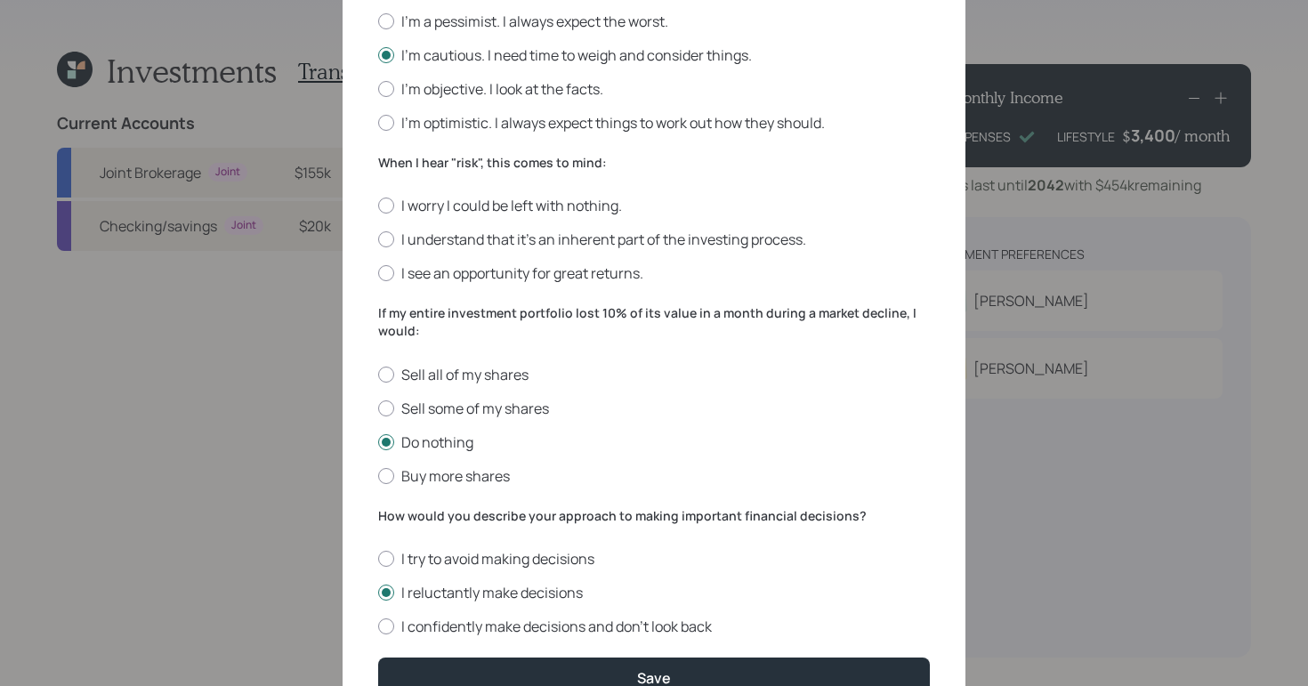
scroll to position [478, 0]
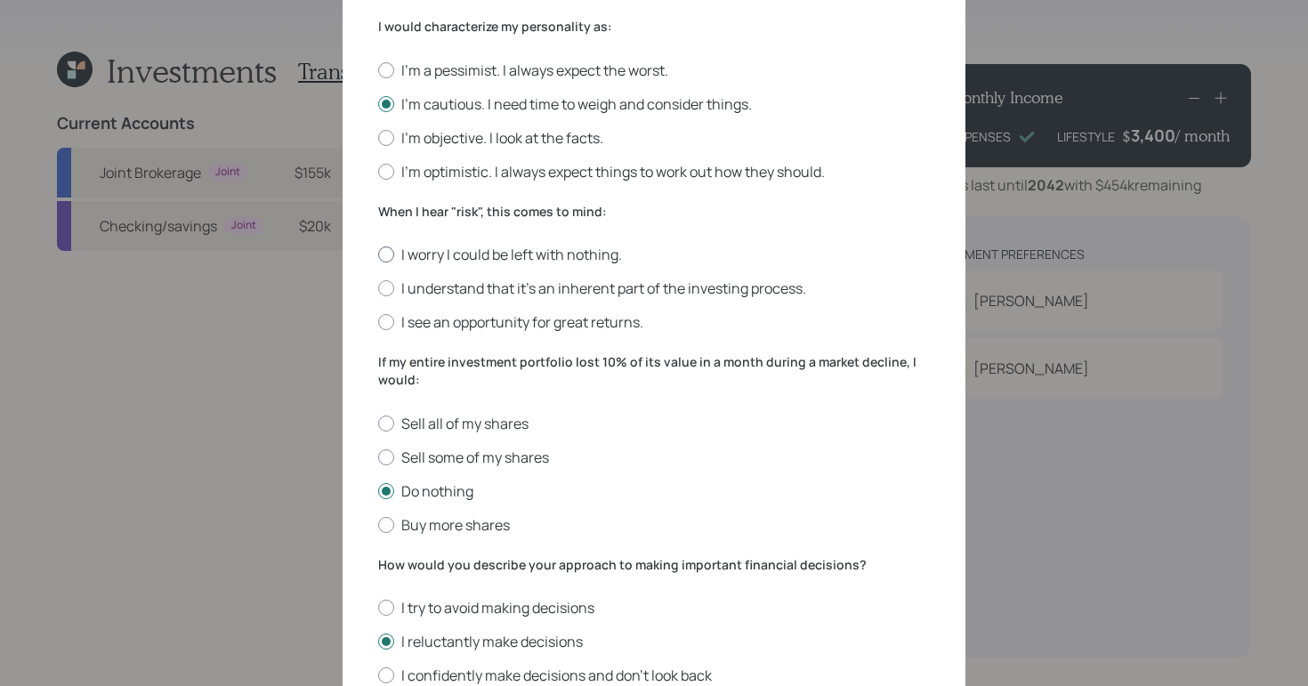
click at [381, 257] on div at bounding box center [386, 255] width 16 height 16
click at [378, 255] on input "I worry I could be left with nothing." at bounding box center [377, 255] width 1 height 1
radio input "true"
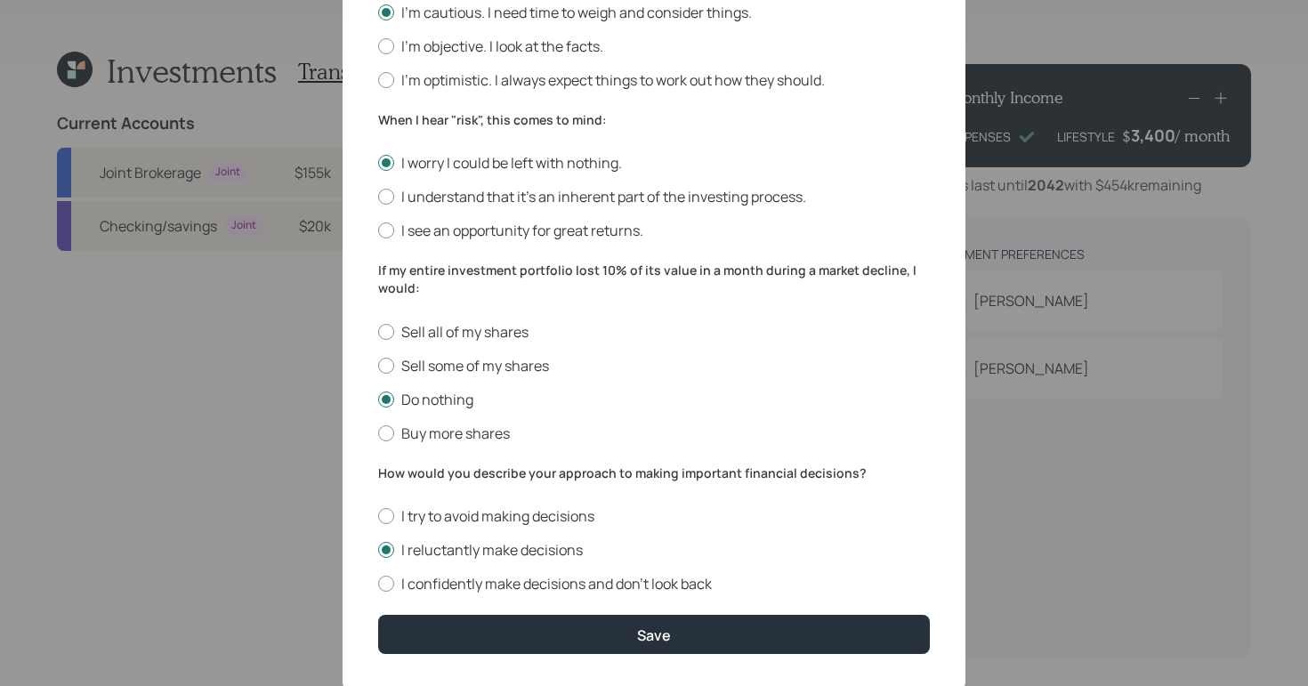
scroll to position [618, 0]
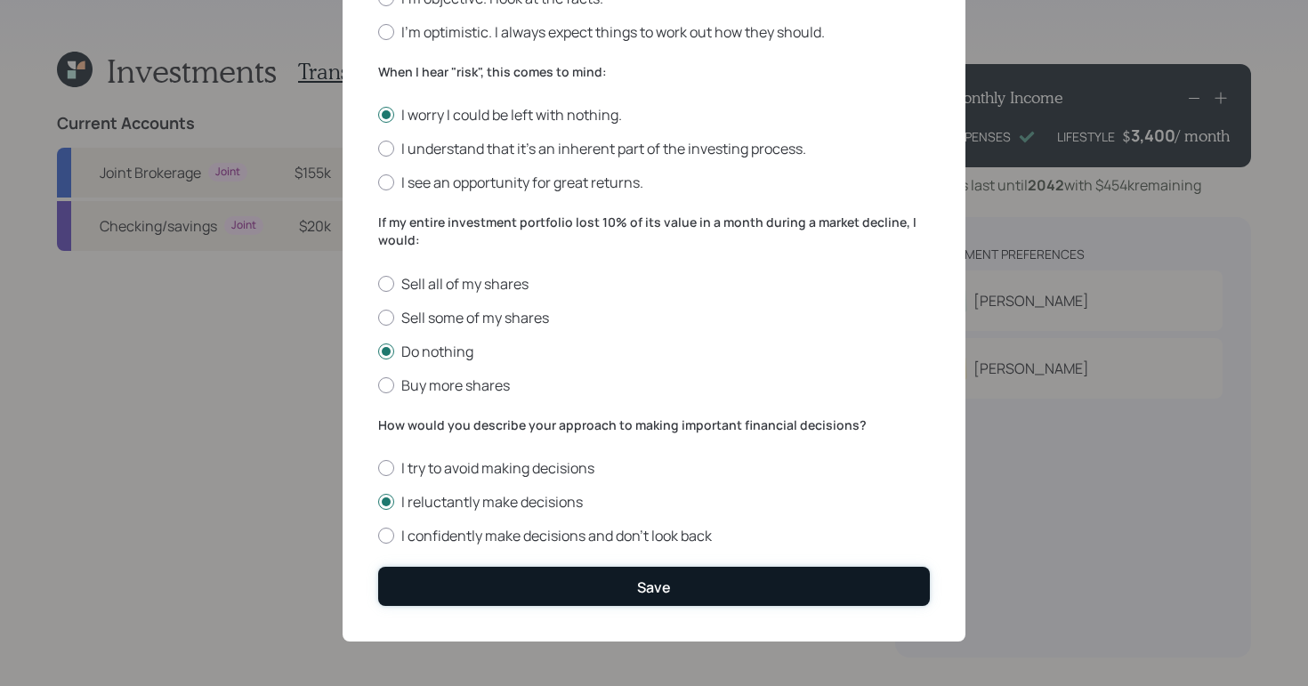
click at [683, 592] on button "Save" at bounding box center [654, 586] width 552 height 38
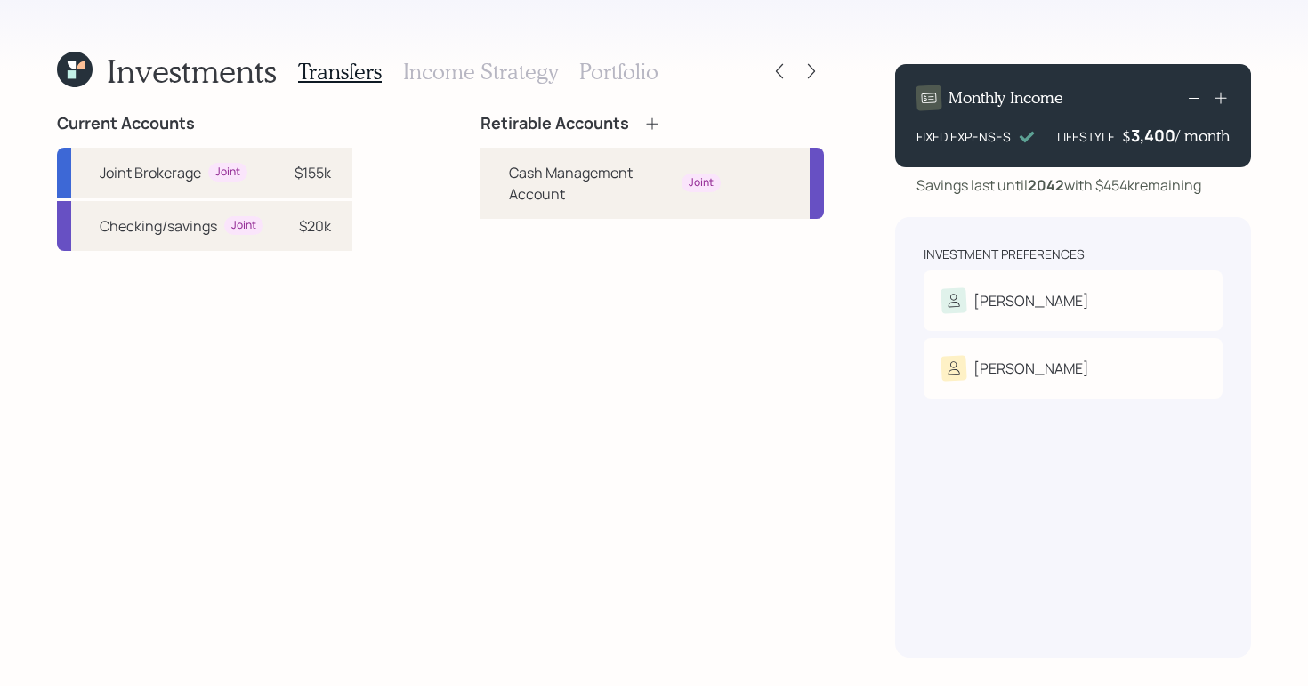
click at [648, 121] on icon at bounding box center [652, 124] width 18 height 18
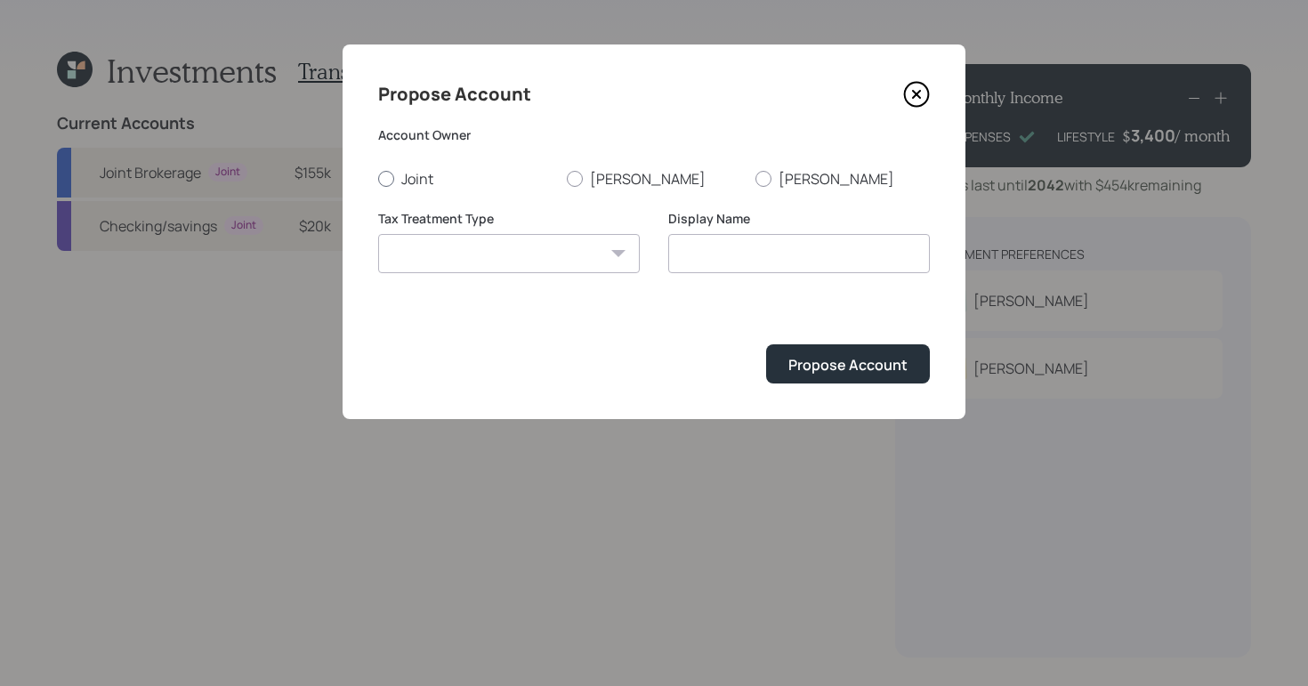
click at [389, 179] on div at bounding box center [386, 179] width 16 height 16
click at [378, 179] on input "Joint" at bounding box center [377, 178] width 1 height 1
radio input "true"
click at [543, 263] on select "Roth Taxable Traditional" at bounding box center [509, 253] width 262 height 39
select select "traditional"
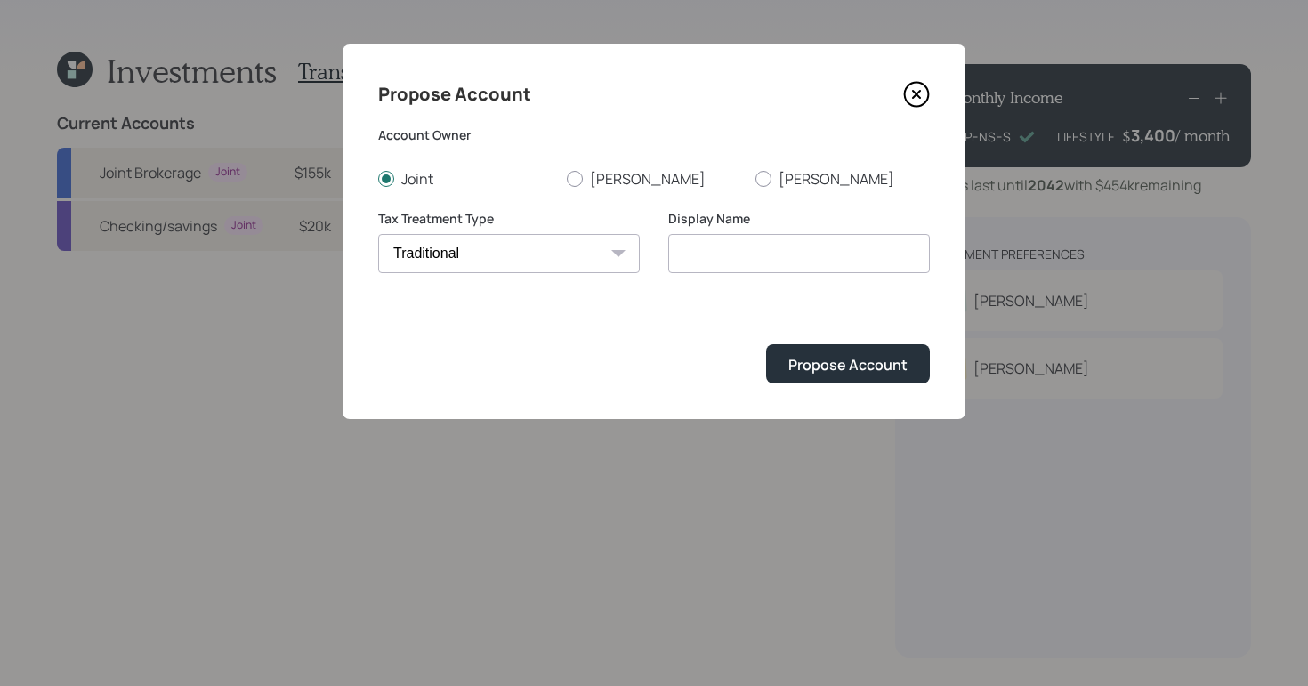
click at [378, 234] on select "Roth Taxable Traditional" at bounding box center [509, 253] width 262 height 39
type input "Traditional"
click at [582, 248] on select "Roth Taxable Traditional" at bounding box center [509, 253] width 262 height 39
select select "taxable"
click at [378, 234] on select "Roth Taxable Traditional" at bounding box center [509, 253] width 262 height 39
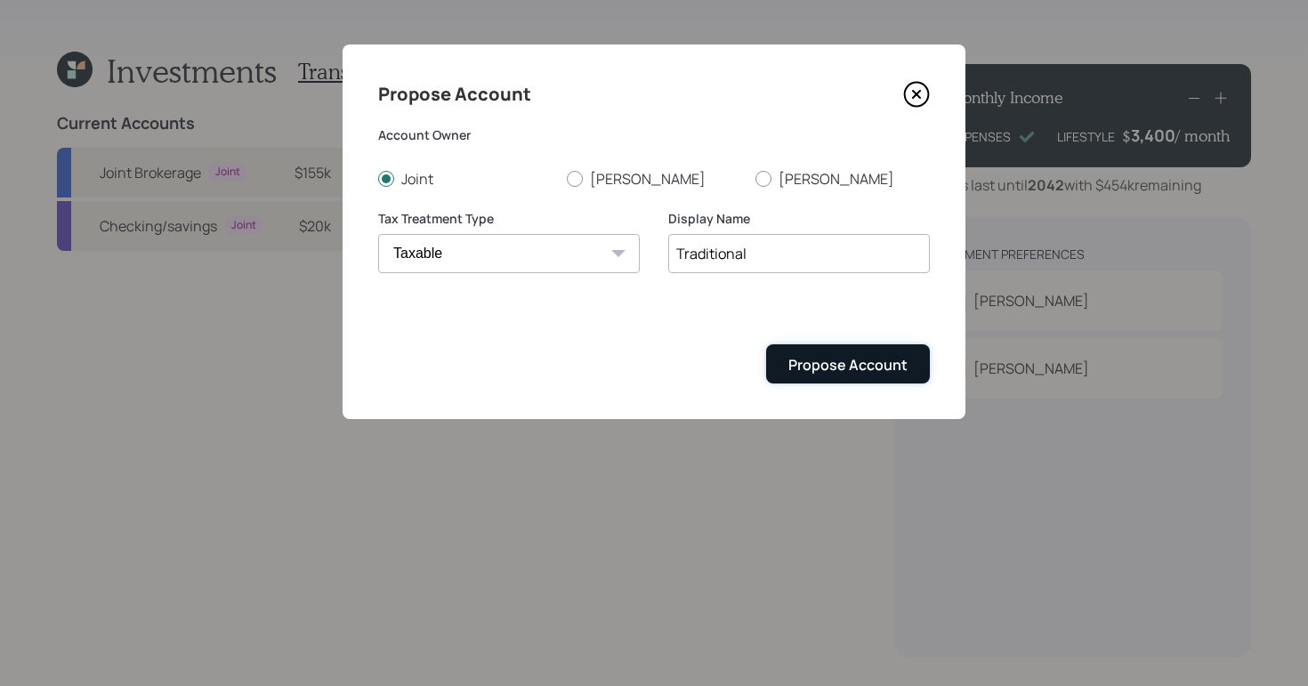
click at [804, 363] on div "Propose Account" at bounding box center [848, 365] width 119 height 20
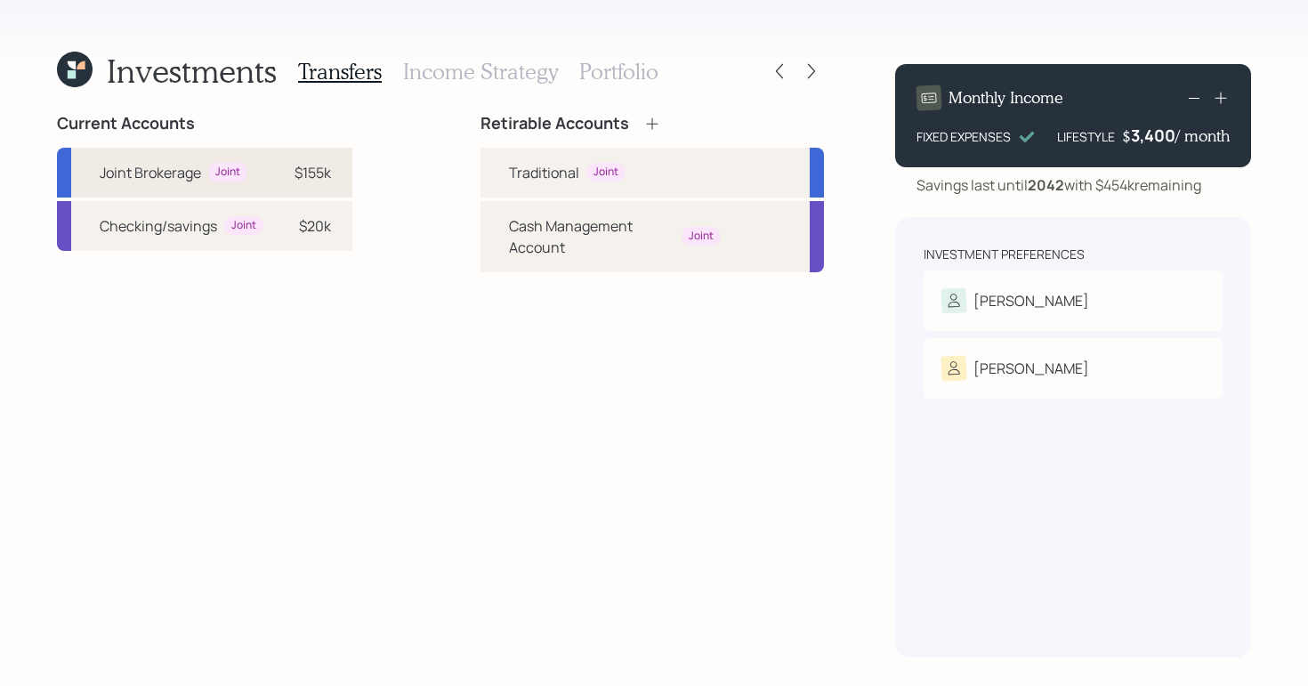
click at [306, 172] on div "$155k" at bounding box center [313, 172] width 36 height 21
click at [585, 158] on div "Traditional Joint" at bounding box center [653, 173] width 344 height 50
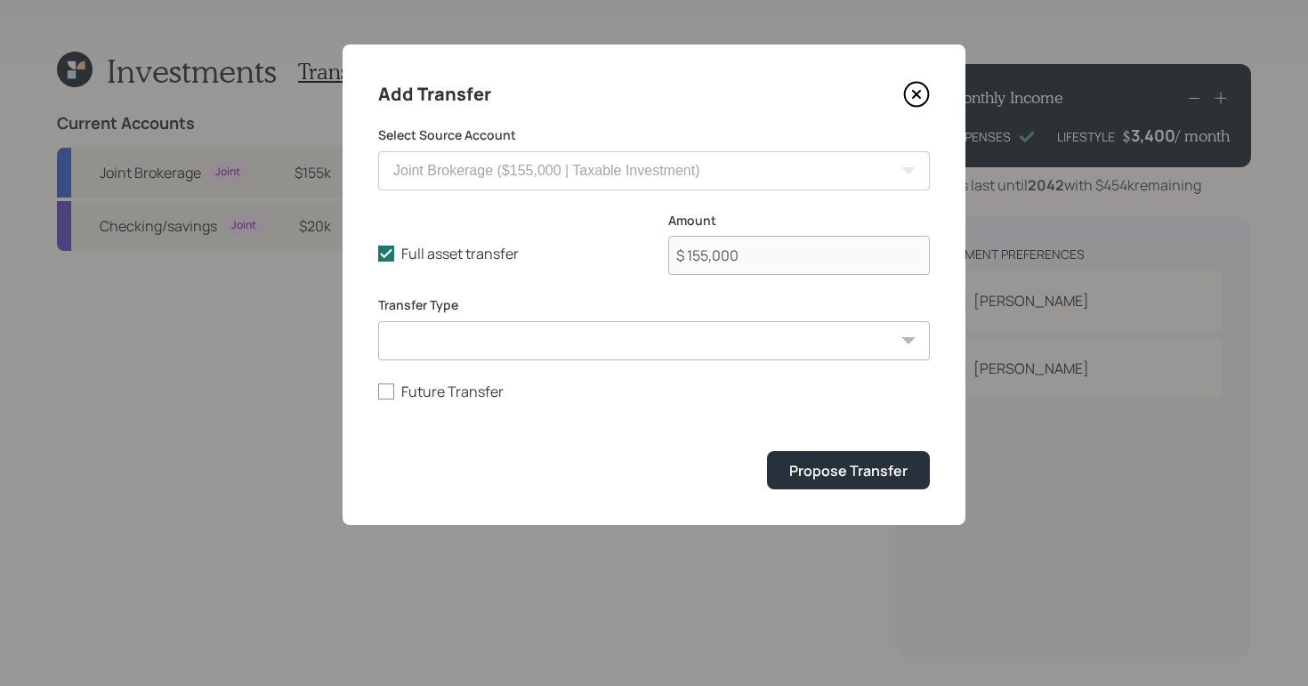
click at [719, 342] on select "ACAT Transfer Non ACAT Transfer Capitalize Rollover Rollover Deposit" at bounding box center [654, 340] width 552 height 39
select select "acat_transfer"
click at [378, 321] on select "ACAT Transfer Non ACAT Transfer Capitalize Rollover Rollover Deposit" at bounding box center [654, 340] width 552 height 39
click at [812, 478] on div "Propose Transfer" at bounding box center [848, 471] width 118 height 20
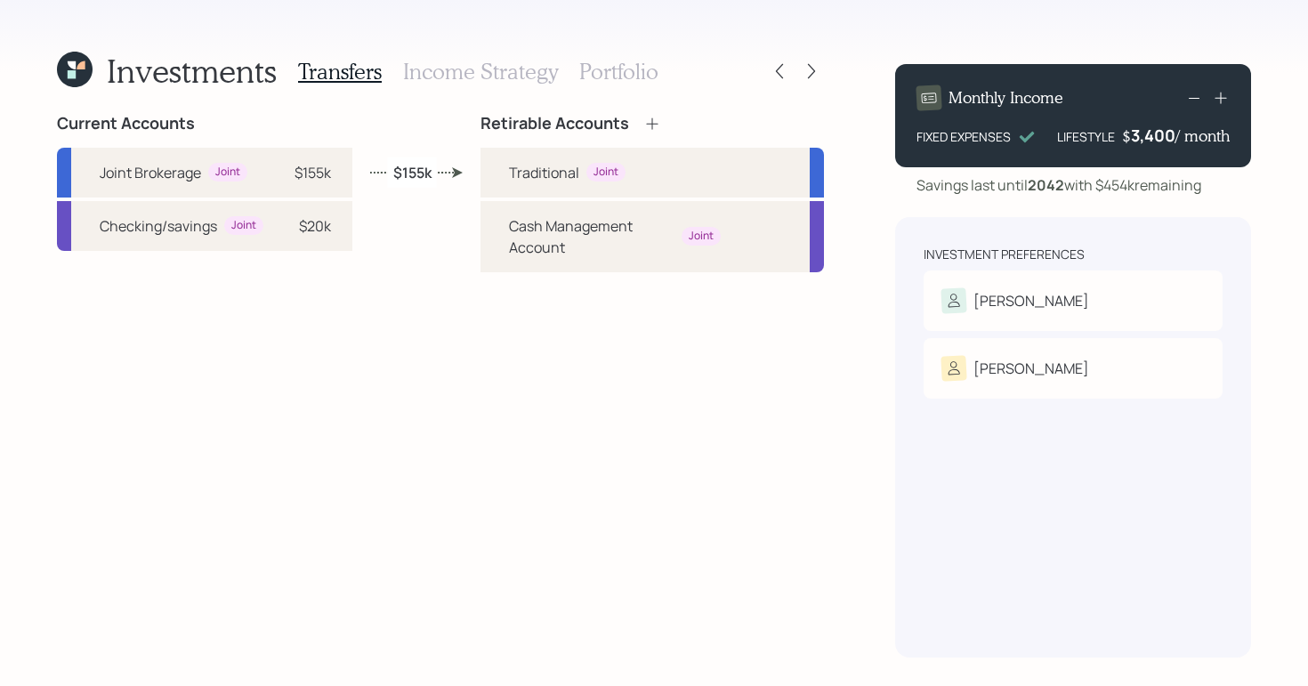
click at [474, 71] on h3 "Income Strategy" at bounding box center [480, 72] width 155 height 26
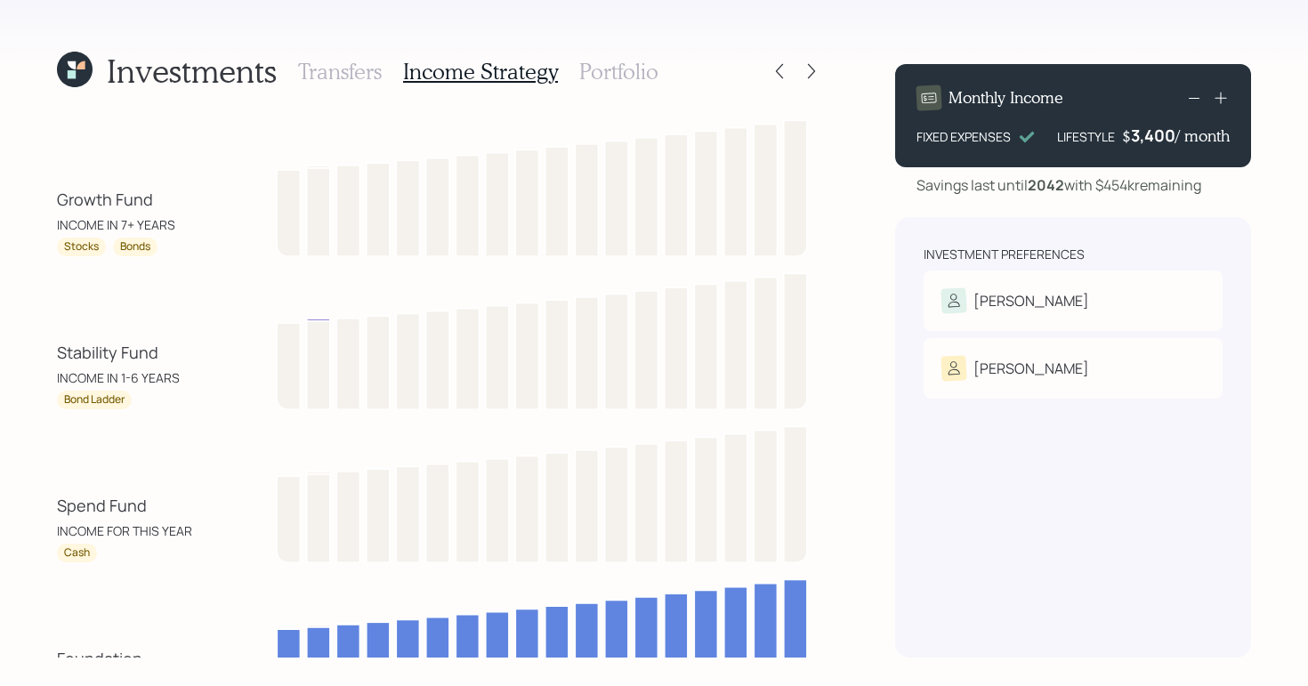
click at [619, 73] on h3 "Portfolio" at bounding box center [618, 72] width 79 height 26
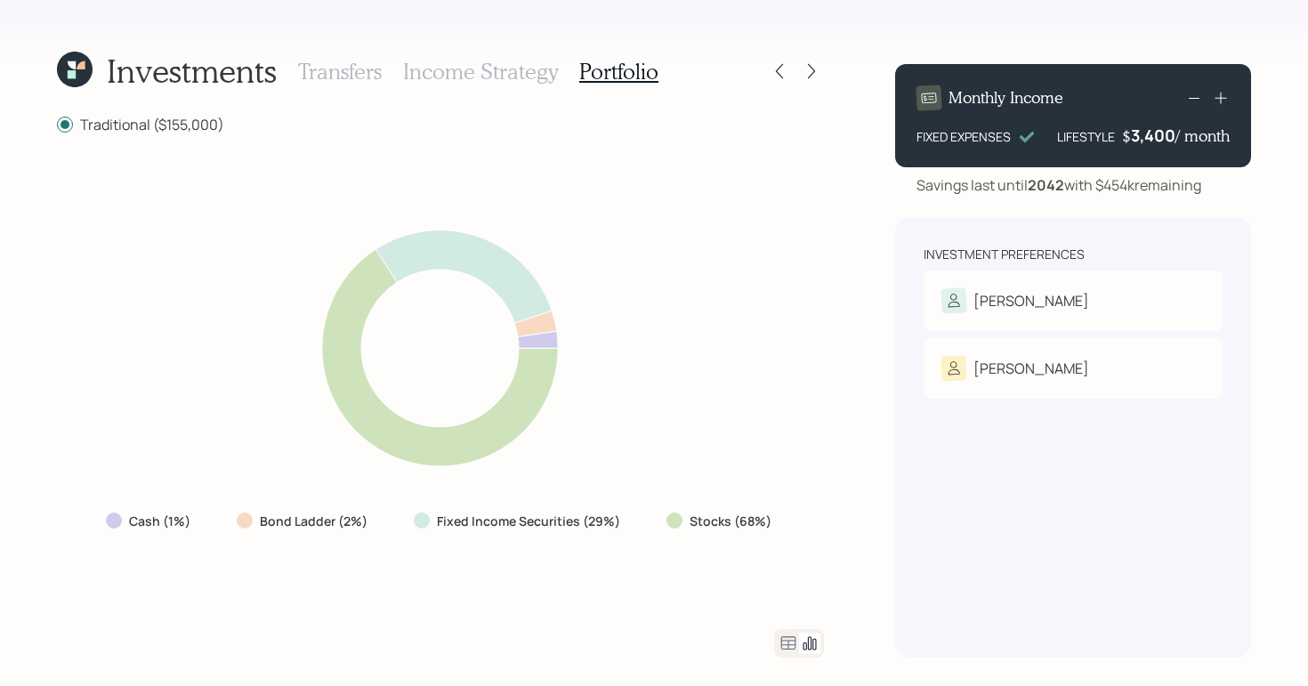
click at [462, 59] on h3 "Income Strategy" at bounding box center [480, 72] width 155 height 26
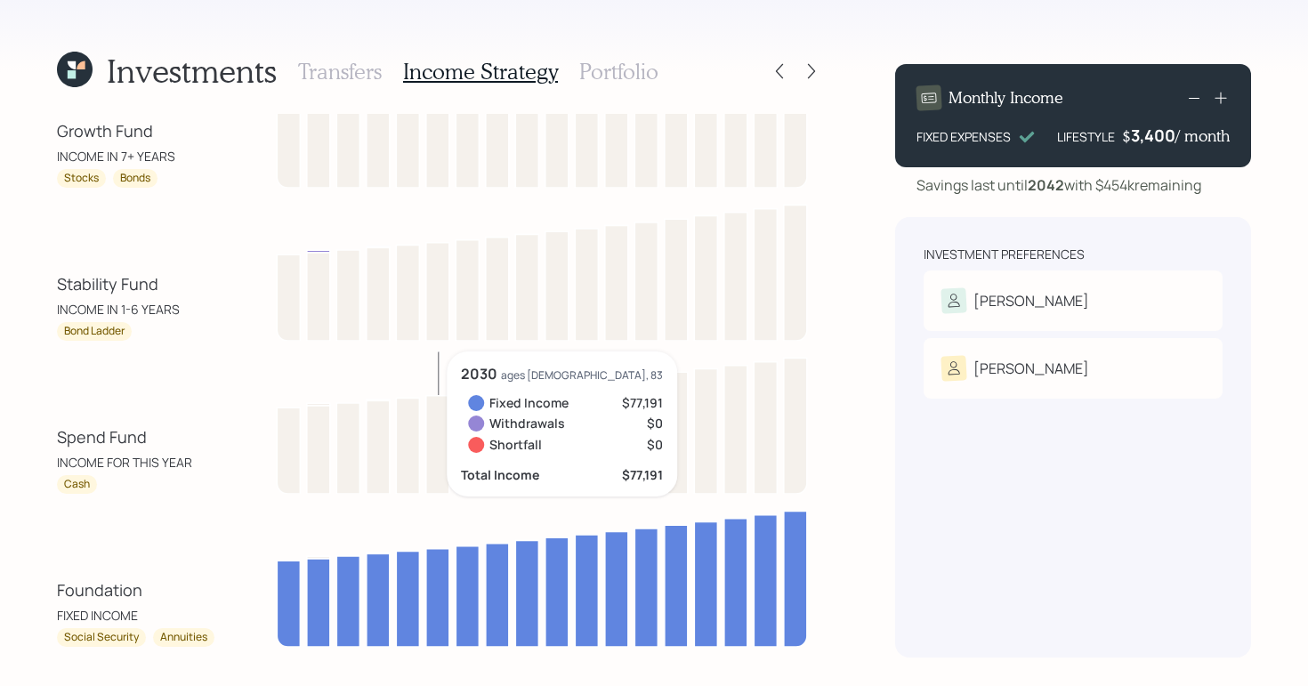
scroll to position [117, 0]
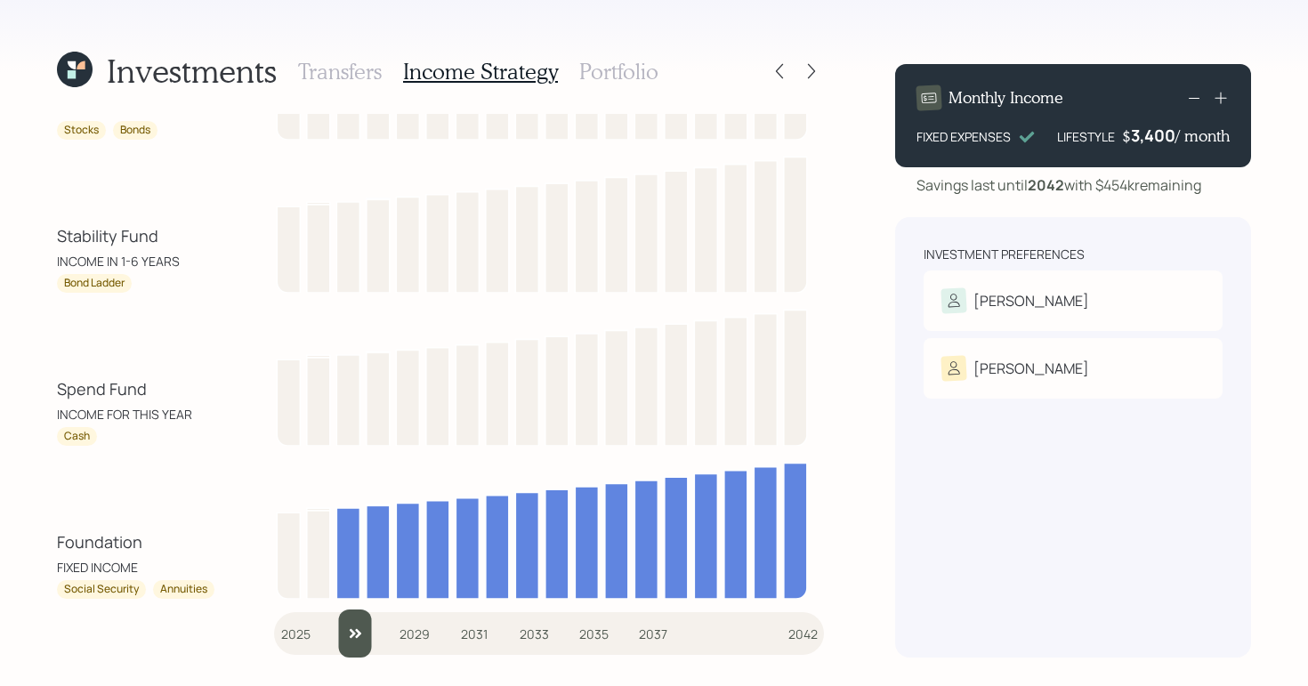
drag, startPoint x: 307, startPoint y: 622, endPoint x: 334, endPoint y: 627, distance: 27.1
click at [334, 627] on input "slider" at bounding box center [549, 634] width 550 height 48
drag, startPoint x: 347, startPoint y: 647, endPoint x: 276, endPoint y: 580, distance: 97.6
type input "2025"
click at [274, 642] on input "slider" at bounding box center [549, 634] width 550 height 48
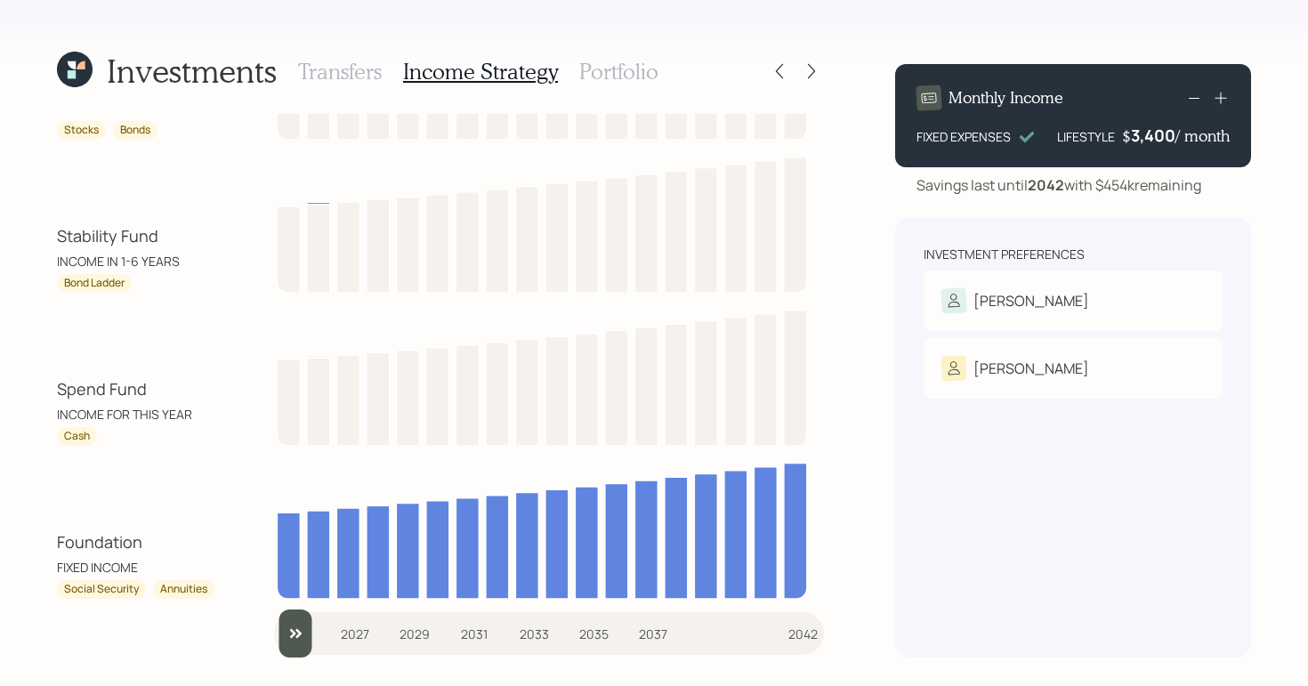
click at [344, 66] on h3 "Transfers" at bounding box center [340, 72] width 84 height 26
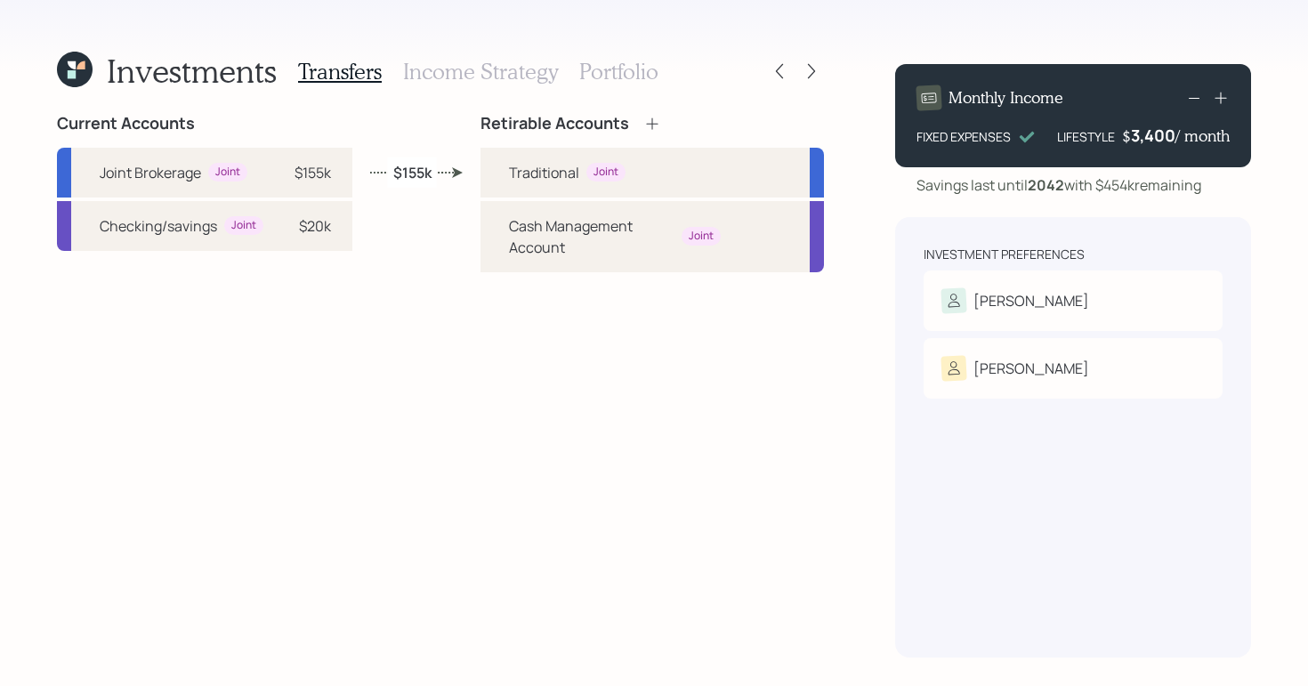
click at [520, 69] on h3 "Income Strategy" at bounding box center [480, 72] width 155 height 26
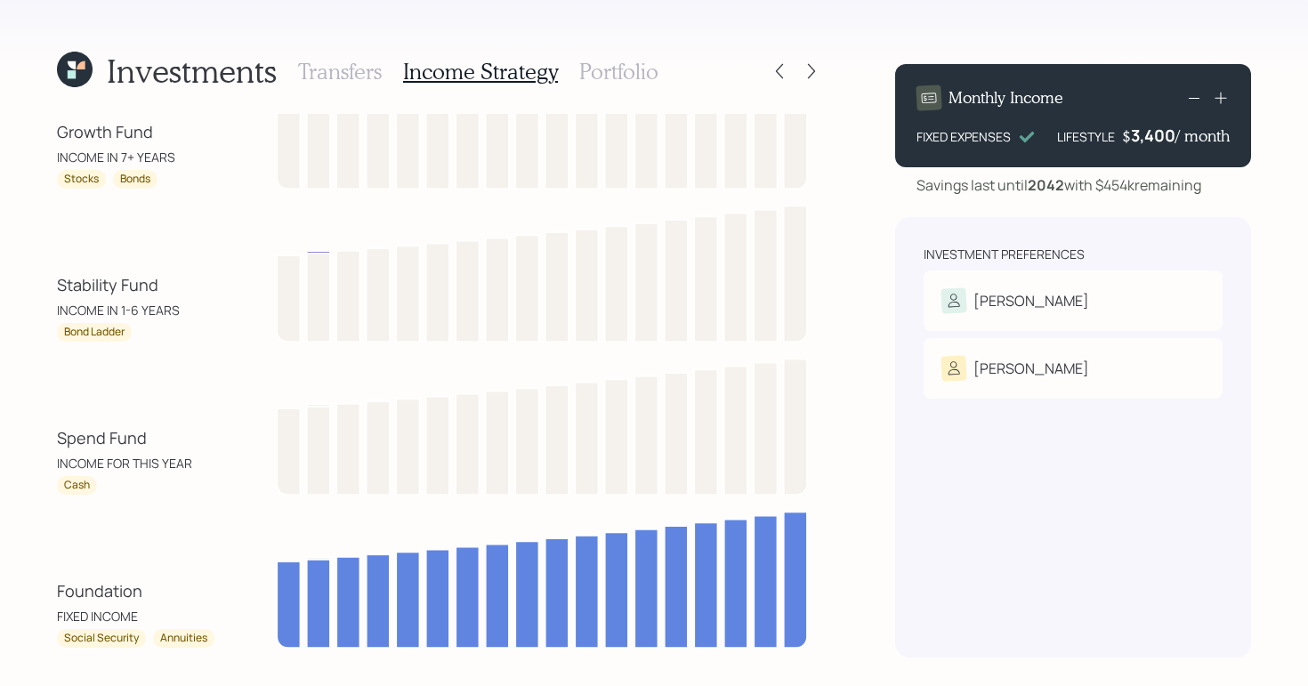
scroll to position [117, 0]
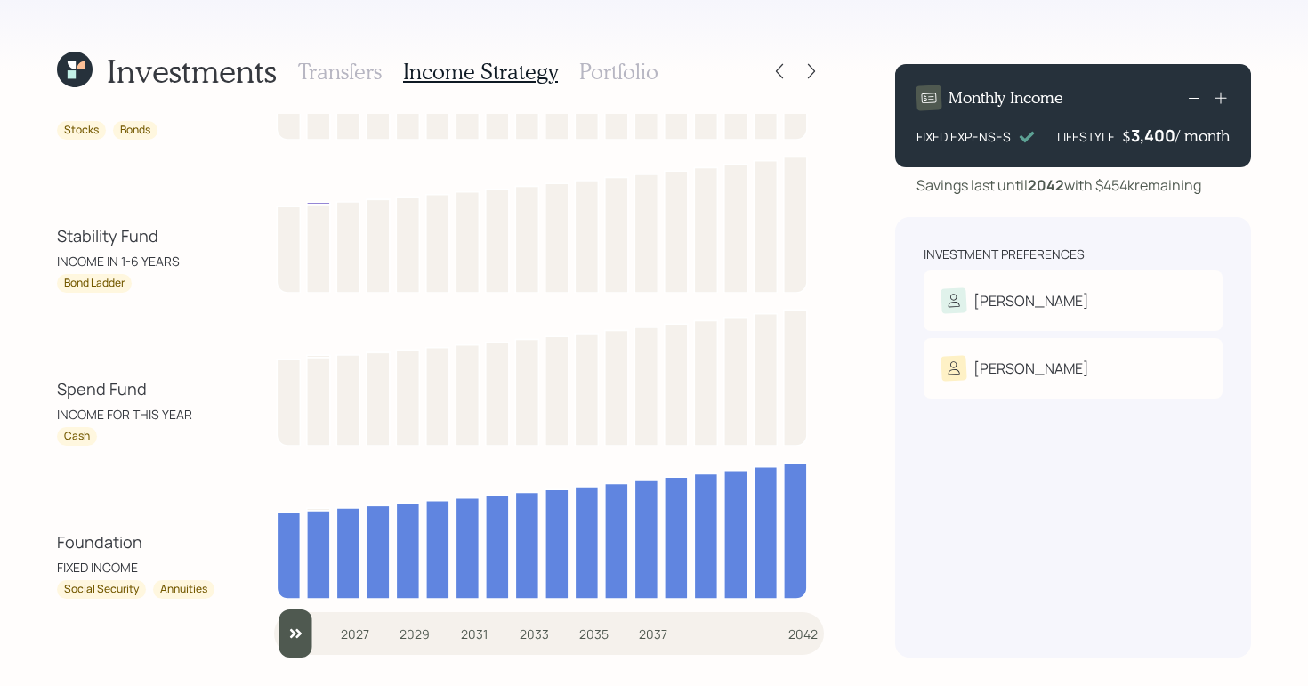
drag, startPoint x: 93, startPoint y: 534, endPoint x: 150, endPoint y: 530, distance: 56.2
click at [150, 530] on div "Investments Transfers Income Strategy Portfolio Growth Fund INCOME IN 7+ YEARS …" at bounding box center [654, 343] width 1308 height 686
drag, startPoint x: 59, startPoint y: 395, endPoint x: 155, endPoint y: 396, distance: 96.1
click at [154, 394] on div "Spend Fund INCOME FOR THIS YEAR" at bounding box center [137, 400] width 160 height 46
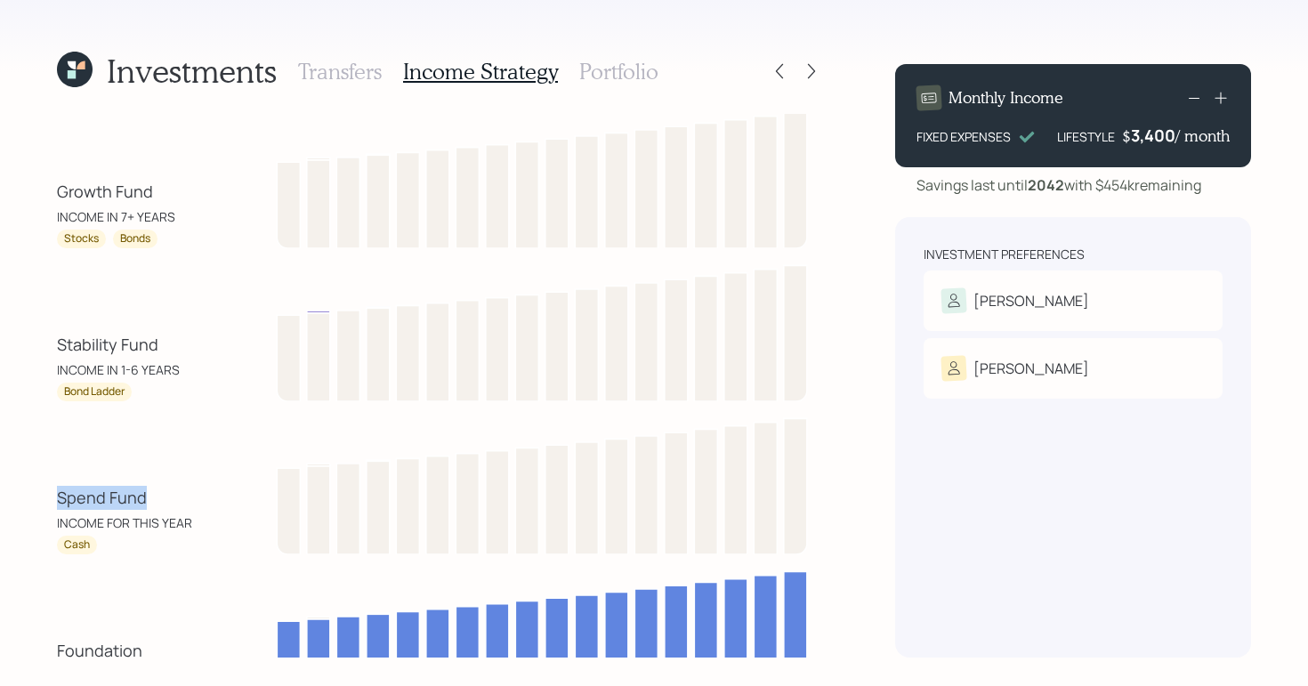
scroll to position [0, 0]
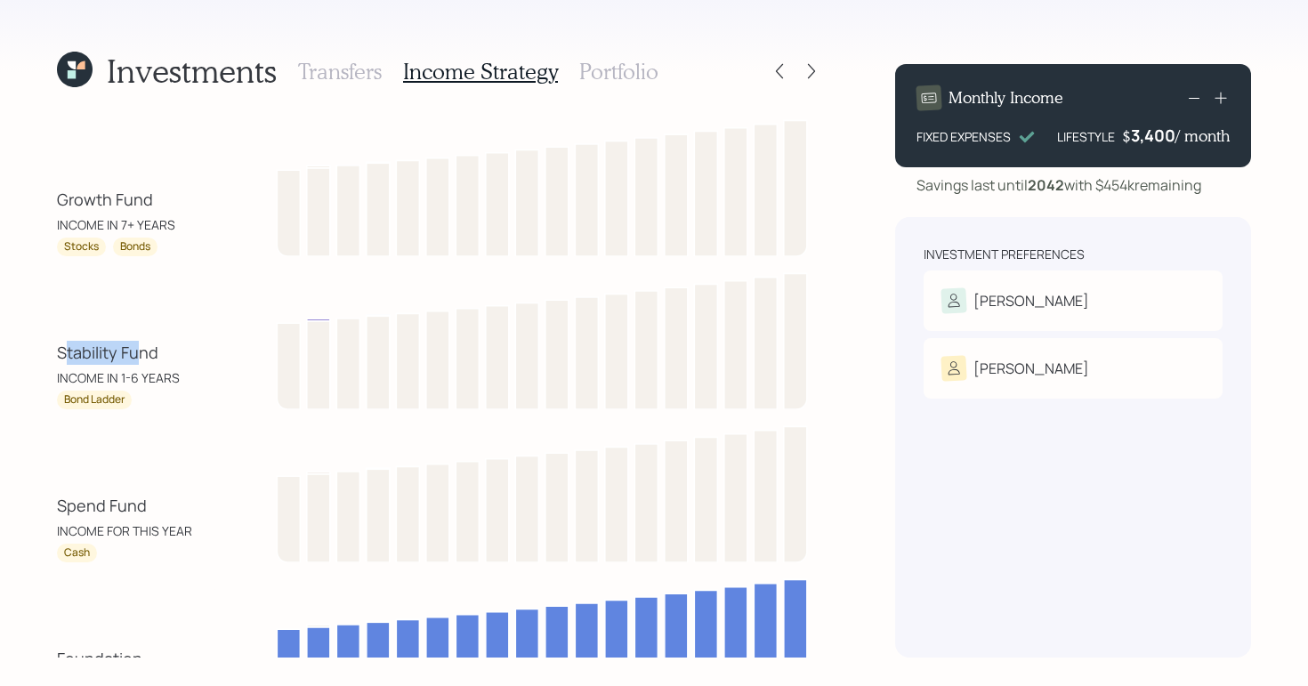
drag, startPoint x: 64, startPoint y: 345, endPoint x: 136, endPoint y: 344, distance: 72.1
click at [136, 344] on div "Stability Fund" at bounding box center [107, 353] width 101 height 24
drag, startPoint x: 52, startPoint y: 186, endPoint x: 194, endPoint y: 407, distance: 262.7
click at [225, 200] on div "Investments Transfers Income Strategy Portfolio Growth Fund INCOME IN 7+ YEARS …" at bounding box center [654, 343] width 1308 height 686
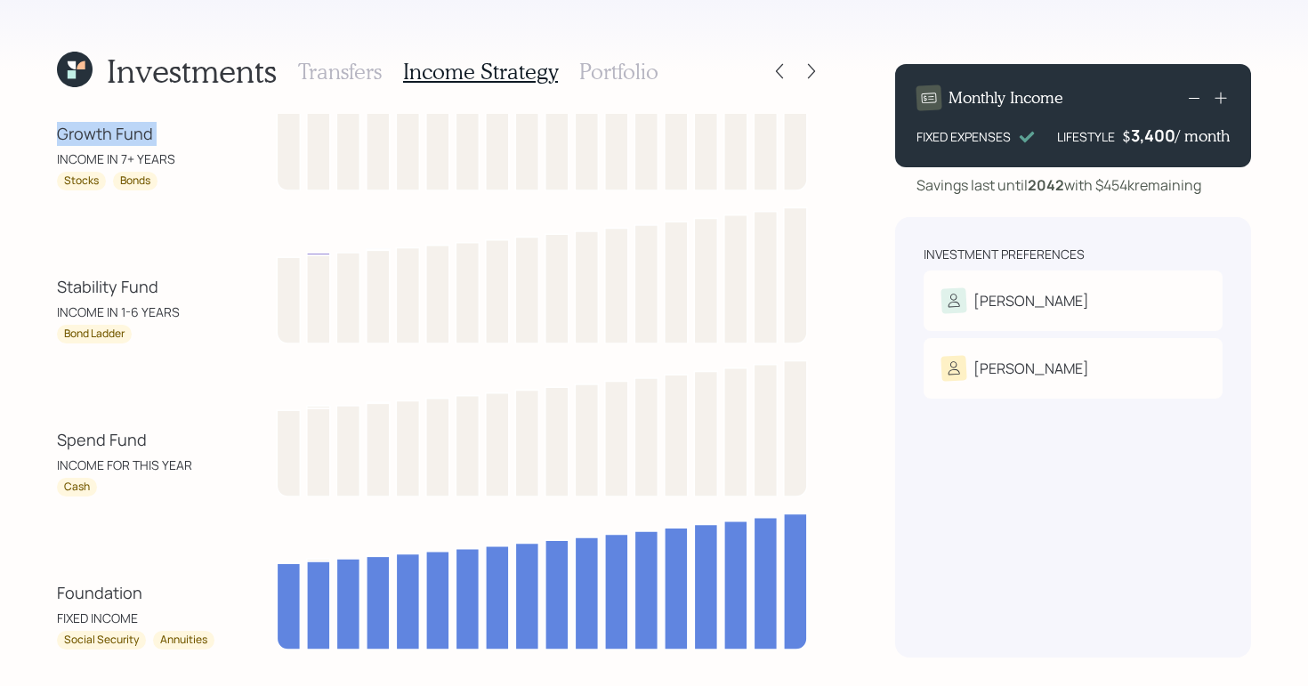
scroll to position [117, 0]
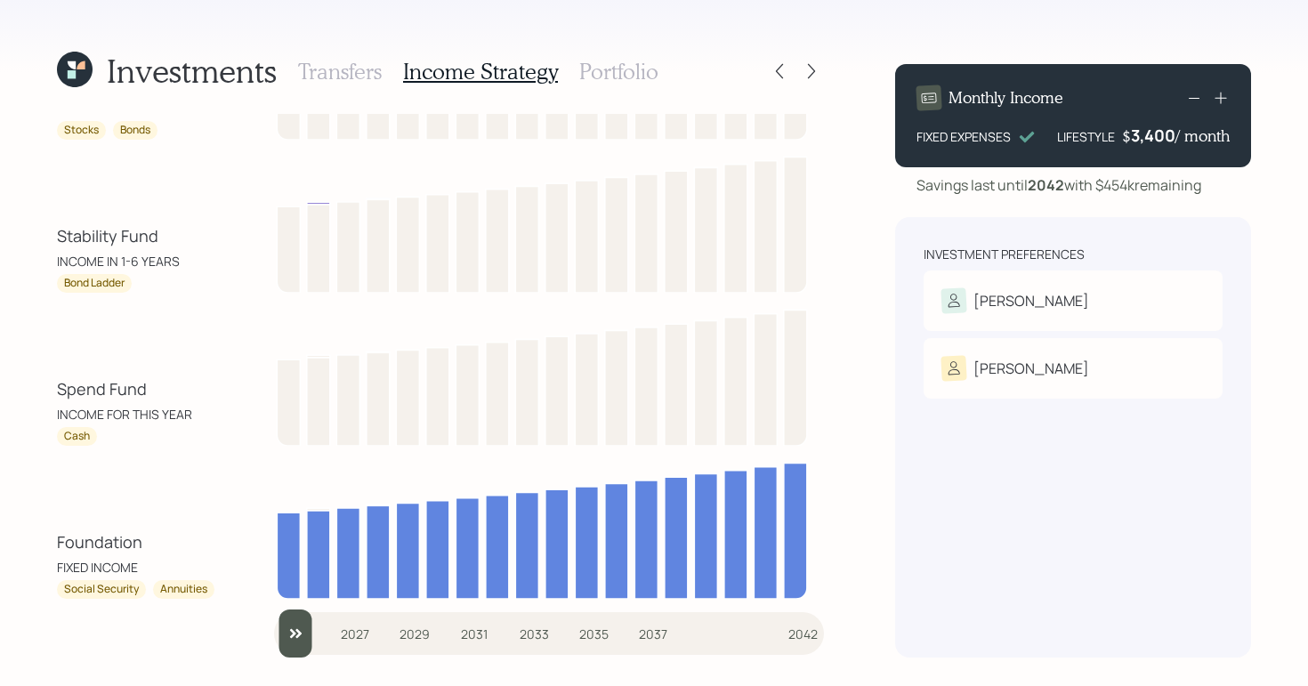
click at [197, 455] on div "Growth Fund INCOME IN 7+ YEARS Stocks Bonds Stability Fund INCOME IN 1-6 YEARS …" at bounding box center [440, 298] width 767 height 602
click at [594, 64] on h3 "Portfolio" at bounding box center [618, 72] width 79 height 26
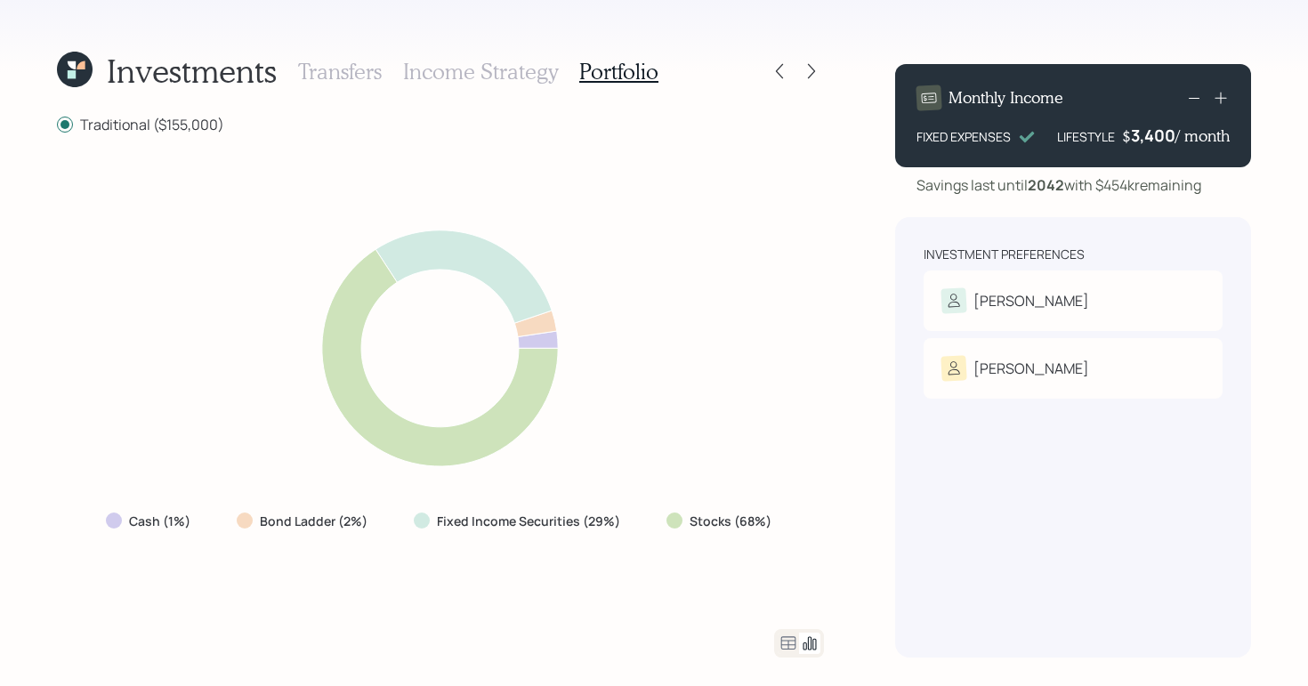
click at [511, 76] on h3 "Income Strategy" at bounding box center [480, 72] width 155 height 26
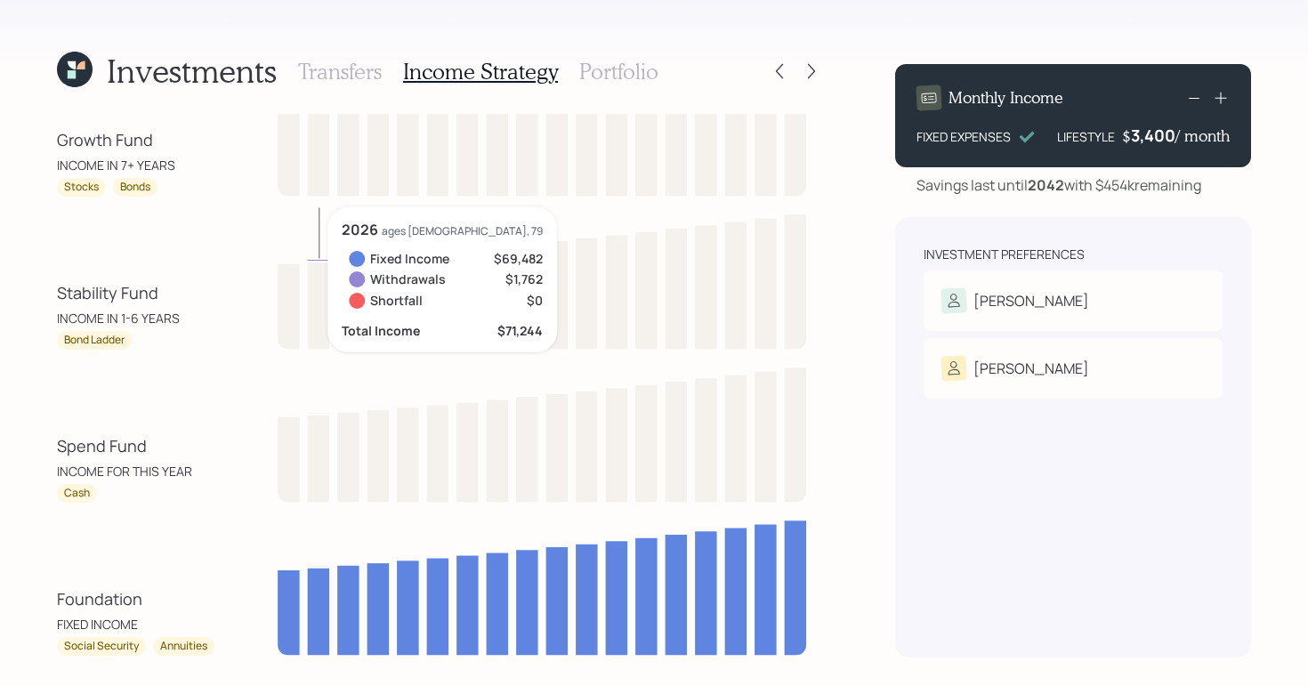
scroll to position [85, 0]
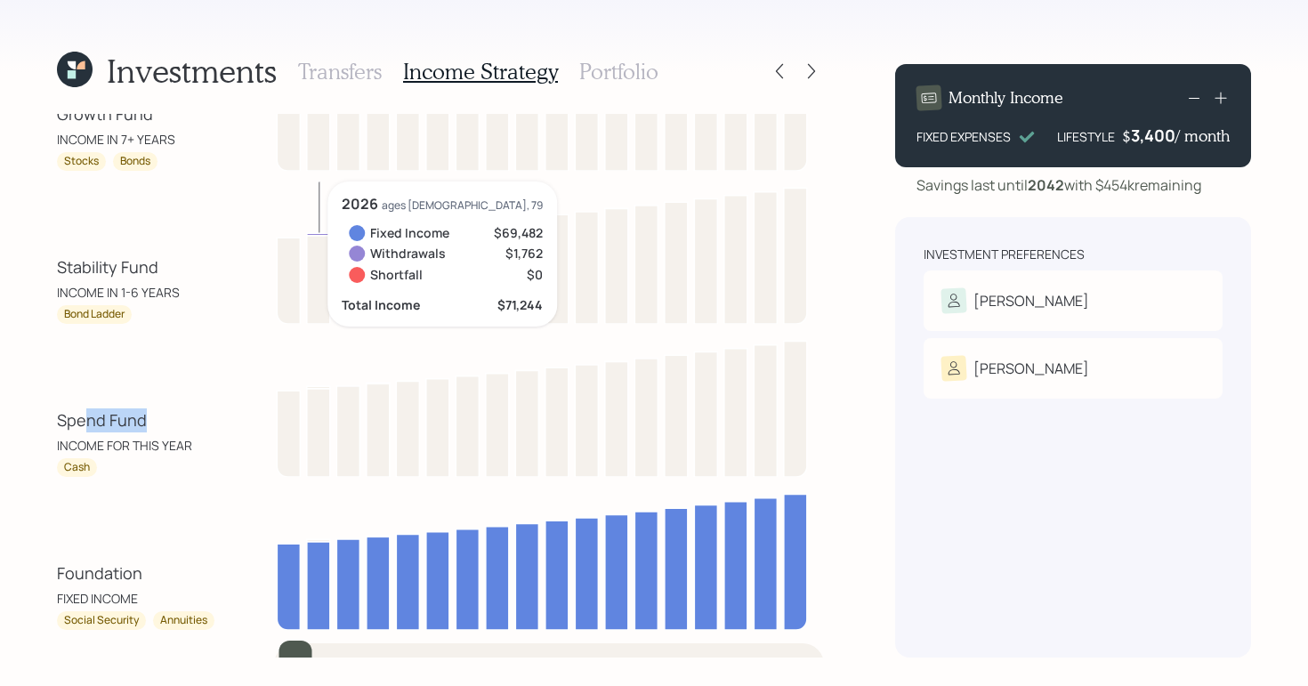
drag, startPoint x: 95, startPoint y: 429, endPoint x: 142, endPoint y: 421, distance: 47.8
click at [142, 421] on div "Spend Fund" at bounding box center [102, 420] width 90 height 24
click at [183, 520] on div "Foundation FIXED INCOME Social Security Annuities" at bounding box center [440, 559] width 767 height 142
drag, startPoint x: 67, startPoint y: 468, endPoint x: 105, endPoint y: 469, distance: 38.3
click at [105, 469] on div "Cash" at bounding box center [137, 467] width 160 height 19
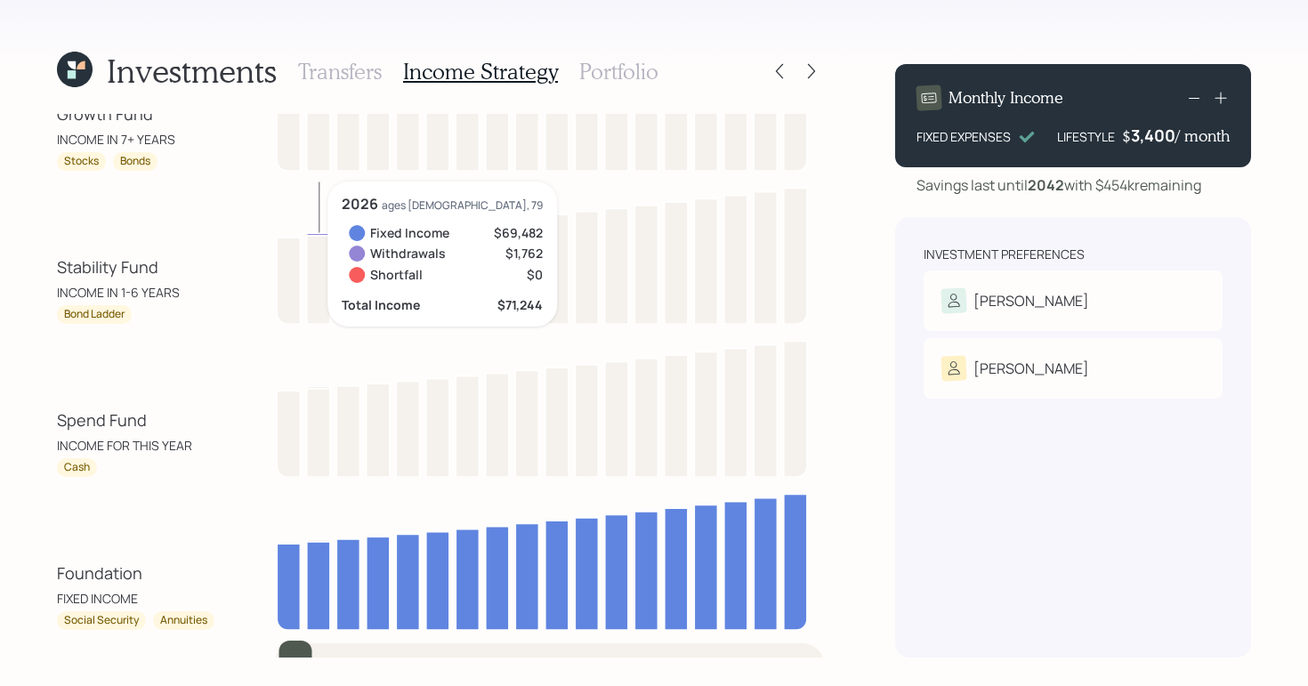
click at [4, 390] on div "Investments Transfers Income Strategy Portfolio Growth Fund INCOME IN 7+ YEARS …" at bounding box center [654, 343] width 1308 height 686
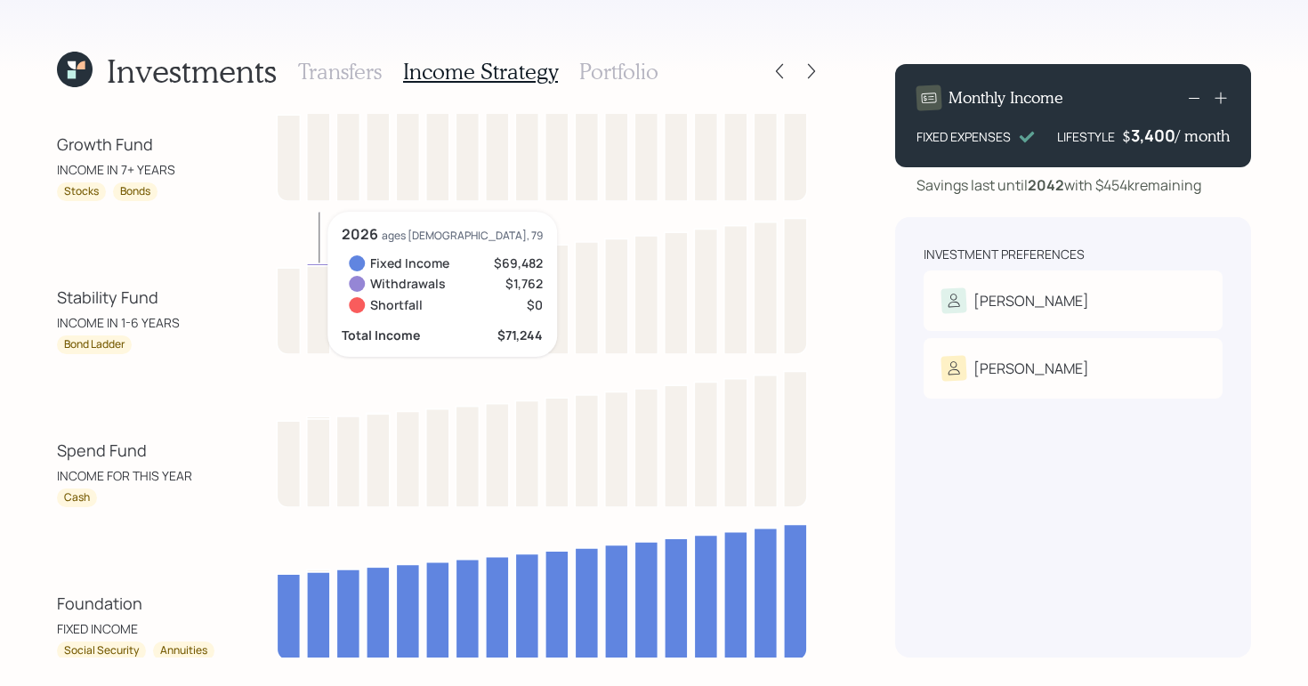
scroll to position [0, 0]
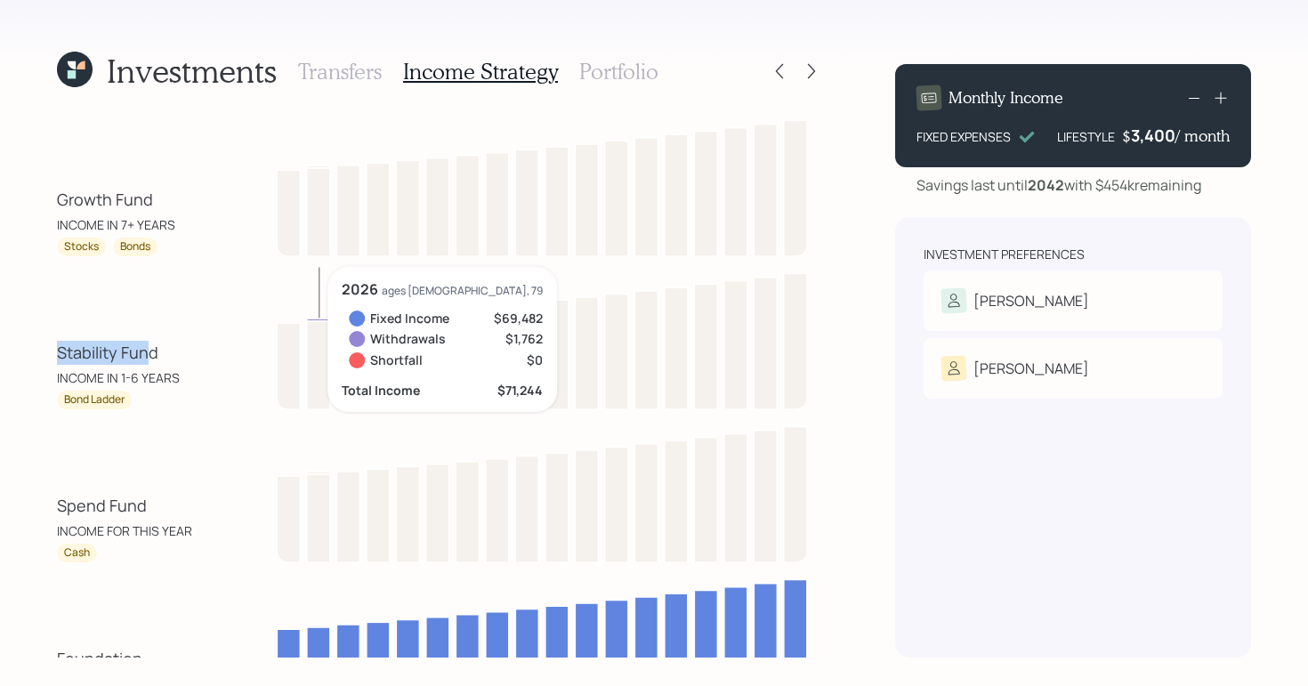
drag, startPoint x: 52, startPoint y: 346, endPoint x: 150, endPoint y: 350, distance: 98.0
click at [150, 350] on div "Investments Transfers Income Strategy Portfolio Growth Fund INCOME IN 7+ YEARS …" at bounding box center [654, 343] width 1308 height 686
drag, startPoint x: 67, startPoint y: 195, endPoint x: 139, endPoint y: 189, distance: 72.4
click at [139, 189] on div "Growth Fund" at bounding box center [105, 200] width 96 height 24
click at [173, 306] on div "Stability Fund INCOME IN 1-6 YEARS Bond Ladder 2026 ages 79, 79 Fixed Income $6…" at bounding box center [440, 338] width 767 height 142
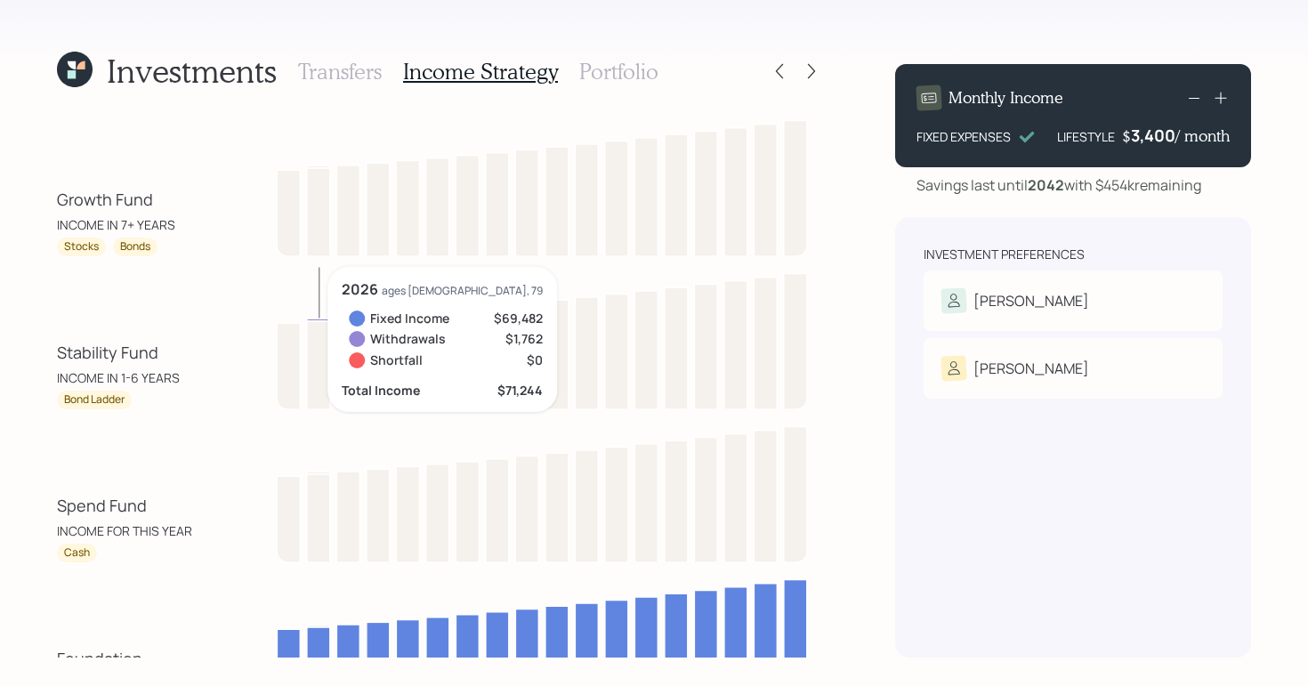
drag, startPoint x: 50, startPoint y: 350, endPoint x: 144, endPoint y: 335, distance: 95.5
click at [144, 335] on div "Investments Transfers Income Strategy Portfolio Growth Fund INCOME IN 7+ YEARS …" at bounding box center [654, 343] width 1308 height 686
drag, startPoint x: 68, startPoint y: 351, endPoint x: 135, endPoint y: 336, distance: 69.3
click at [135, 336] on div "Stability Fund INCOME IN 1-6 YEARS Bond Ladder 2026 ages 79, 79 Fixed Income $6…" at bounding box center [440, 338] width 767 height 142
click at [54, 268] on div "Investments Transfers Income Strategy Portfolio Growth Fund INCOME IN 7+ YEARS …" at bounding box center [654, 343] width 1308 height 686
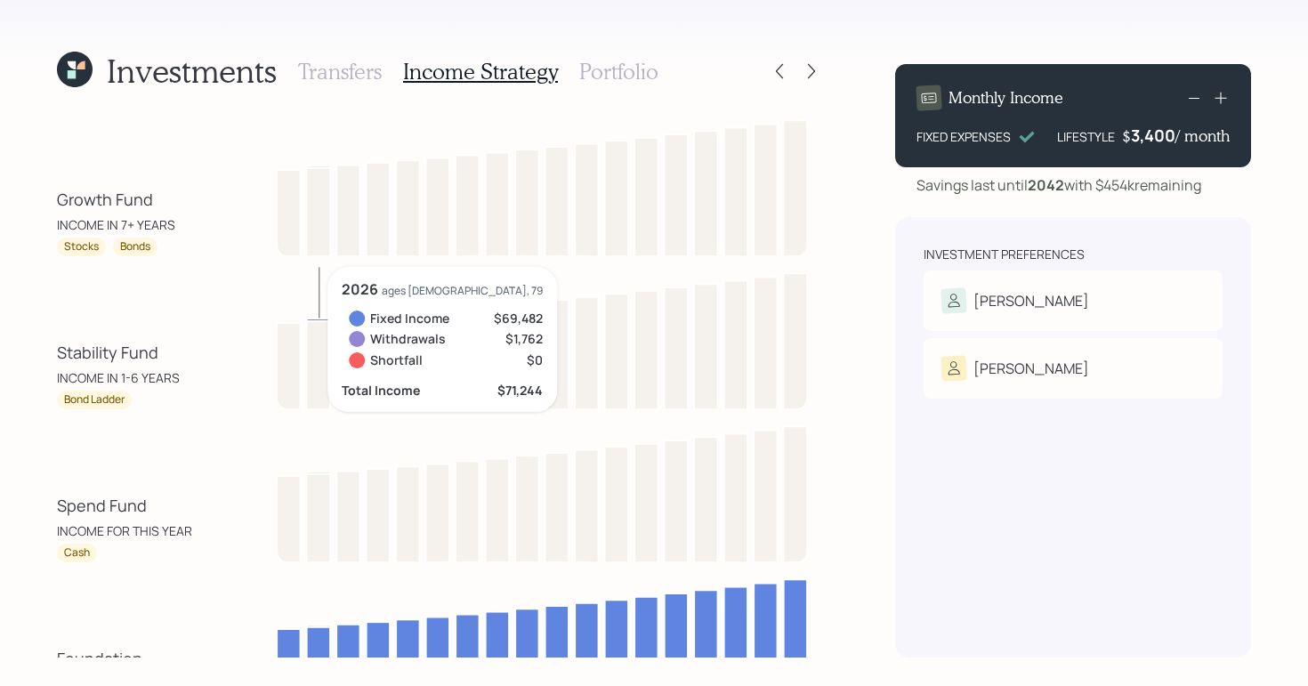
click at [158, 442] on div "Spend Fund INCOME FOR THIS YEAR Cash" at bounding box center [440, 491] width 767 height 142
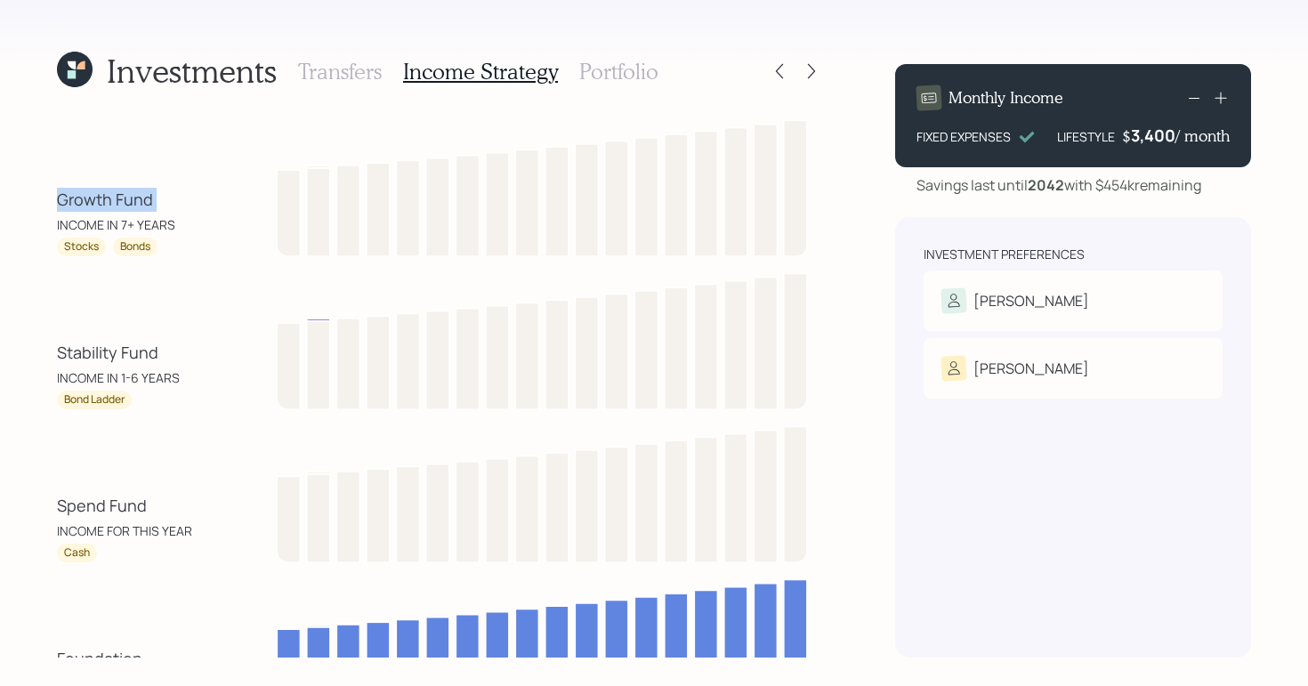
drag, startPoint x: 60, startPoint y: 203, endPoint x: 182, endPoint y: 212, distance: 122.2
click at [182, 212] on div "Growth Fund INCOME IN 7+ YEARS" at bounding box center [137, 211] width 160 height 46
click at [168, 310] on div "Stability Fund INCOME IN 1-6 YEARS Bond Ladder" at bounding box center [440, 338] width 767 height 142
drag, startPoint x: 121, startPoint y: 225, endPoint x: 174, endPoint y: 226, distance: 53.4
click at [162, 224] on div "INCOME IN 7+ YEARS" at bounding box center [116, 224] width 118 height 19
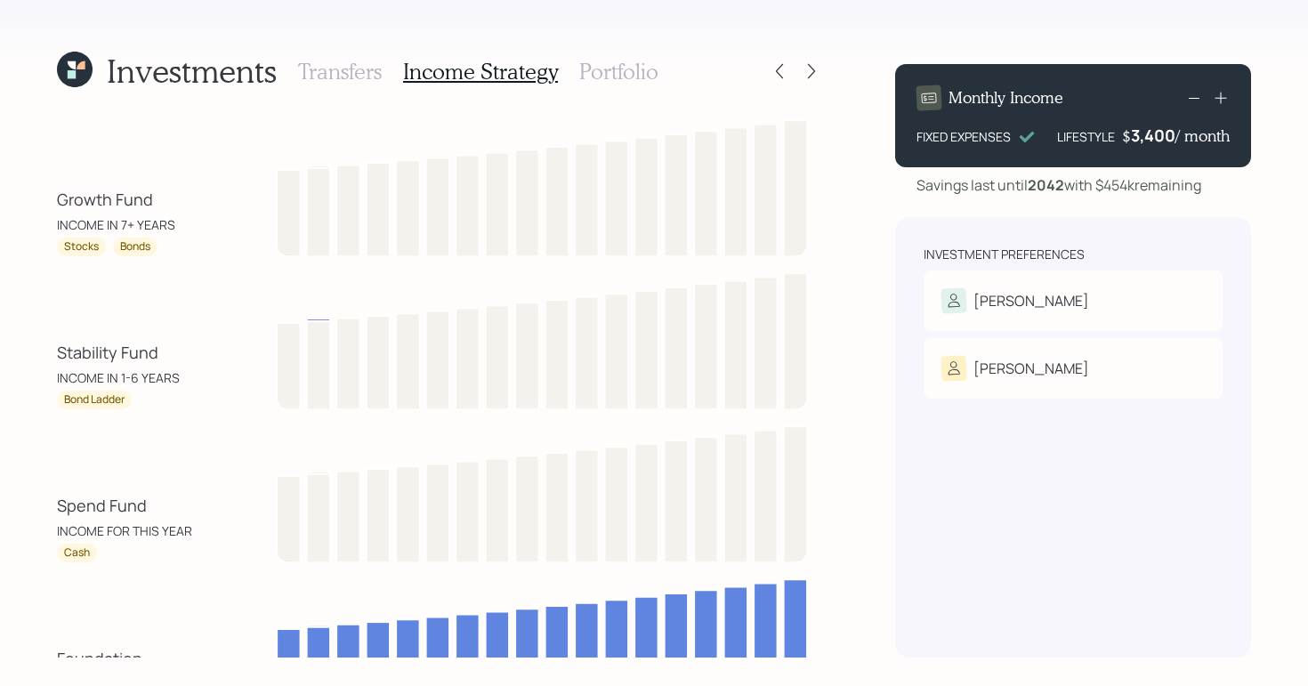
click at [177, 313] on div "Stability Fund INCOME IN 1-6 YEARS Bond Ladder" at bounding box center [440, 338] width 767 height 142
click at [642, 79] on h3 "Portfolio" at bounding box center [618, 72] width 79 height 26
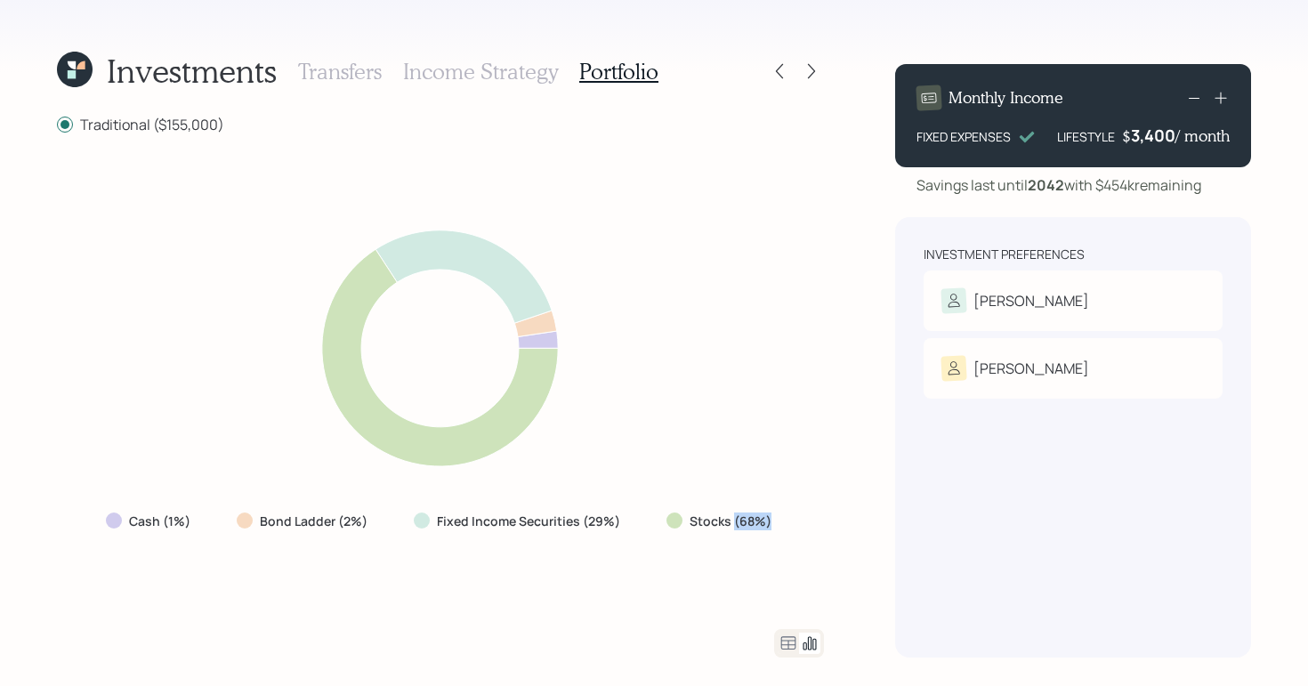
drag, startPoint x: 730, startPoint y: 522, endPoint x: 788, endPoint y: 517, distance: 58.1
click at [788, 517] on div "Cash (1%) Bond Ladder (2%) Fixed Income Securities (29%) Stocks (68%)" at bounding box center [440, 382] width 767 height 452
click at [545, 570] on div "Cash (1%) Bond Ladder (2%) Fixed Income Securities (29%) Stocks (68%)" at bounding box center [440, 382] width 767 height 452
drag, startPoint x: 590, startPoint y: 521, endPoint x: 647, endPoint y: 521, distance: 57.0
click at [647, 521] on div "Cash (1%) Bond Ladder (2%) Fixed Income Securities (29%) Stocks (68%)" at bounding box center [441, 521] width 698 height 32
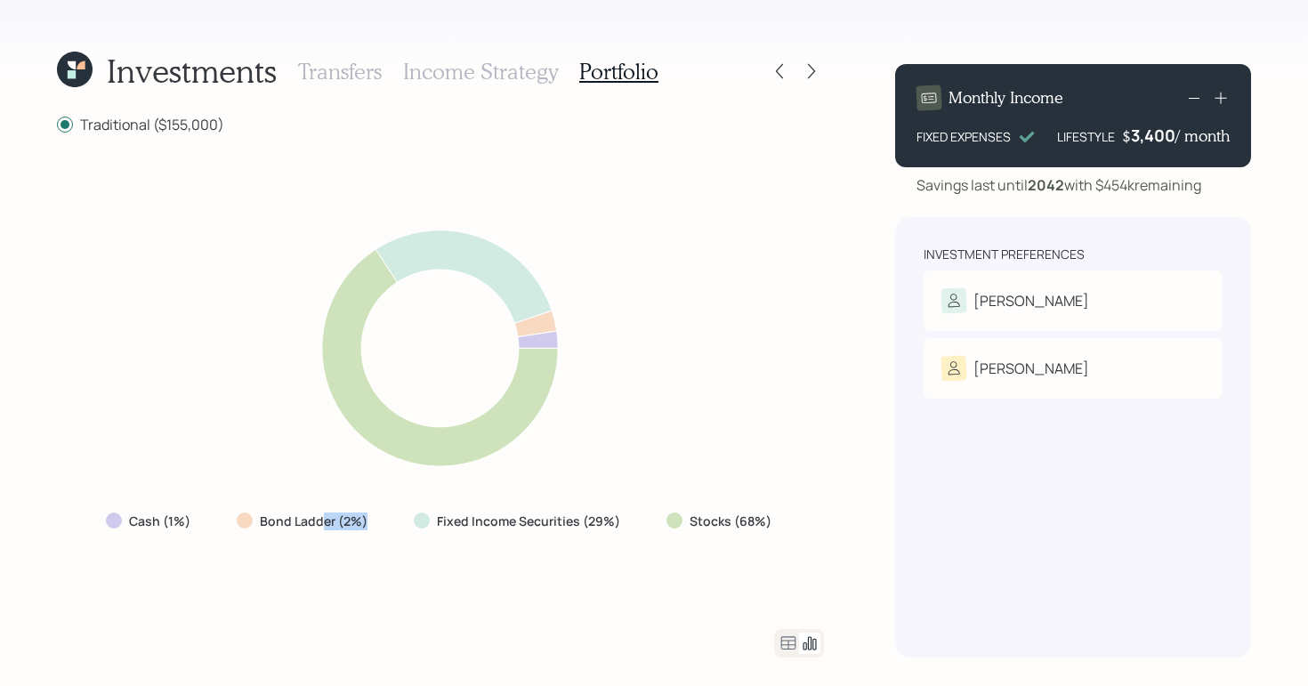
drag, startPoint x: 323, startPoint y: 519, endPoint x: 386, endPoint y: 520, distance: 63.2
click at [386, 520] on div "Cash (1%) Bond Ladder (2%) Fixed Income Securities (29%) Stocks (68%)" at bounding box center [441, 521] width 698 height 32
drag, startPoint x: 166, startPoint y: 525, endPoint x: 279, endPoint y: 530, distance: 113.2
click at [264, 530] on div "Cash (1%) Bond Ladder (2%) Fixed Income Securities (29%) Stocks (68%)" at bounding box center [441, 521] width 698 height 32
click at [721, 424] on div "Cash (1%) Bond Ladder (2%) Fixed Income Securities (29%) Stocks (68%)" at bounding box center [440, 382] width 767 height 452
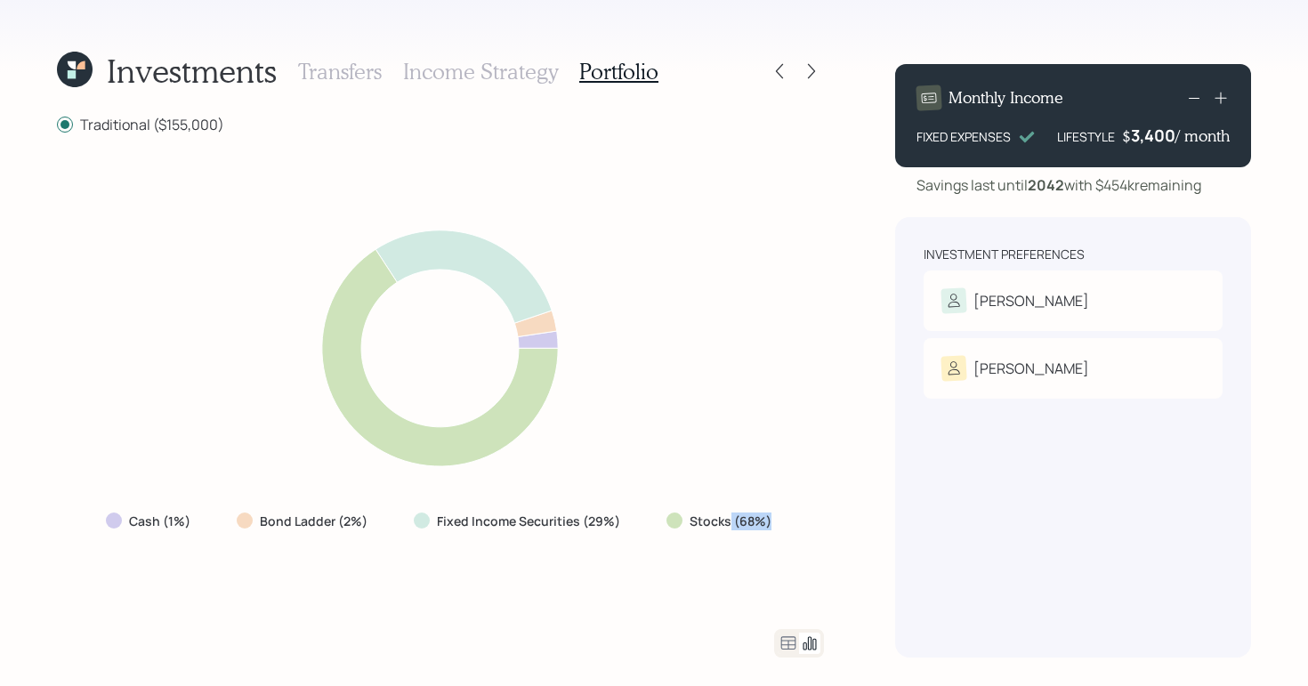
drag, startPoint x: 728, startPoint y: 520, endPoint x: 791, endPoint y: 527, distance: 63.6
click at [791, 527] on div "Cash (1%) Bond Ladder (2%) Fixed Income Securities (29%) Stocks (68%)" at bounding box center [440, 382] width 767 height 452
click at [817, 557] on div "Cash (1%) Bond Ladder (2%) Fixed Income Securities (29%) Stocks (68%)" at bounding box center [440, 382] width 767 height 452
click at [786, 638] on icon at bounding box center [788, 643] width 21 height 21
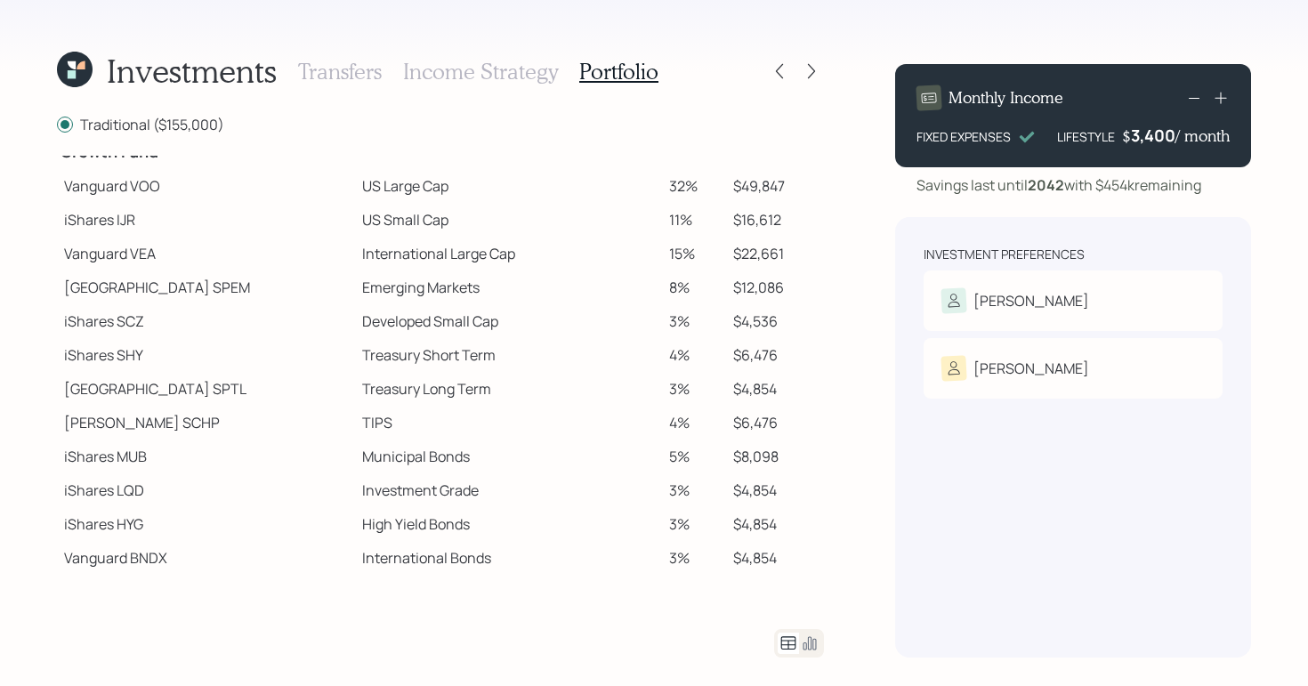
scroll to position [338, 0]
click at [808, 642] on icon at bounding box center [810, 643] width 13 height 13
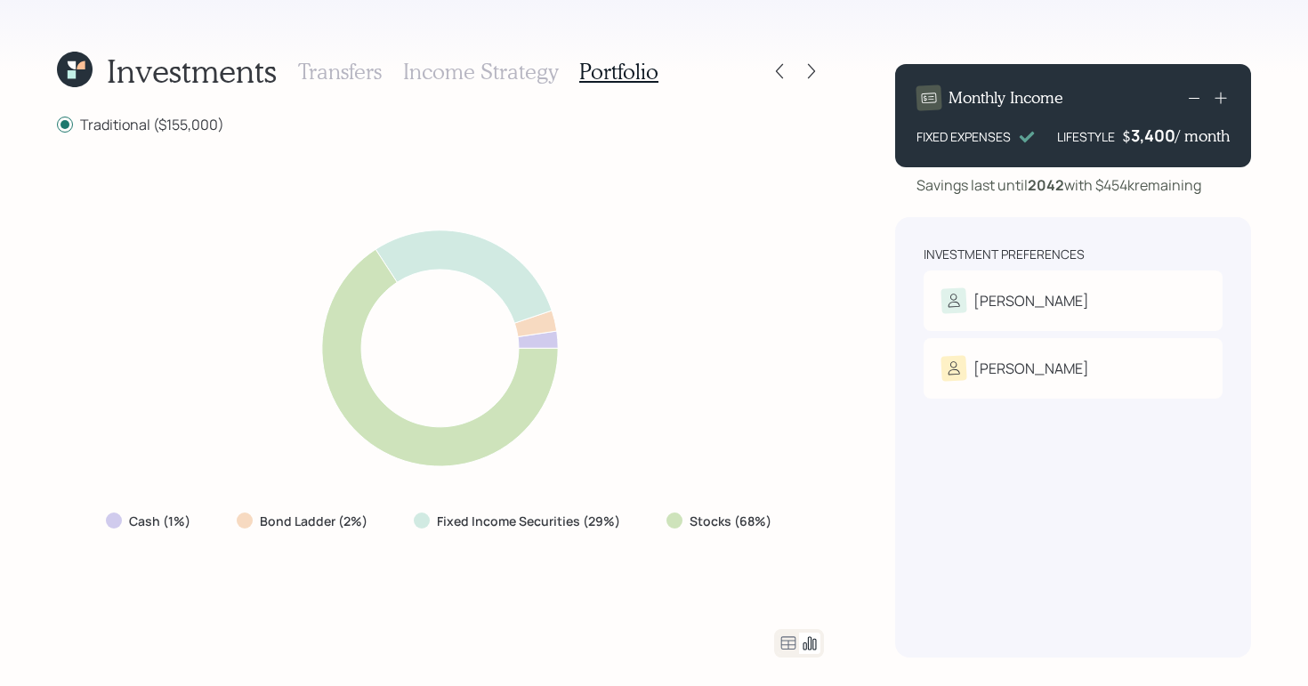
click at [785, 640] on icon at bounding box center [788, 642] width 15 height 13
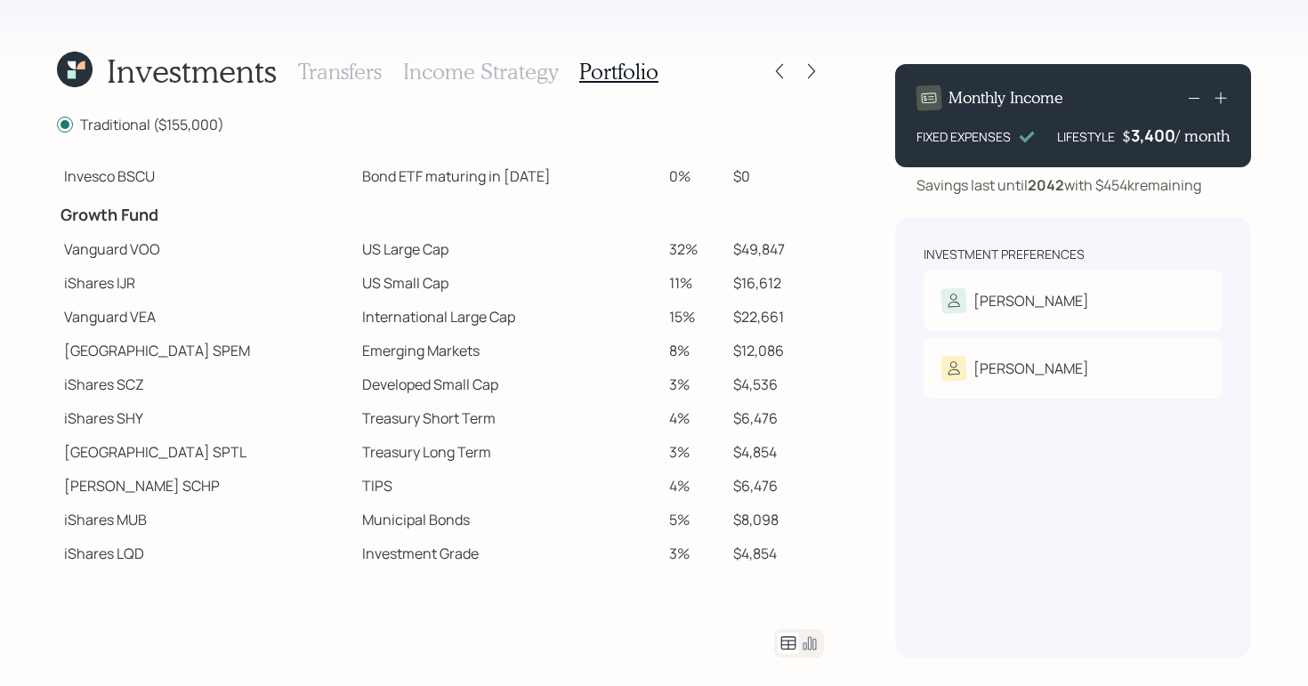
scroll to position [0, 0]
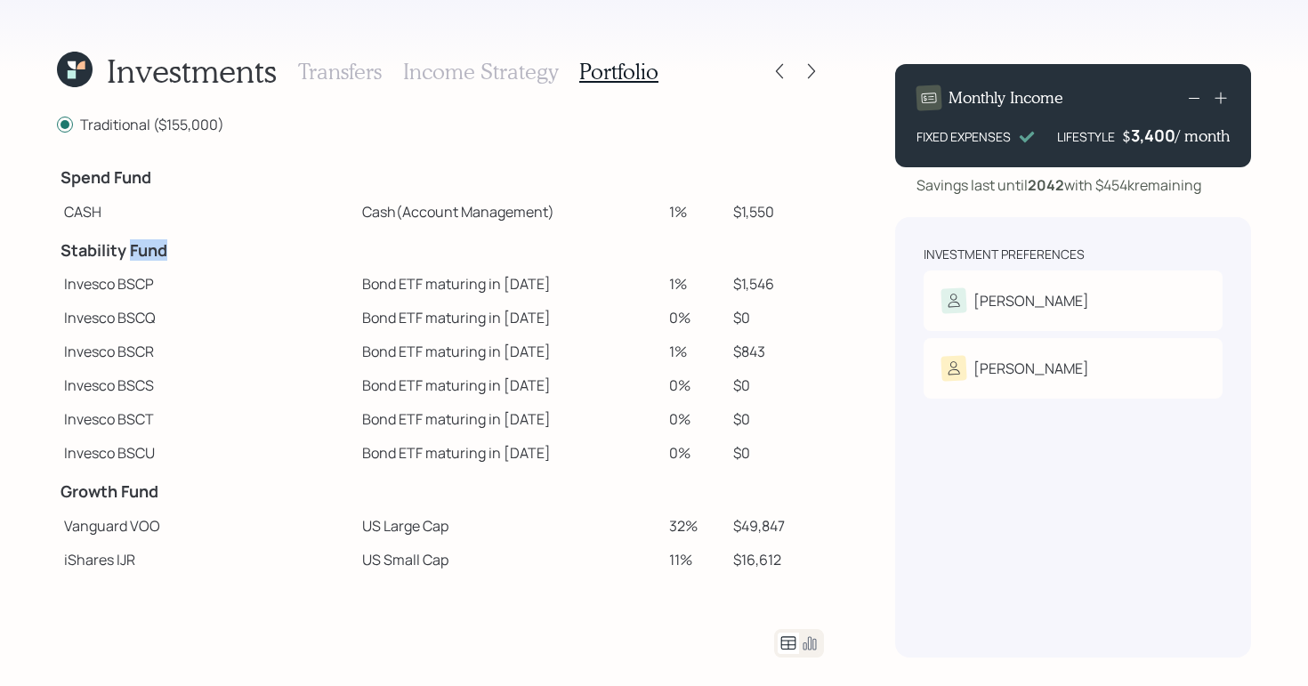
drag, startPoint x: 129, startPoint y: 251, endPoint x: 164, endPoint y: 254, distance: 34.8
click at [164, 254] on h4 "Stability Fund" at bounding box center [206, 251] width 291 height 20
click at [46, 310] on div "Investments Transfers Income Strategy Portfolio Traditional ($155,000) Spend Fu…" at bounding box center [654, 343] width 1308 height 686
drag, startPoint x: 635, startPoint y: 354, endPoint x: 665, endPoint y: 357, distance: 30.4
click at [665, 357] on td "1%" at bounding box center [693, 352] width 63 height 34
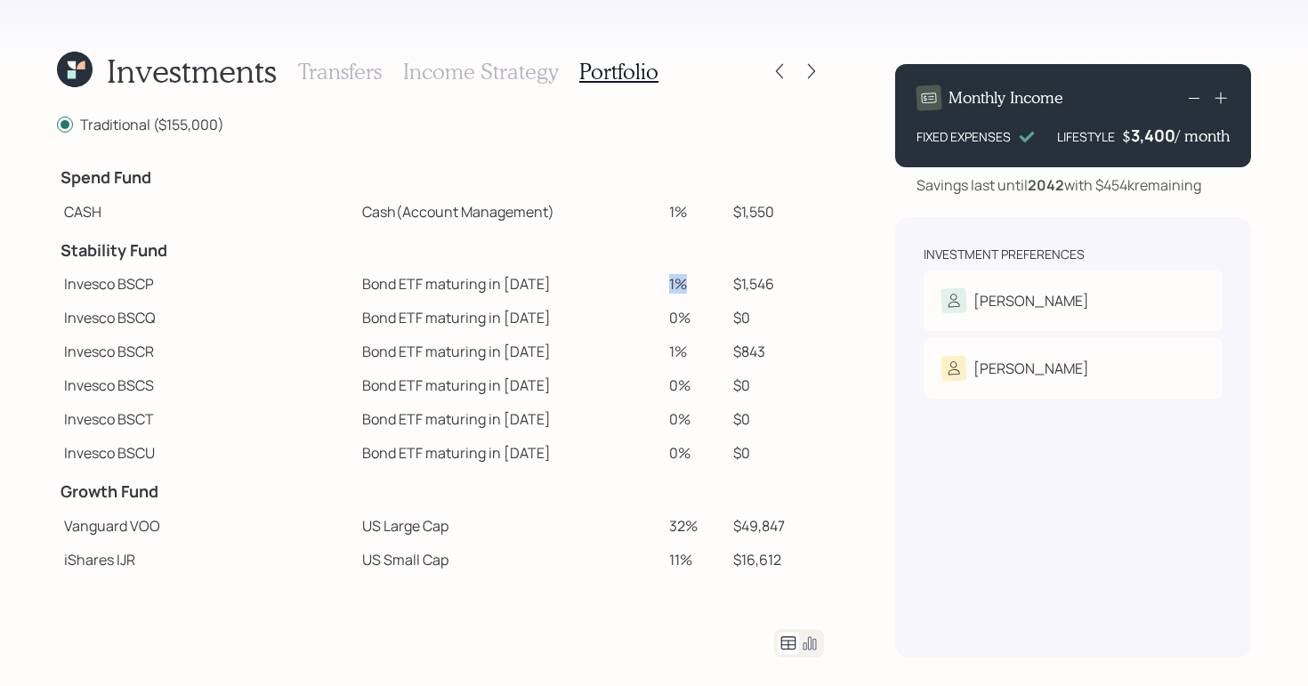
drag, startPoint x: 634, startPoint y: 274, endPoint x: 662, endPoint y: 277, distance: 28.6
click at [662, 277] on td "1%" at bounding box center [693, 284] width 63 height 34
click at [728, 365] on td "$843" at bounding box center [775, 352] width 98 height 34
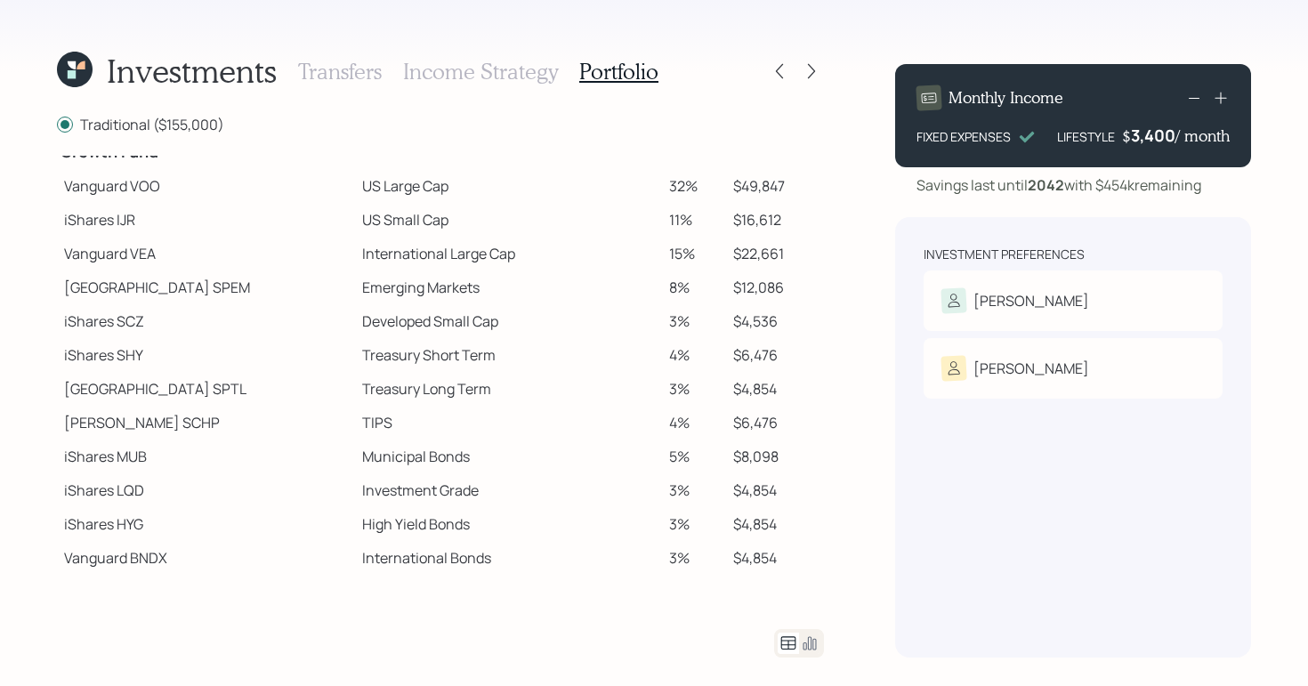
scroll to position [306, 0]
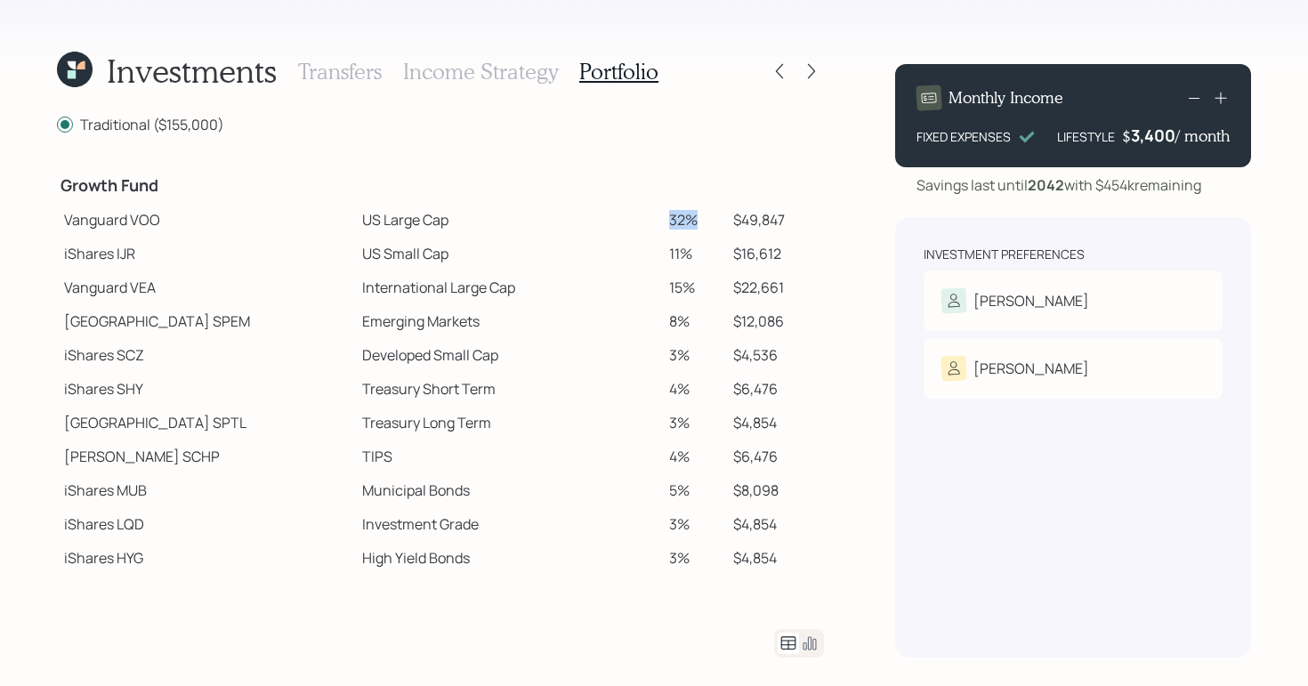
drag, startPoint x: 634, startPoint y: 217, endPoint x: 670, endPoint y: 216, distance: 36.5
click at [670, 216] on td "32%" at bounding box center [693, 220] width 63 height 34
click at [662, 230] on td "32%" at bounding box center [693, 220] width 63 height 34
drag, startPoint x: 632, startPoint y: 252, endPoint x: 657, endPoint y: 251, distance: 24.9
click at [662, 251] on td "11%" at bounding box center [693, 254] width 63 height 34
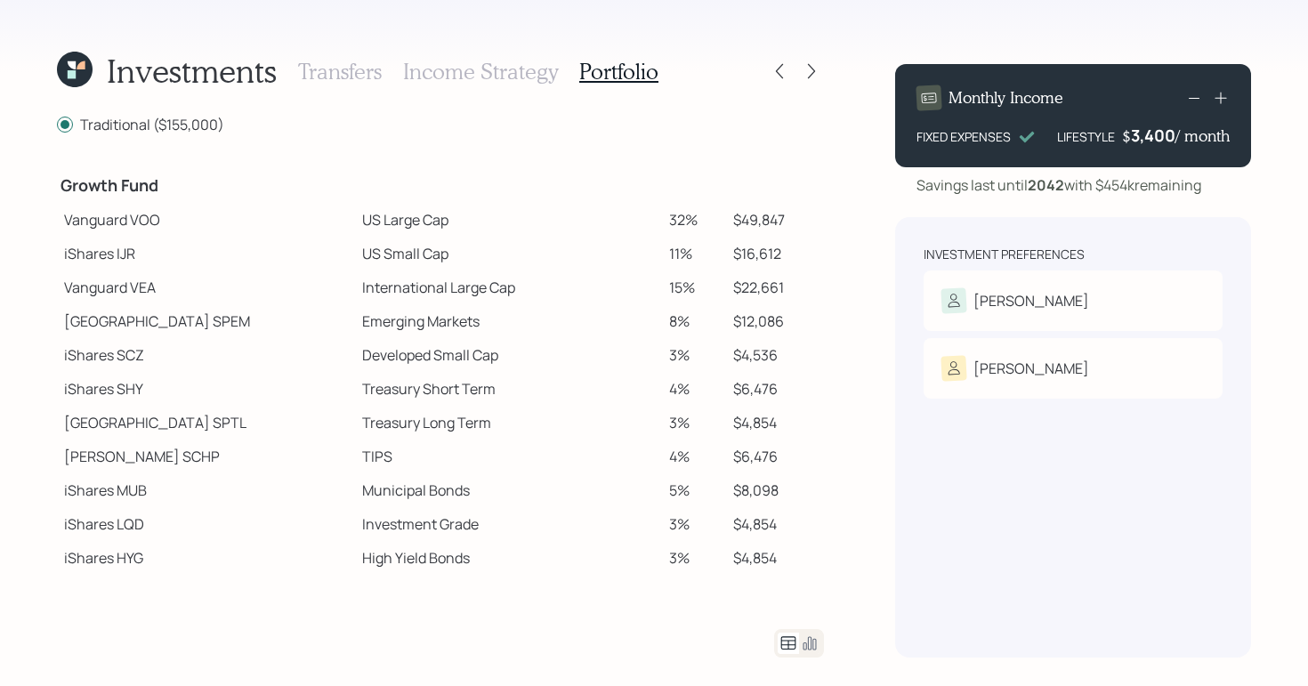
click at [675, 285] on td "15%" at bounding box center [693, 288] width 63 height 34
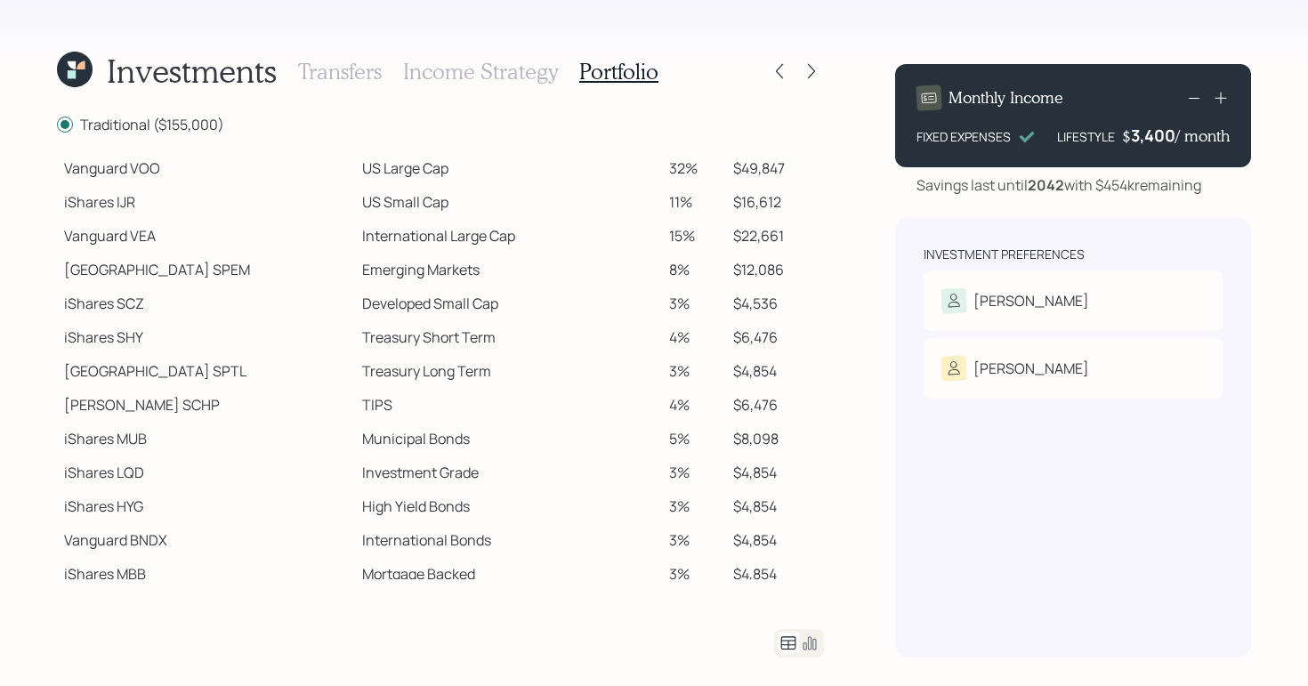
scroll to position [344, 0]
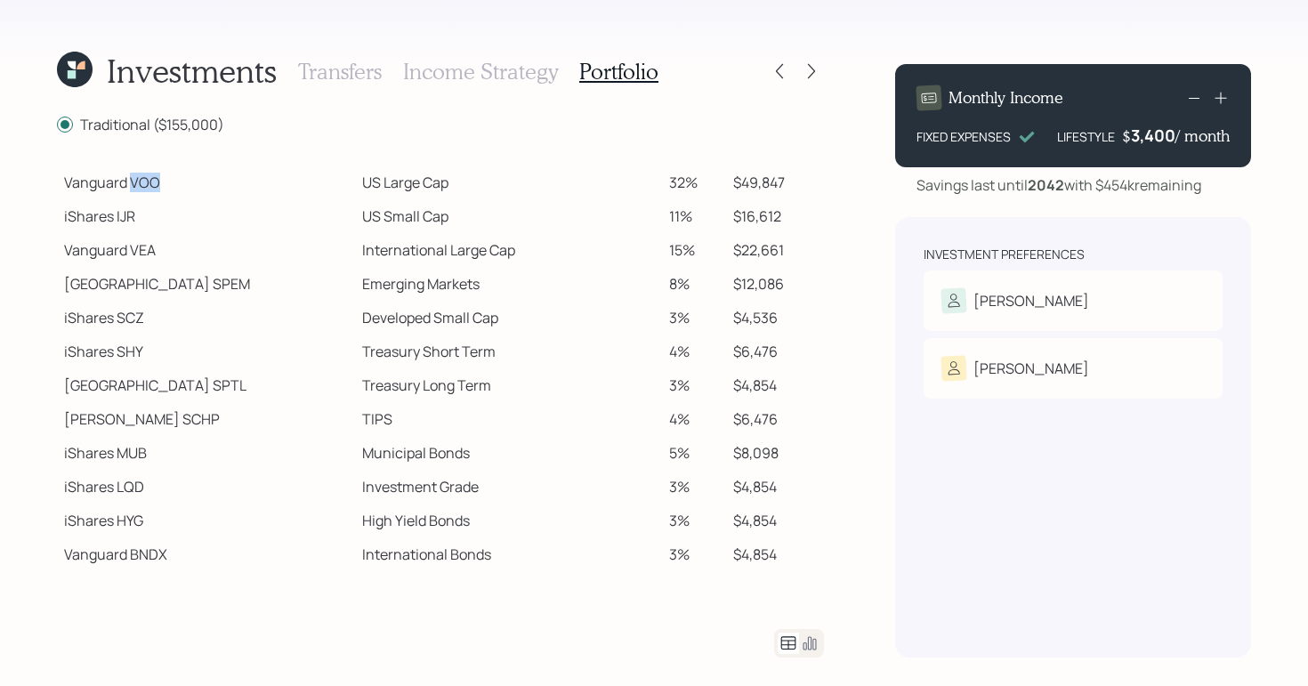
drag, startPoint x: 131, startPoint y: 177, endPoint x: 163, endPoint y: 182, distance: 32.3
click at [163, 182] on td "Vanguard VOO" at bounding box center [206, 183] width 298 height 34
drag, startPoint x: 114, startPoint y: 215, endPoint x: 133, endPoint y: 238, distance: 29.6
click at [145, 217] on td "iShares IJR" at bounding box center [206, 216] width 298 height 34
drag, startPoint x: 131, startPoint y: 245, endPoint x: 174, endPoint y: 247, distance: 43.6
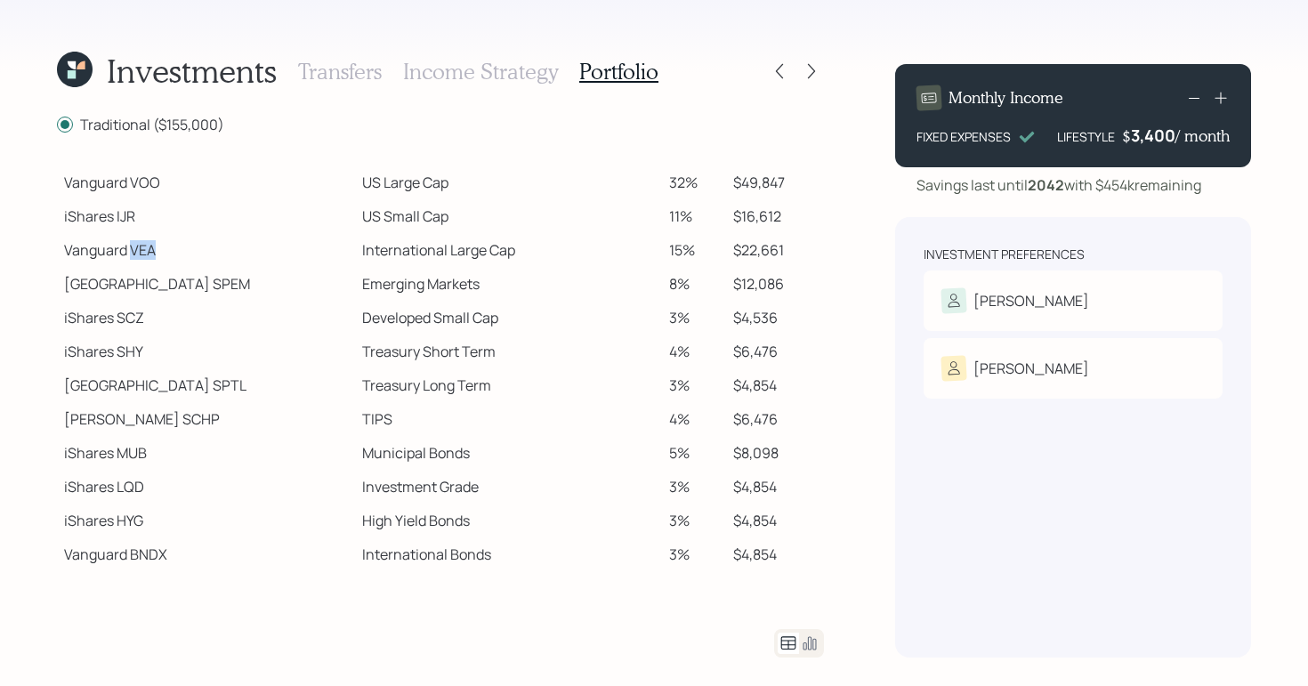
click at [174, 247] on td "Vanguard VEA" at bounding box center [206, 250] width 298 height 34
drag, startPoint x: 151, startPoint y: 283, endPoint x: 206, endPoint y: 285, distance: 55.2
click at [206, 286] on td "State Street SPEM" at bounding box center [206, 284] width 298 height 34
drag, startPoint x: 113, startPoint y: 322, endPoint x: 177, endPoint y: 328, distance: 64.4
click at [178, 328] on td "iShares SCZ" at bounding box center [206, 318] width 298 height 34
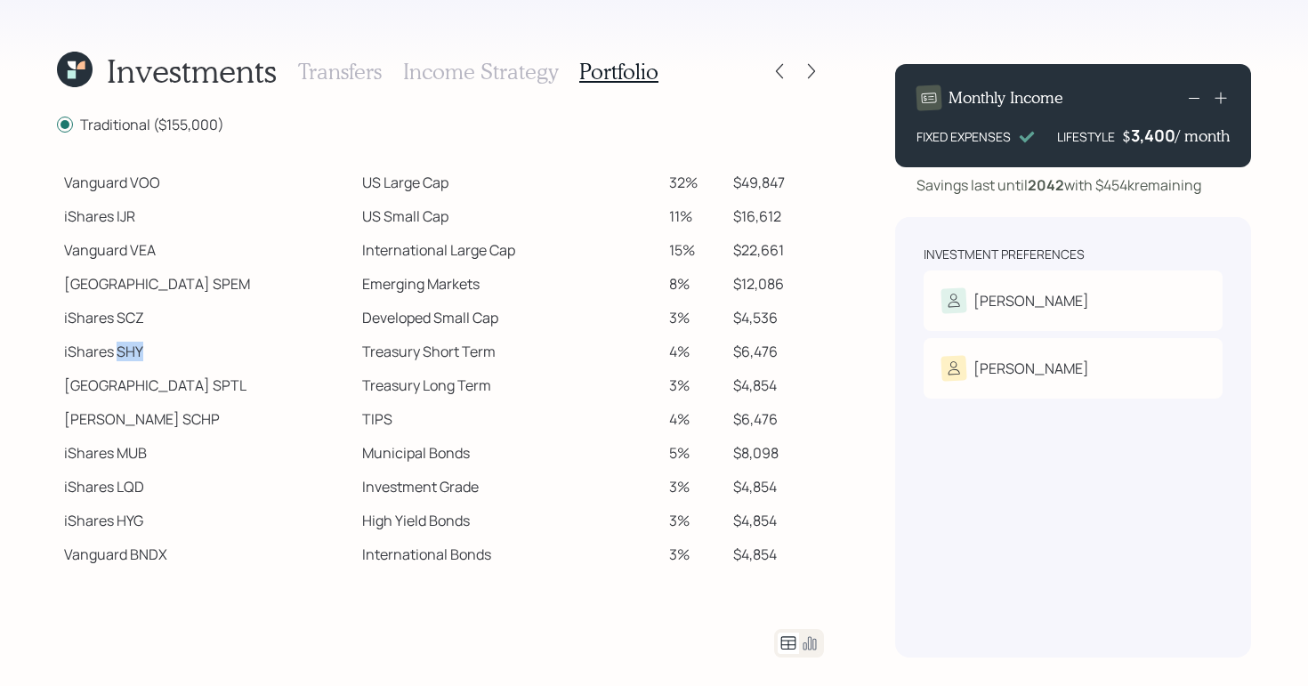
drag, startPoint x: 117, startPoint y: 356, endPoint x: 201, endPoint y: 366, distance: 84.2
click at [178, 355] on td "iShares SHY" at bounding box center [206, 352] width 298 height 34
drag, startPoint x: 438, startPoint y: 441, endPoint x: 452, endPoint y: 476, distance: 38.3
click at [439, 440] on td "Municipal Bonds" at bounding box center [508, 453] width 307 height 34
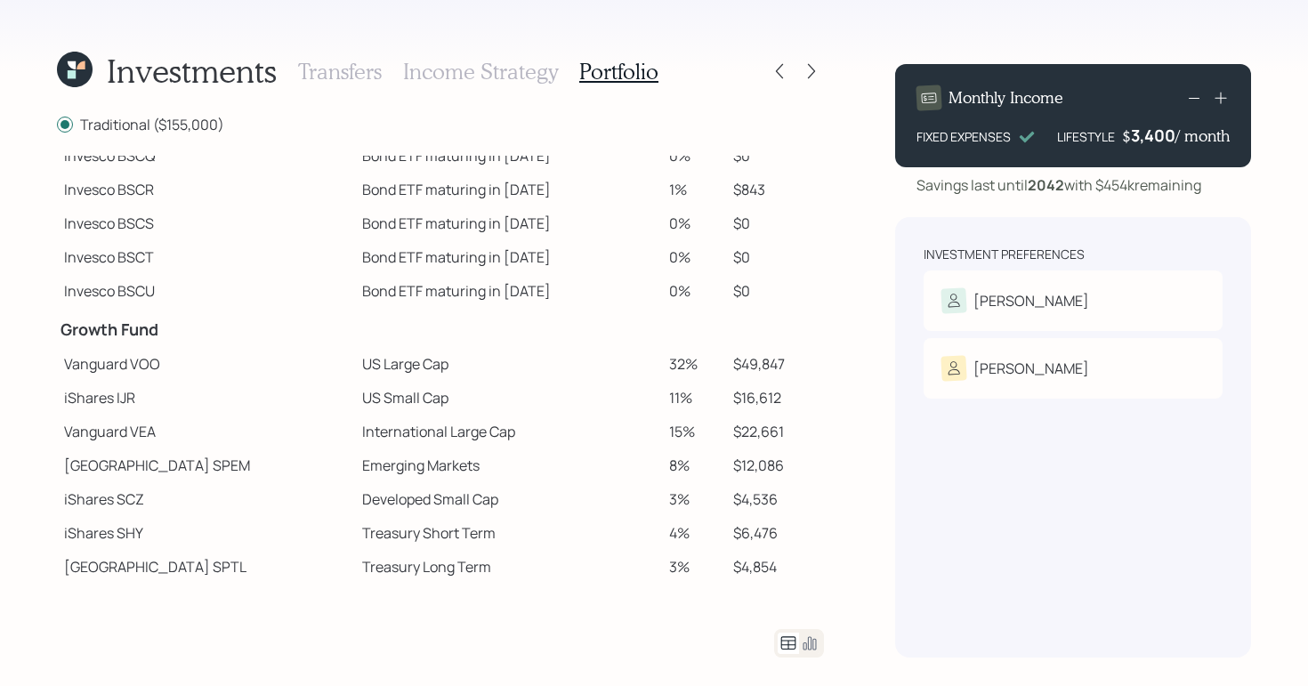
scroll to position [0, 0]
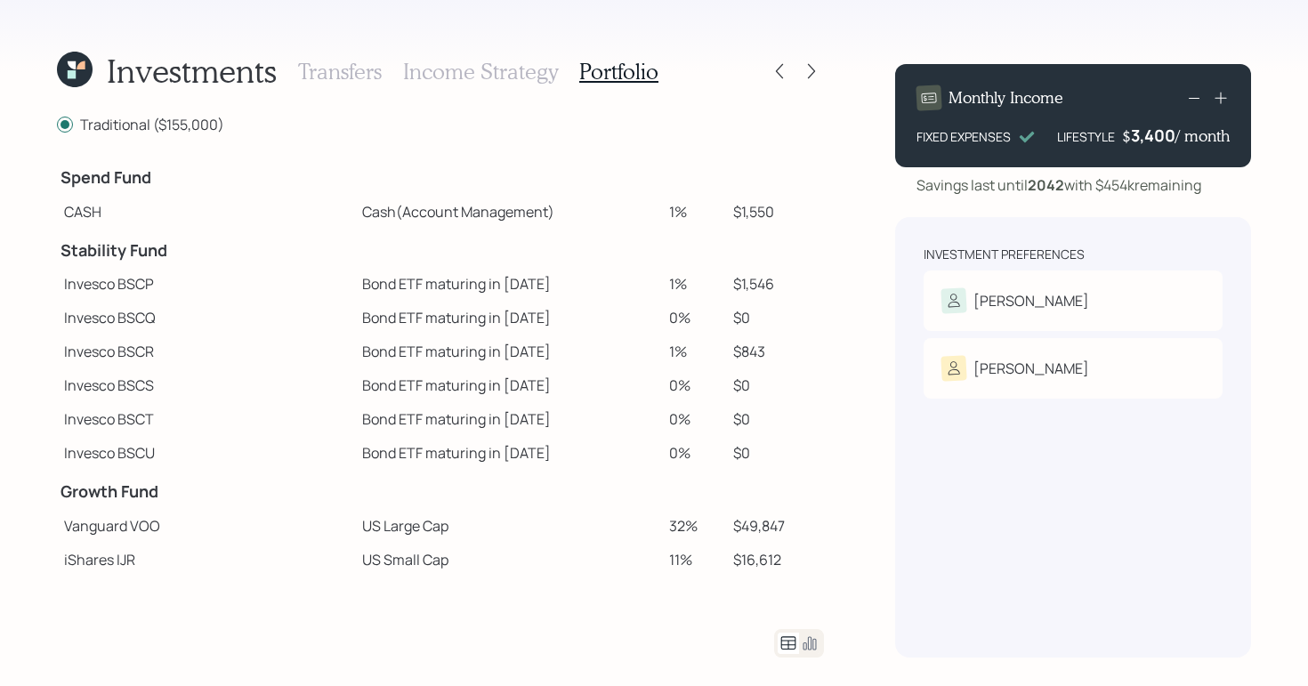
click at [814, 643] on icon at bounding box center [809, 643] width 21 height 21
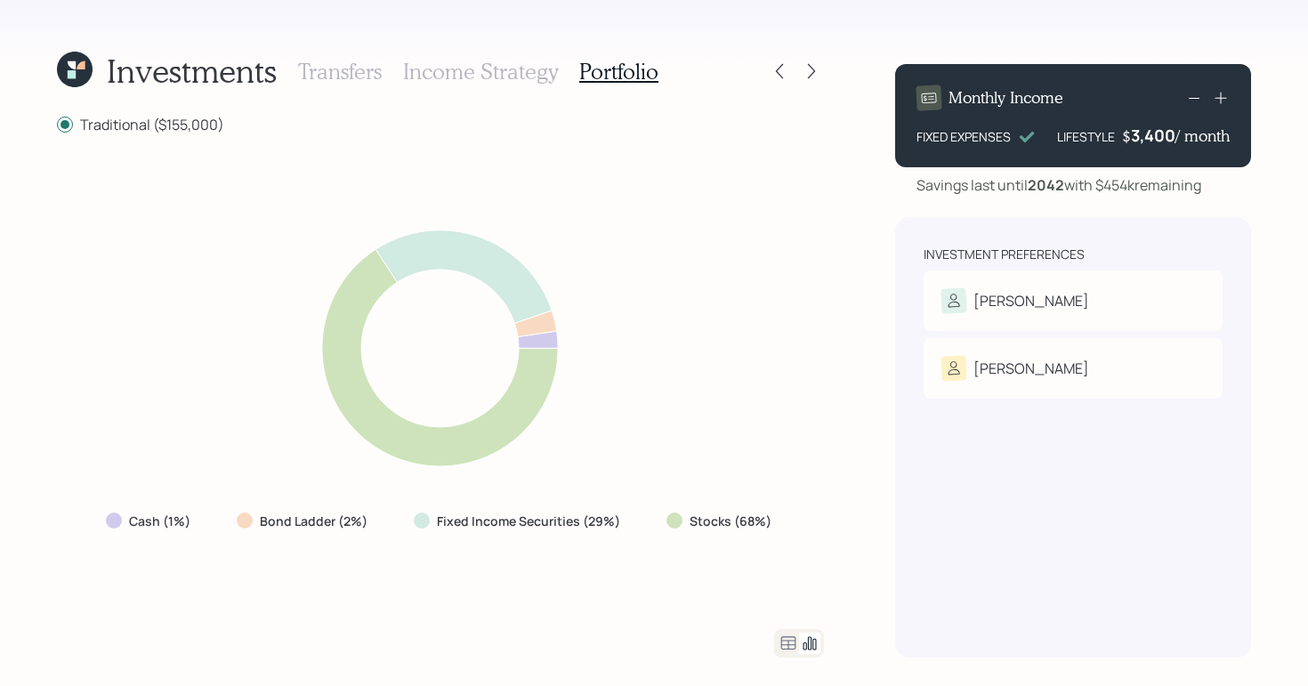
click at [454, 448] on icon at bounding box center [440, 357] width 236 height 217
click at [789, 646] on icon at bounding box center [788, 642] width 15 height 13
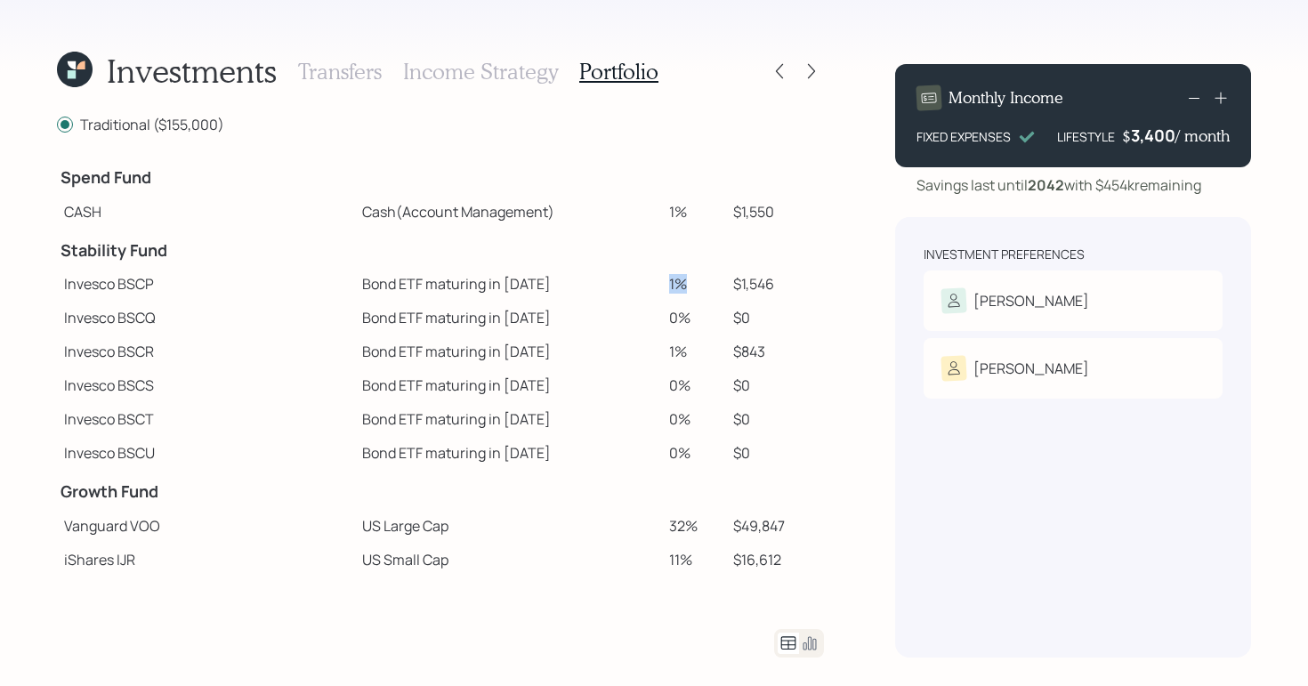
drag, startPoint x: 635, startPoint y: 287, endPoint x: 680, endPoint y: 282, distance: 45.6
click at [681, 281] on td "1%" at bounding box center [693, 284] width 63 height 34
click at [613, 313] on td "Bond ETF maturing in 2026" at bounding box center [508, 318] width 307 height 34
drag, startPoint x: 635, startPoint y: 282, endPoint x: 677, endPoint y: 285, distance: 42.8
click at [677, 285] on td "1%" at bounding box center [693, 284] width 63 height 34
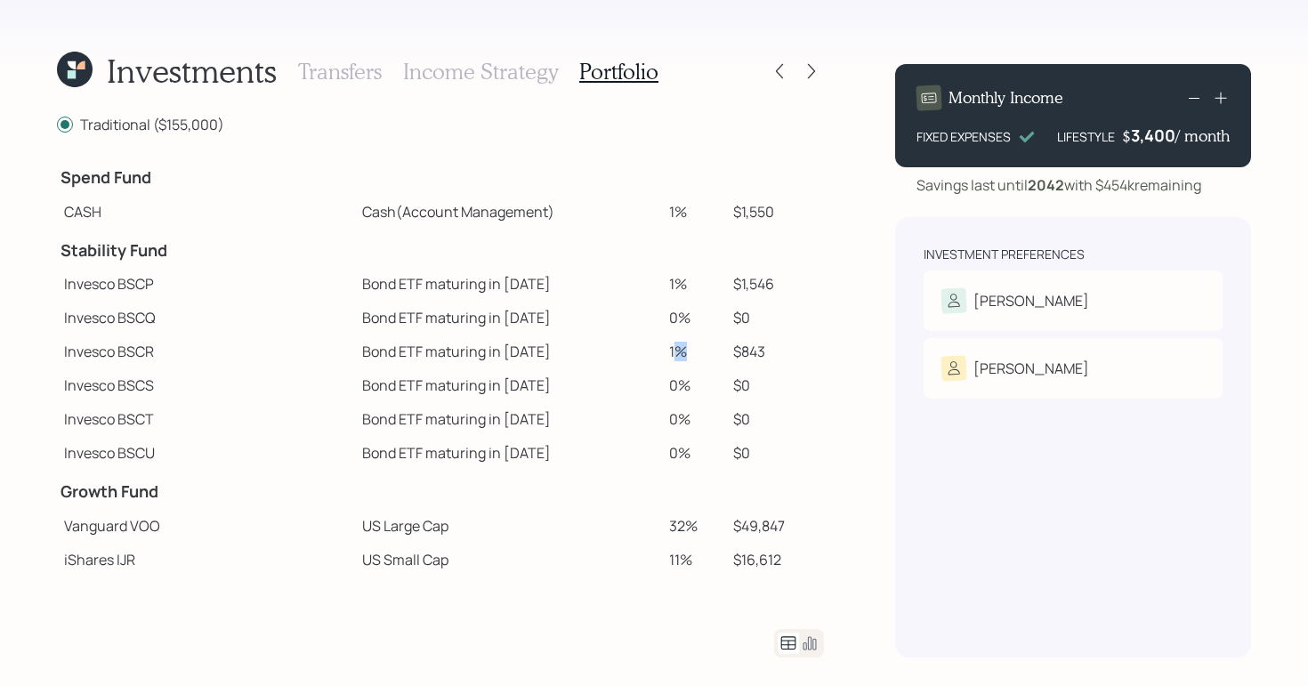
drag, startPoint x: 640, startPoint y: 353, endPoint x: 666, endPoint y: 346, distance: 26.8
click at [666, 346] on td "1%" at bounding box center [693, 352] width 63 height 34
click at [627, 354] on td "Bond ETF maturing in [DATE]" at bounding box center [508, 352] width 307 height 34
drag, startPoint x: 634, startPoint y: 349, endPoint x: 663, endPoint y: 349, distance: 29.4
click at [663, 349] on td "1%" at bounding box center [693, 352] width 63 height 34
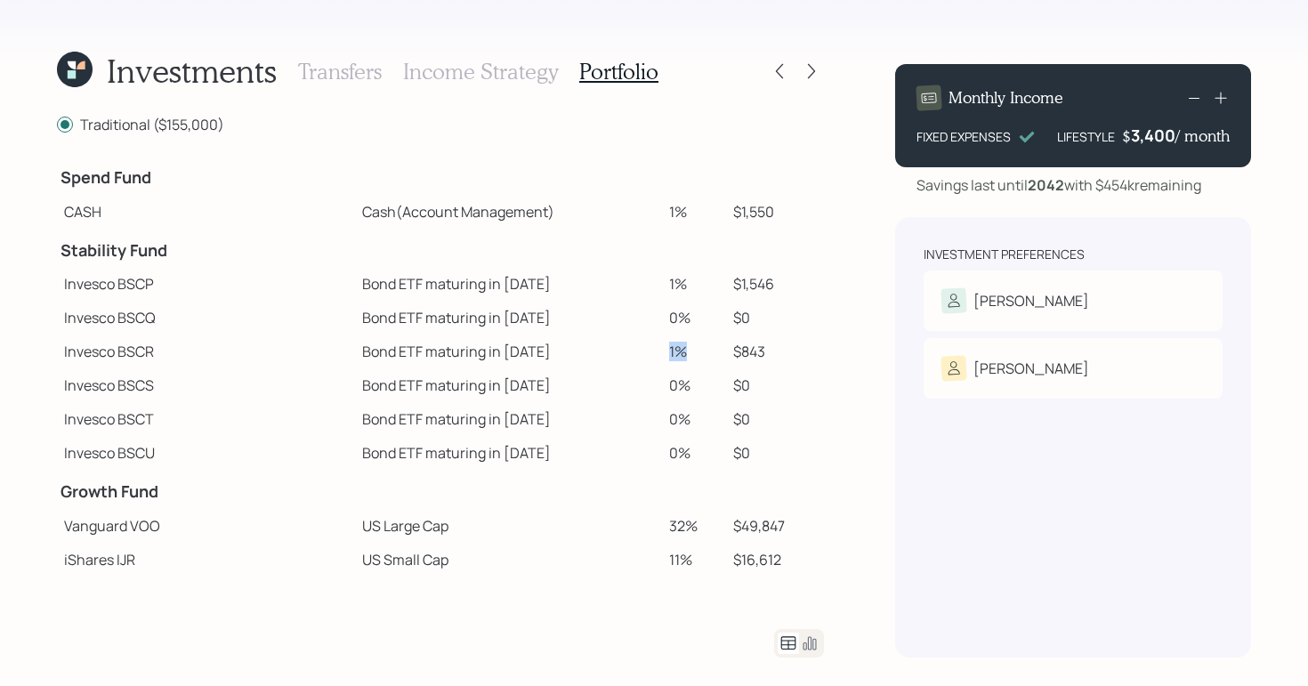
click at [663, 349] on td "1%" at bounding box center [693, 352] width 63 height 34
drag, startPoint x: 634, startPoint y: 287, endPoint x: 668, endPoint y: 287, distance: 34.7
click at [668, 287] on td "1%" at bounding box center [693, 284] width 63 height 34
click at [664, 286] on td "1%" at bounding box center [693, 284] width 63 height 34
drag, startPoint x: 630, startPoint y: 282, endPoint x: 663, endPoint y: 288, distance: 33.5
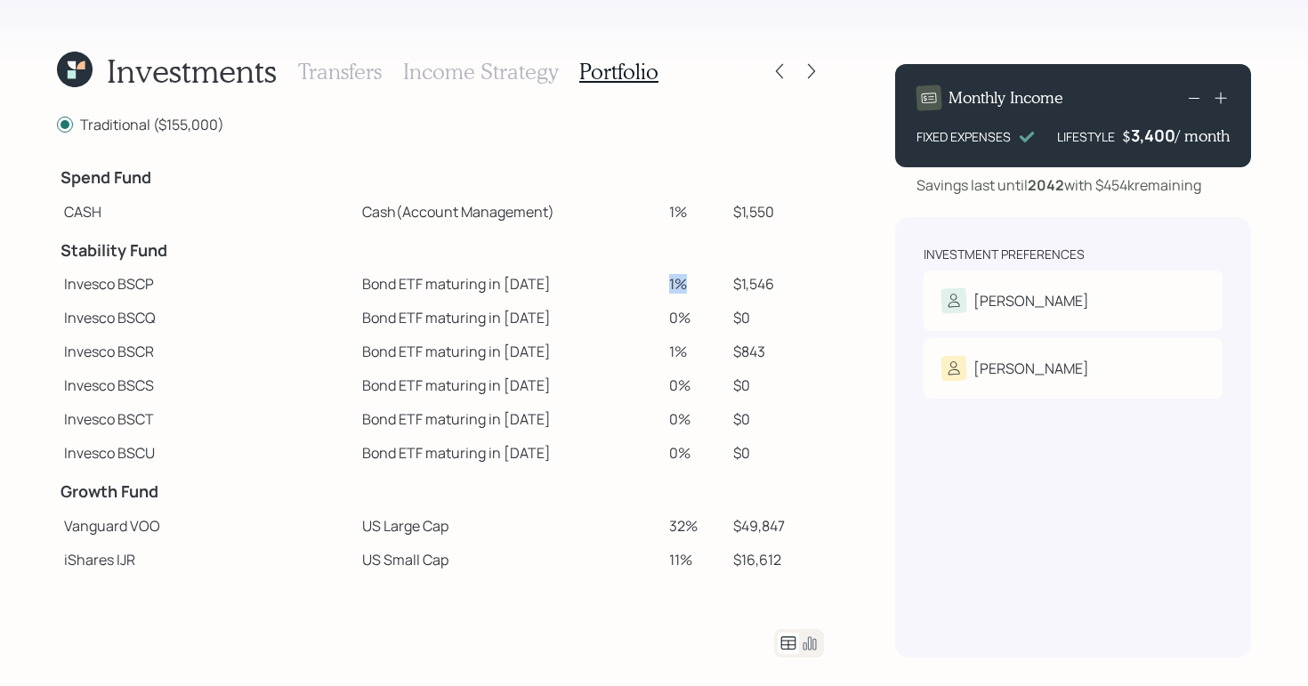
click at [663, 288] on td "1%" at bounding box center [693, 284] width 63 height 34
click at [667, 283] on td "1%" at bounding box center [693, 284] width 63 height 34
drag, startPoint x: 700, startPoint y: 280, endPoint x: 762, endPoint y: 281, distance: 61.4
click at [762, 281] on td "$1,546" at bounding box center [775, 284] width 98 height 34
click at [772, 280] on td "$1,546" at bounding box center [775, 284] width 98 height 34
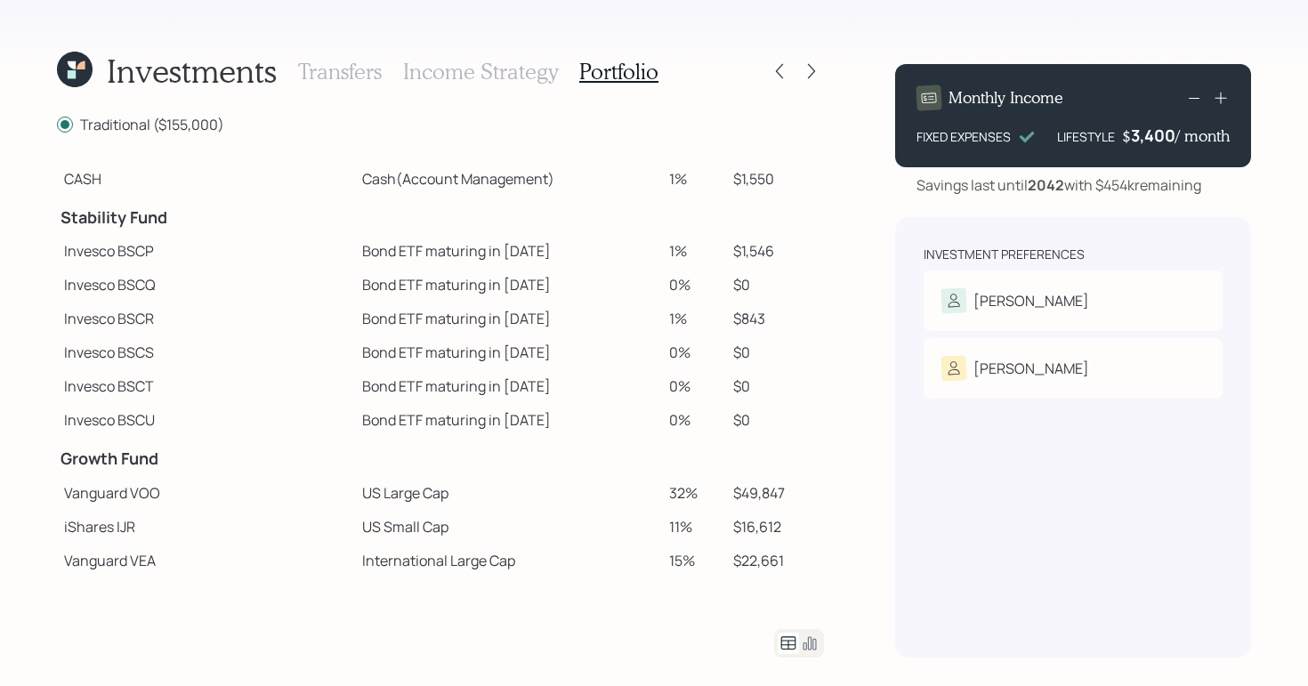
scroll to position [68, 0]
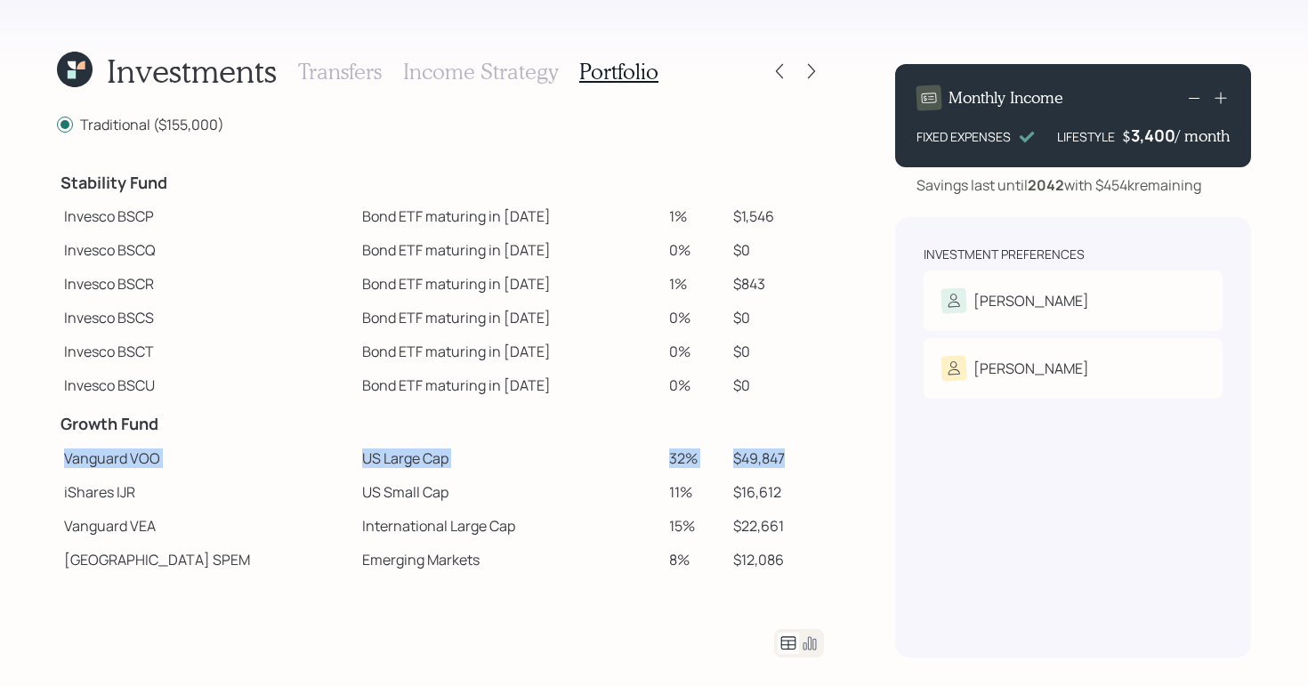
drag, startPoint x: 66, startPoint y: 459, endPoint x: 791, endPoint y: 450, distance: 725.4
click at [791, 450] on tr "Vanguard VOO US Large Cap 32% $49,847" at bounding box center [440, 458] width 767 height 34
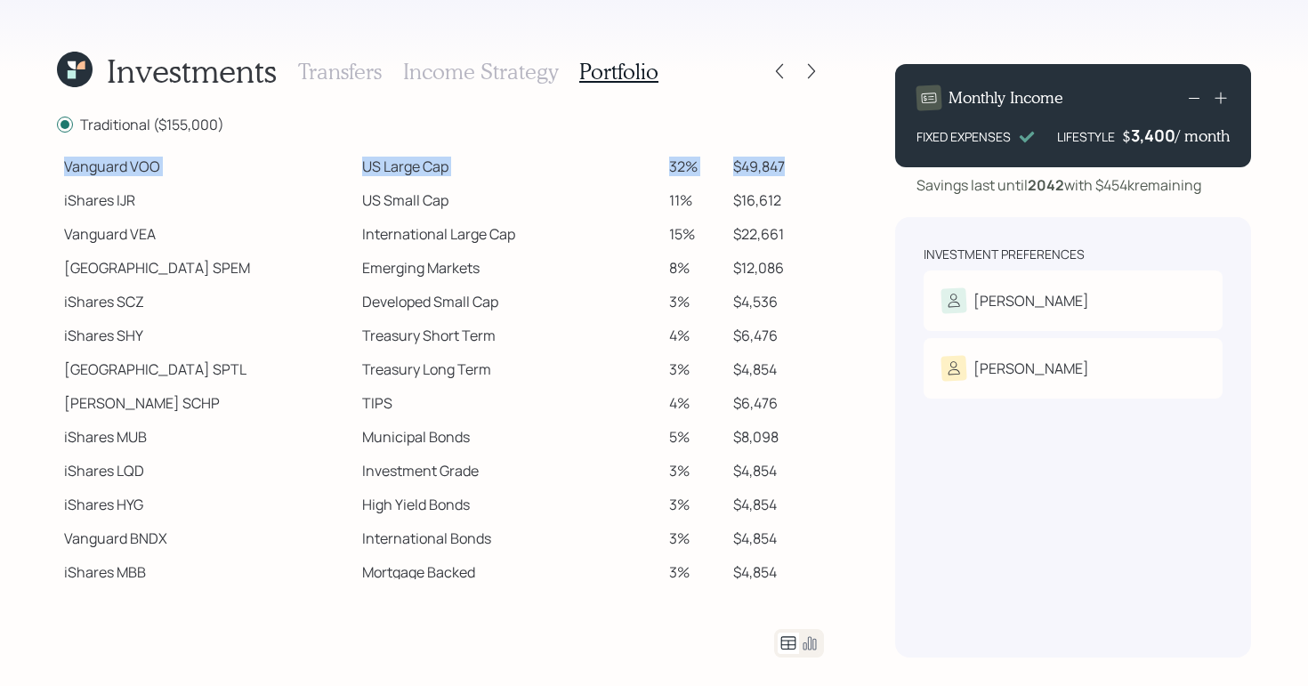
scroll to position [369, 0]
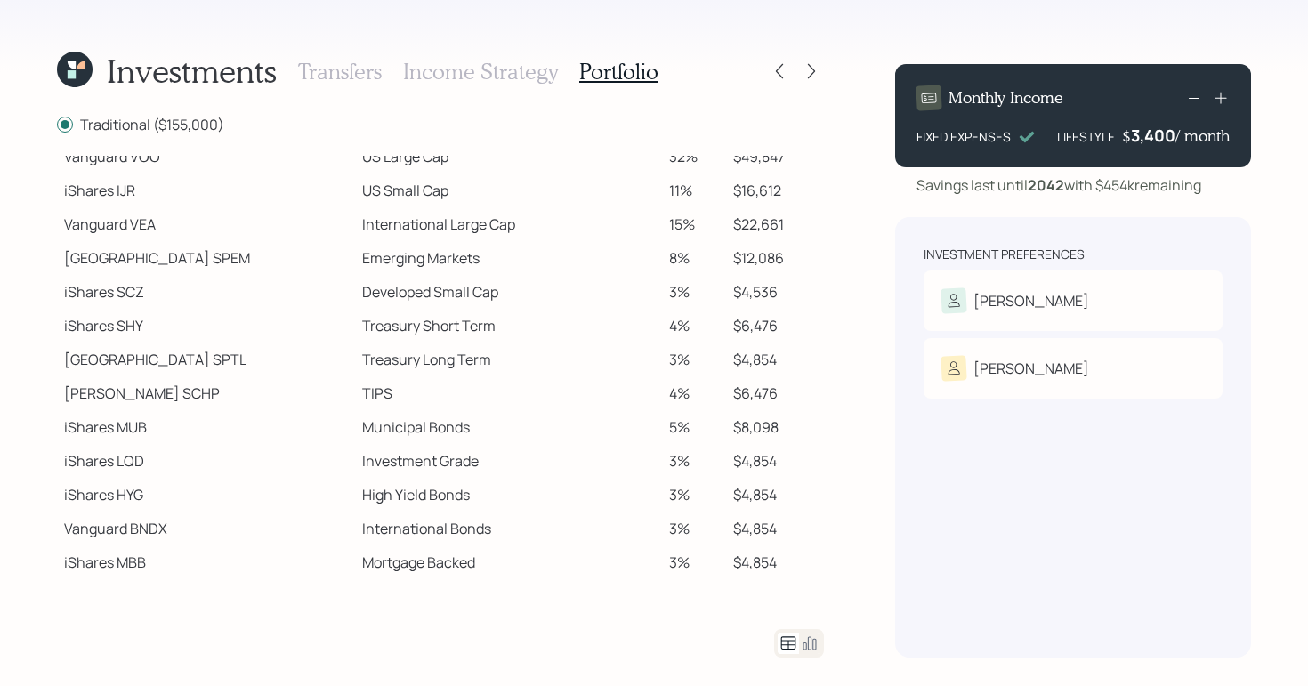
click at [797, 465] on td "$4,854" at bounding box center [775, 461] width 98 height 34
click at [805, 72] on icon at bounding box center [812, 71] width 18 height 18
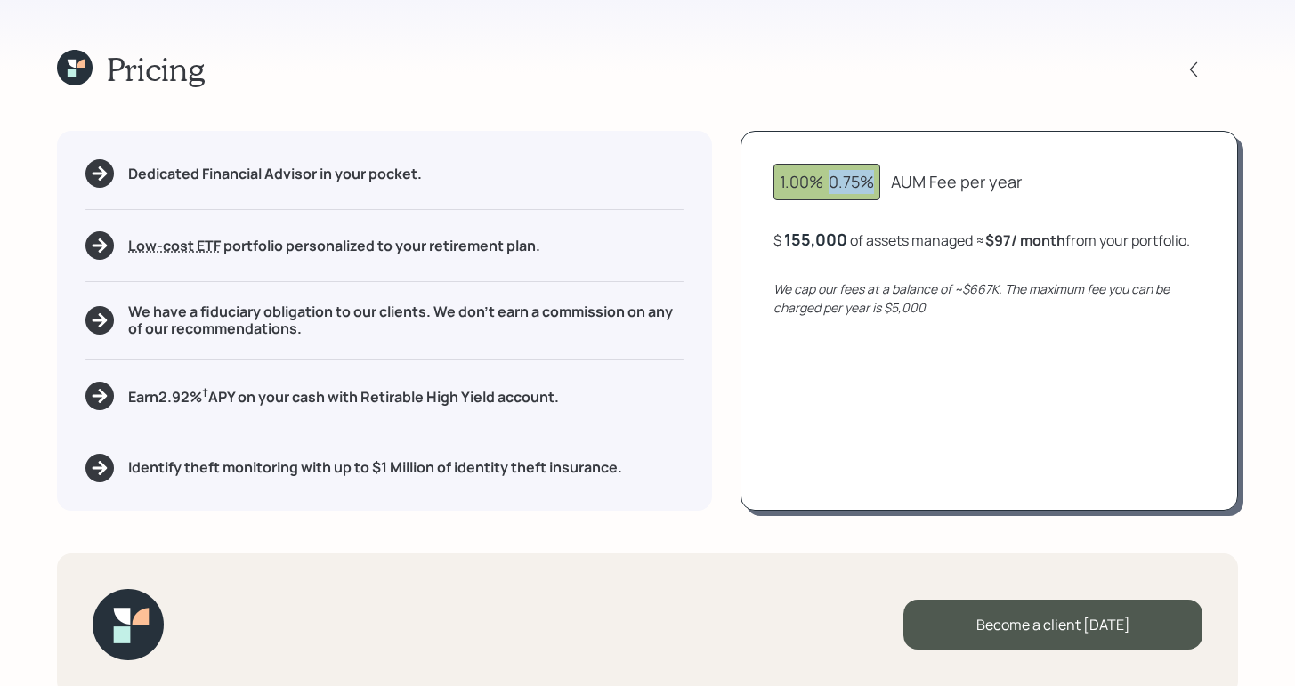
drag, startPoint x: 834, startPoint y: 182, endPoint x: 882, endPoint y: 178, distance: 48.2
click at [882, 178] on div "1.00% 0.75% AUM Fee per year" at bounding box center [989, 182] width 432 height 36
click at [942, 92] on div "Pricing Dedicated Financial Advisor in your pocket. Low-cost ETF Retirable uses…" at bounding box center [647, 343] width 1295 height 686
drag, startPoint x: 988, startPoint y: 245, endPoint x: 1052, endPoint y: 233, distance: 65.1
click at [1052, 233] on div "$ 155,000 of assets managed ≈ $97 / month from your portfolio ." at bounding box center [981, 240] width 416 height 22
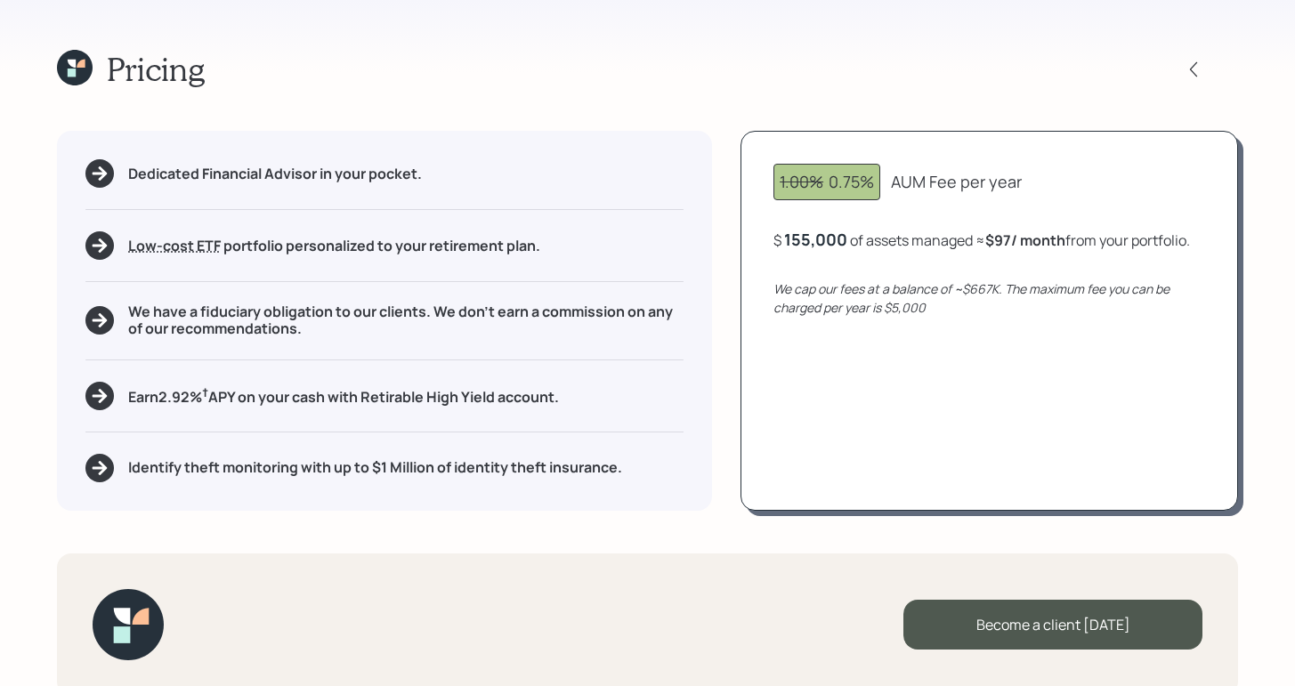
click at [791, 83] on div "Pricing" at bounding box center [647, 69] width 1181 height 38
drag, startPoint x: 197, startPoint y: 312, endPoint x: 271, endPoint y: 303, distance: 74.4
click at [271, 303] on h5 "We have a fiduciary obligation to our clients. We don't earn a commission on an…" at bounding box center [405, 320] width 555 height 34
click at [466, 87] on div "Pricing" at bounding box center [647, 69] width 1181 height 38
click at [71, 68] on icon at bounding box center [75, 68] width 36 height 36
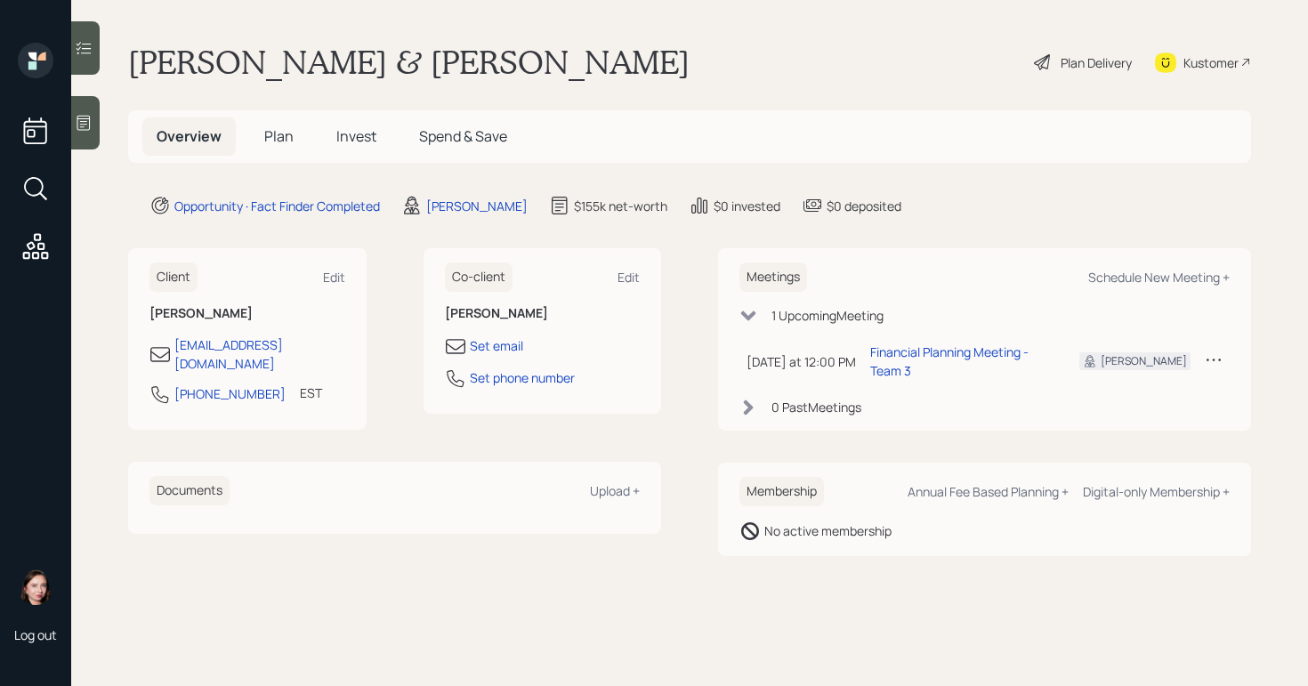
click at [270, 137] on span "Plan" at bounding box center [278, 136] width 29 height 20
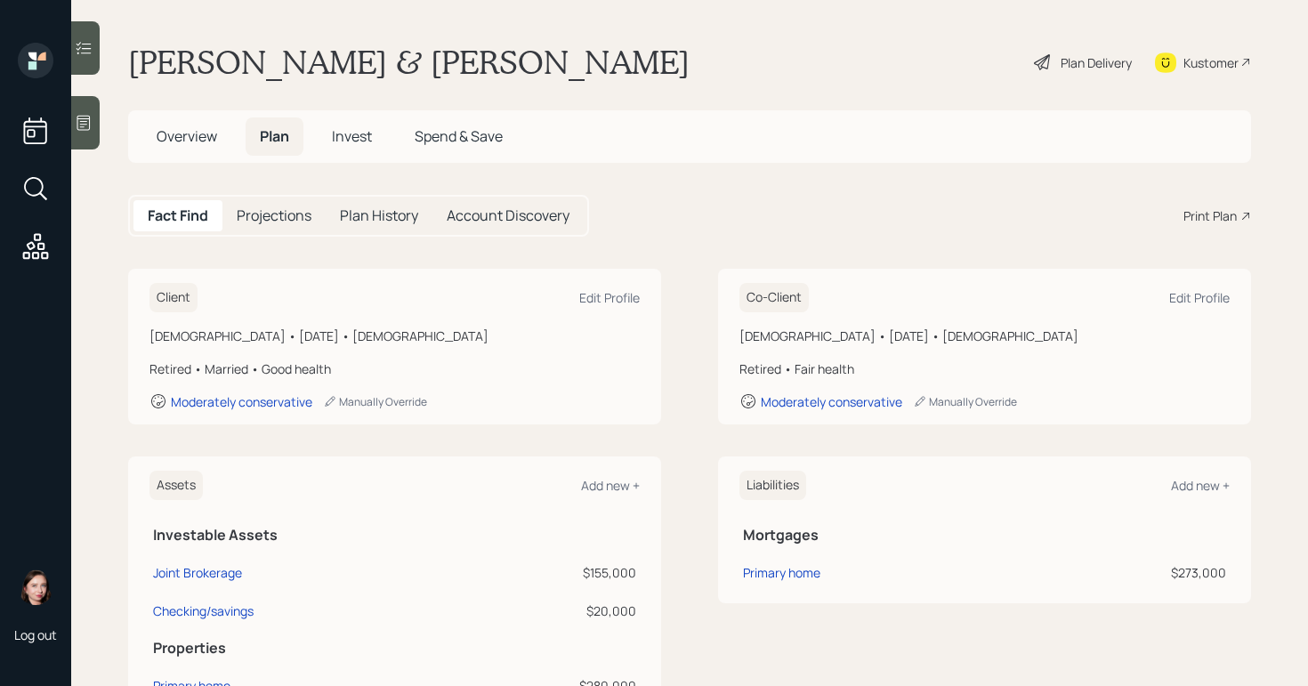
click at [1205, 212] on div "Print Plan" at bounding box center [1210, 215] width 53 height 19
click at [205, 140] on span "Overview" at bounding box center [187, 136] width 61 height 20
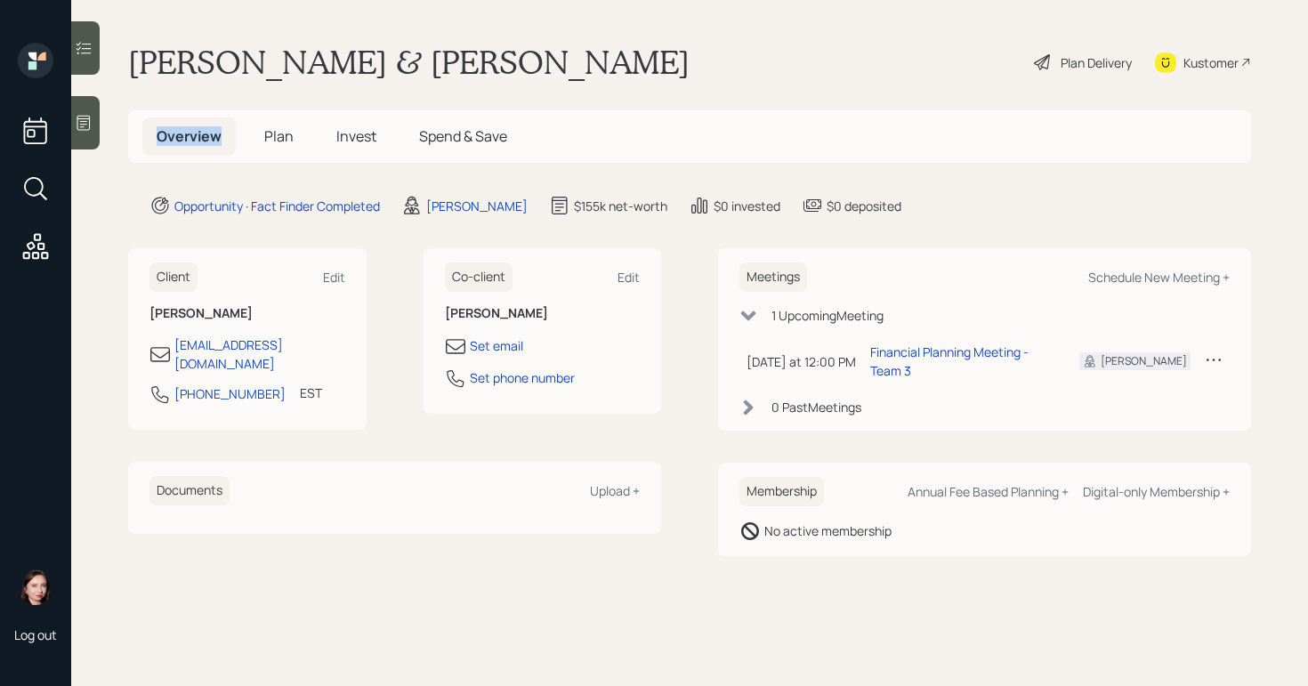
click at [205, 140] on span "Overview" at bounding box center [189, 136] width 65 height 20
